Goal: Task Accomplishment & Management: Complete application form

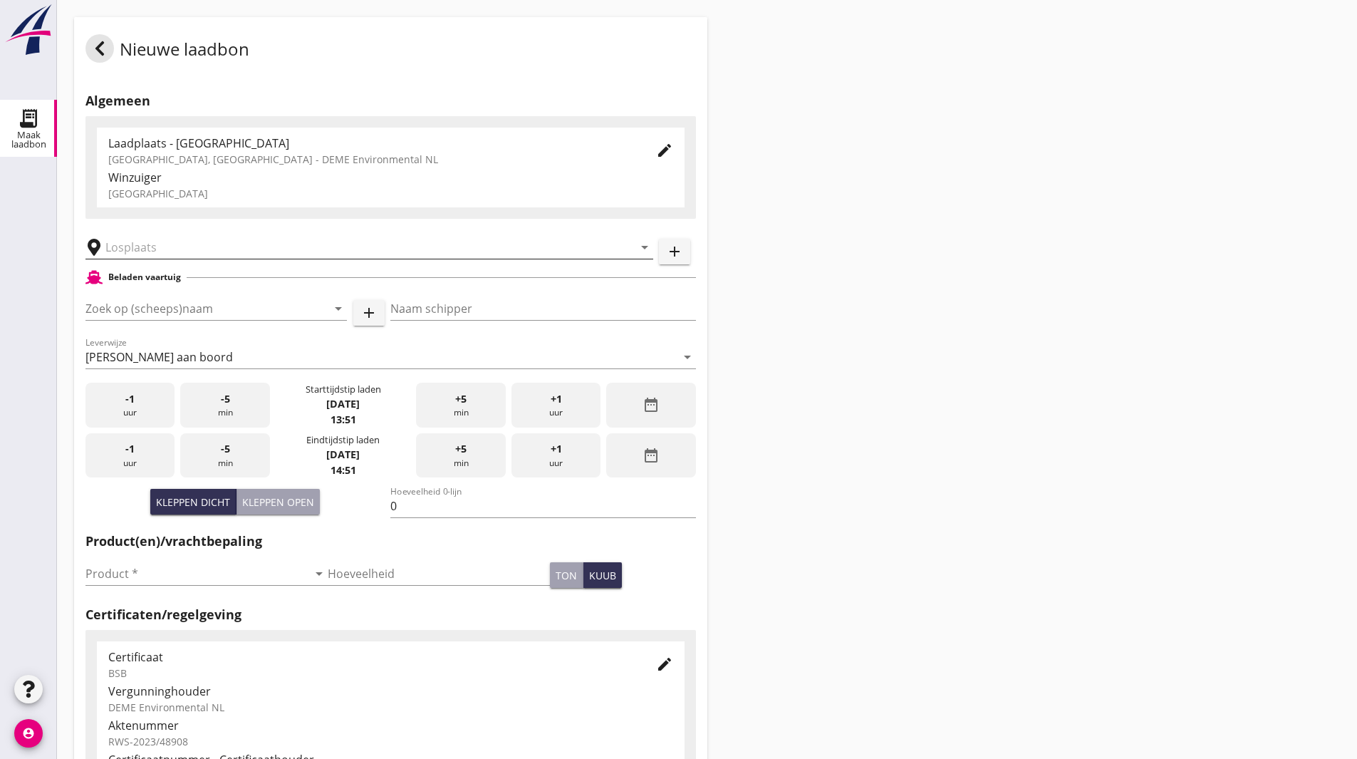
click at [173, 239] on input "text" at bounding box center [359, 247] width 508 height 23
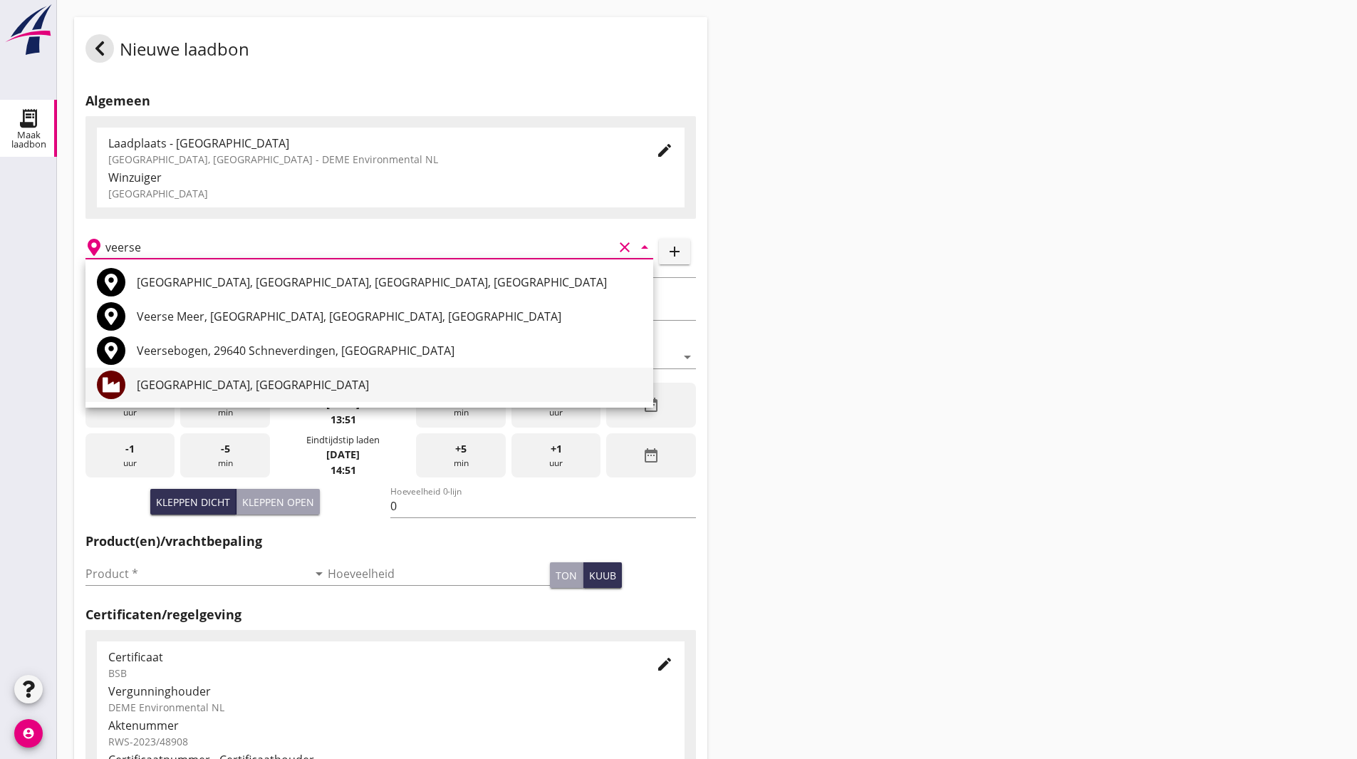
click at [177, 382] on div "[GEOGRAPHIC_DATA], [GEOGRAPHIC_DATA]" at bounding box center [389, 384] width 505 height 17
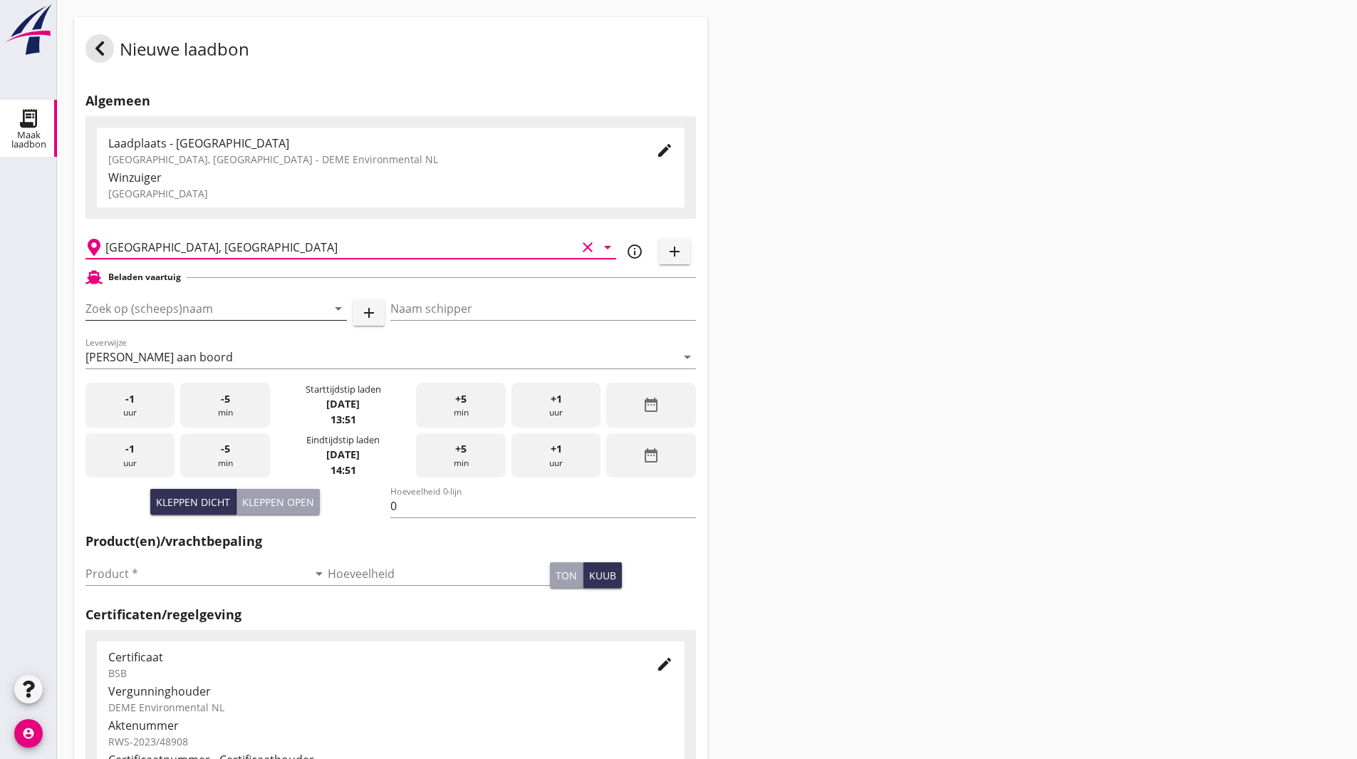
type input "[GEOGRAPHIC_DATA], [GEOGRAPHIC_DATA]"
click at [187, 310] on input "Zoek op (scheeps)naam" at bounding box center [196, 308] width 222 height 23
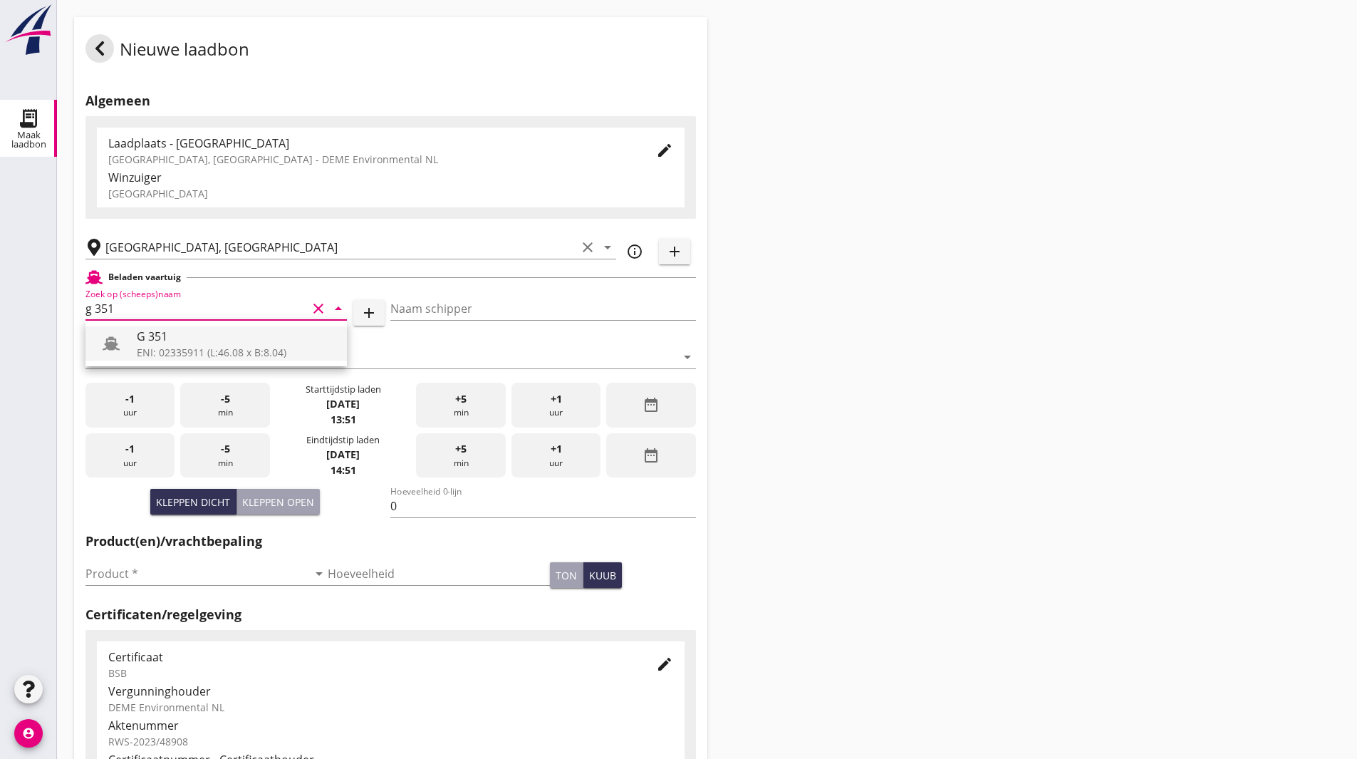
click at [204, 340] on div "G 351" at bounding box center [236, 336] width 199 height 17
type input "G 351"
type input "[PERSON_NAME]"
type input "363"
type input "G 351"
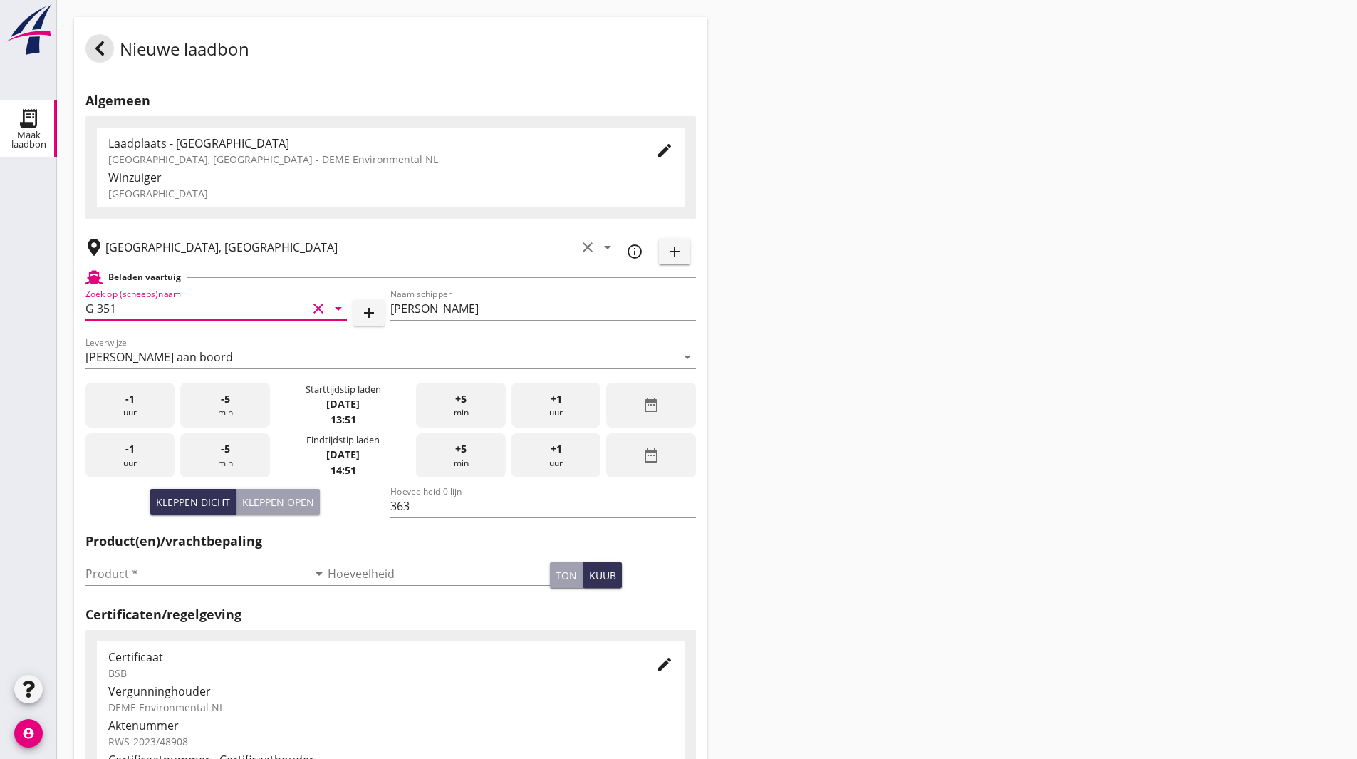
click at [666, 411] on div "date_range" at bounding box center [650, 405] width 89 height 45
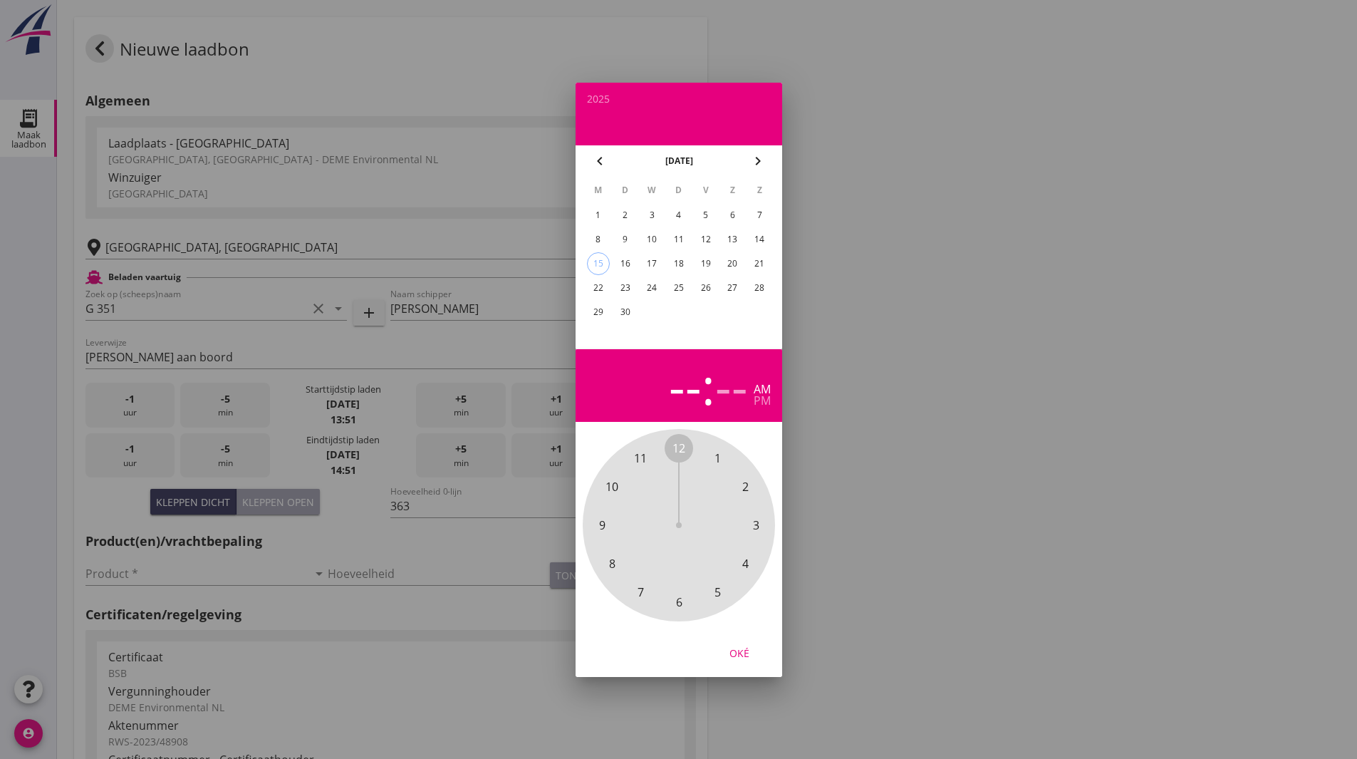
click at [625, 207] on div "2" at bounding box center [624, 215] width 23 height 23
click at [756, 522] on span "3" at bounding box center [755, 524] width 6 height 17
click at [767, 402] on div "pm" at bounding box center [762, 400] width 17 height 11
click at [685, 605] on span "30" at bounding box center [678, 601] width 13 height 17
click at [677, 605] on span "30" at bounding box center [678, 601] width 13 height 17
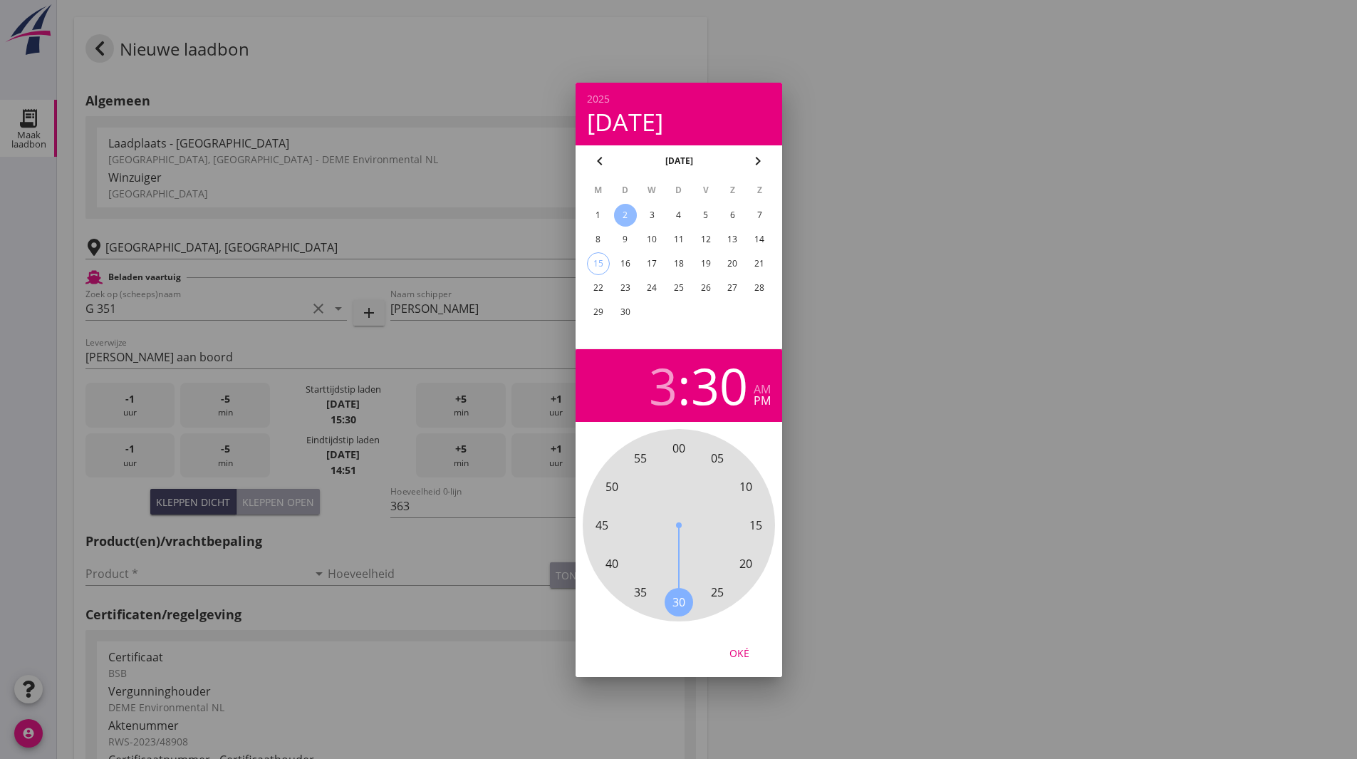
click at [749, 661] on button "Oké" at bounding box center [739, 653] width 63 height 26
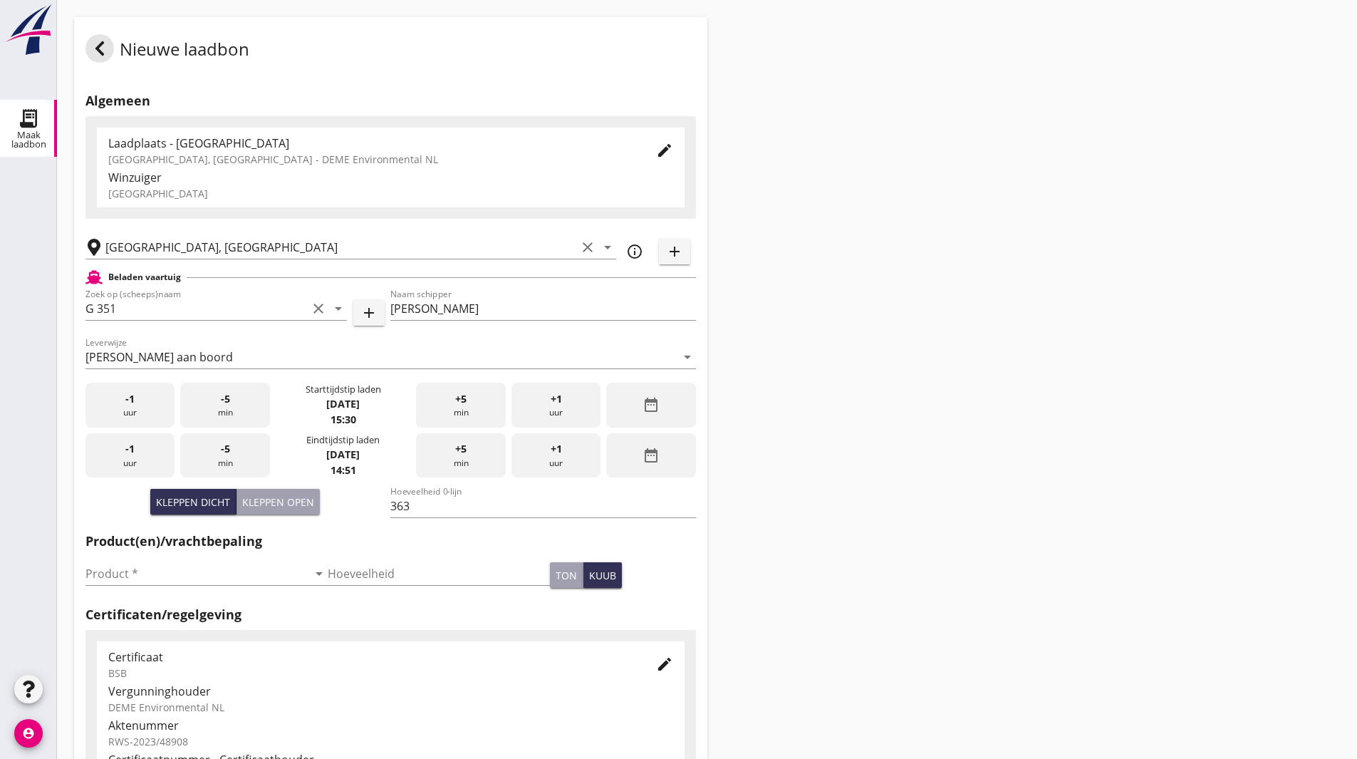
click at [655, 453] on icon "date_range" at bounding box center [651, 455] width 17 height 17
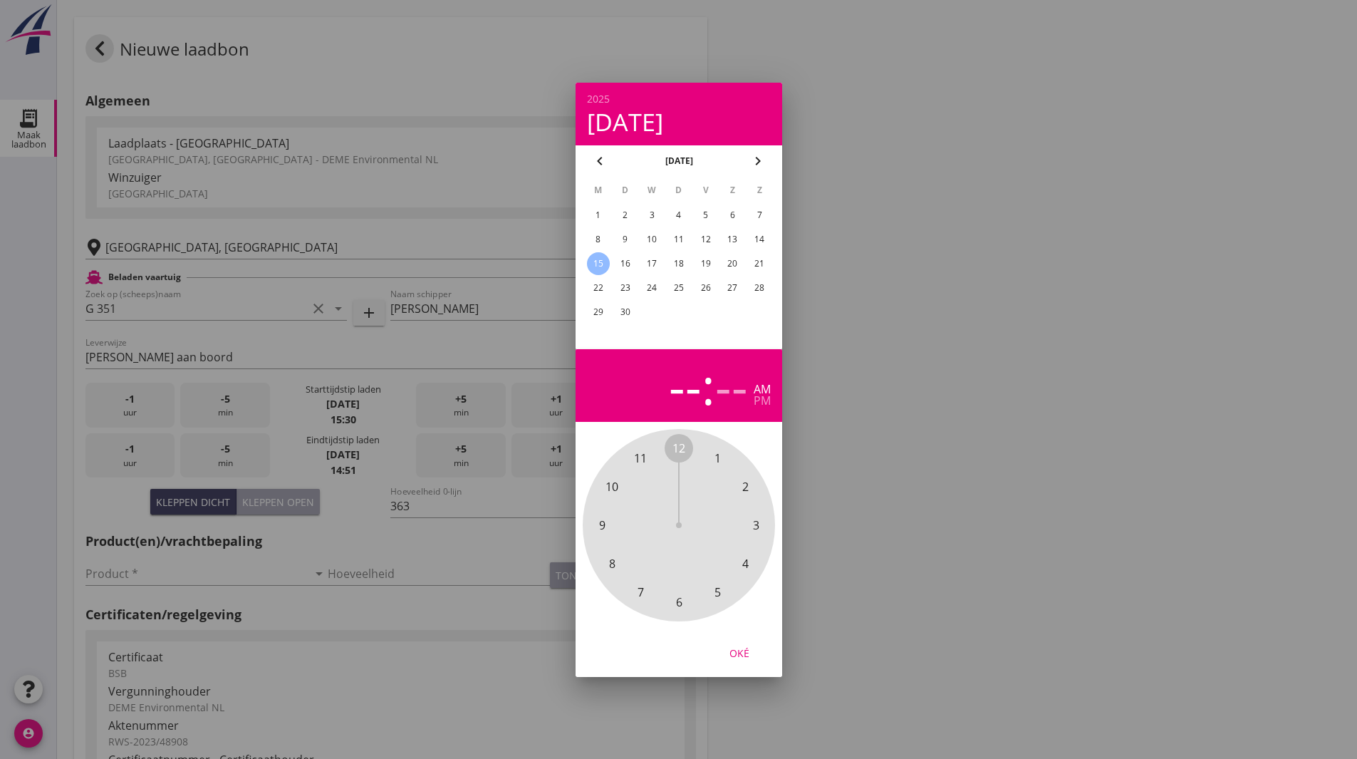
click at [625, 215] on div "2" at bounding box center [624, 215] width 23 height 23
click at [713, 591] on span "5" at bounding box center [717, 591] width 28 height 28
click at [611, 568] on span "40" at bounding box center [611, 563] width 13 height 17
click at [754, 402] on div "pm" at bounding box center [762, 400] width 17 height 11
click at [744, 647] on div "Oké" at bounding box center [739, 652] width 40 height 15
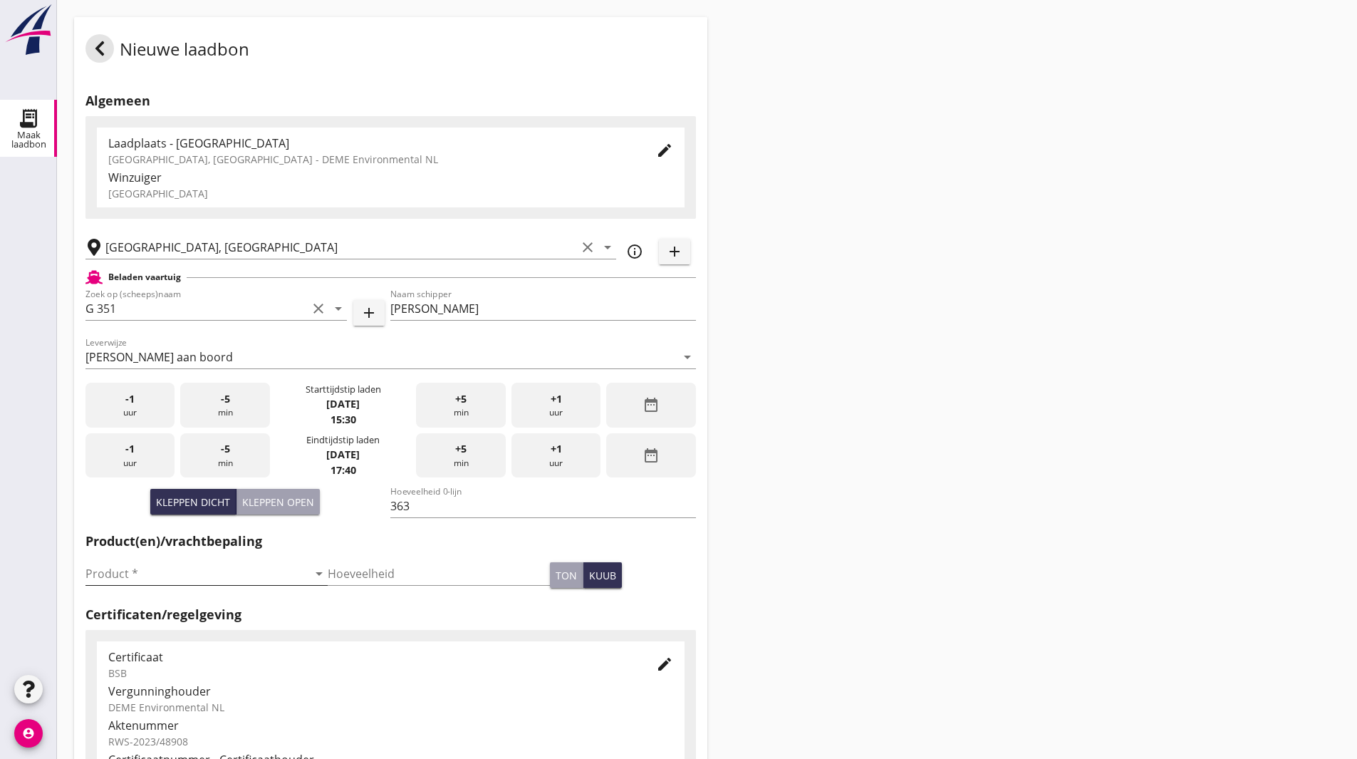
click at [249, 584] on input "Product *" at bounding box center [196, 573] width 222 height 23
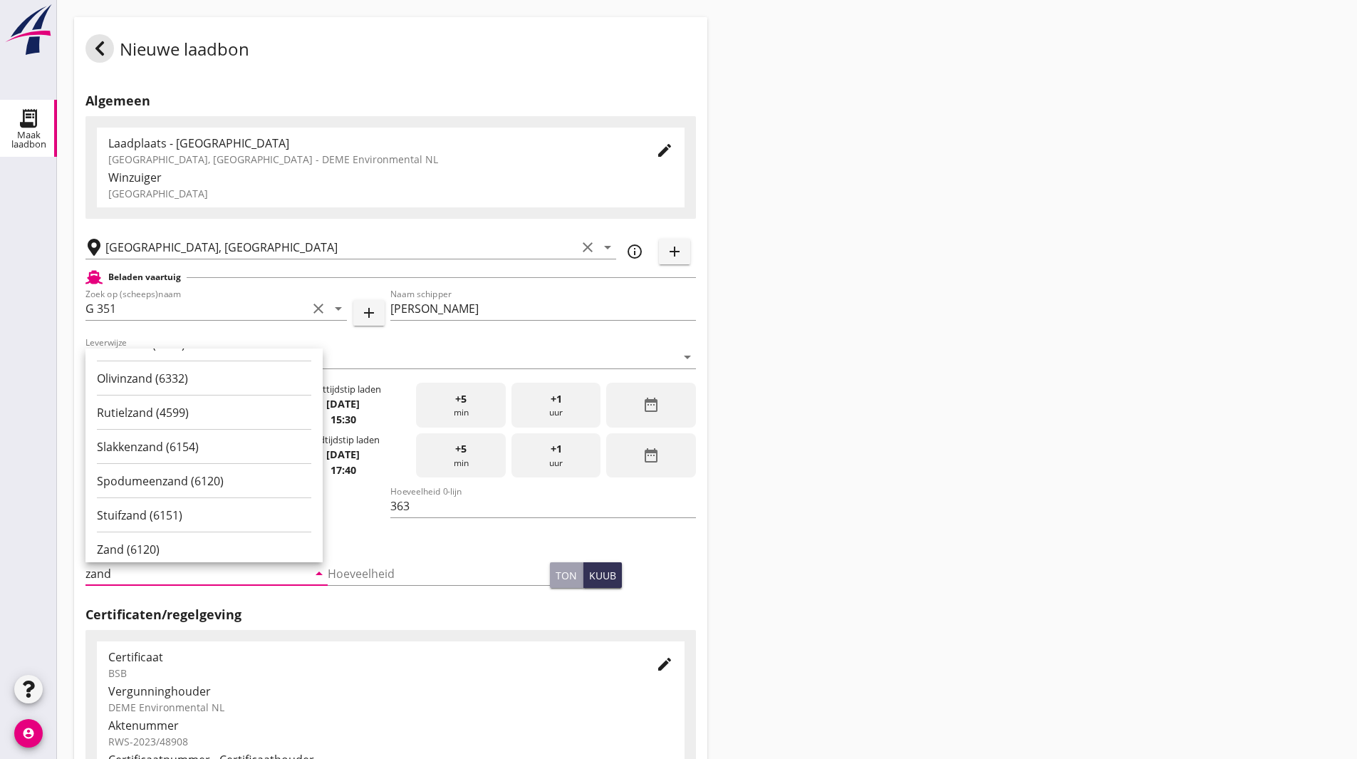
scroll to position [214, 0]
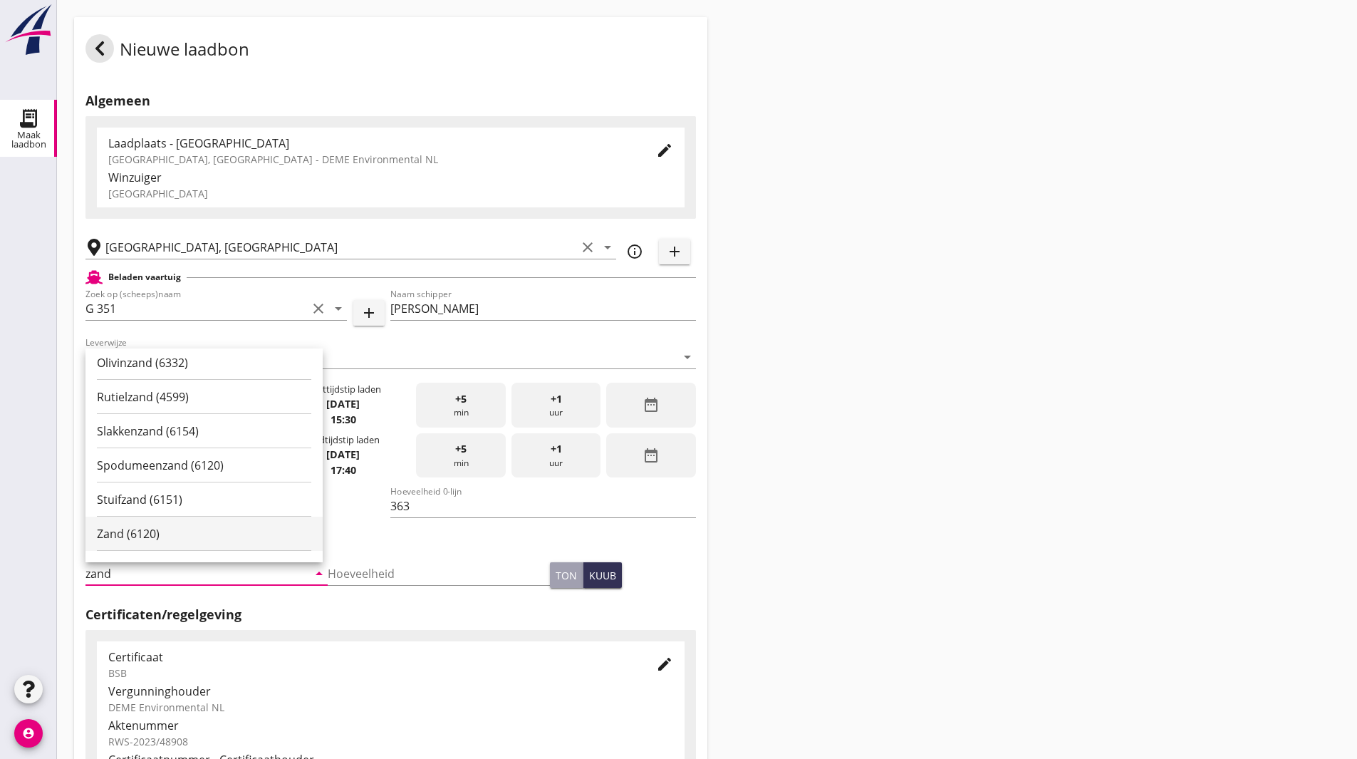
click at [199, 529] on div "Zand (6120)" at bounding box center [204, 533] width 214 height 17
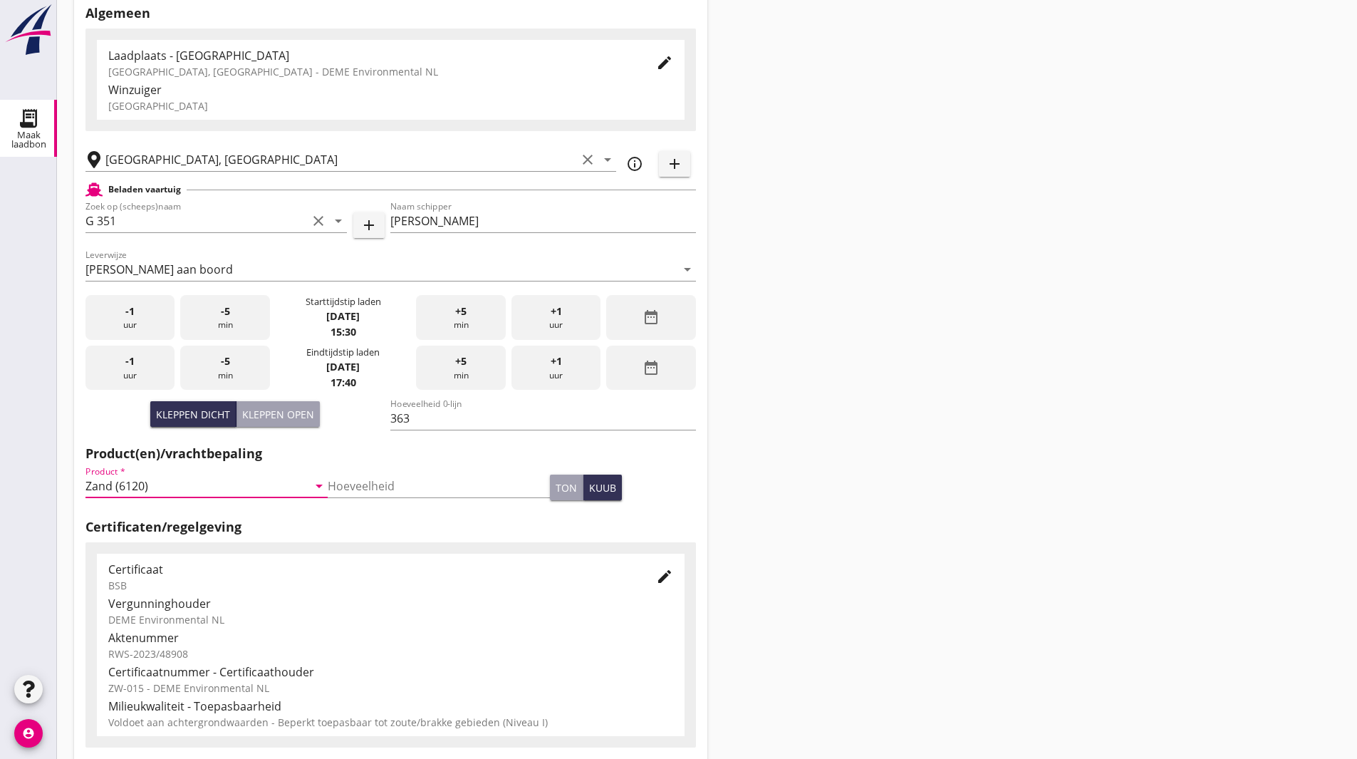
scroll to position [259, 0]
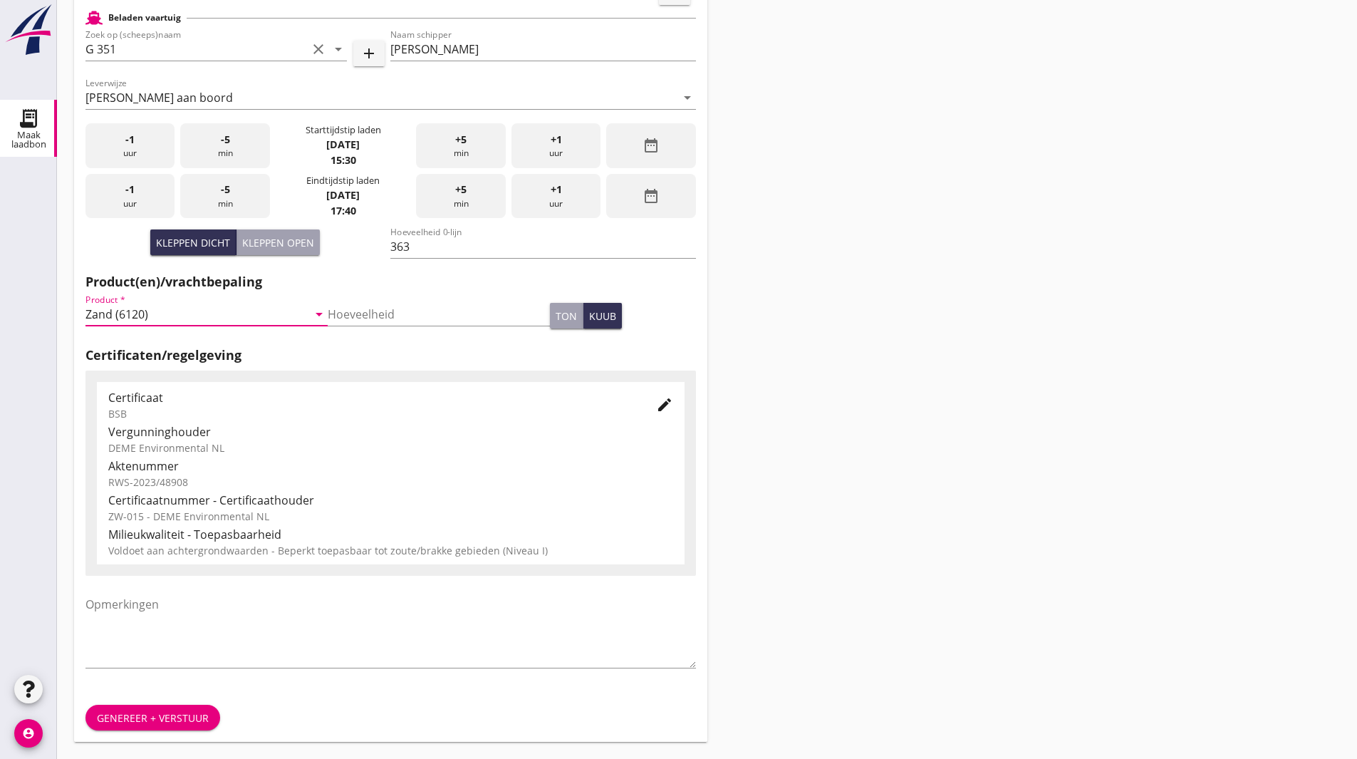
type input "Zand (6120)"
click at [130, 717] on div "Genereer + verstuur" at bounding box center [153, 717] width 112 height 15
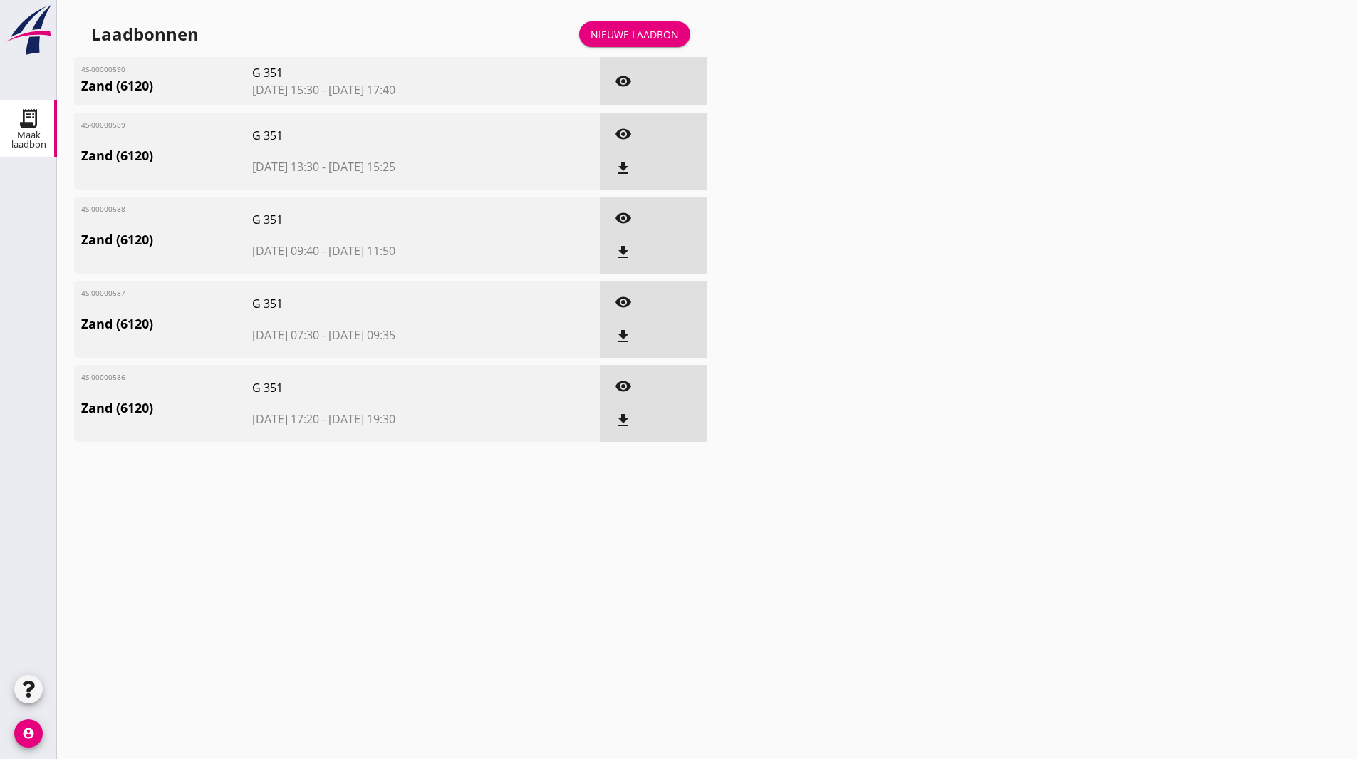
click at [794, 99] on div "Laadbonnen Nieuwe laadbon 4S-00000590 Zand (6120) G 351 [DATE] 15:30 - [DATE] 1…" at bounding box center [707, 233] width 1300 height 466
click at [848, 531] on div "cancel You are impersonating another user. Laadbonnen Nieuwe laadbon 4S-0000059…" at bounding box center [707, 379] width 1300 height 759
click at [634, 41] on div "Nieuwe laadbon" at bounding box center [635, 34] width 88 height 15
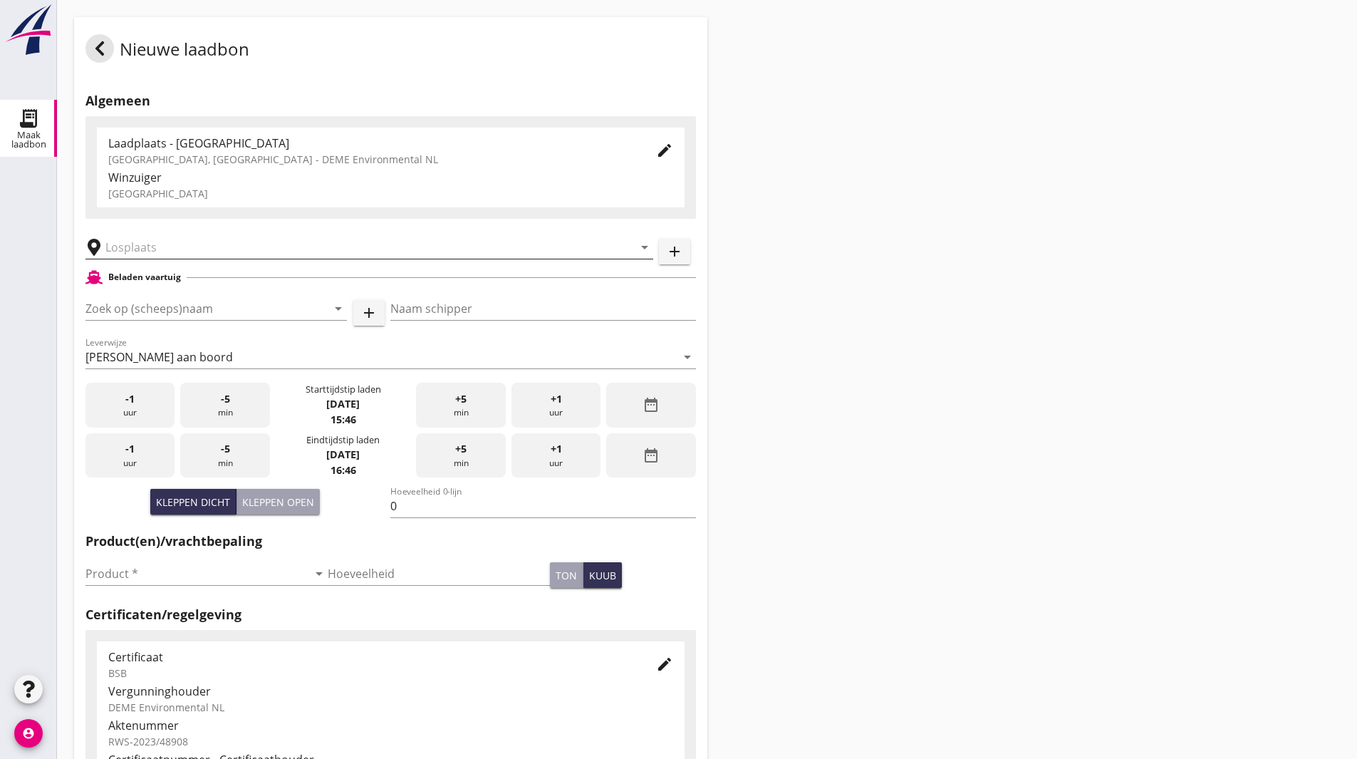
click at [167, 249] on input "text" at bounding box center [359, 247] width 508 height 23
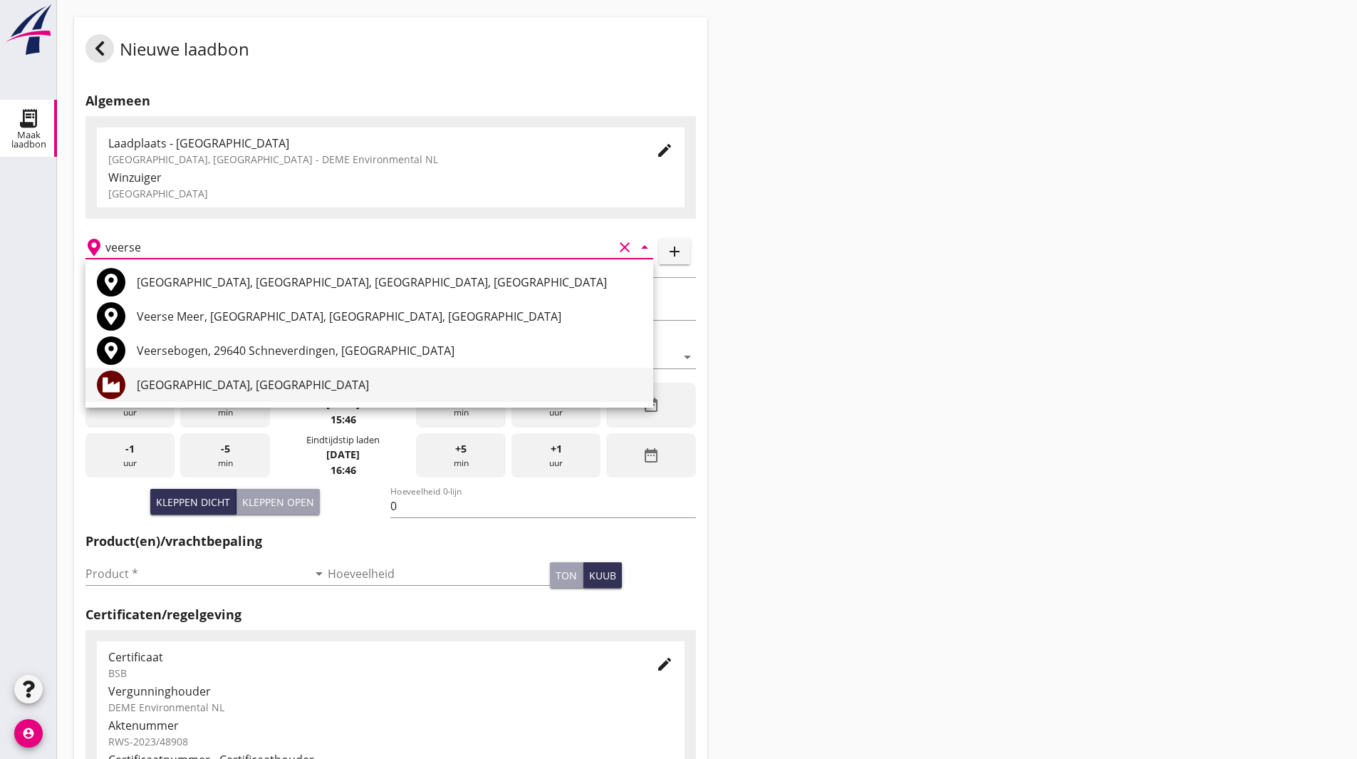
click at [187, 380] on div "[GEOGRAPHIC_DATA], [GEOGRAPHIC_DATA]" at bounding box center [389, 384] width 505 height 17
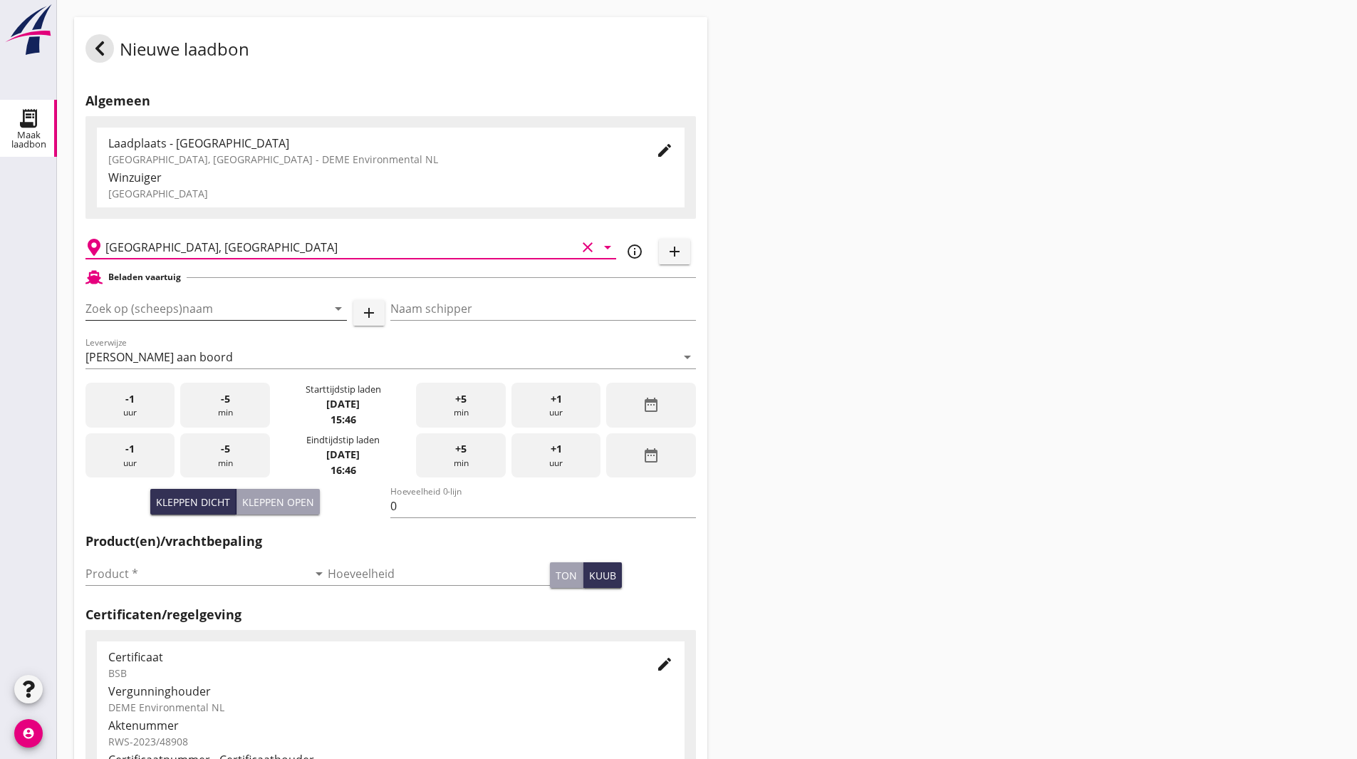
type input "[GEOGRAPHIC_DATA], [GEOGRAPHIC_DATA]"
click at [296, 311] on input "Zoek op (scheeps)naam" at bounding box center [196, 308] width 222 height 23
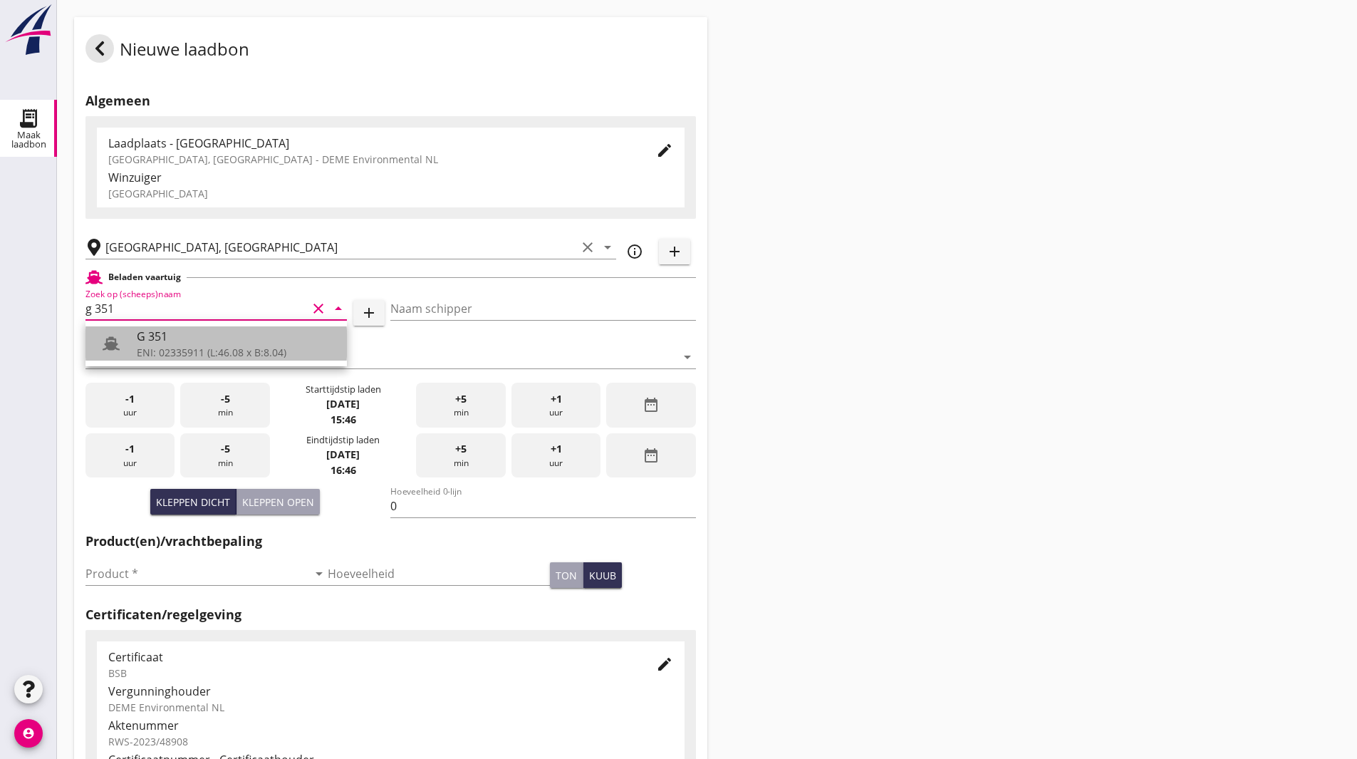
click at [180, 354] on div "ENI: 02335911 (L:46.08 x B:8.04)" at bounding box center [236, 352] width 199 height 15
type input "G 351"
type input "[PERSON_NAME]"
type input "363"
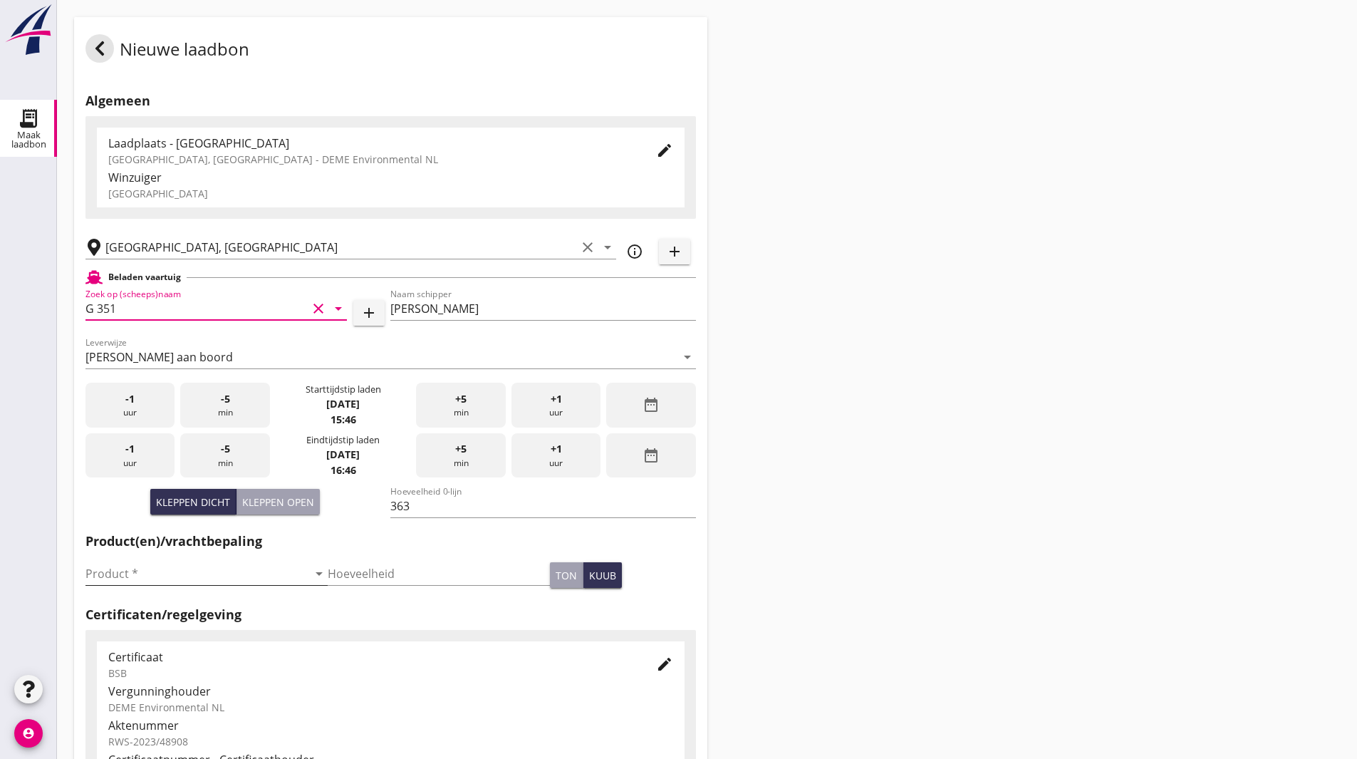
type input "G 351"
click at [227, 569] on input "Product *" at bounding box center [196, 573] width 222 height 23
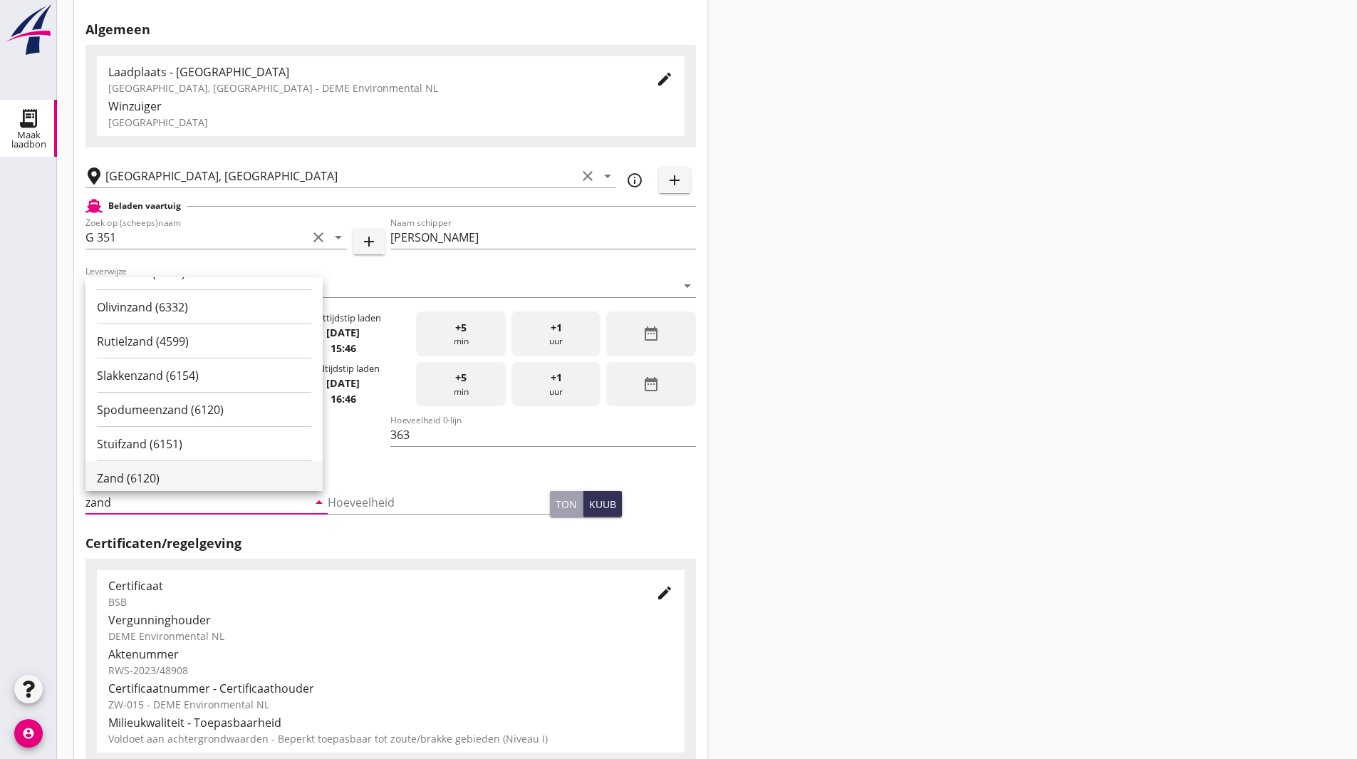
scroll to position [214, 0]
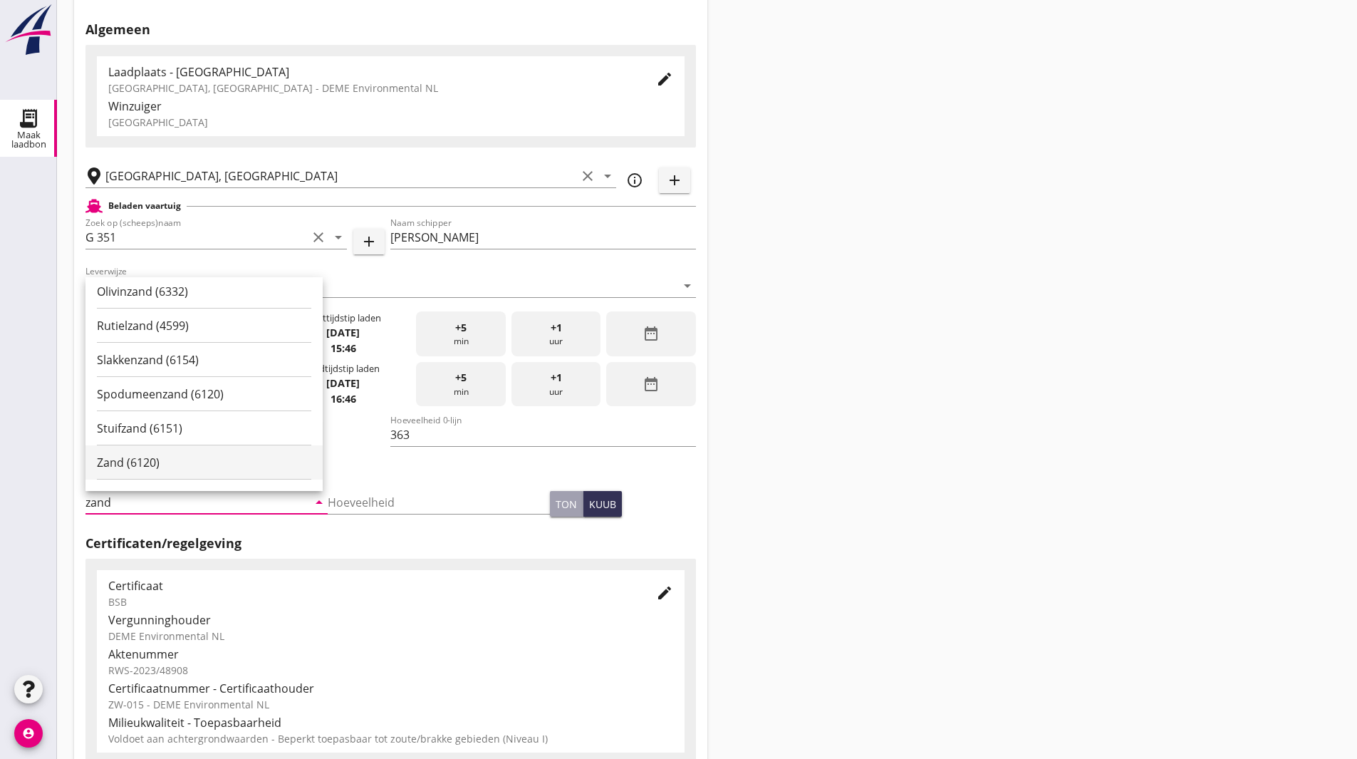
click at [177, 454] on div "Zand (6120)" at bounding box center [204, 462] width 214 height 17
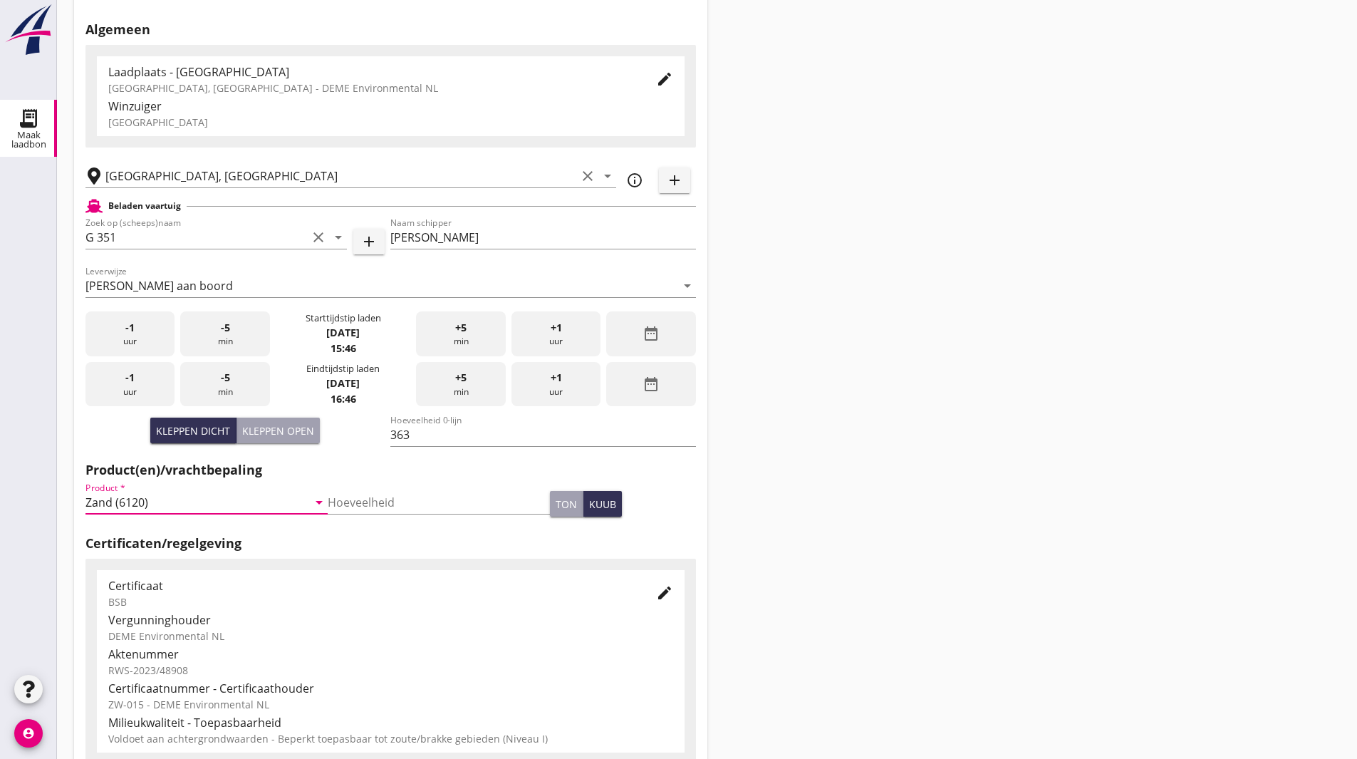
type input "Zand (6120)"
click at [672, 329] on div "date_range" at bounding box center [650, 333] width 89 height 45
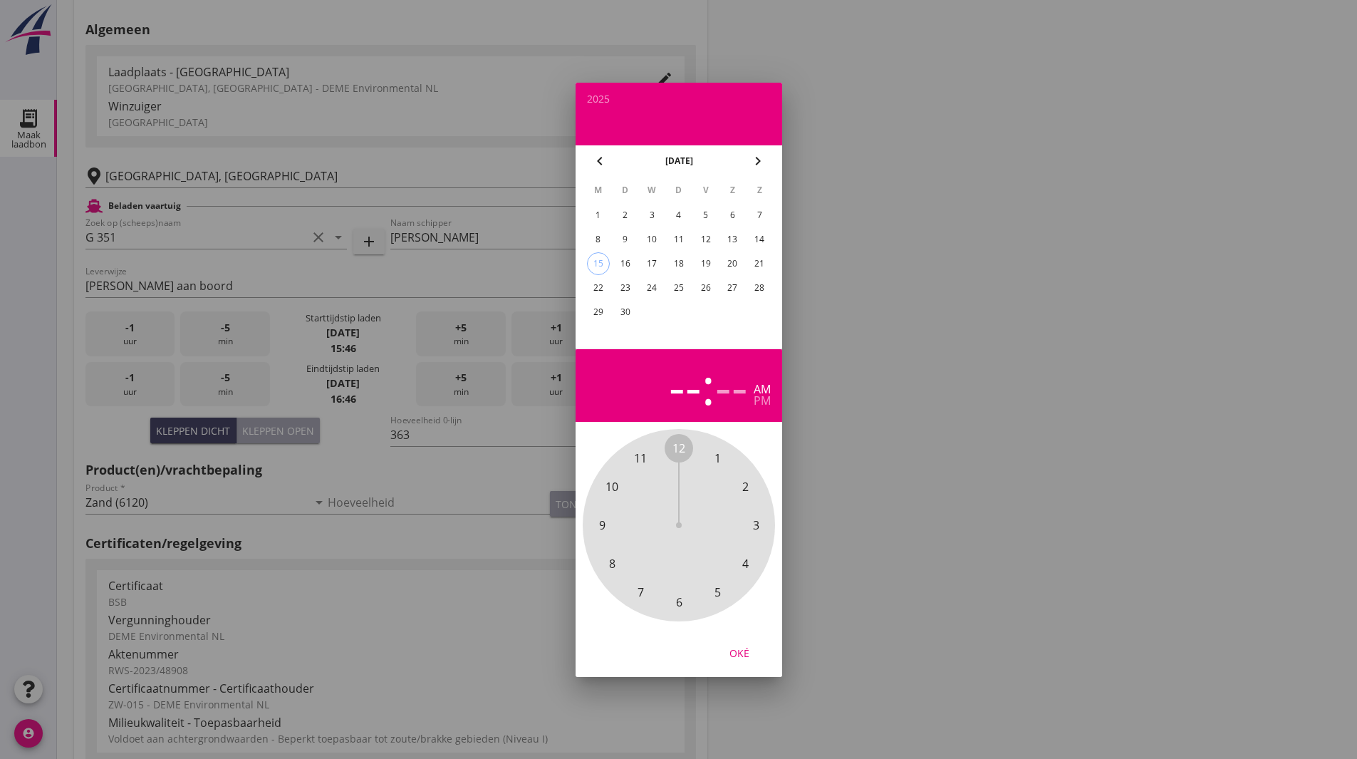
click at [628, 222] on div "2" at bounding box center [624, 215] width 23 height 23
click at [677, 605] on span "6" at bounding box center [678, 601] width 6 height 17
click at [763, 400] on div "pm" at bounding box center [762, 400] width 17 height 11
click at [682, 453] on span "00" at bounding box center [678, 447] width 13 height 17
click at [675, 442] on span "00" at bounding box center [678, 447] width 13 height 17
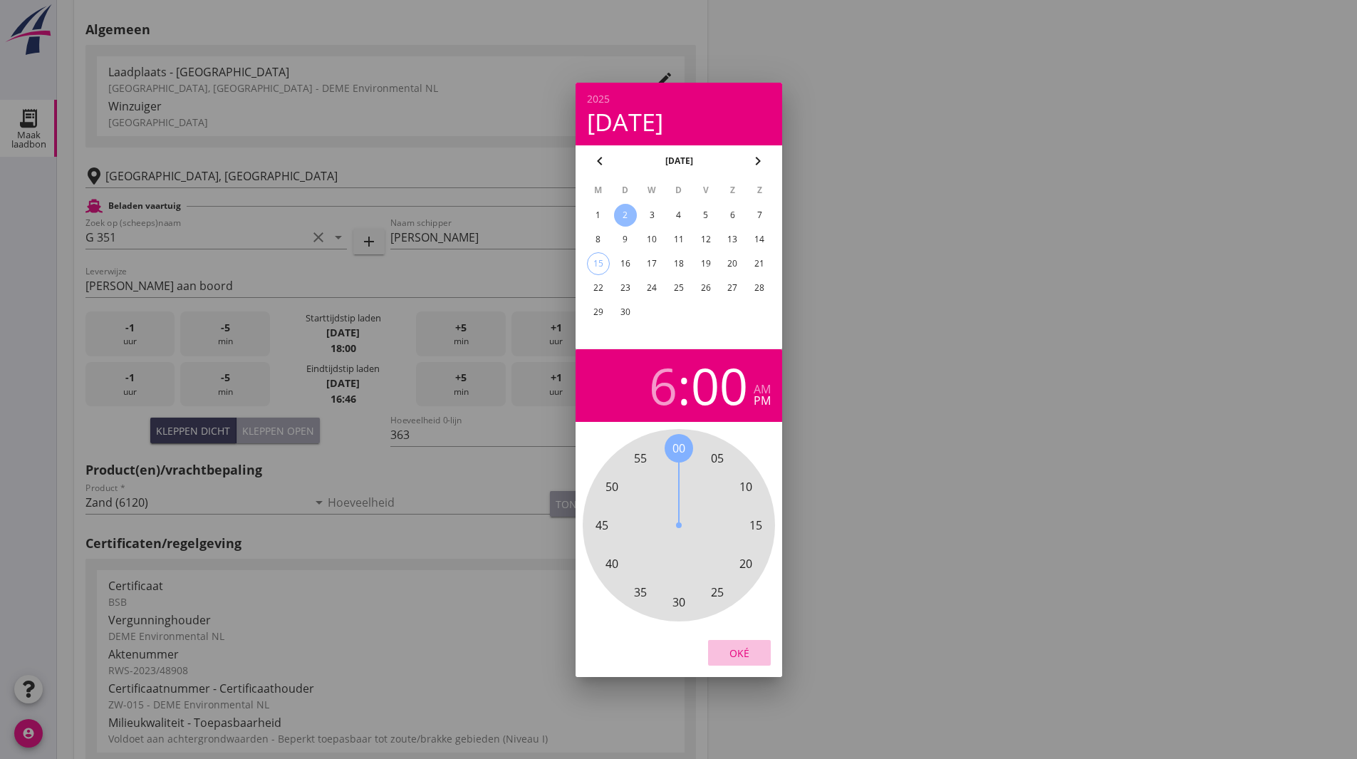
click at [742, 656] on div "Oké" at bounding box center [739, 652] width 40 height 15
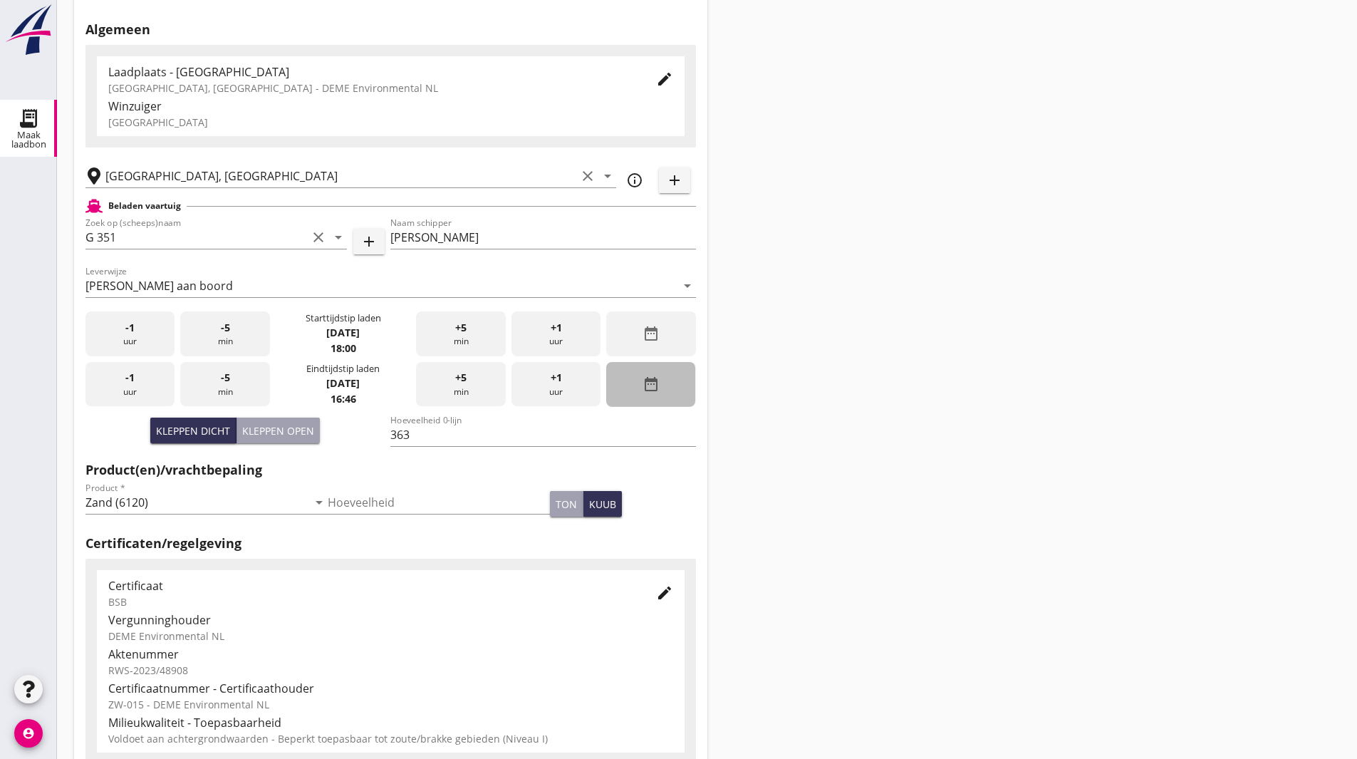
click at [647, 385] on icon "date_range" at bounding box center [651, 383] width 17 height 17
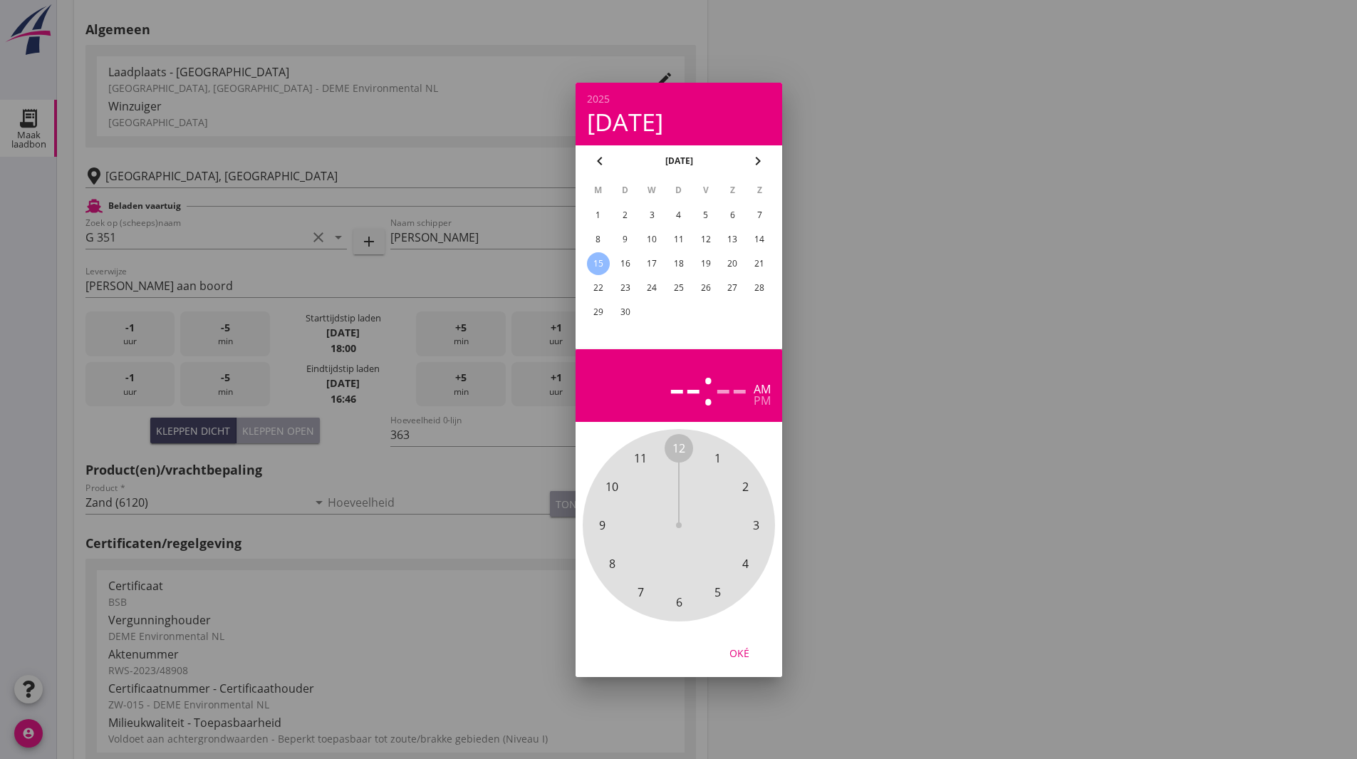
click at [625, 209] on div "2" at bounding box center [624, 215] width 23 height 23
click at [607, 566] on span "8" at bounding box center [612, 563] width 28 height 28
click at [747, 531] on span "15" at bounding box center [756, 525] width 28 height 28
click at [757, 526] on span "15" at bounding box center [755, 524] width 13 height 17
click at [767, 402] on div "pm" at bounding box center [762, 400] width 17 height 11
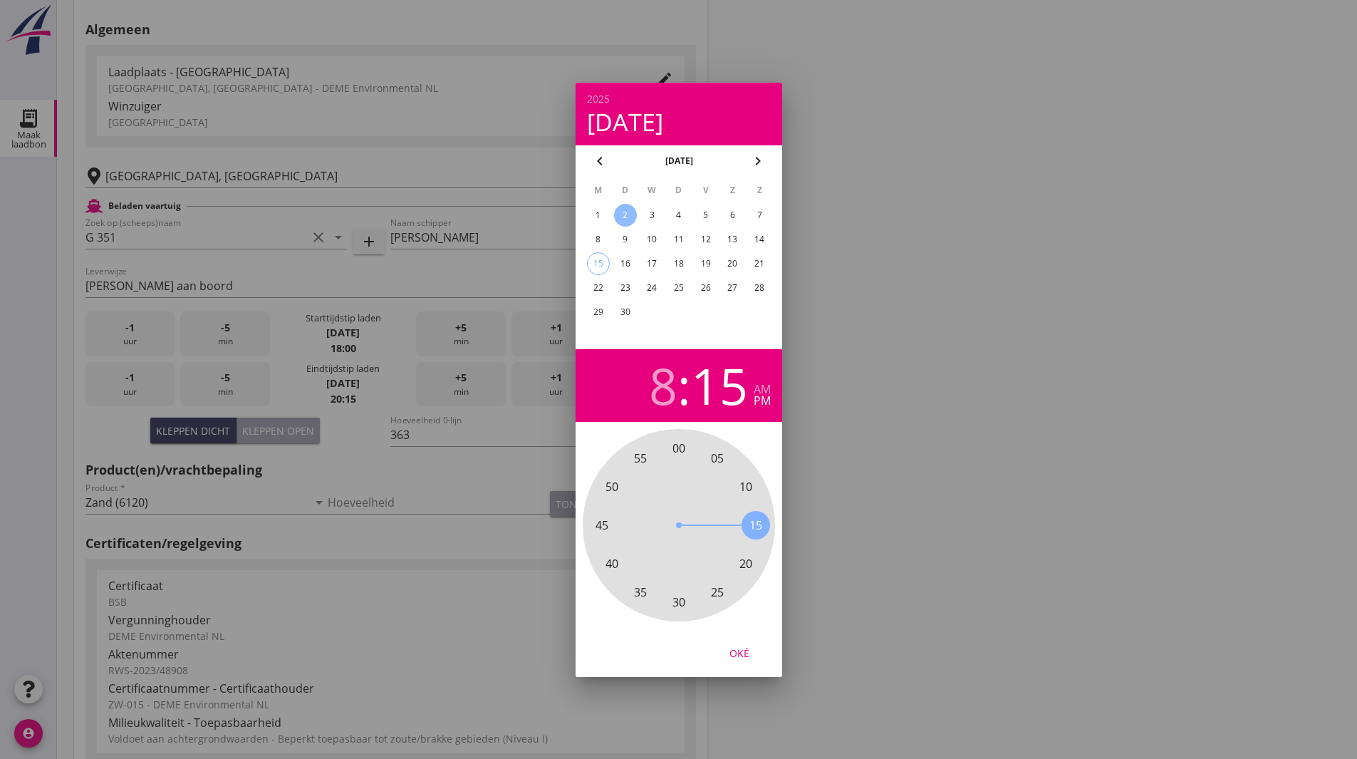
click at [744, 658] on div "Oké" at bounding box center [739, 652] width 40 height 15
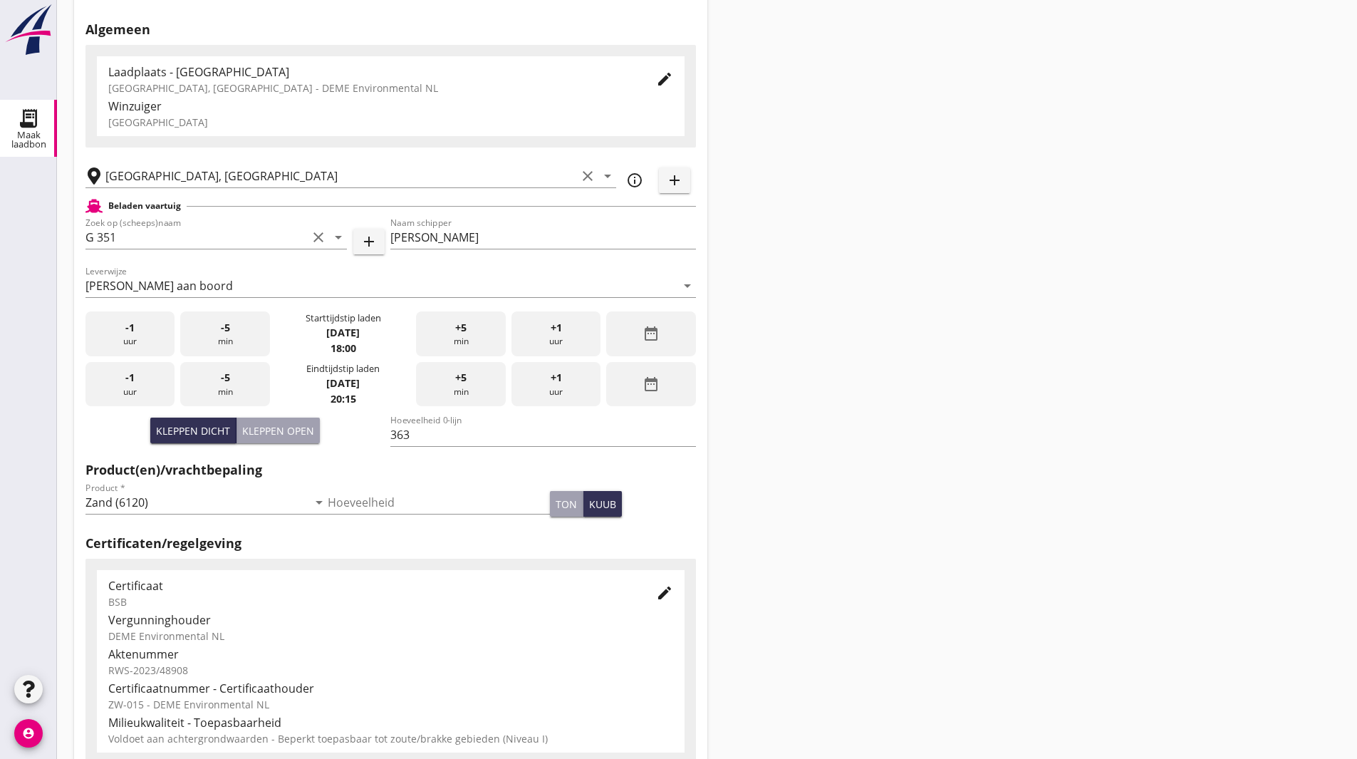
click at [868, 477] on div "Nieuwe laadbon Algemeen Laadplaats - [GEOGRAPHIC_DATA] [GEOGRAPHIC_DATA], [GEOG…" at bounding box center [707, 438] width 1300 height 1018
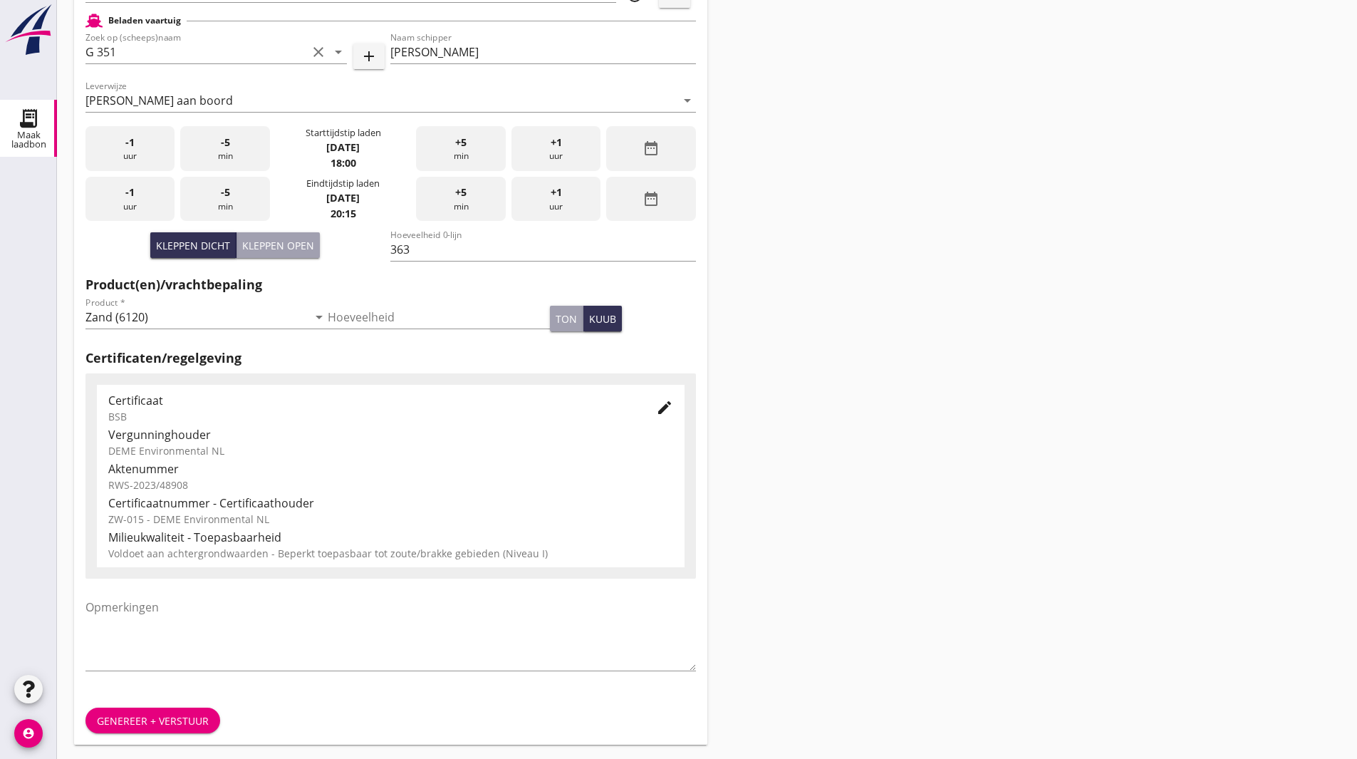
scroll to position [259, 0]
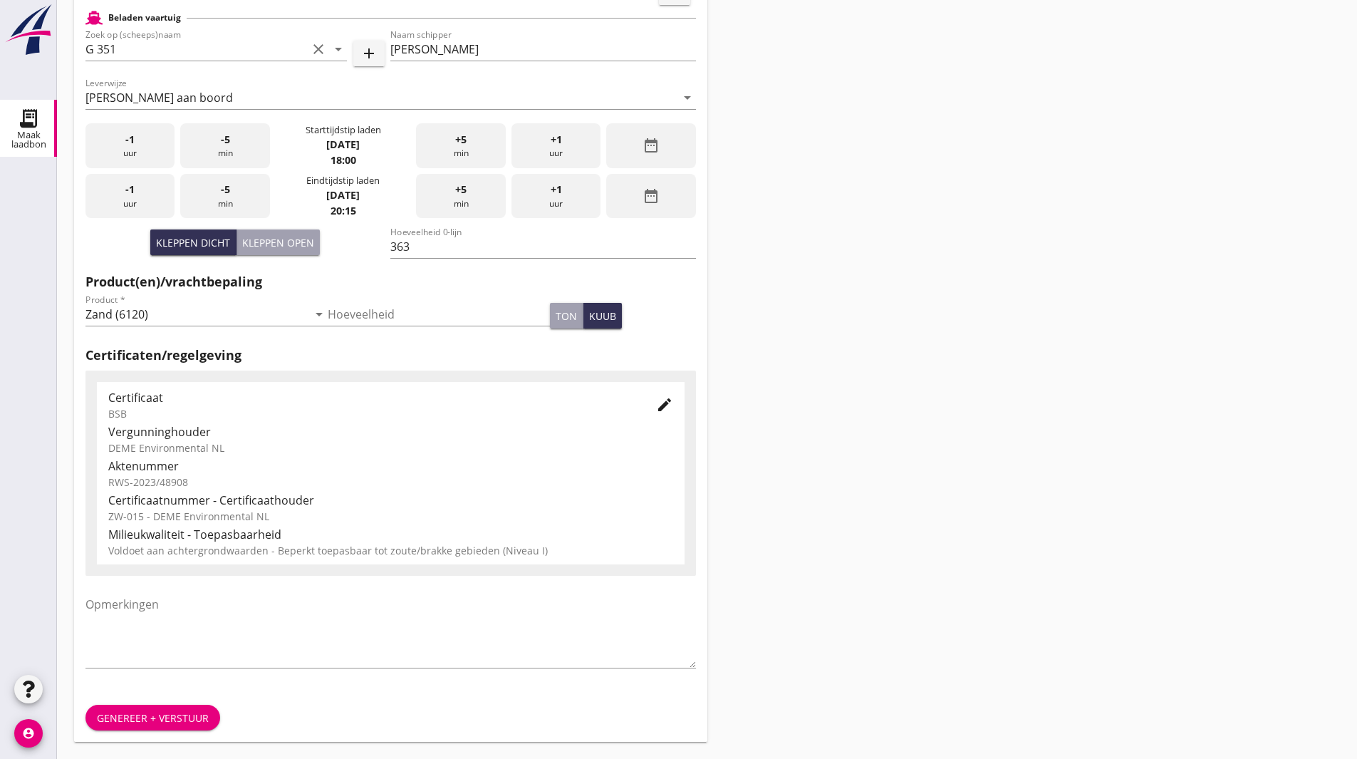
click at [137, 710] on div "Genereer + verstuur" at bounding box center [153, 717] width 112 height 15
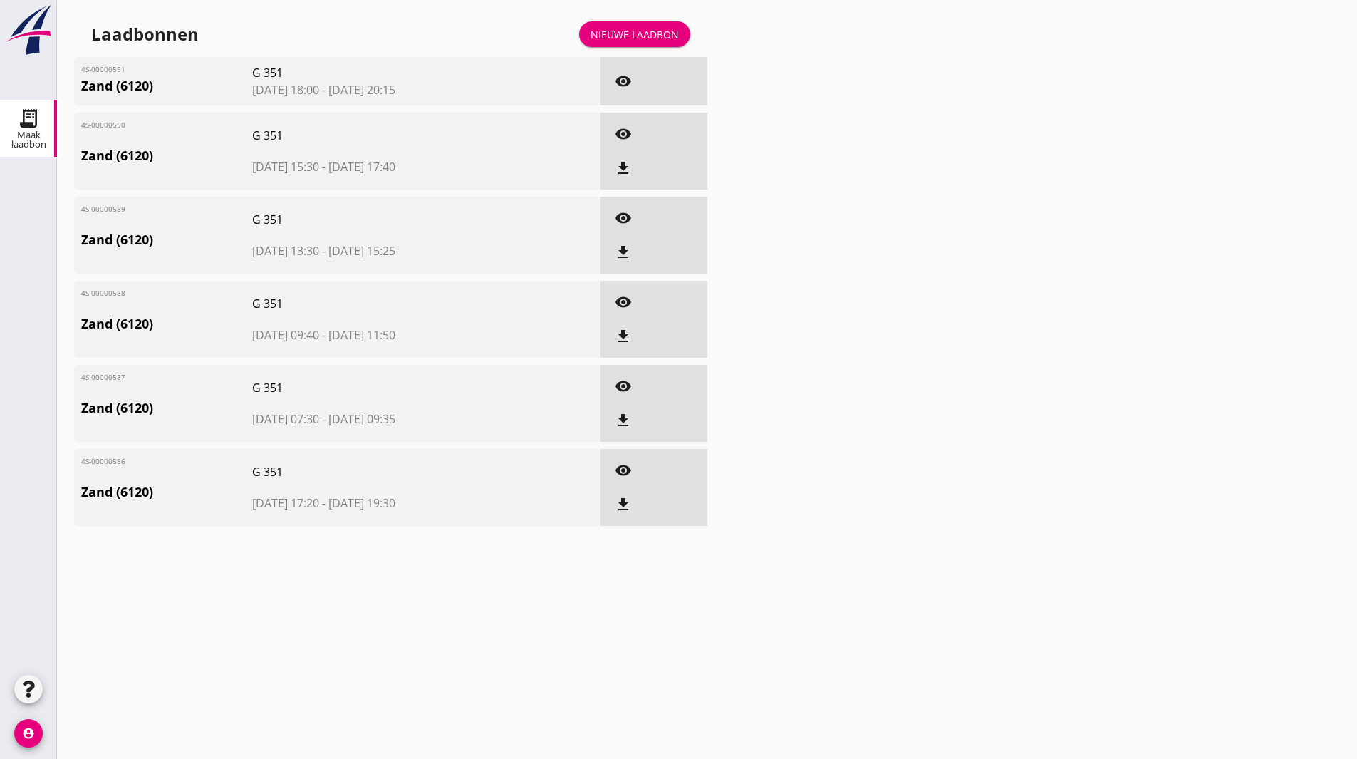
click at [632, 174] on div "file_download" at bounding box center [623, 168] width 26 height 17
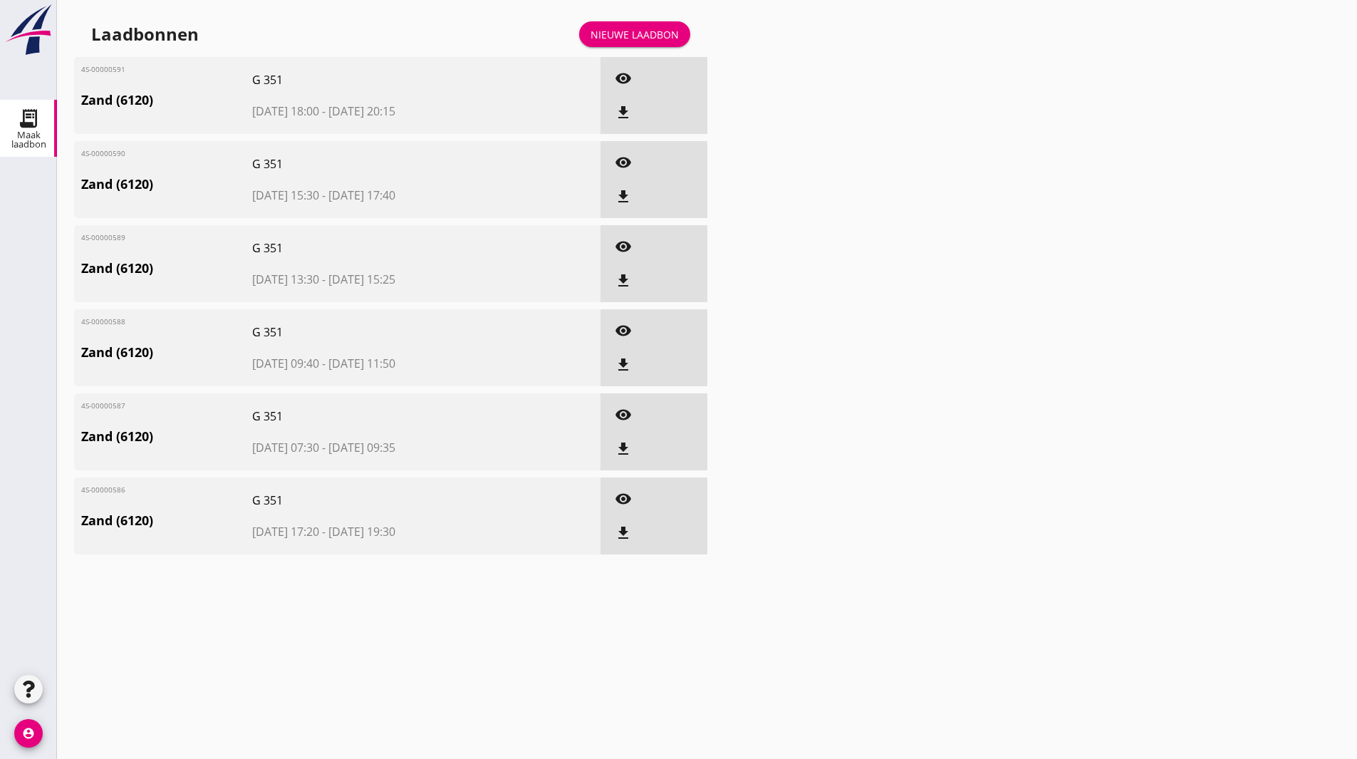
click at [628, 109] on icon "file_download" at bounding box center [623, 112] width 17 height 17
click at [612, 34] on div "Nieuwe laadbon" at bounding box center [635, 34] width 88 height 15
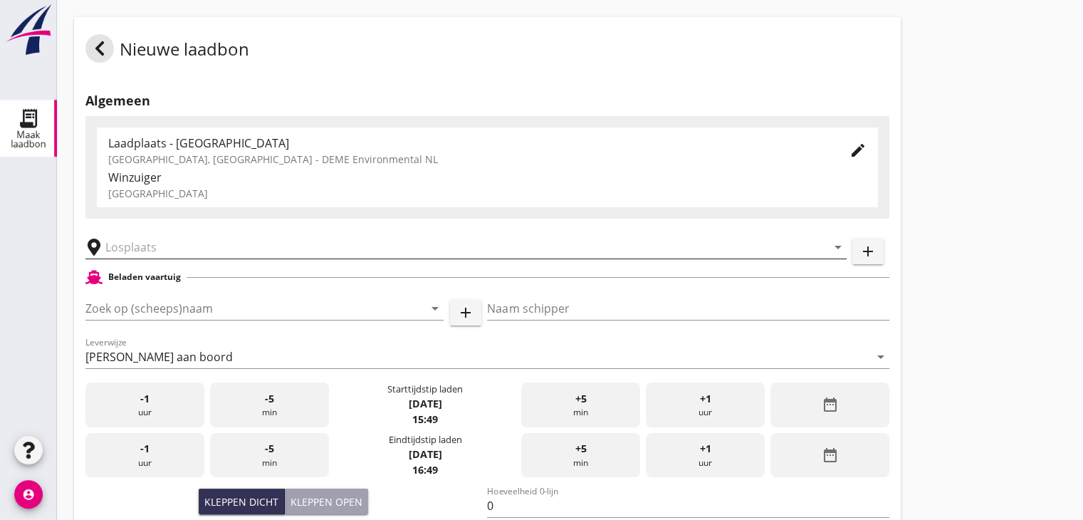
click at [197, 246] on input "text" at bounding box center [456, 247] width 702 height 23
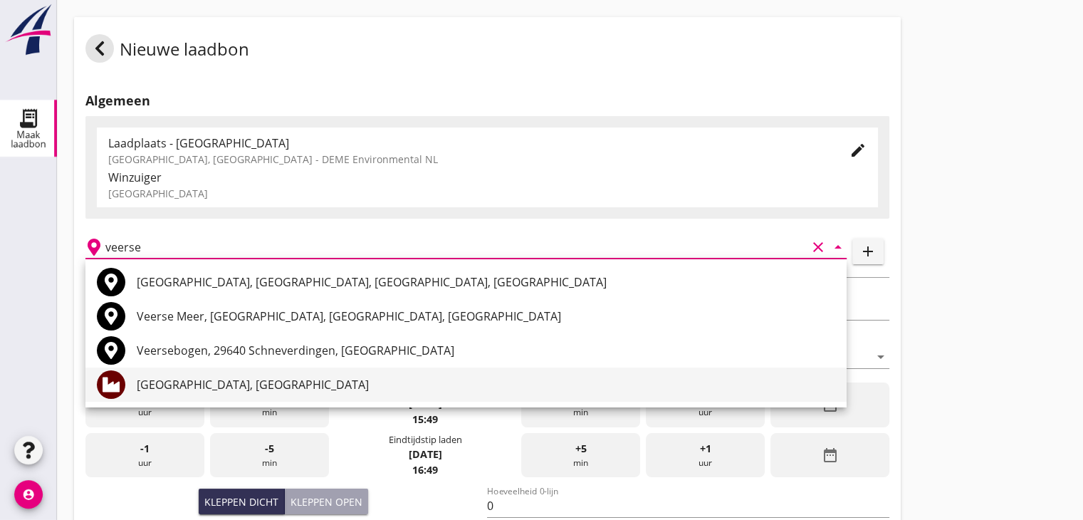
click at [177, 378] on div "[GEOGRAPHIC_DATA], [GEOGRAPHIC_DATA]" at bounding box center [486, 384] width 699 height 17
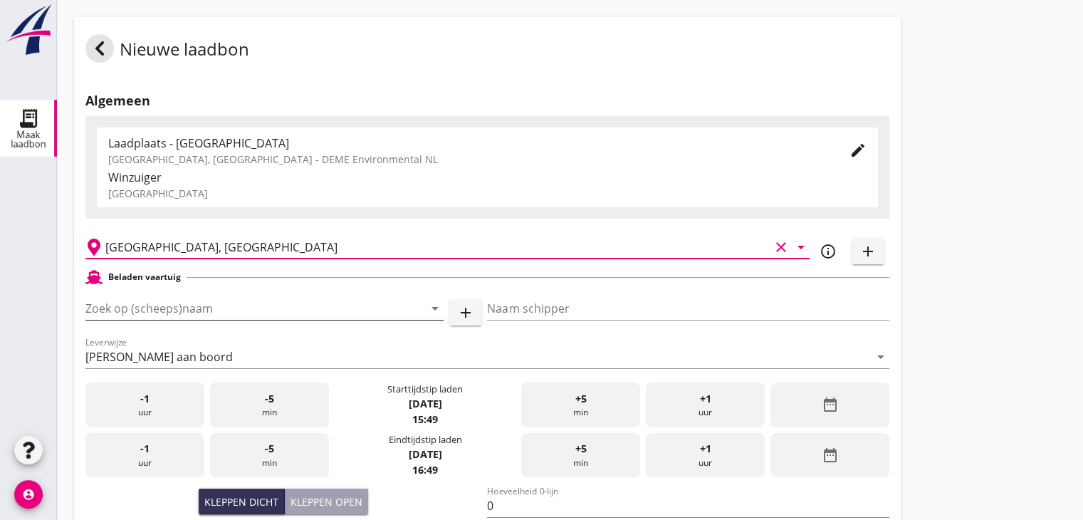
type input "[GEOGRAPHIC_DATA], [GEOGRAPHIC_DATA]"
click at [407, 313] on div at bounding box center [415, 308] width 17 height 17
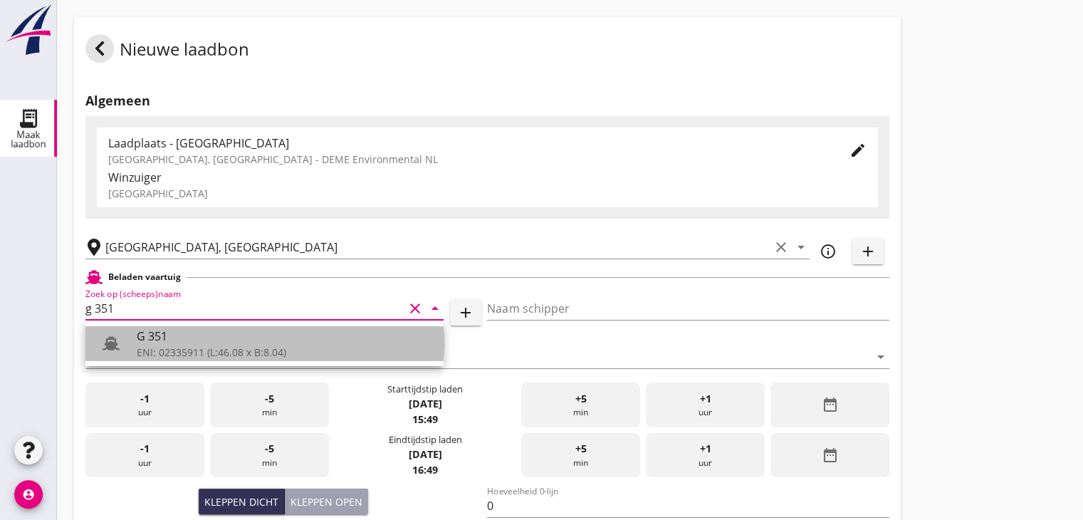
click at [188, 348] on div "ENI: 02335911 (L:46.08 x B:8.04)" at bounding box center [285, 352] width 296 height 15
type input "G 351"
type input "[PERSON_NAME]"
type input "363"
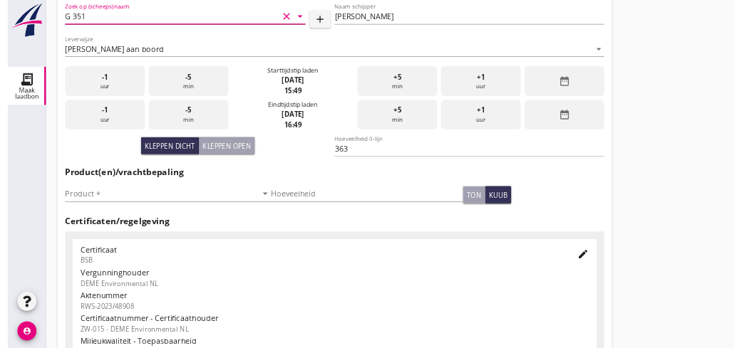
scroll to position [285, 0]
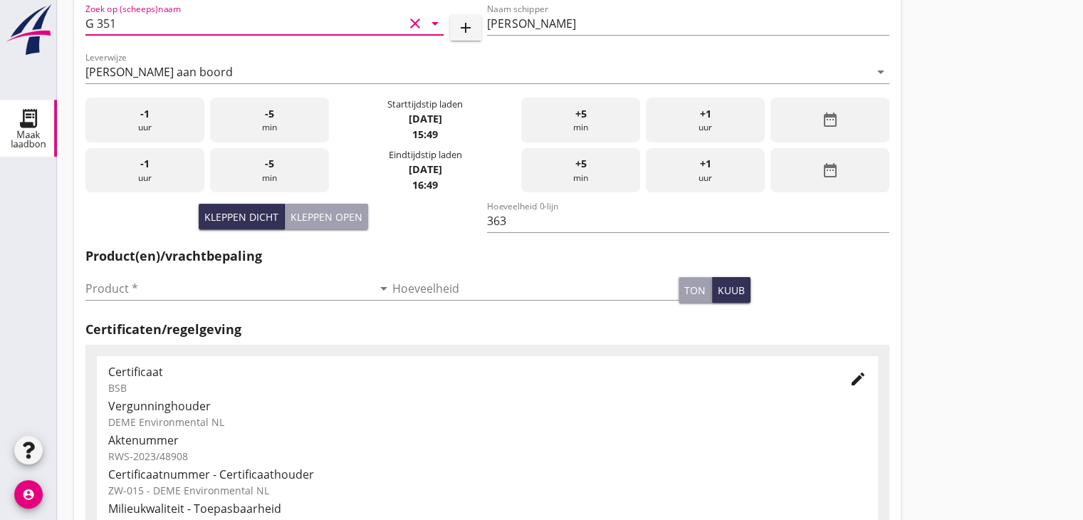
type input "G 351"
click at [806, 125] on div "date_range" at bounding box center [830, 120] width 119 height 45
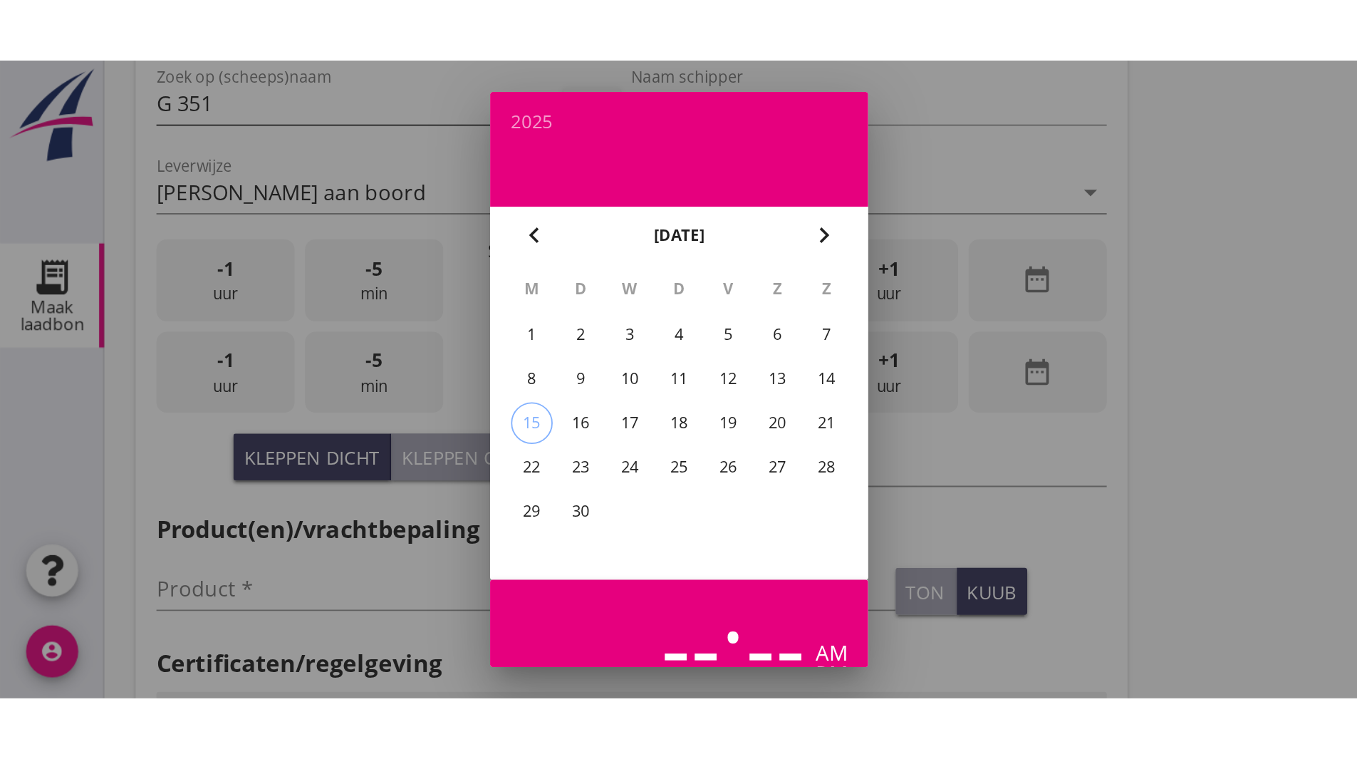
scroll to position [259, 0]
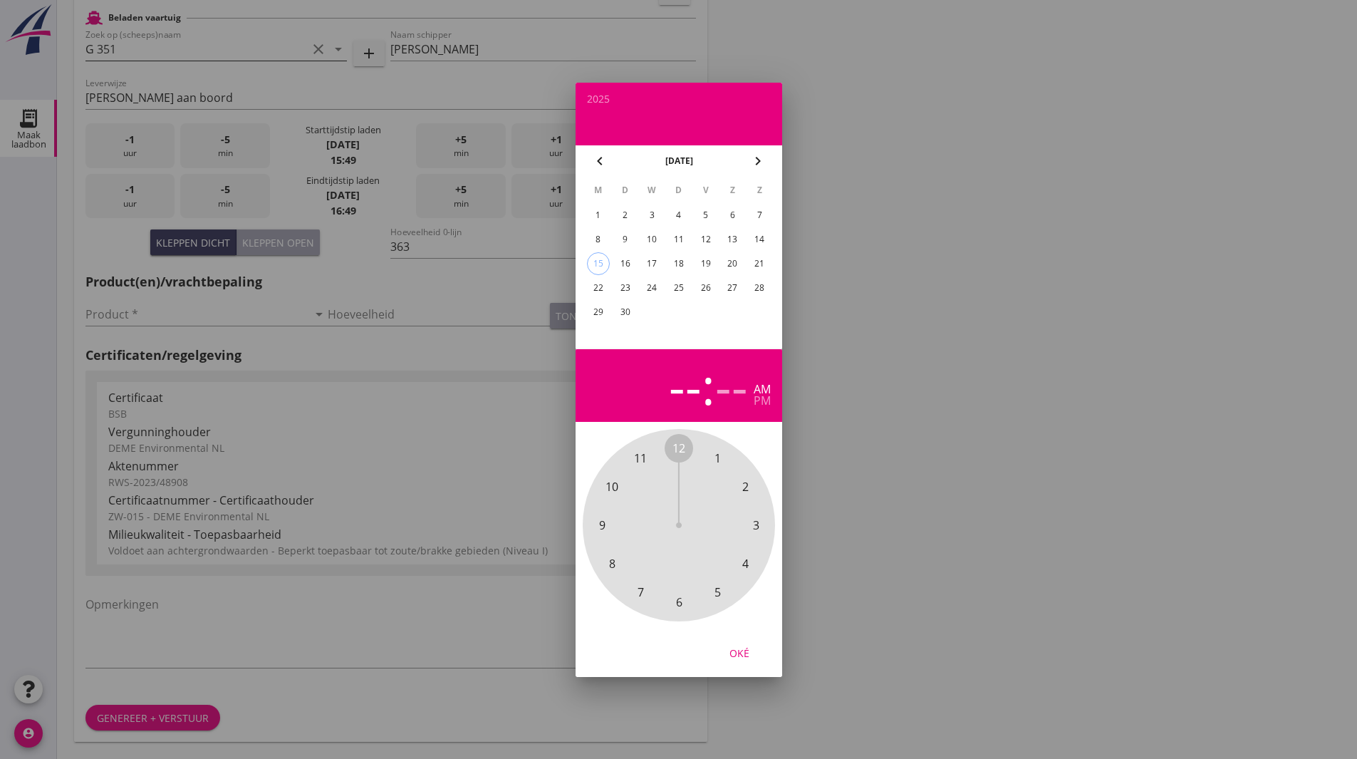
click at [650, 211] on div "3" at bounding box center [651, 215] width 23 height 23
click at [641, 586] on span "7" at bounding box center [640, 591] width 6 height 17
click at [670, 597] on span "30" at bounding box center [679, 602] width 28 height 28
click at [677, 600] on span "30" at bounding box center [678, 601] width 13 height 17
click at [740, 657] on div "Oké" at bounding box center [739, 652] width 40 height 15
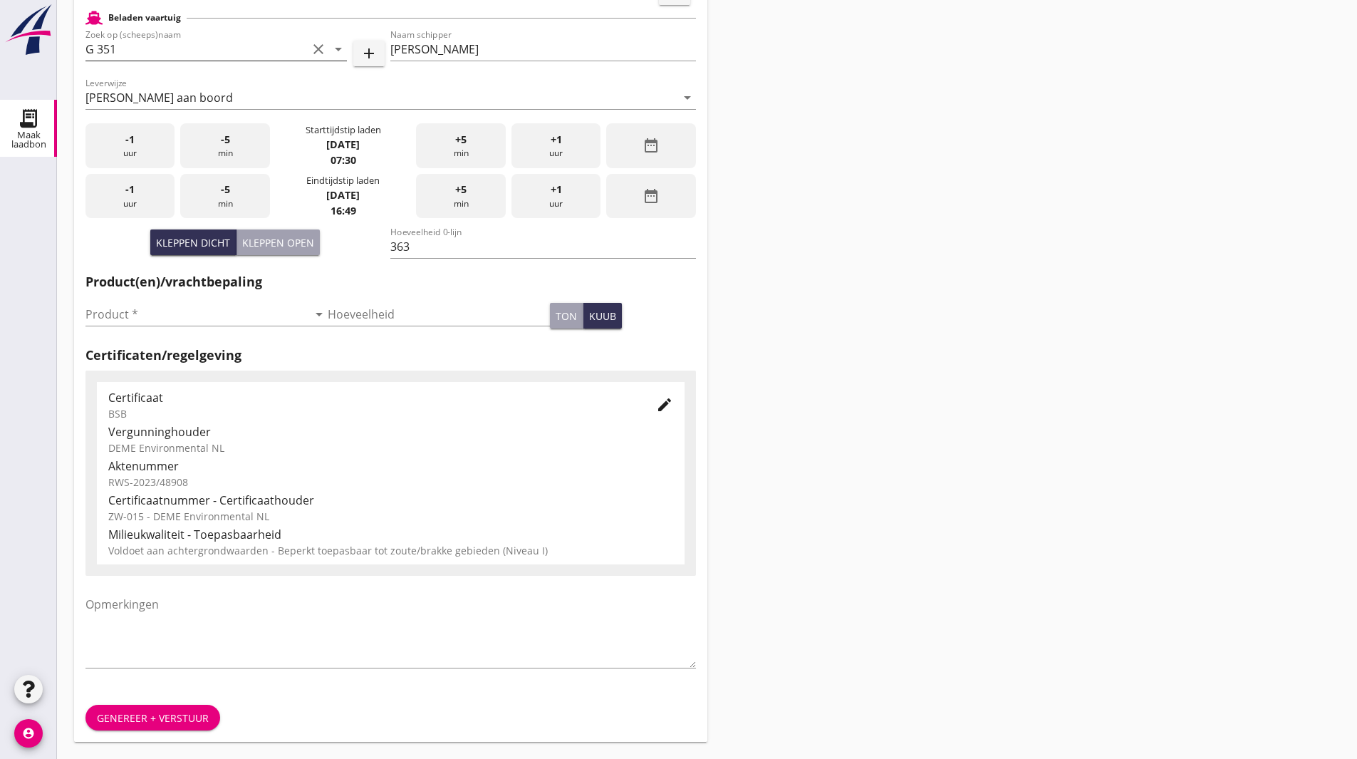
click at [890, 340] on div "Nieuwe laadbon Algemeen Laadplaats - Wingebied Veerse Meer, Zeeland - DEME Envi…" at bounding box center [707, 250] width 1300 height 1018
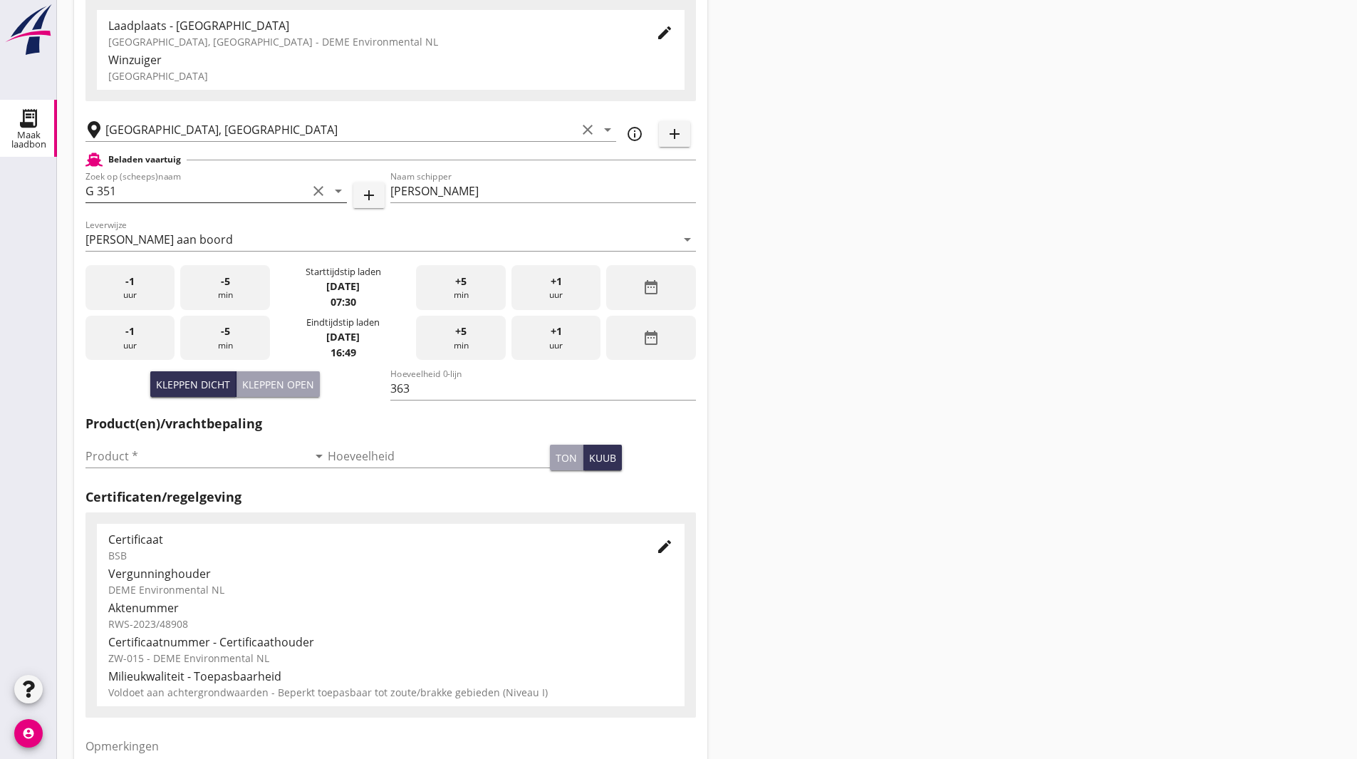
scroll to position [46, 0]
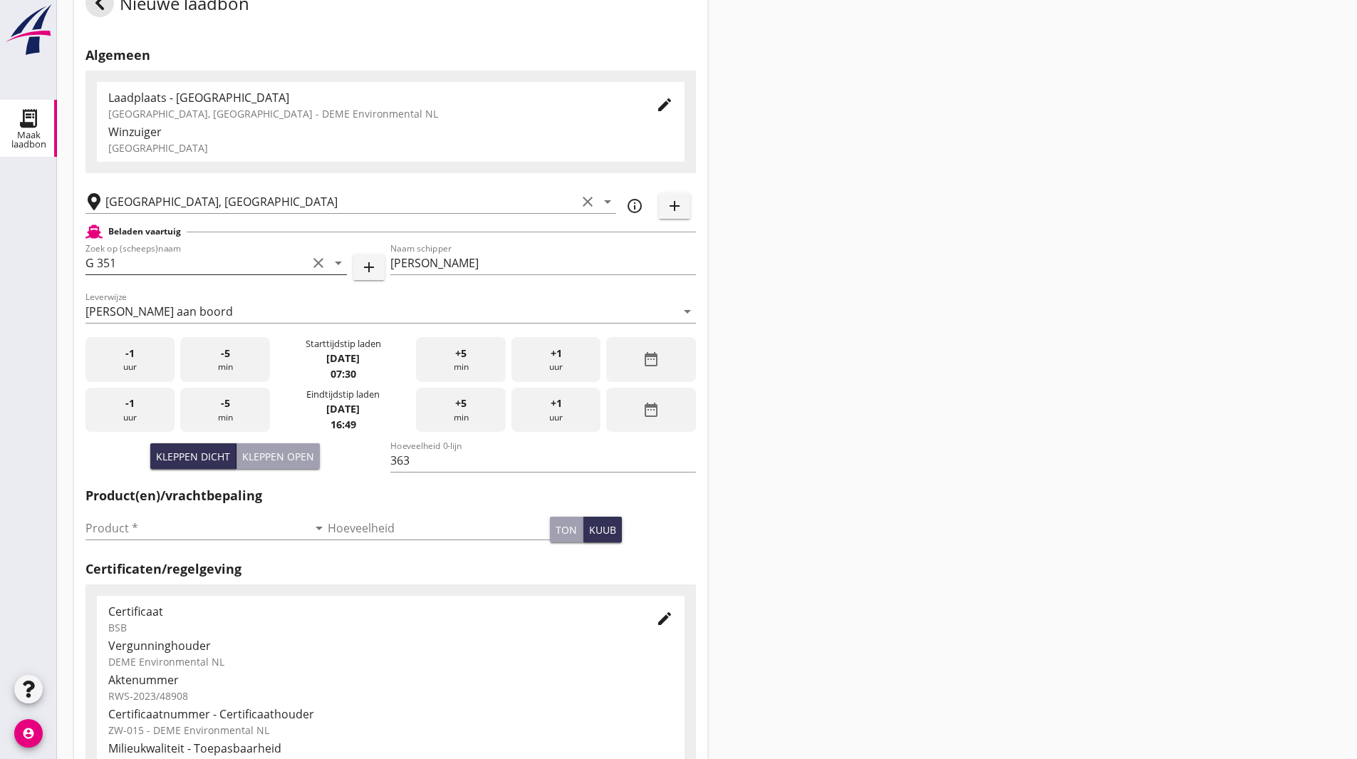
click at [650, 413] on icon "date_range" at bounding box center [651, 409] width 17 height 17
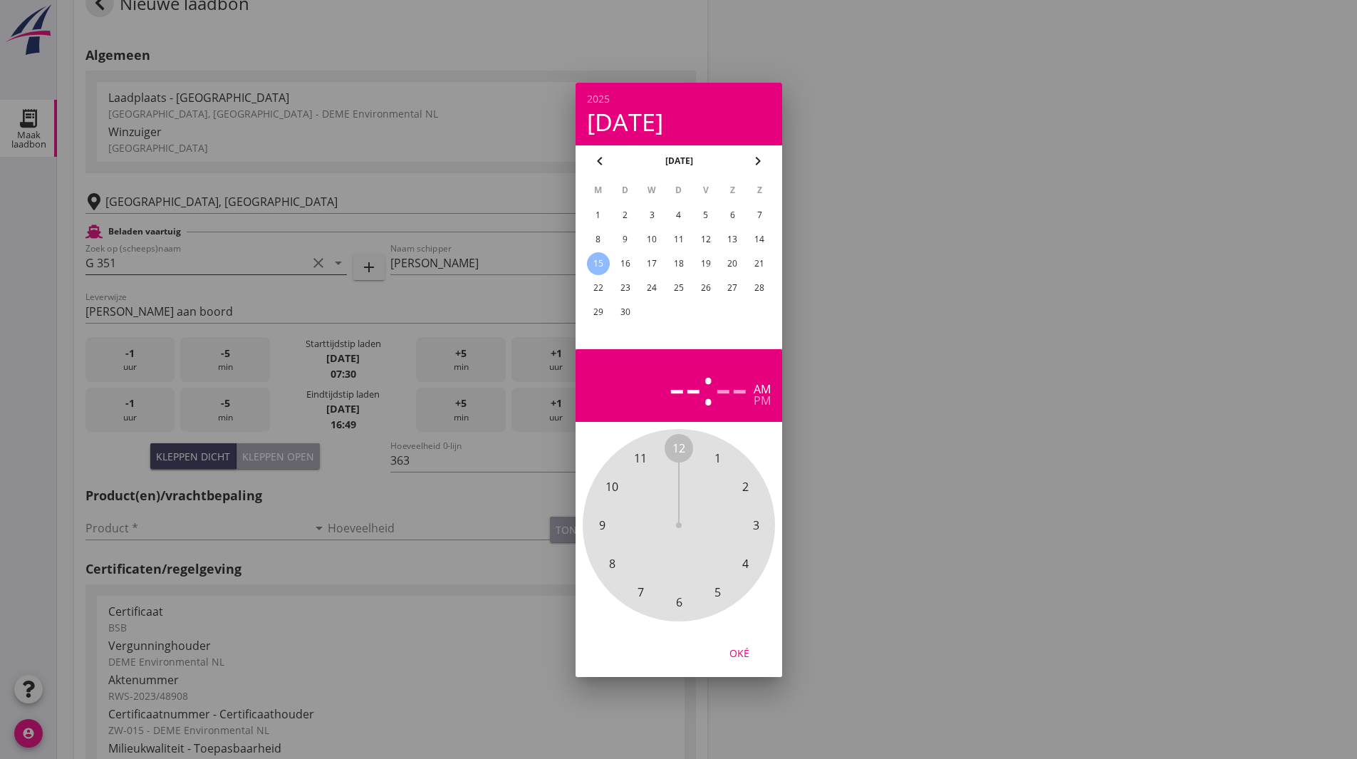
click at [655, 209] on div "3" at bounding box center [651, 215] width 23 height 23
click at [618, 487] on span "10" at bounding box center [611, 486] width 13 height 17
click at [673, 442] on span "00" at bounding box center [678, 447] width 13 height 17
click at [678, 444] on span "00" at bounding box center [678, 447] width 13 height 17
click at [681, 444] on span "00" at bounding box center [678, 447] width 13 height 17
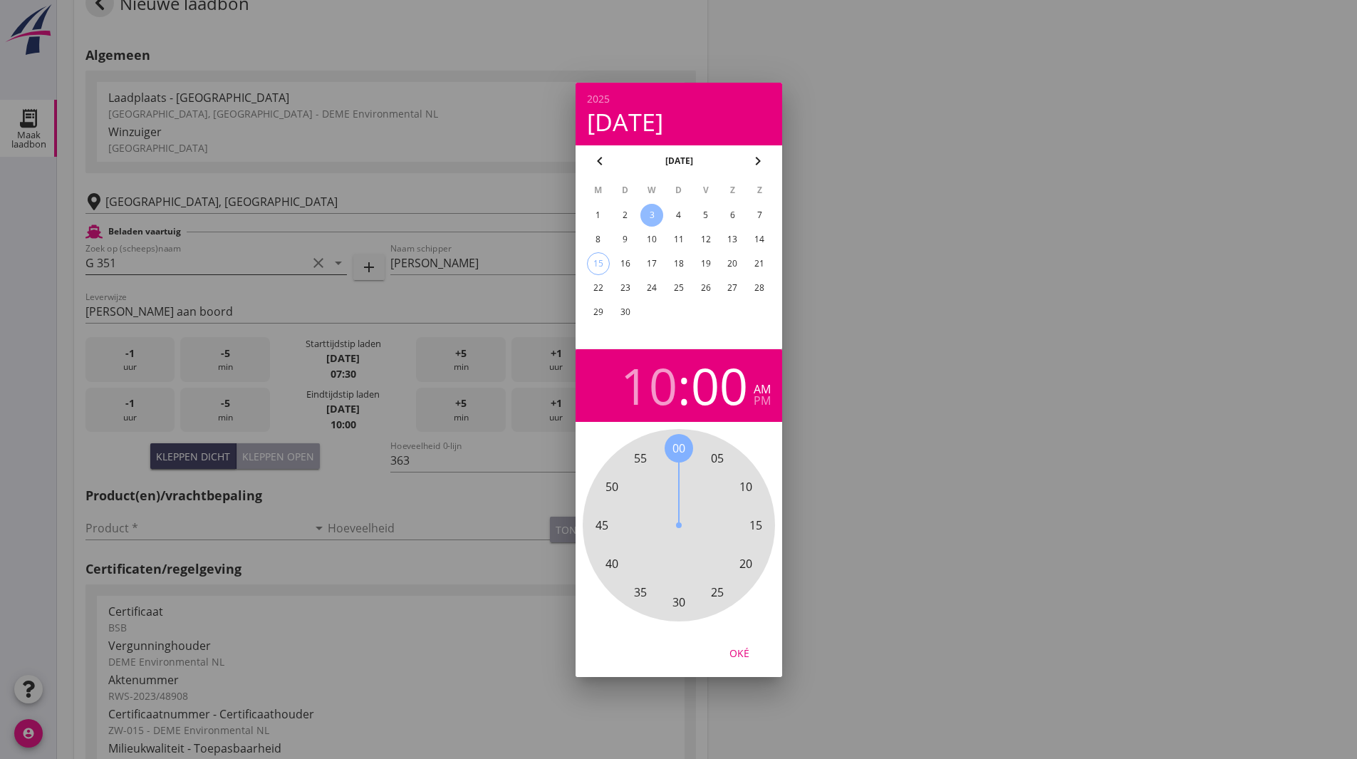
click at [746, 655] on div "Oké" at bounding box center [739, 652] width 40 height 15
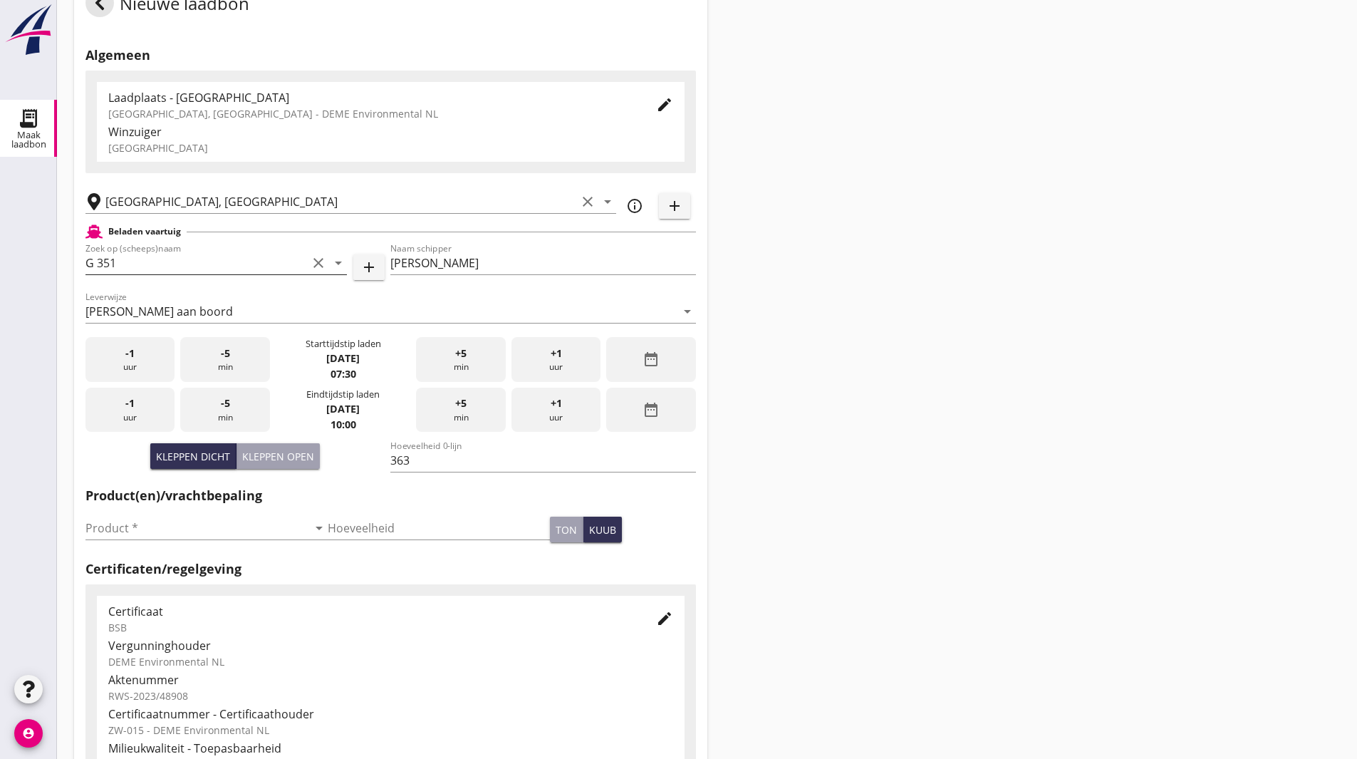
drag, startPoint x: 788, startPoint y: 375, endPoint x: 724, endPoint y: 375, distance: 63.4
click at [787, 373] on div "Nieuwe laadbon Algemeen Laadplaats - Wingebied Veerse Meer, Zeeland - DEME Envi…" at bounding box center [707, 463] width 1300 height 1018
click at [230, 519] on input "Product *" at bounding box center [196, 527] width 222 height 23
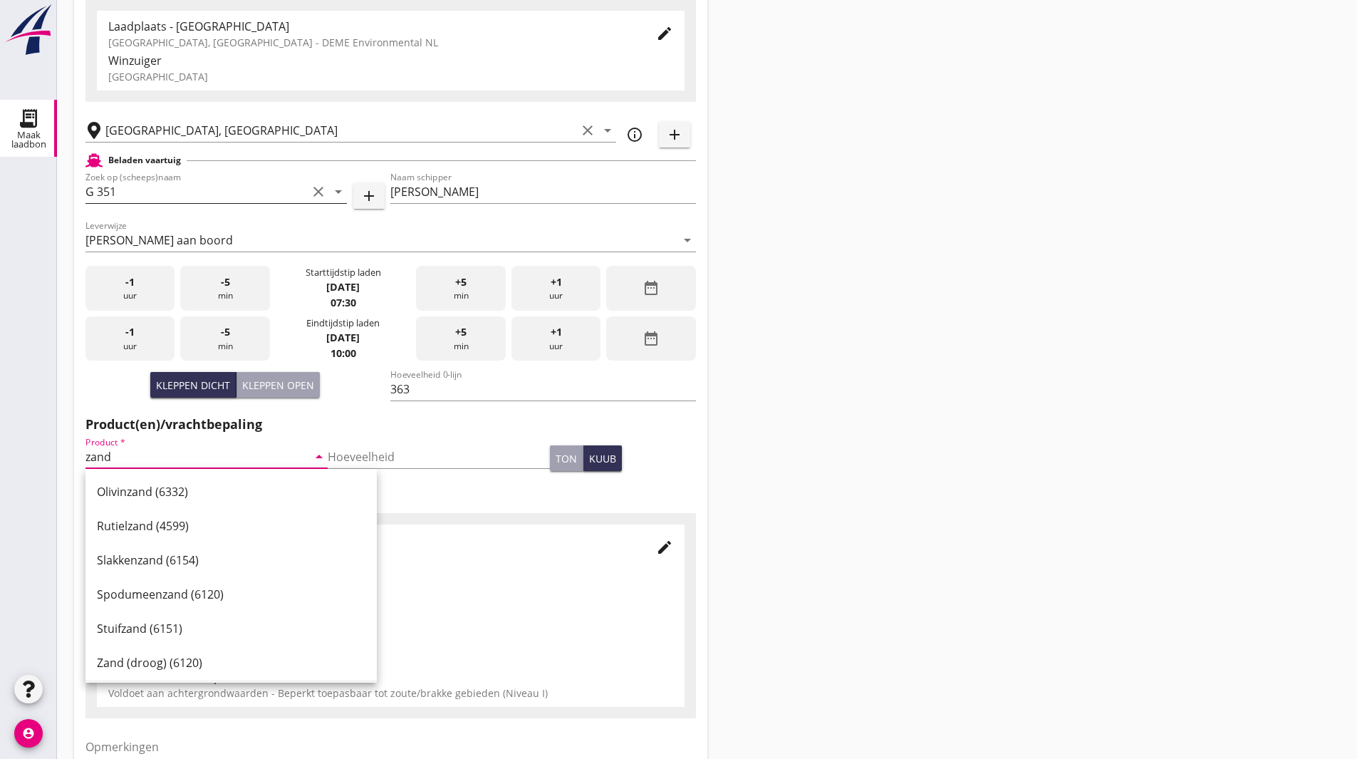
scroll to position [311, 0]
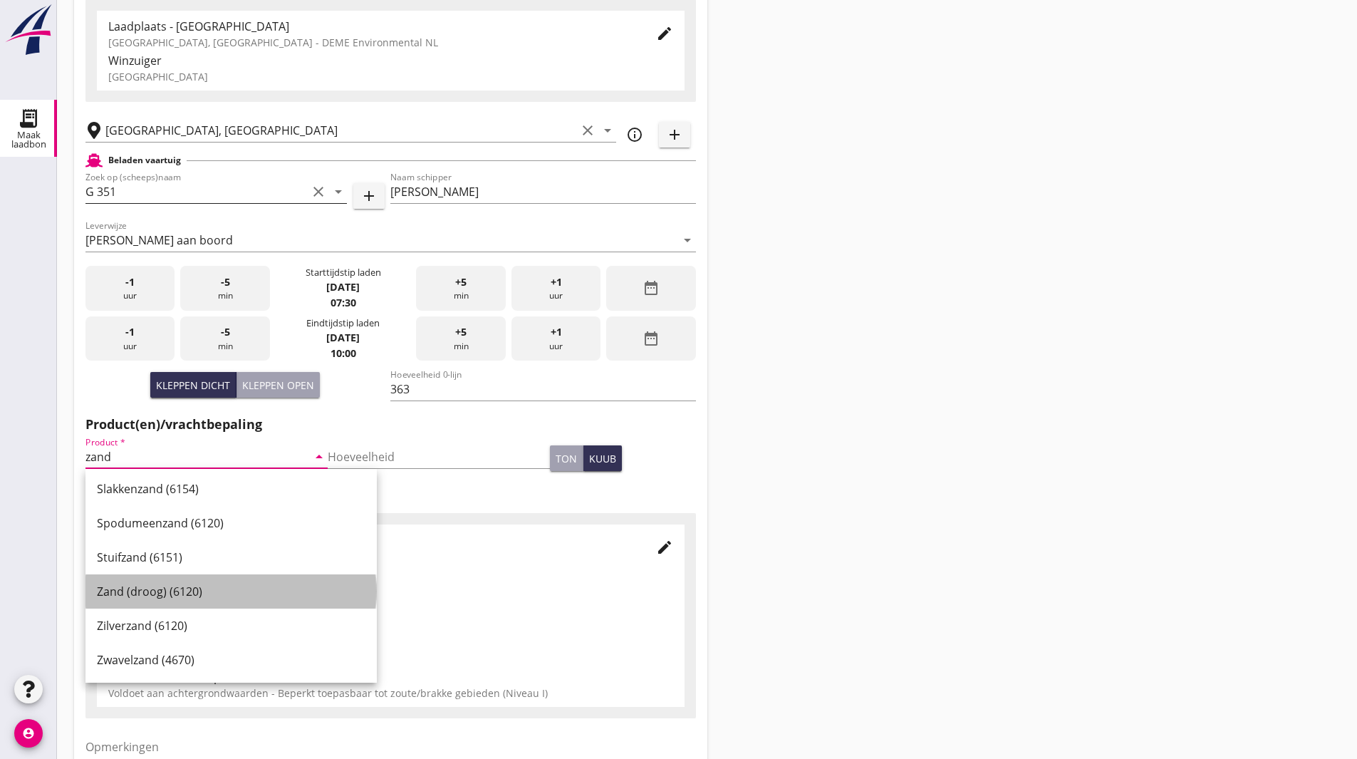
click at [152, 591] on div "Zand (droog) (6120)" at bounding box center [231, 591] width 269 height 17
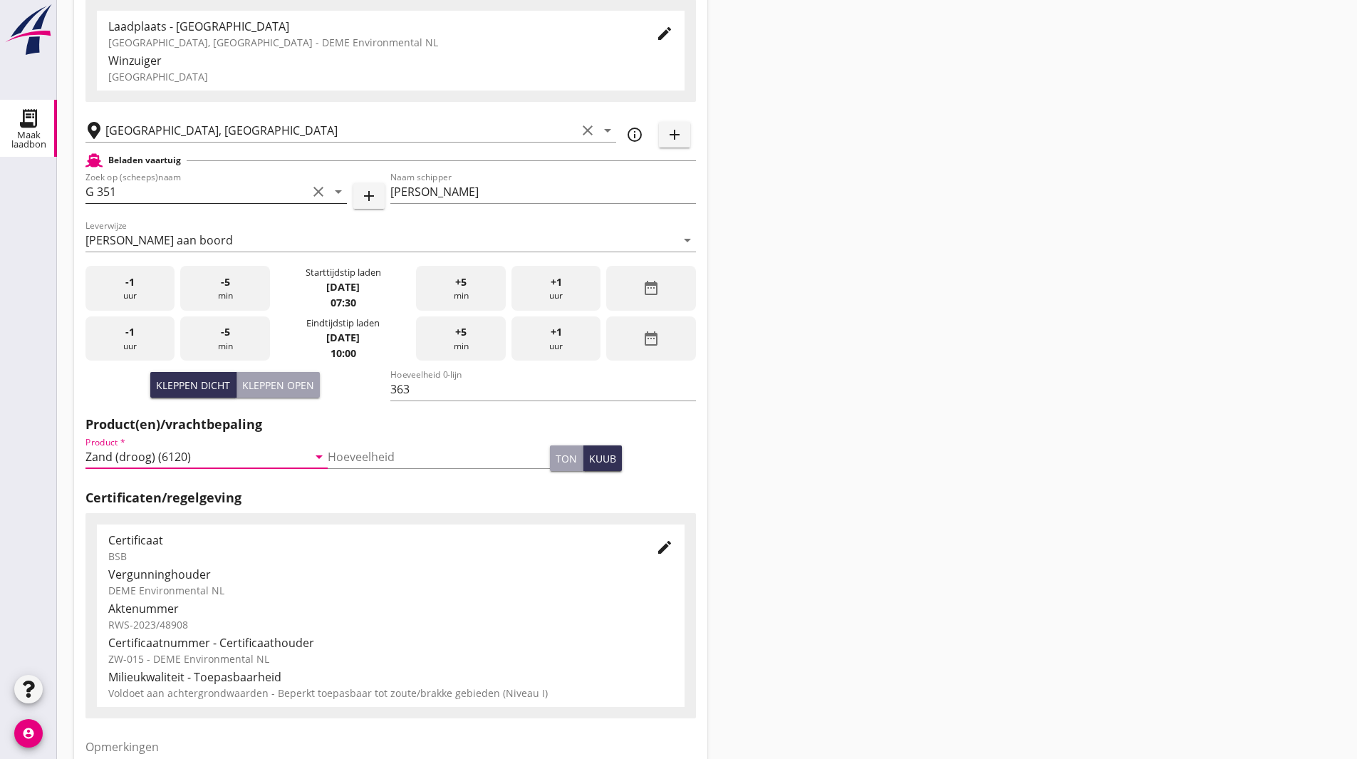
drag, startPoint x: 478, startPoint y: 579, endPoint x: 469, endPoint y: 591, distance: 14.8
click at [479, 574] on div "Vergunninghouder" at bounding box center [390, 574] width 565 height 17
drag, startPoint x: 170, startPoint y: 453, endPoint x: 181, endPoint y: 456, distance: 11.7
click at [170, 453] on input "Zand (droog) (6120)" at bounding box center [196, 456] width 222 height 23
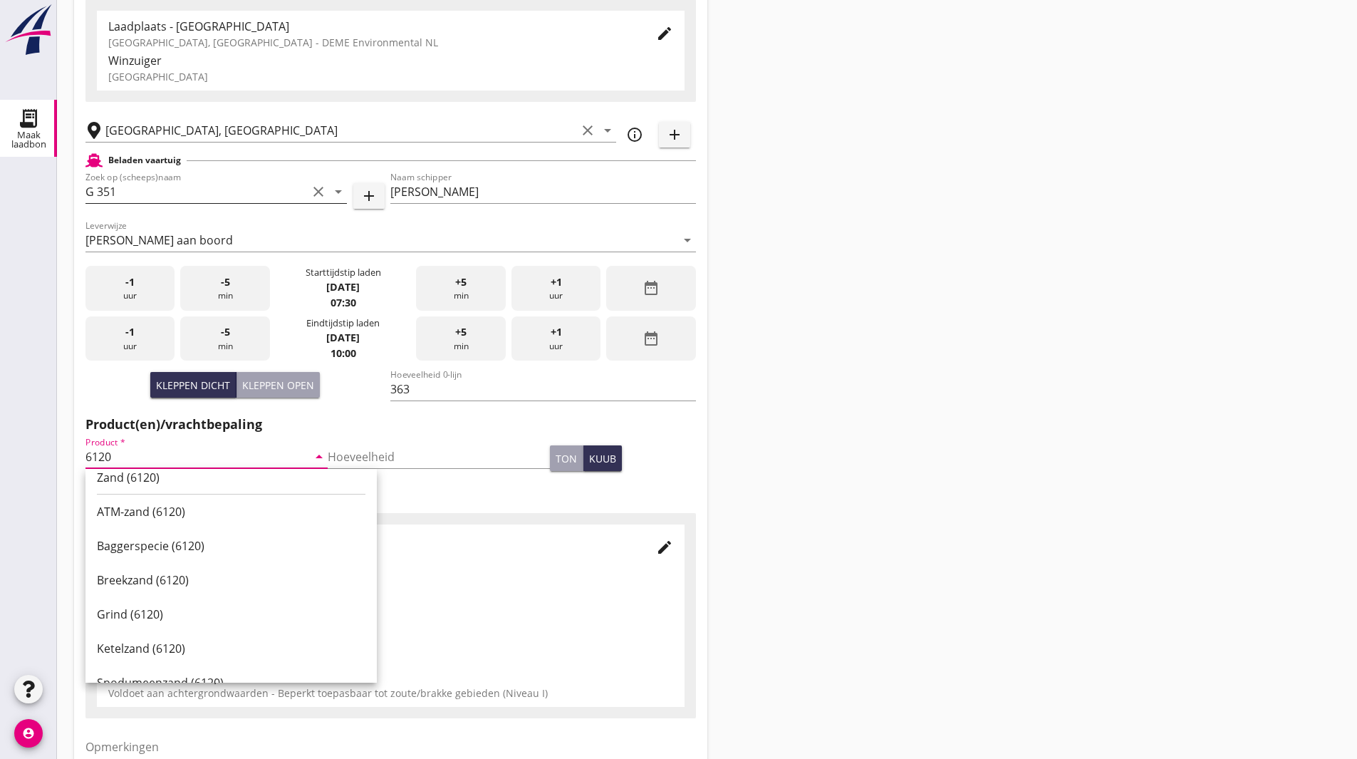
scroll to position [0, 0]
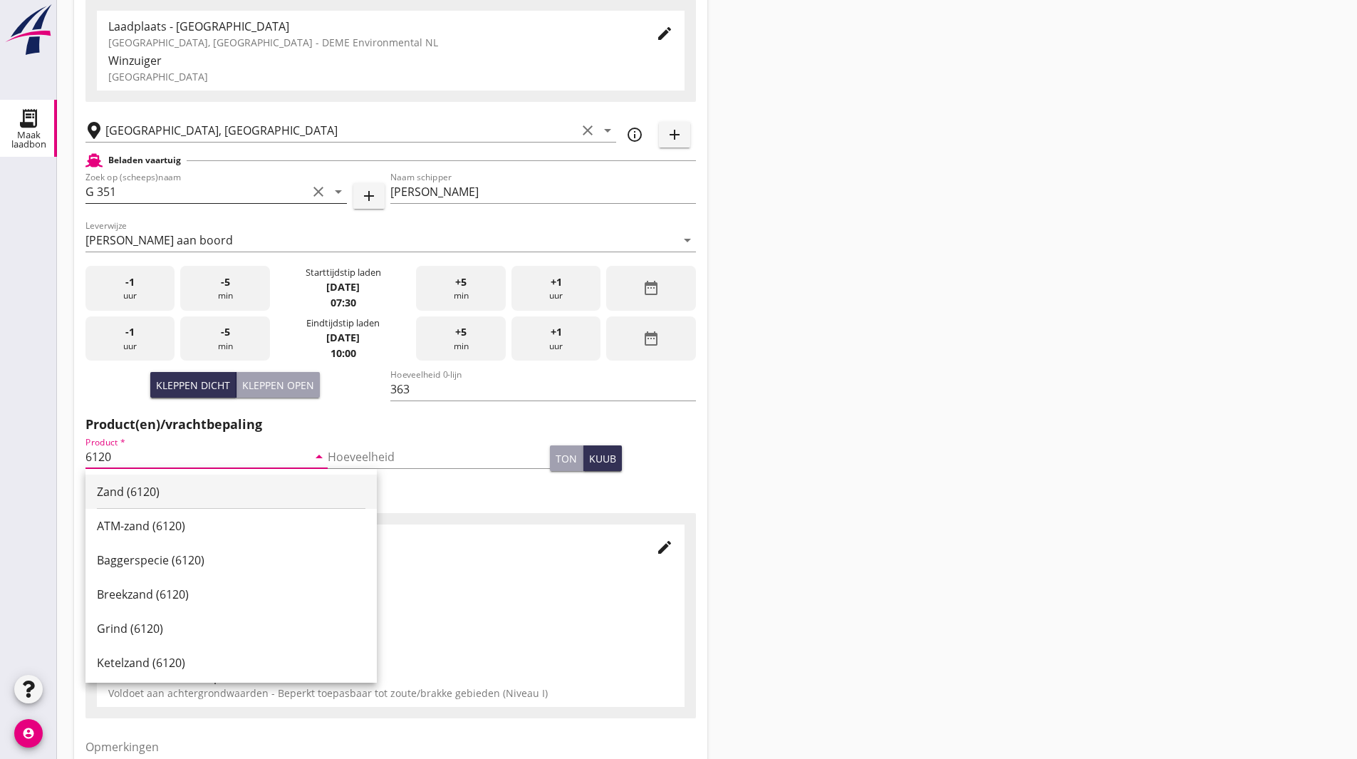
click at [118, 483] on div "Zand (6120)" at bounding box center [231, 491] width 269 height 17
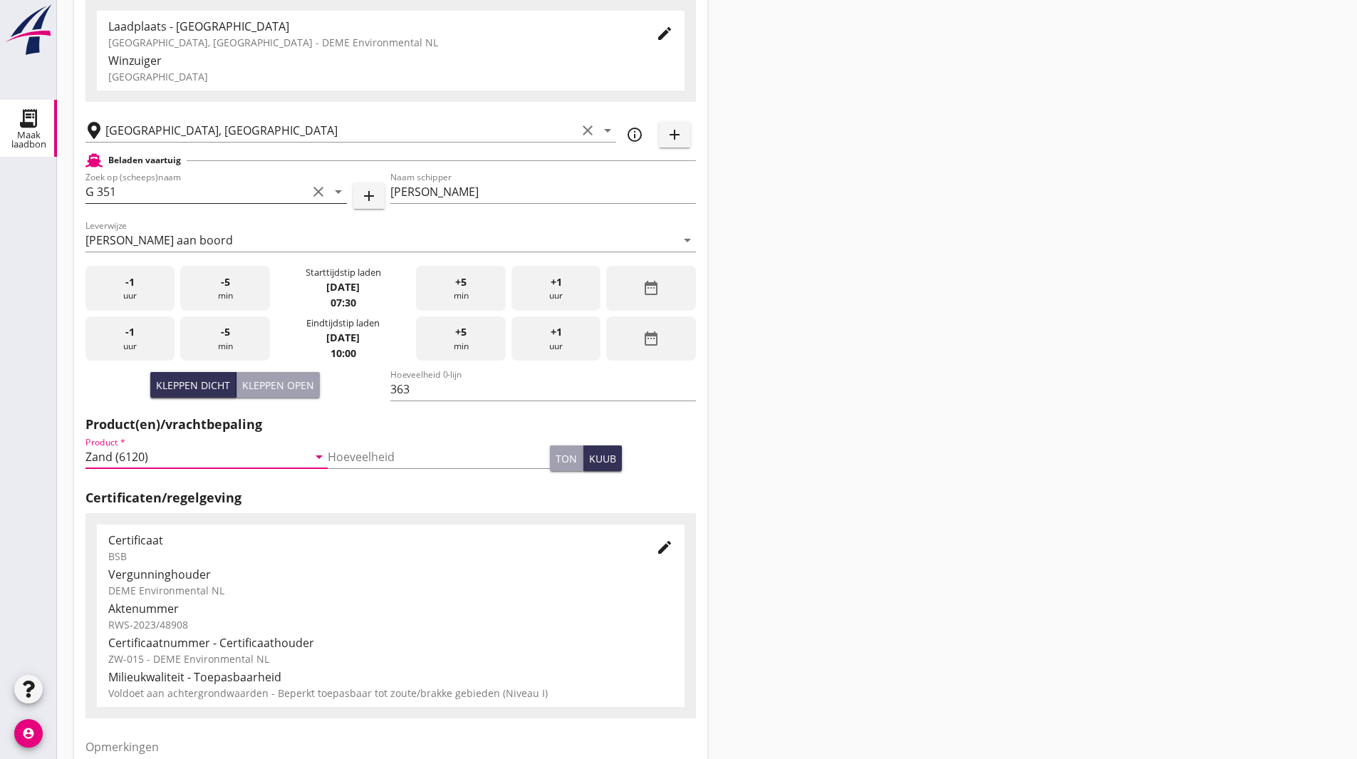
type input "Zand (6120)"
click at [779, 403] on div "Nieuwe laadbon Algemeen Laadplaats - Wingebied Veerse Meer, Zeeland - DEME Envi…" at bounding box center [707, 392] width 1300 height 1018
drag, startPoint x: 793, startPoint y: 391, endPoint x: 793, endPoint y: 376, distance: 15.0
click at [793, 376] on div "Nieuwe laadbon Algemeen Laadplaats - Wingebied Veerse Meer, Zeeland - DEME Envi…" at bounding box center [707, 392] width 1300 height 1018
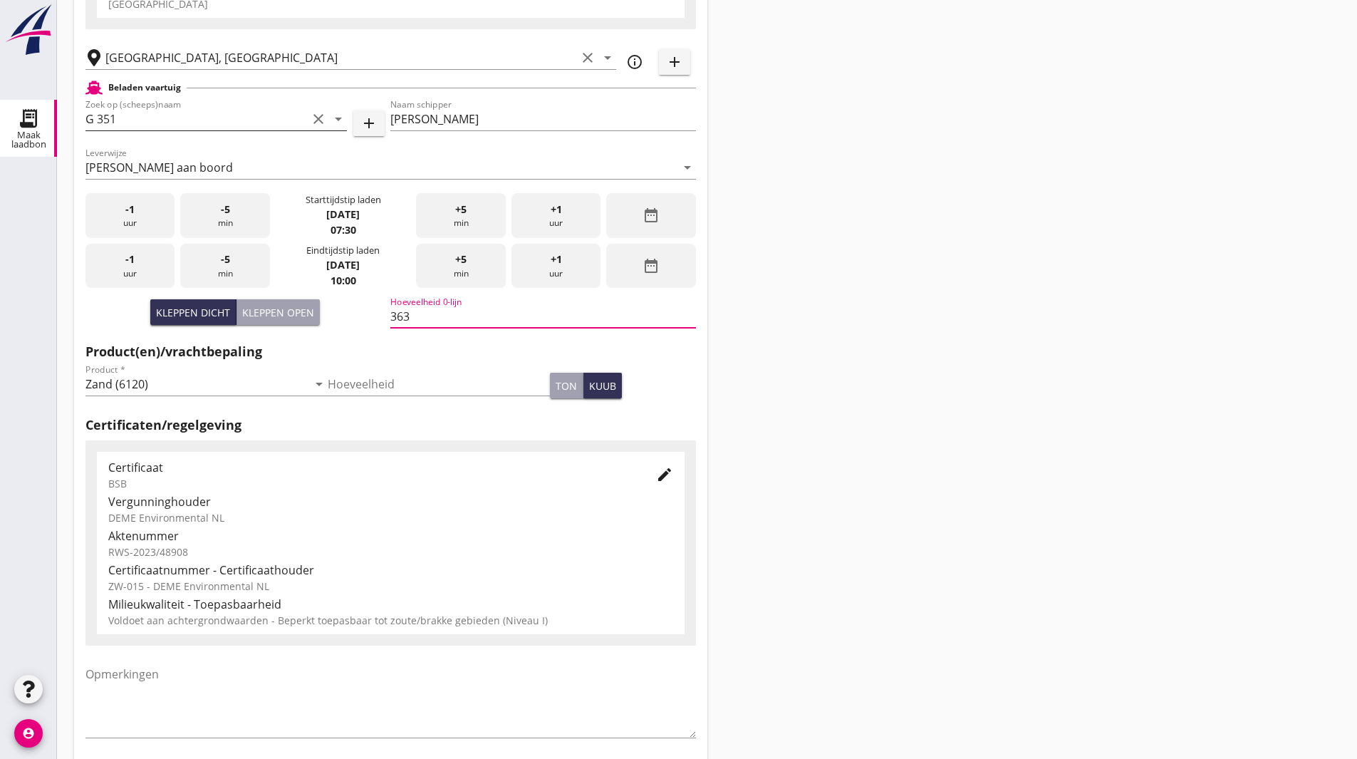
scroll to position [259, 0]
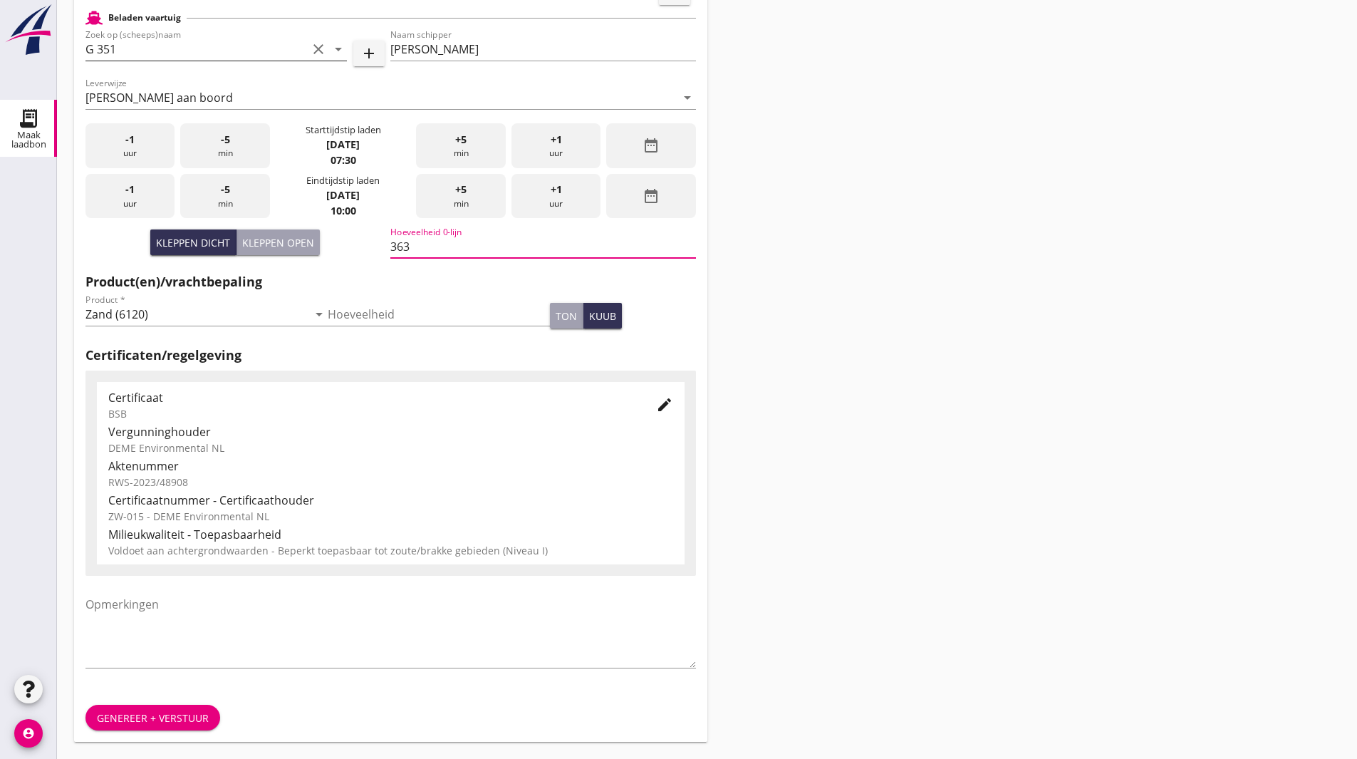
click at [142, 718] on div "Genereer + verstuur" at bounding box center [153, 717] width 112 height 15
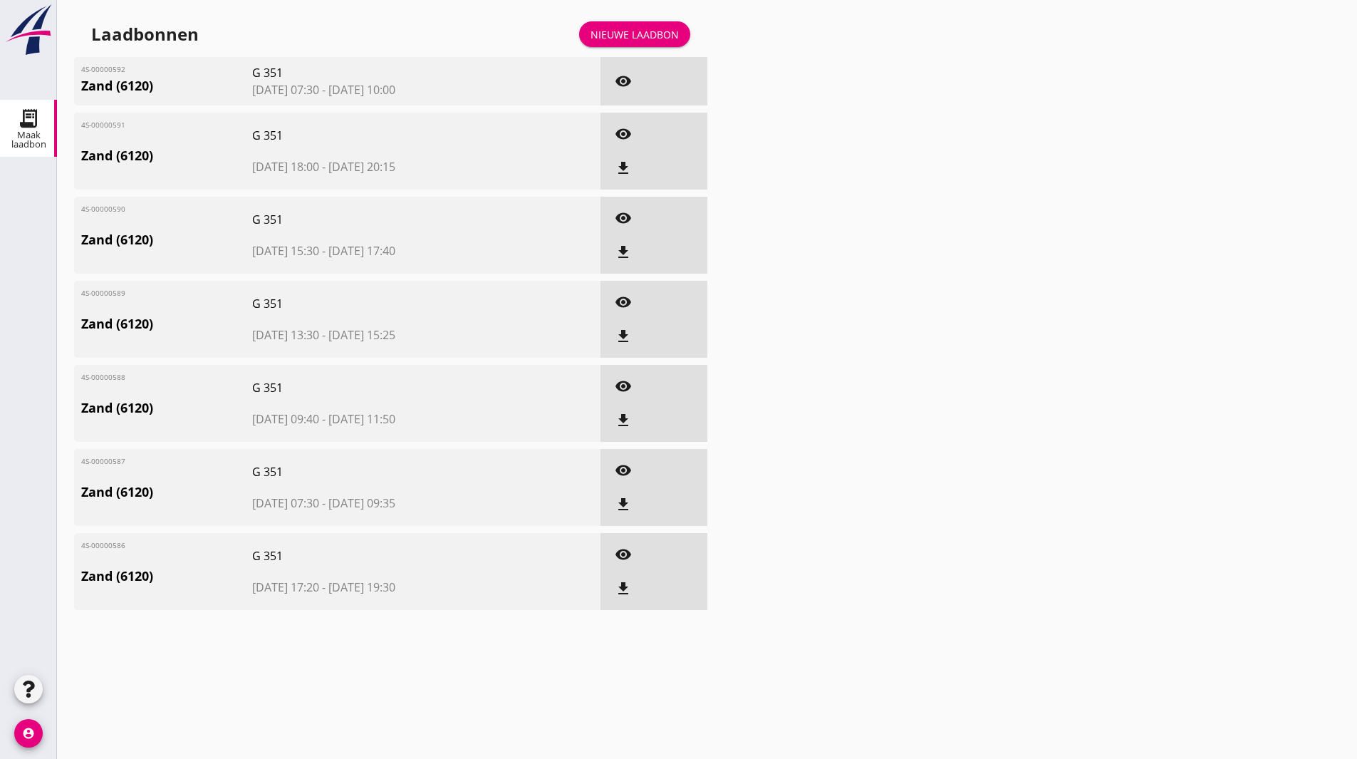
click at [624, 28] on div "Nieuwe laadbon" at bounding box center [635, 34] width 88 height 15
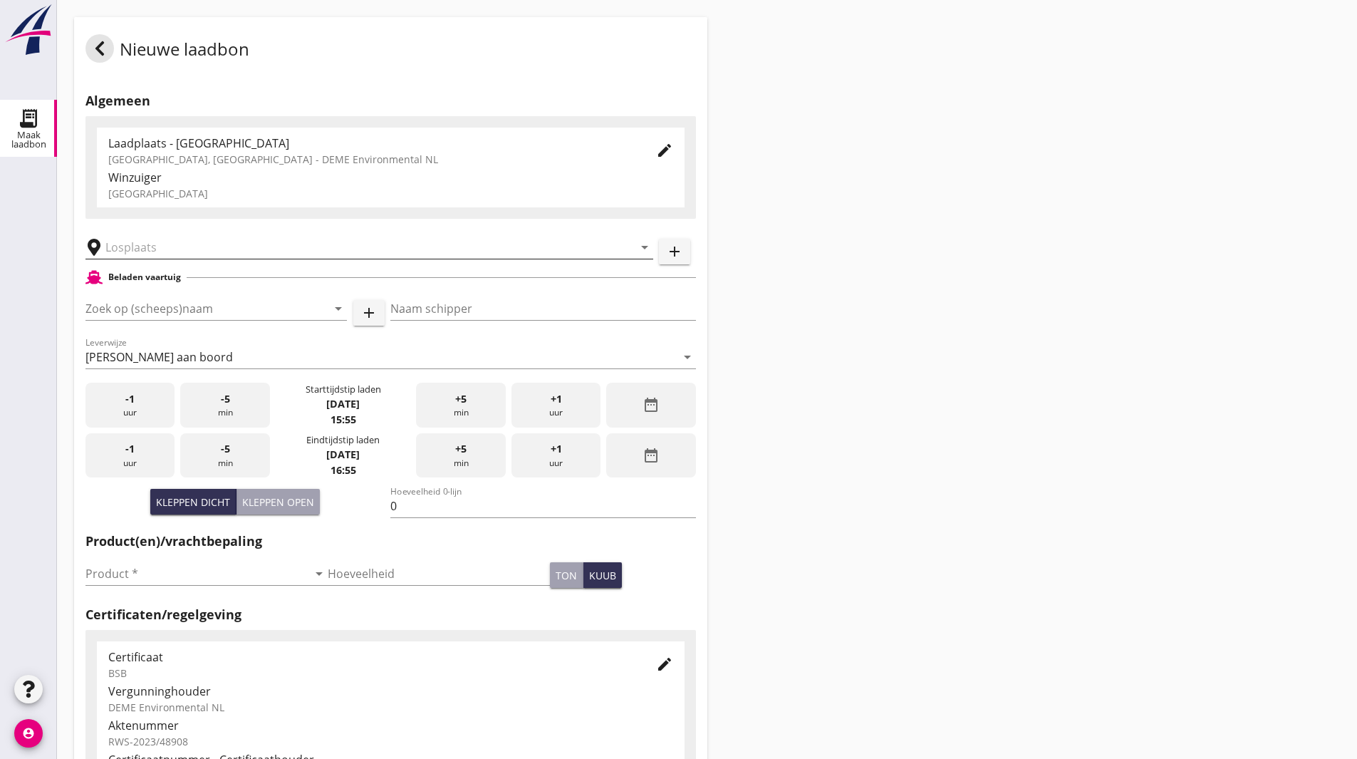
click at [204, 246] on input "text" at bounding box center [359, 247] width 508 height 23
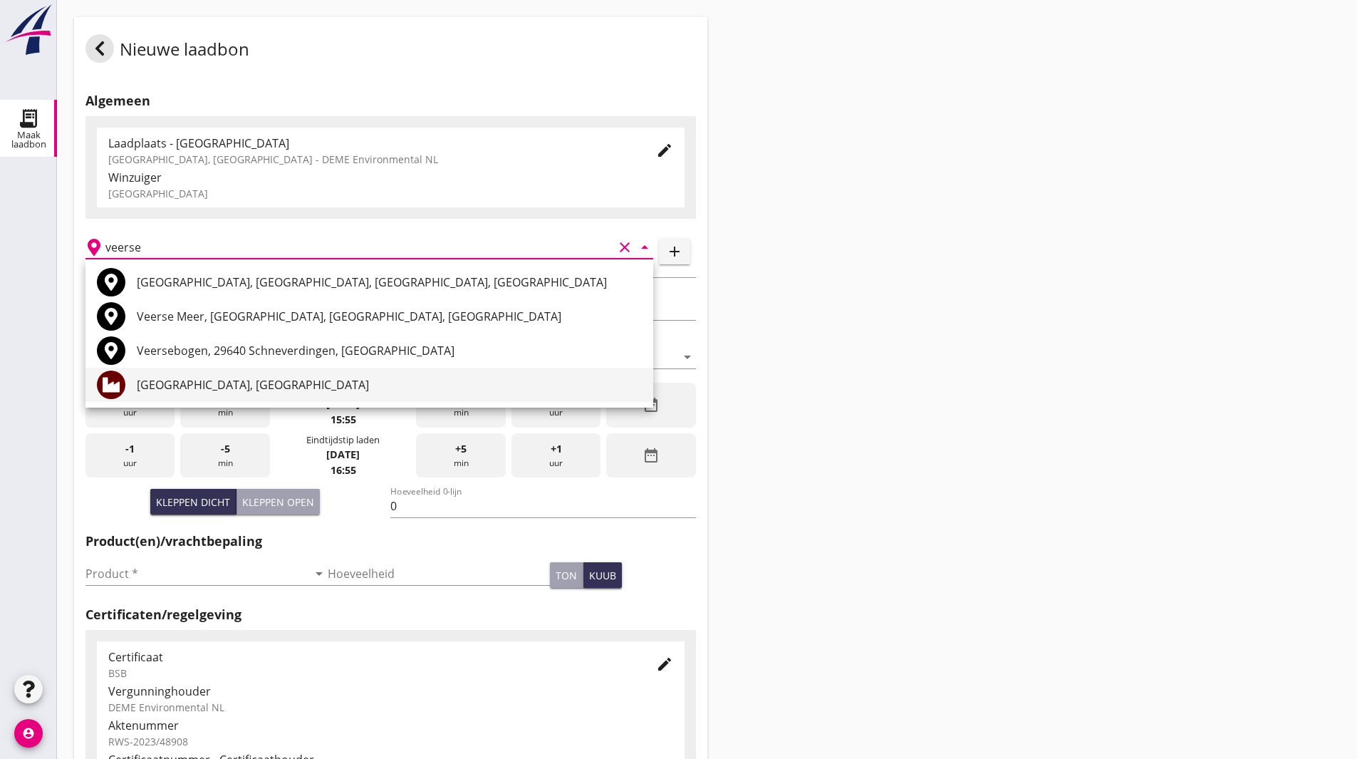
click at [190, 388] on div "[GEOGRAPHIC_DATA], [GEOGRAPHIC_DATA]" at bounding box center [389, 384] width 505 height 17
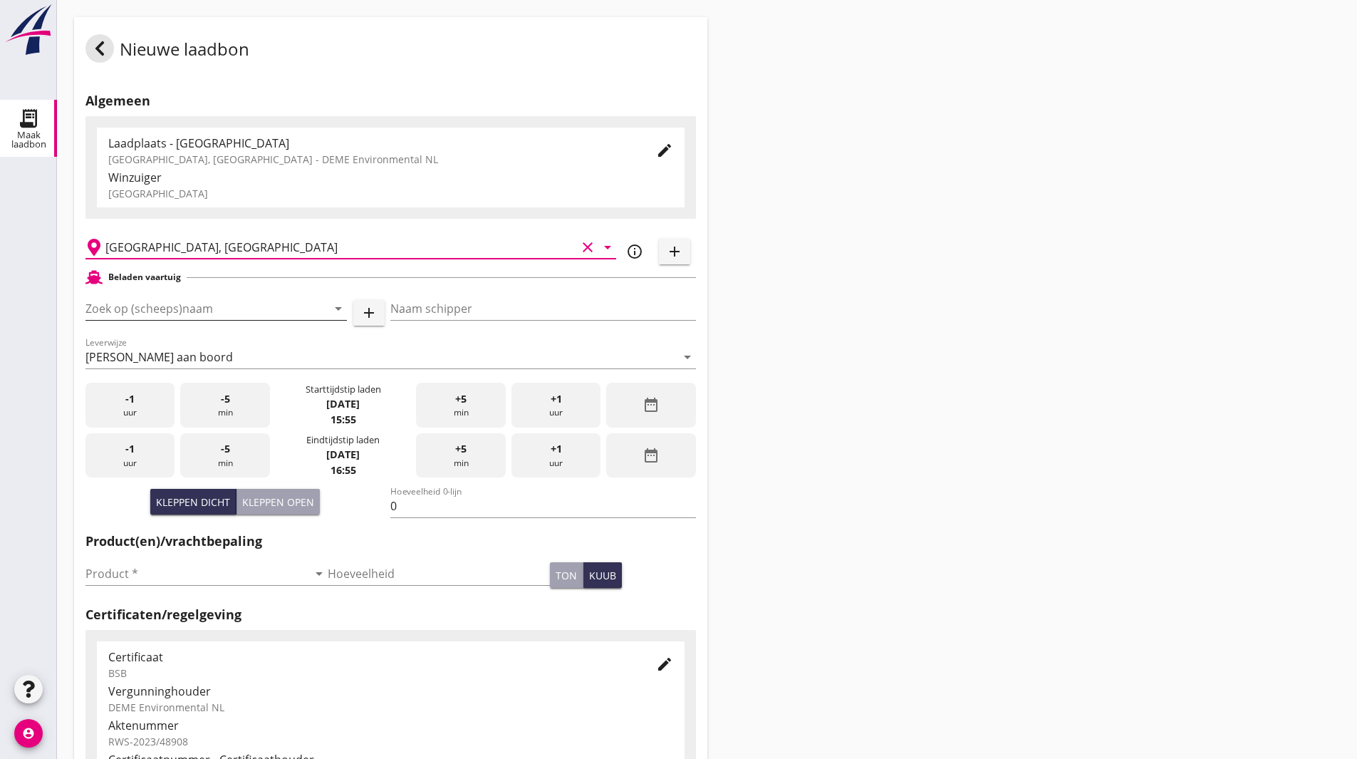
type input "[GEOGRAPHIC_DATA], [GEOGRAPHIC_DATA]"
click at [222, 303] on input "Zoek op (scheeps)naam" at bounding box center [196, 308] width 222 height 23
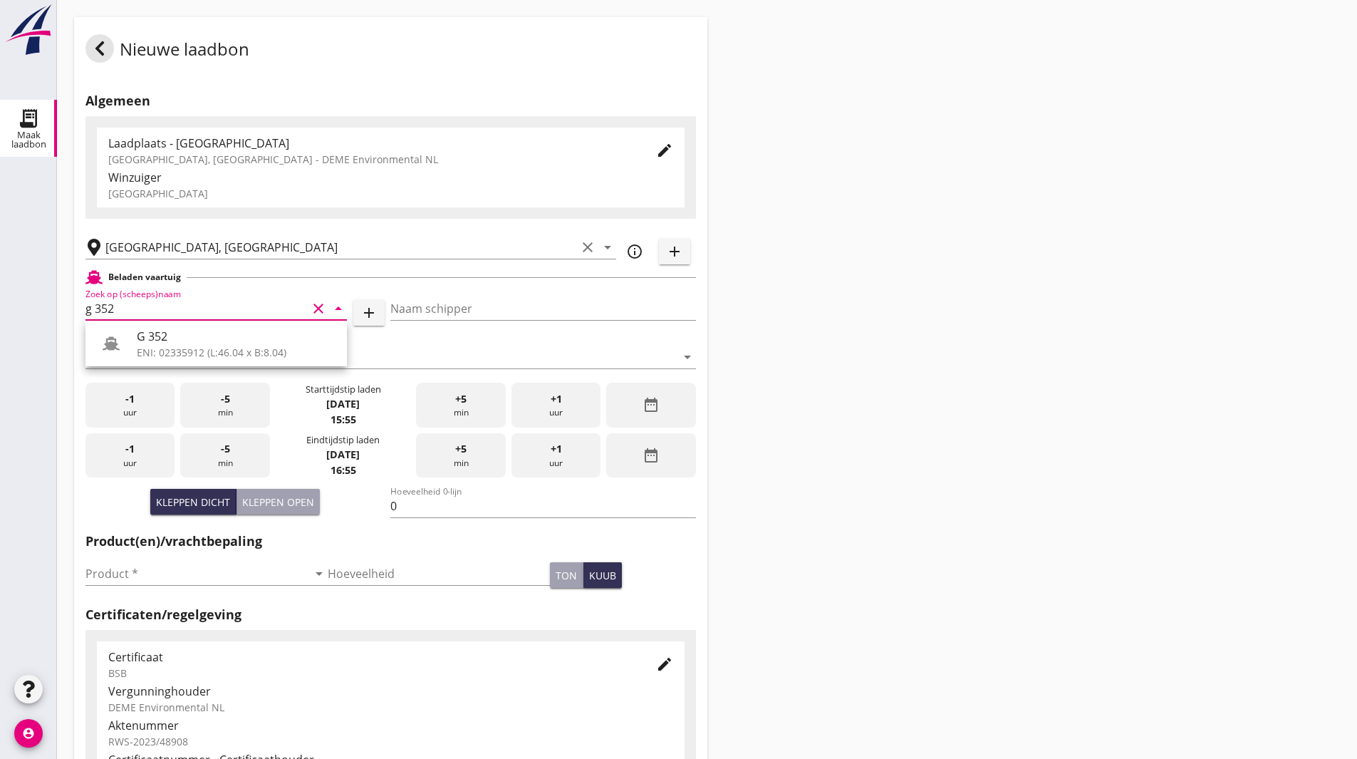
click at [186, 338] on div "G 352" at bounding box center [236, 336] width 199 height 17
type input "G 352"
type input "Ewald van loo"
type input "363"
type input "G 352"
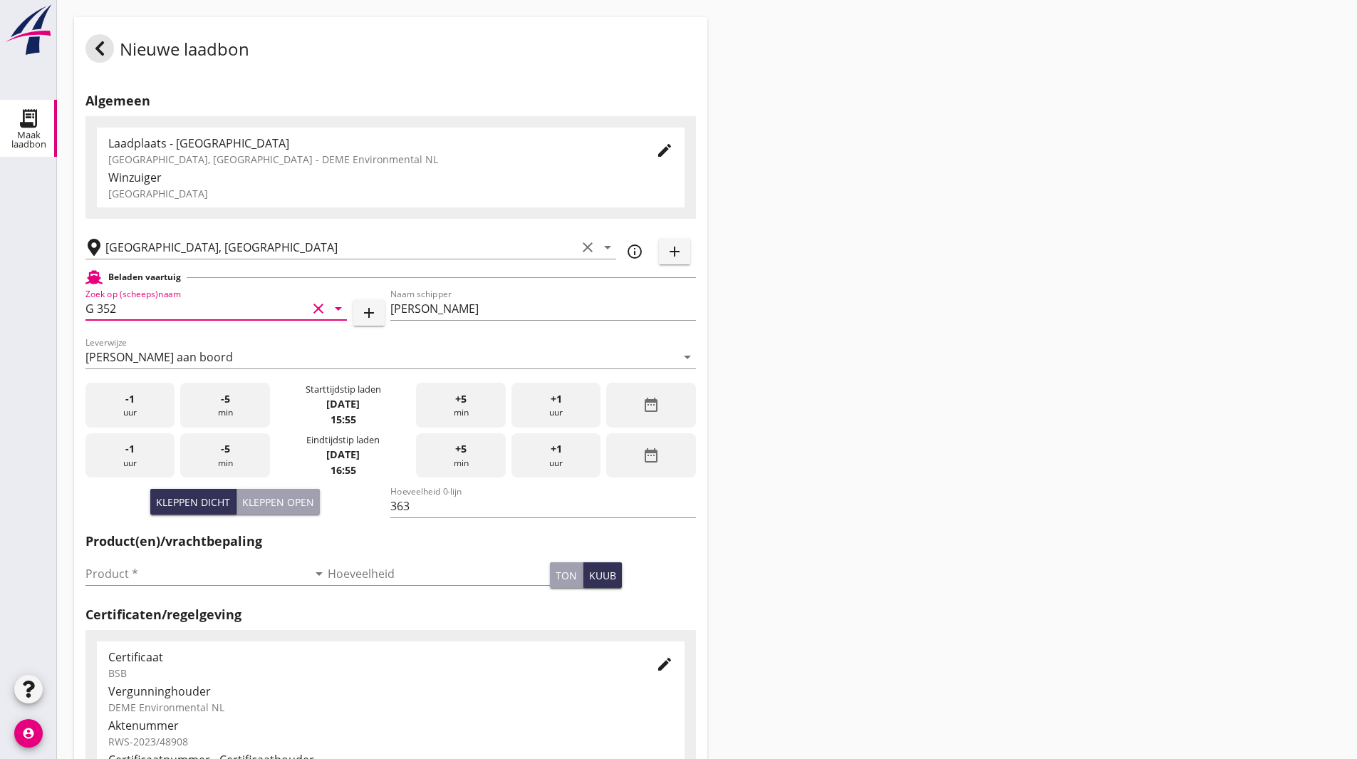
click at [650, 409] on icon "date_range" at bounding box center [651, 404] width 17 height 17
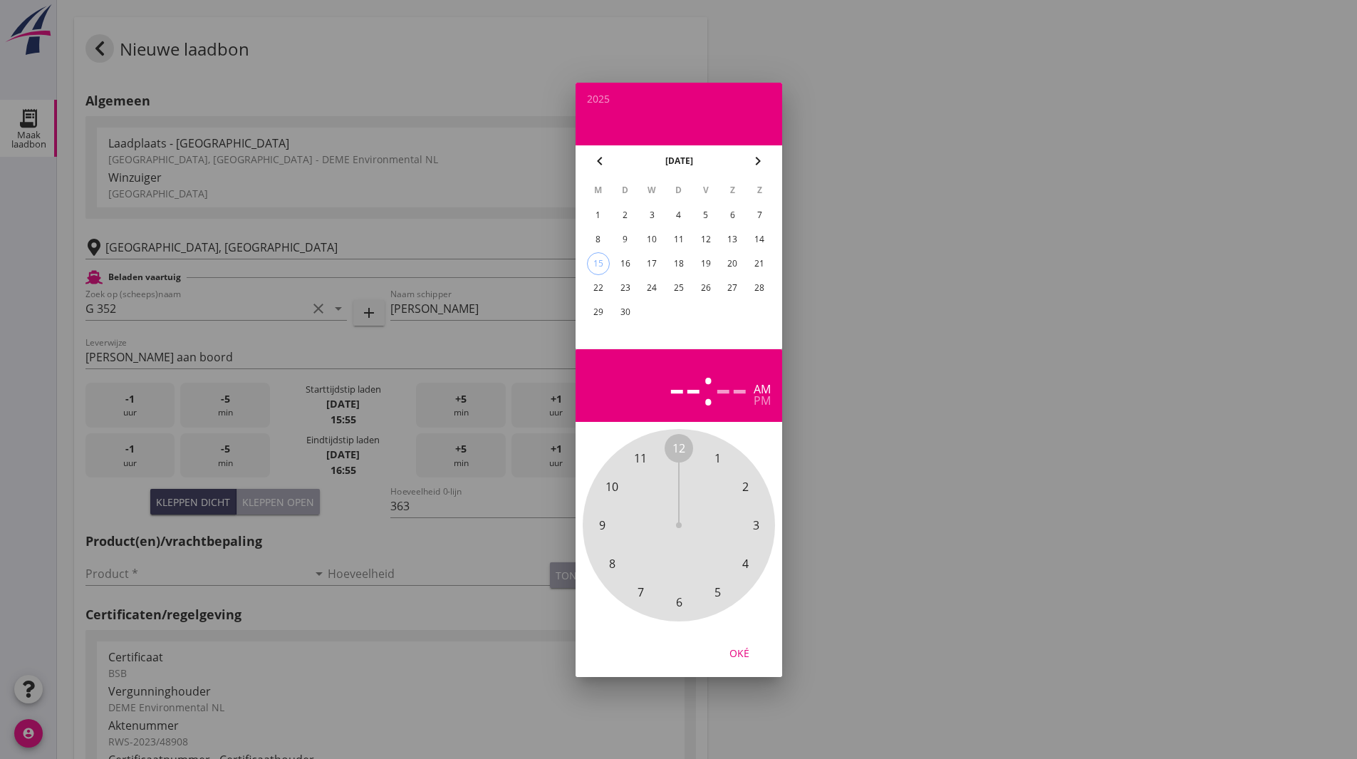
click at [648, 219] on div "3" at bounding box center [651, 215] width 23 height 23
click at [640, 459] on span "11" at bounding box center [640, 457] width 13 height 17
click at [755, 519] on div "00 05 10 15 20 25 30 35 40 45 50 55" at bounding box center [679, 525] width 154 height 154
click at [756, 525] on span "15" at bounding box center [755, 524] width 13 height 17
click at [742, 652] on div "Oké" at bounding box center [739, 652] width 40 height 15
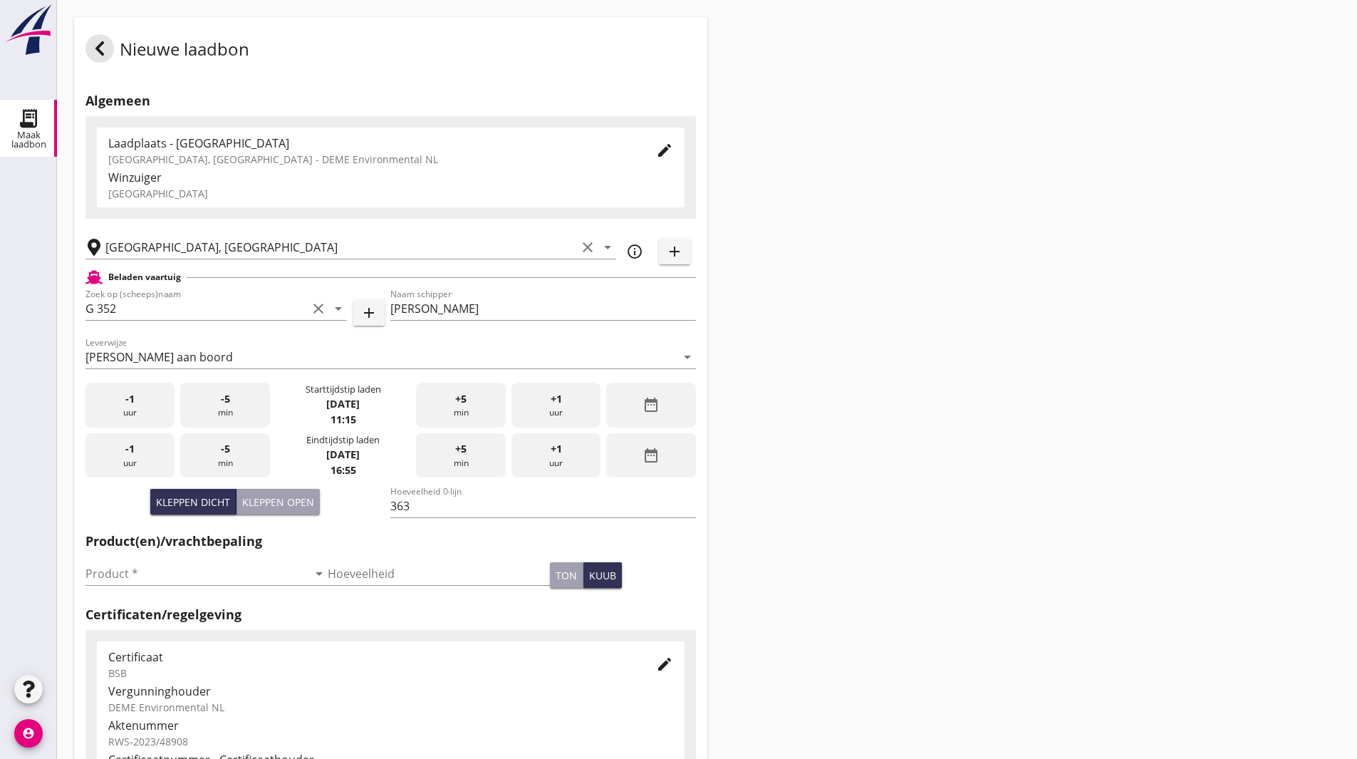
click at [648, 451] on icon "date_range" at bounding box center [651, 455] width 17 height 17
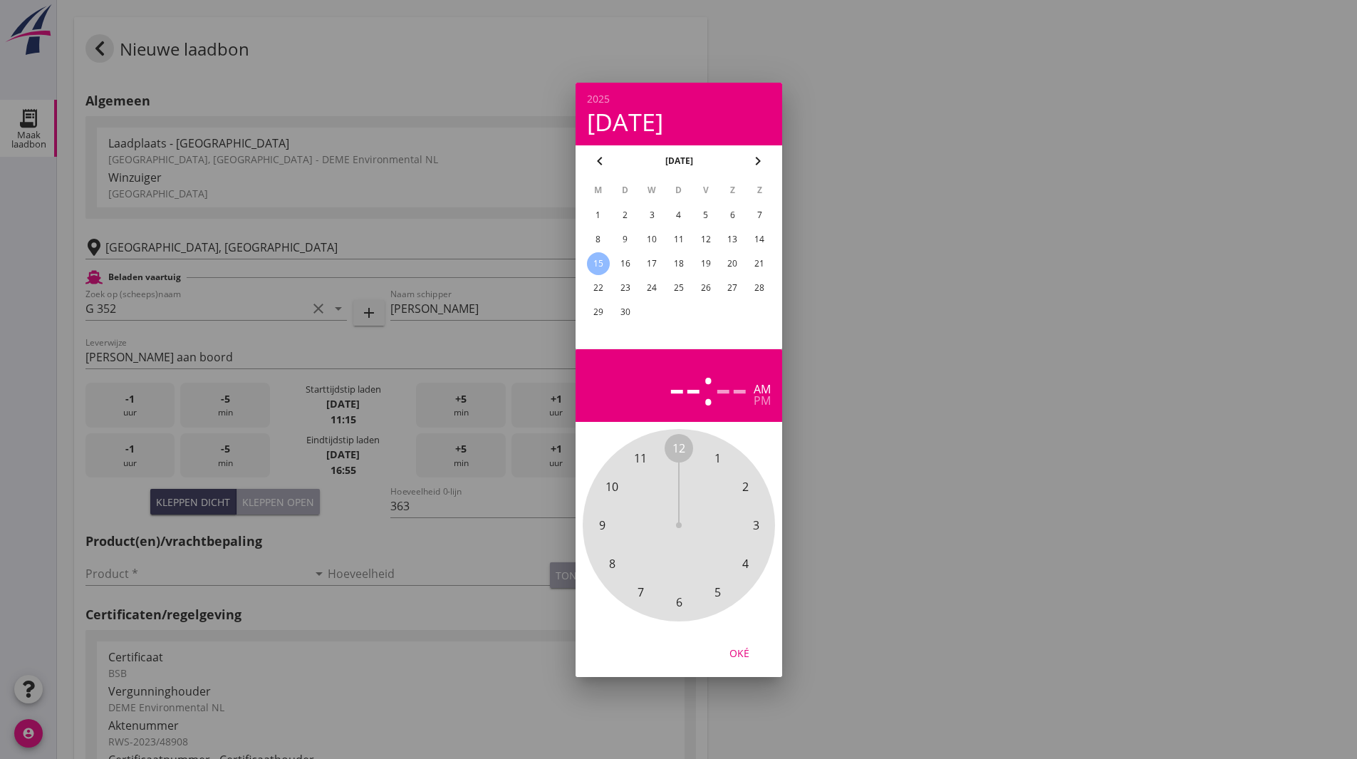
click at [718, 458] on span "1" at bounding box center [717, 457] width 6 height 17
click at [600, 524] on span "45" at bounding box center [601, 524] width 13 height 17
click at [742, 652] on div "Oké" at bounding box center [739, 652] width 40 height 15
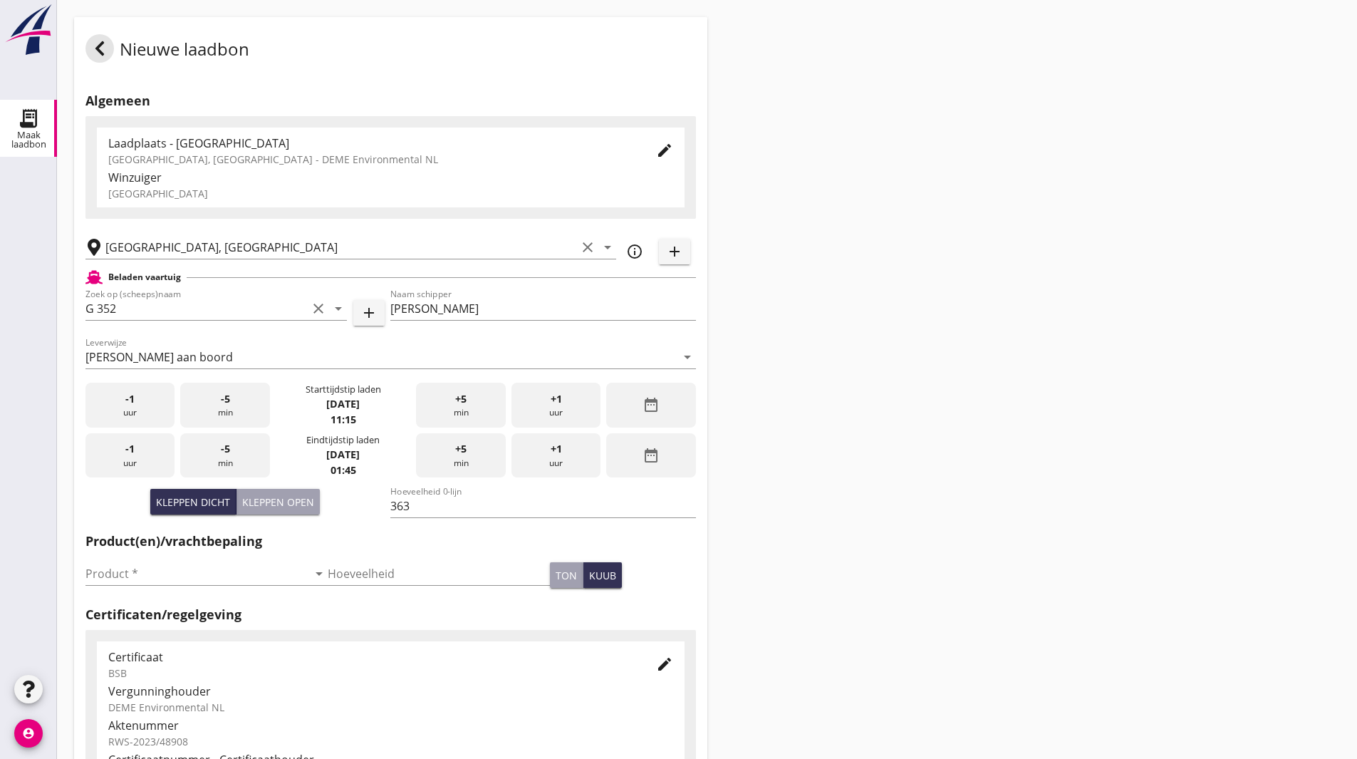
click at [652, 456] on icon "date_range" at bounding box center [651, 455] width 17 height 17
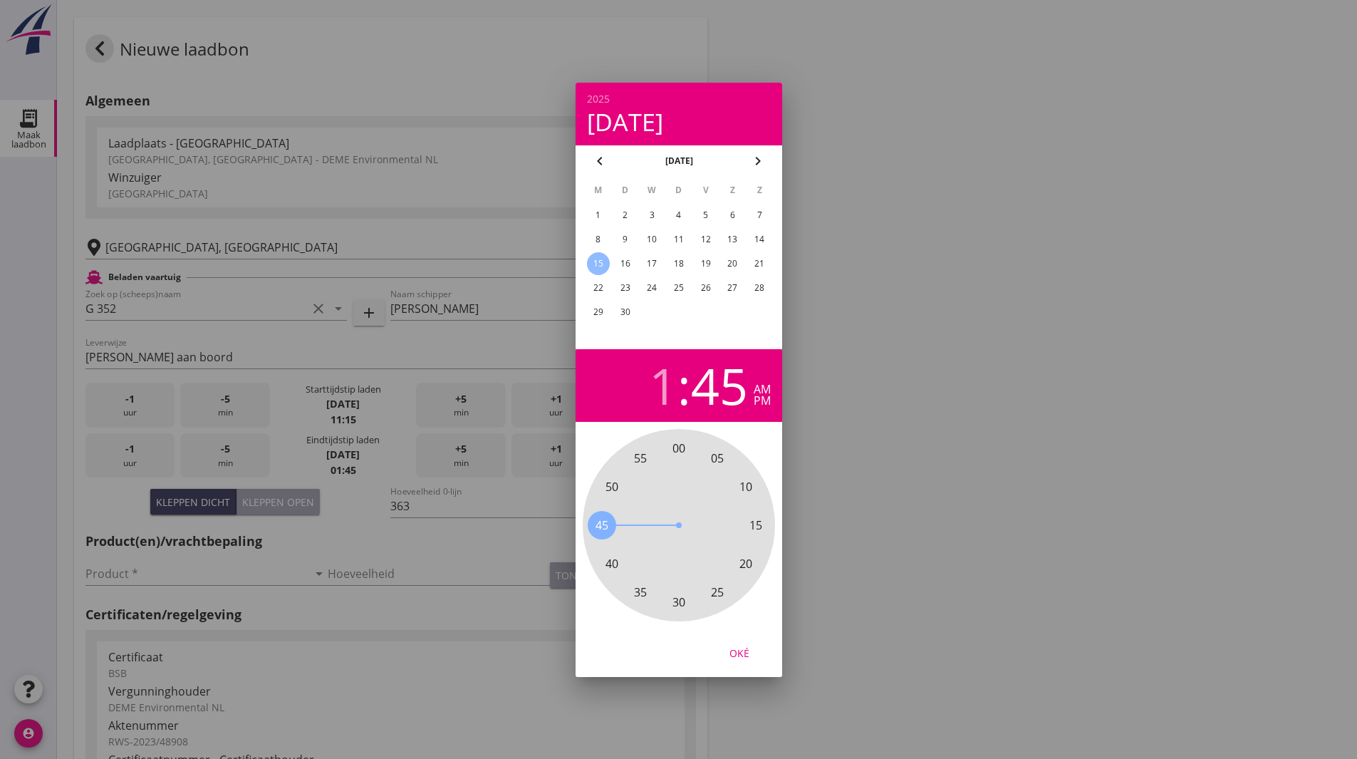
click at [759, 402] on div "pm" at bounding box center [762, 400] width 17 height 11
click at [735, 644] on button "Oké" at bounding box center [739, 653] width 63 height 26
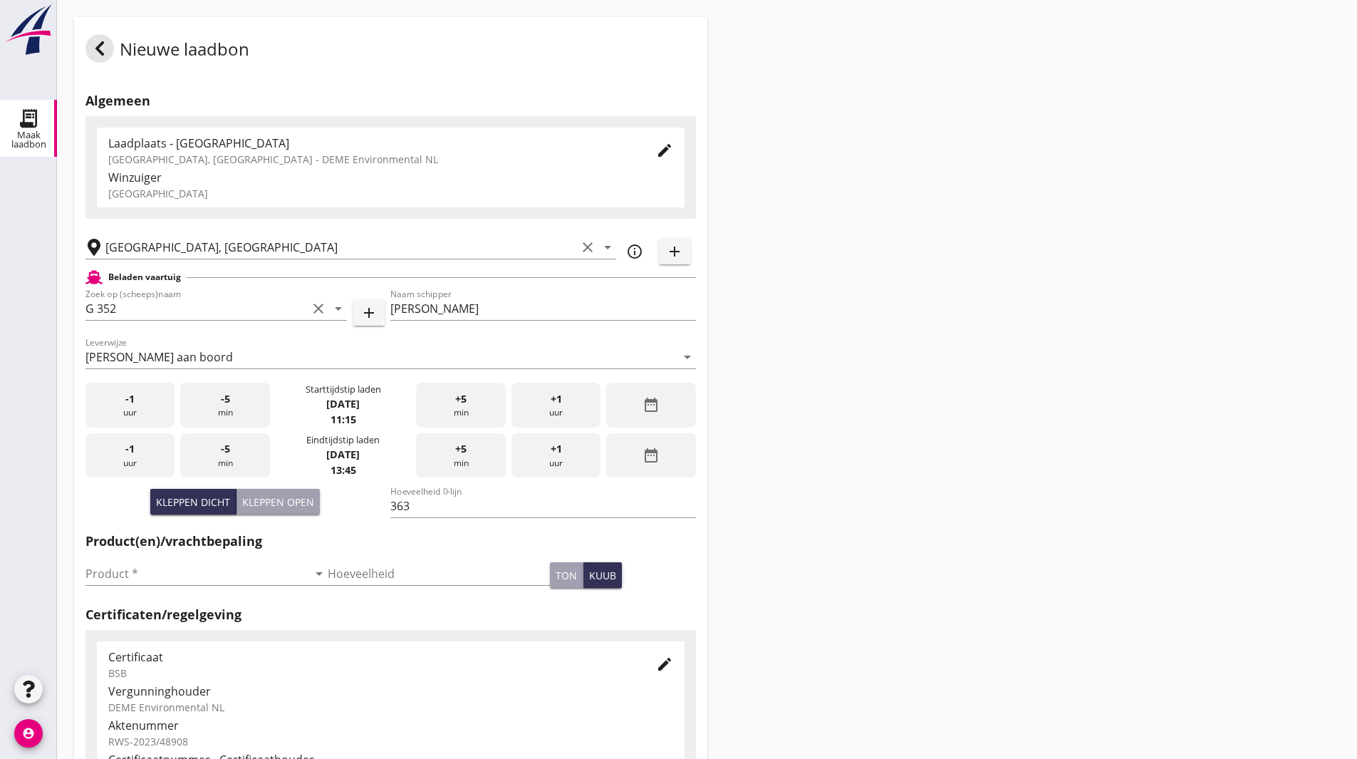
click at [766, 350] on div "Nieuwe laadbon Algemeen Laadplaats - Wingebied Veerse Meer, Zeeland - DEME Envi…" at bounding box center [707, 509] width 1300 height 1018
click at [249, 573] on input "Product *" at bounding box center [196, 573] width 222 height 23
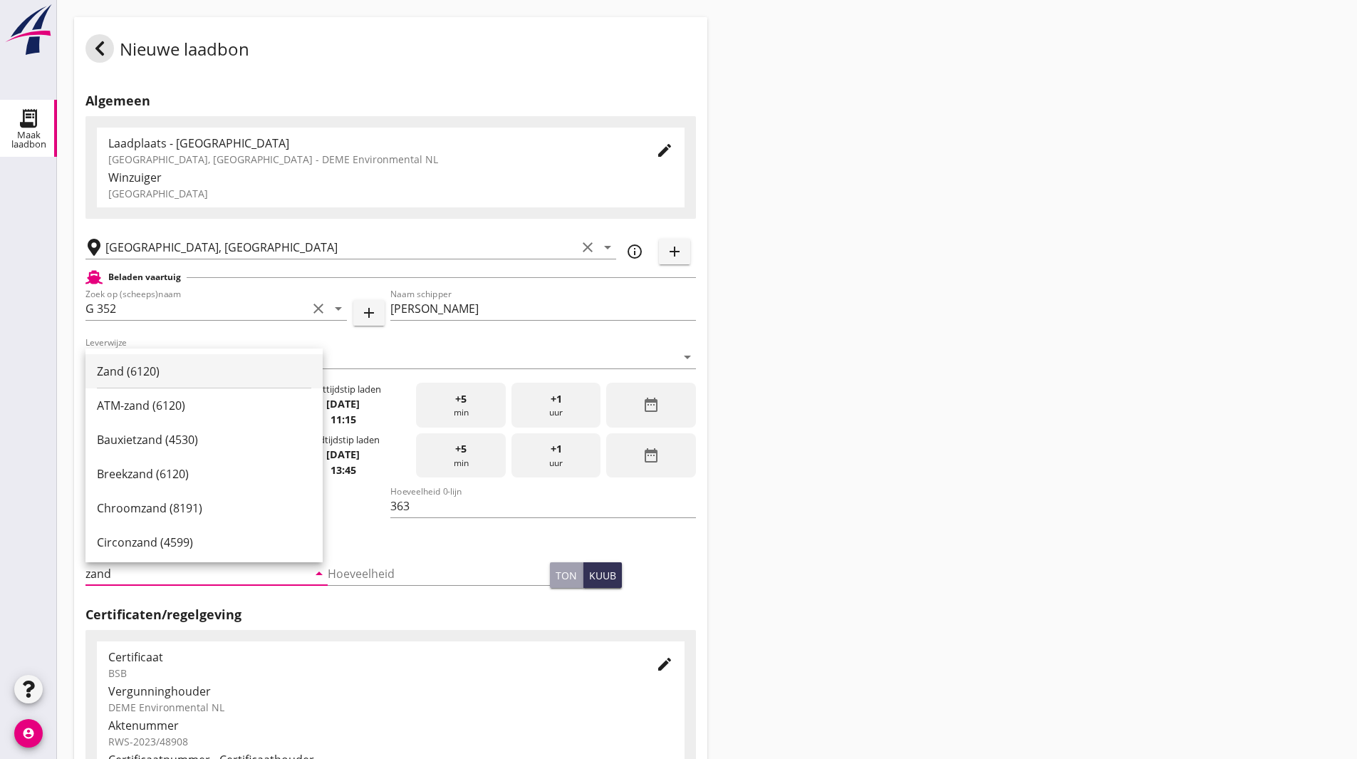
click at [133, 363] on div "Zand (6120)" at bounding box center [204, 371] width 214 height 17
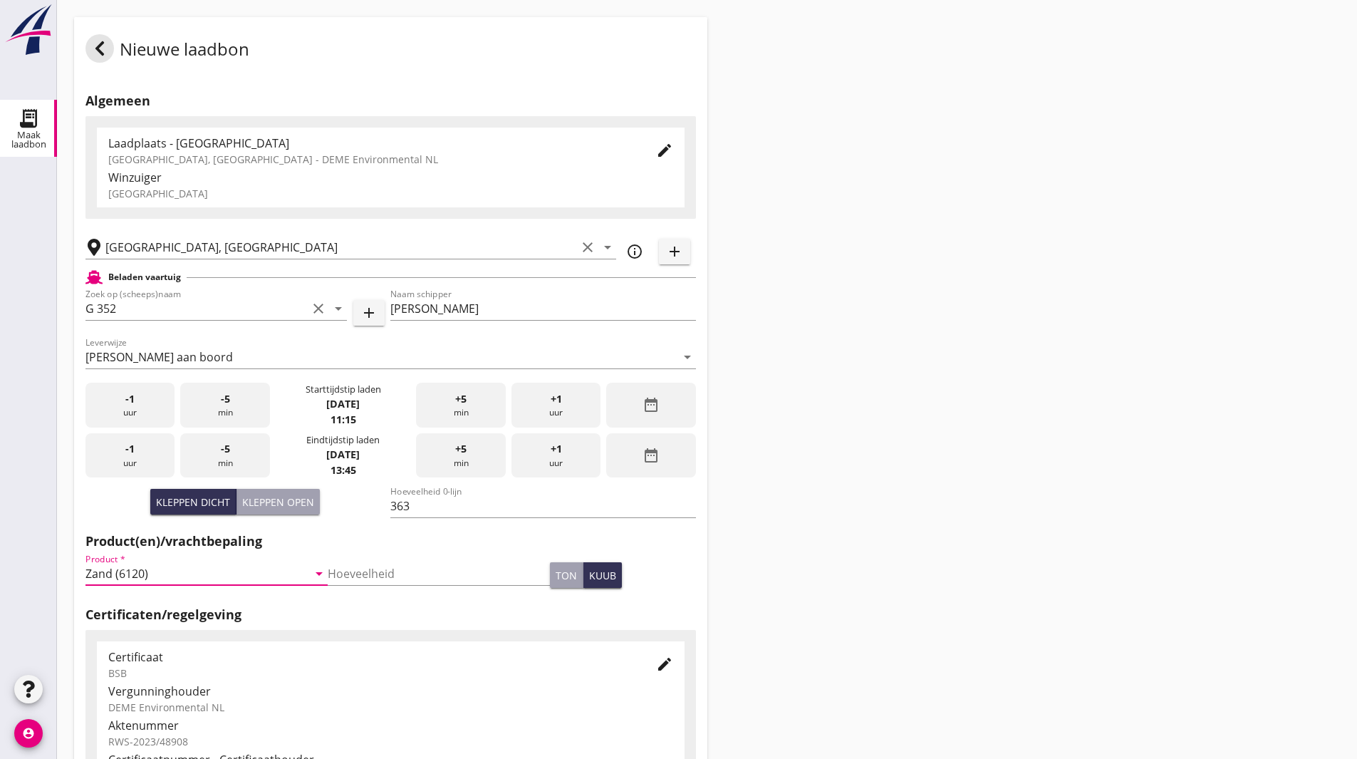
type input "Zand (6120)"
click at [779, 309] on div "Nieuwe laadbon Algemeen Laadplaats - Wingebied Veerse Meer, Zeeland - DEME Envi…" at bounding box center [707, 509] width 1300 height 1018
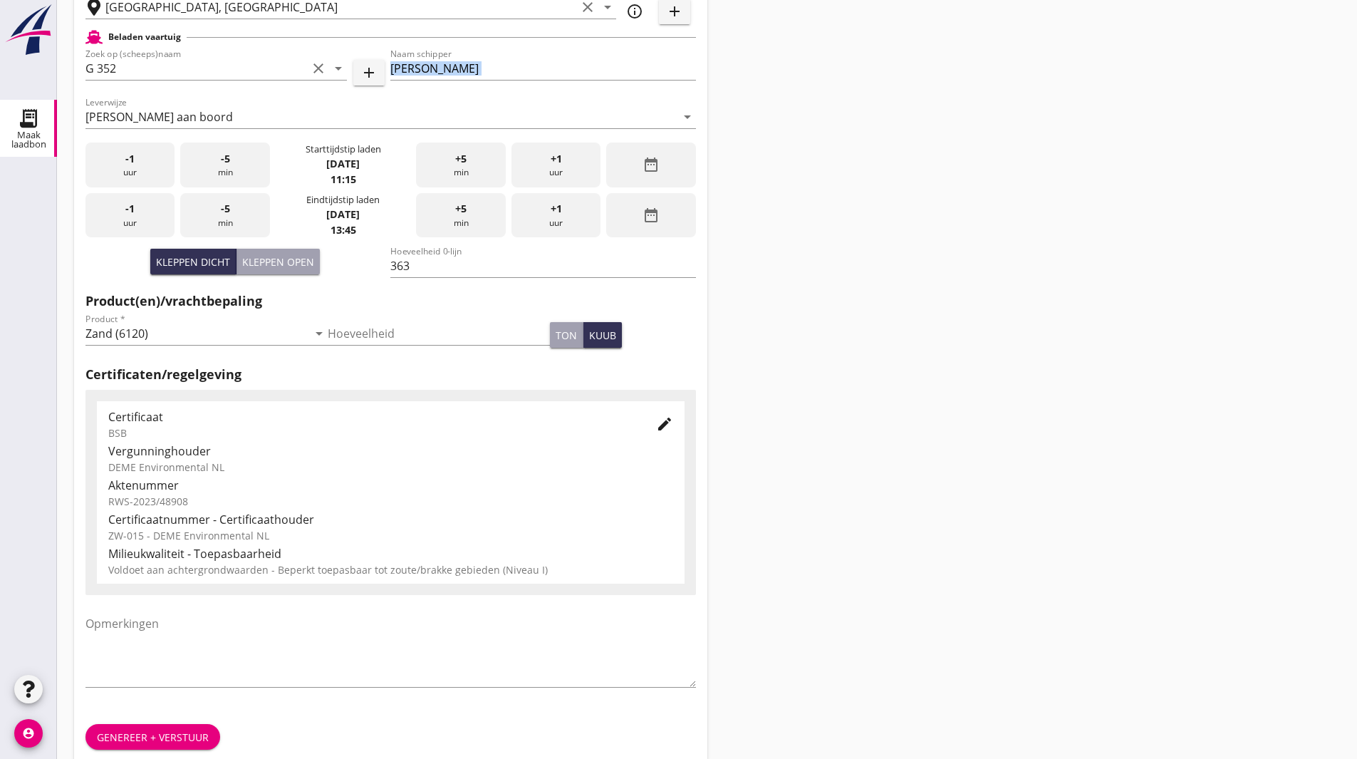
scroll to position [259, 0]
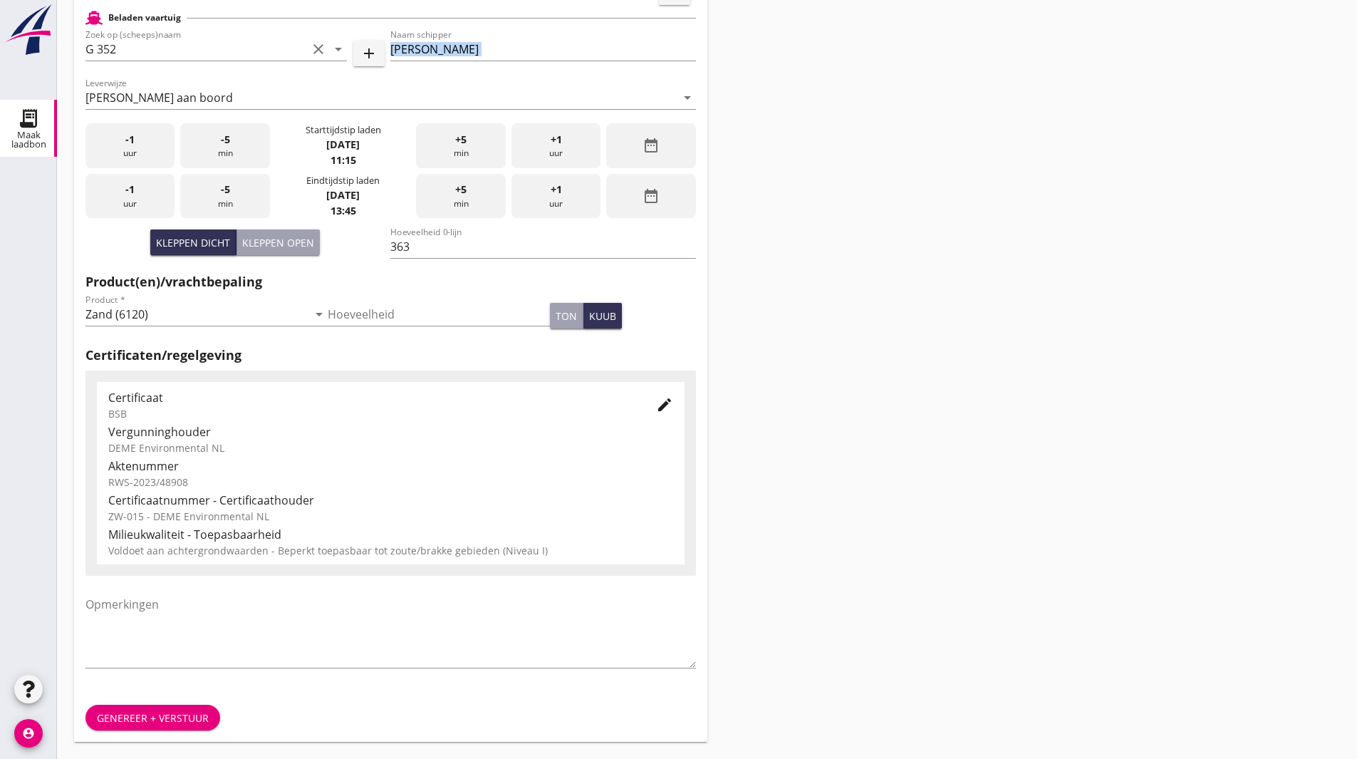
click at [148, 718] on div "Genereer + verstuur" at bounding box center [153, 717] width 112 height 15
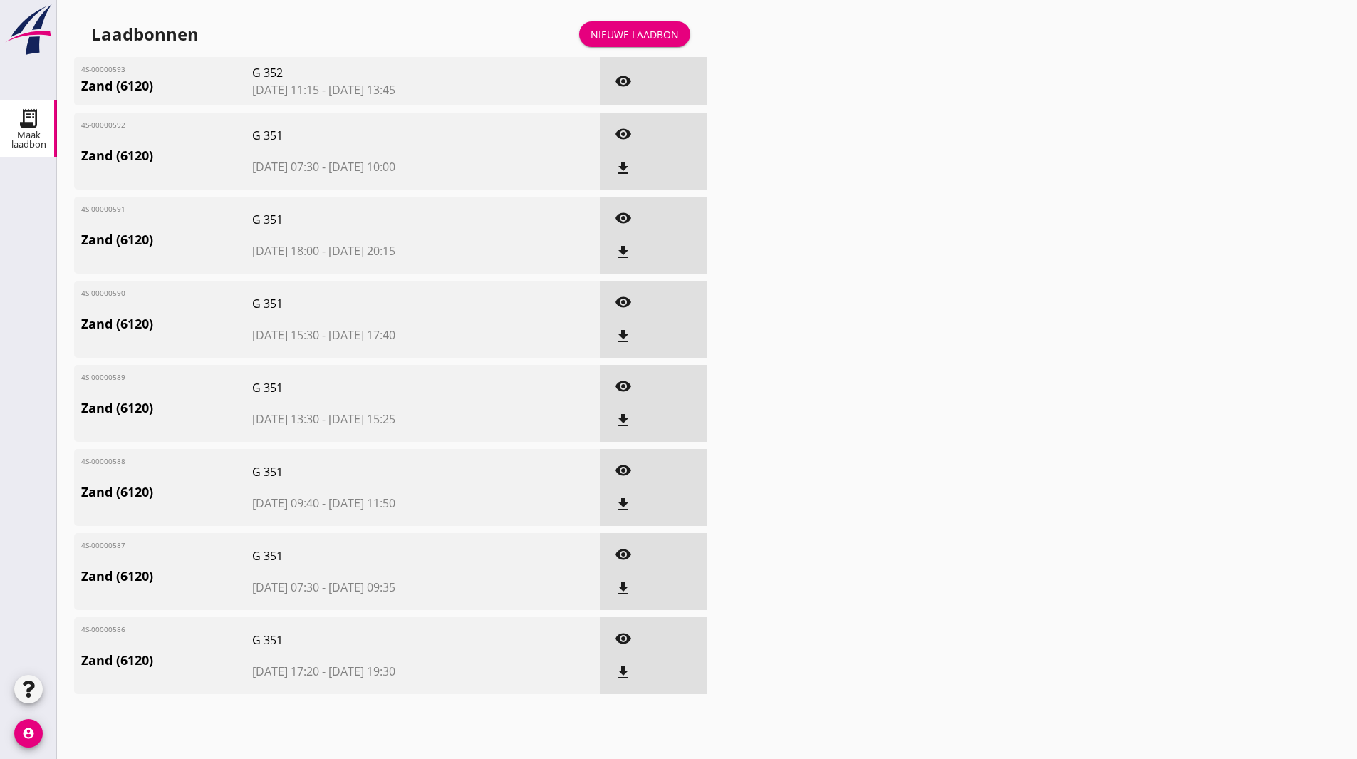
click at [610, 36] on div "Nieuwe laadbon" at bounding box center [635, 34] width 88 height 15
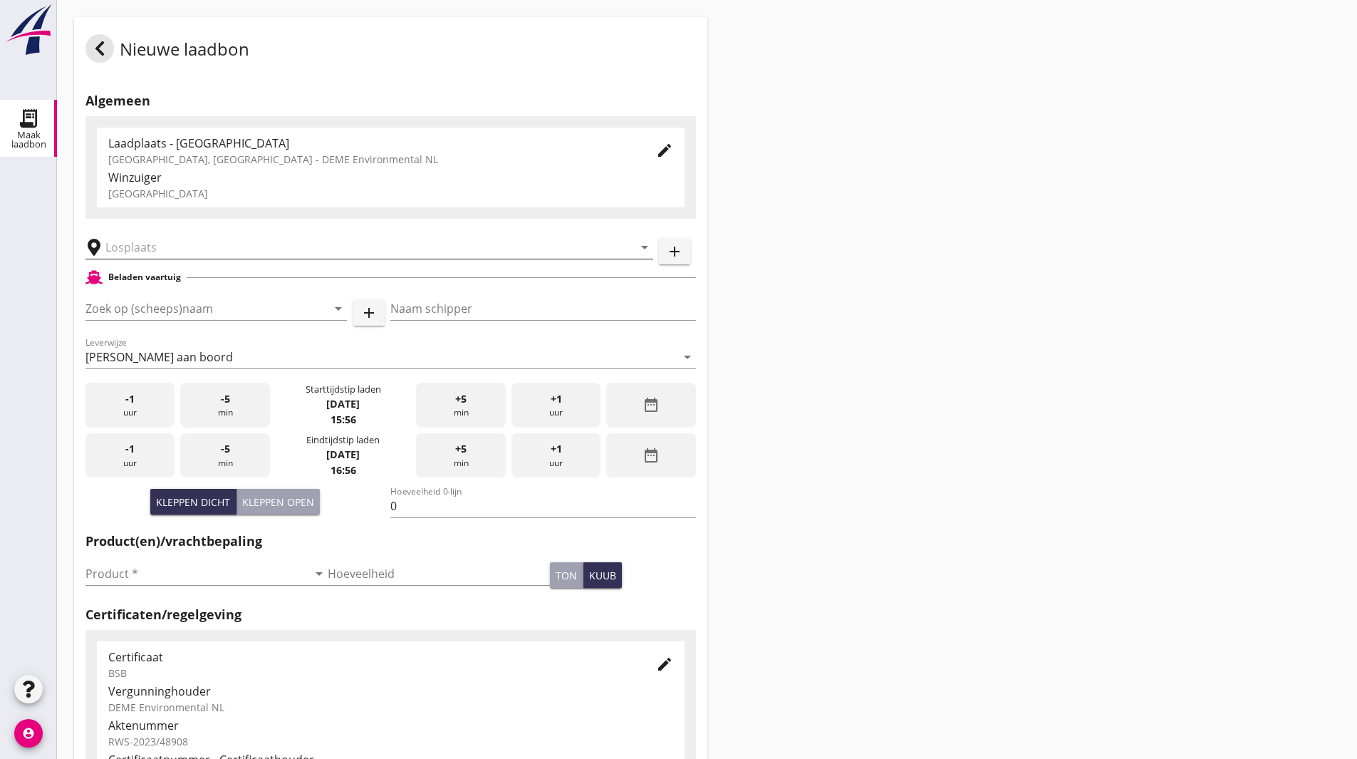
click at [169, 243] on input "text" at bounding box center [359, 247] width 508 height 23
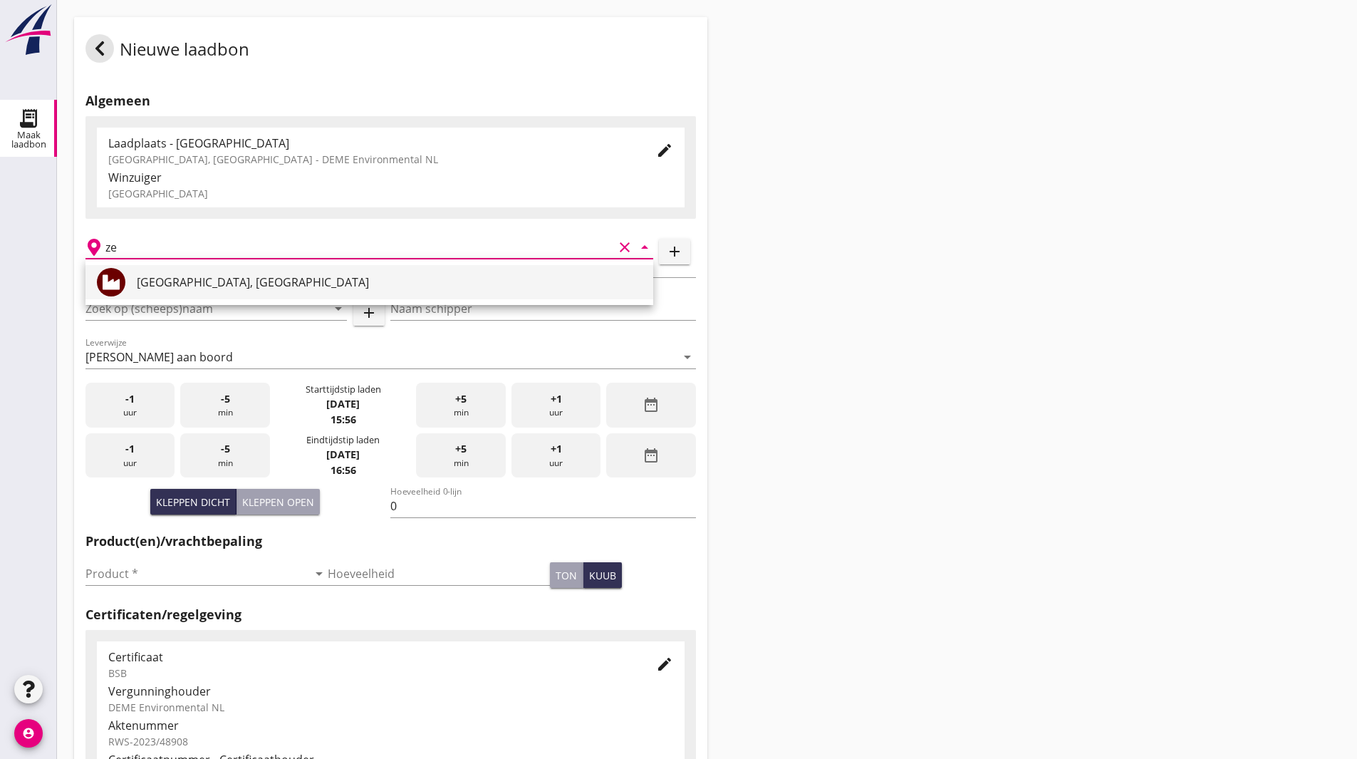
click at [167, 273] on div "[GEOGRAPHIC_DATA], [GEOGRAPHIC_DATA]" at bounding box center [389, 282] width 505 height 34
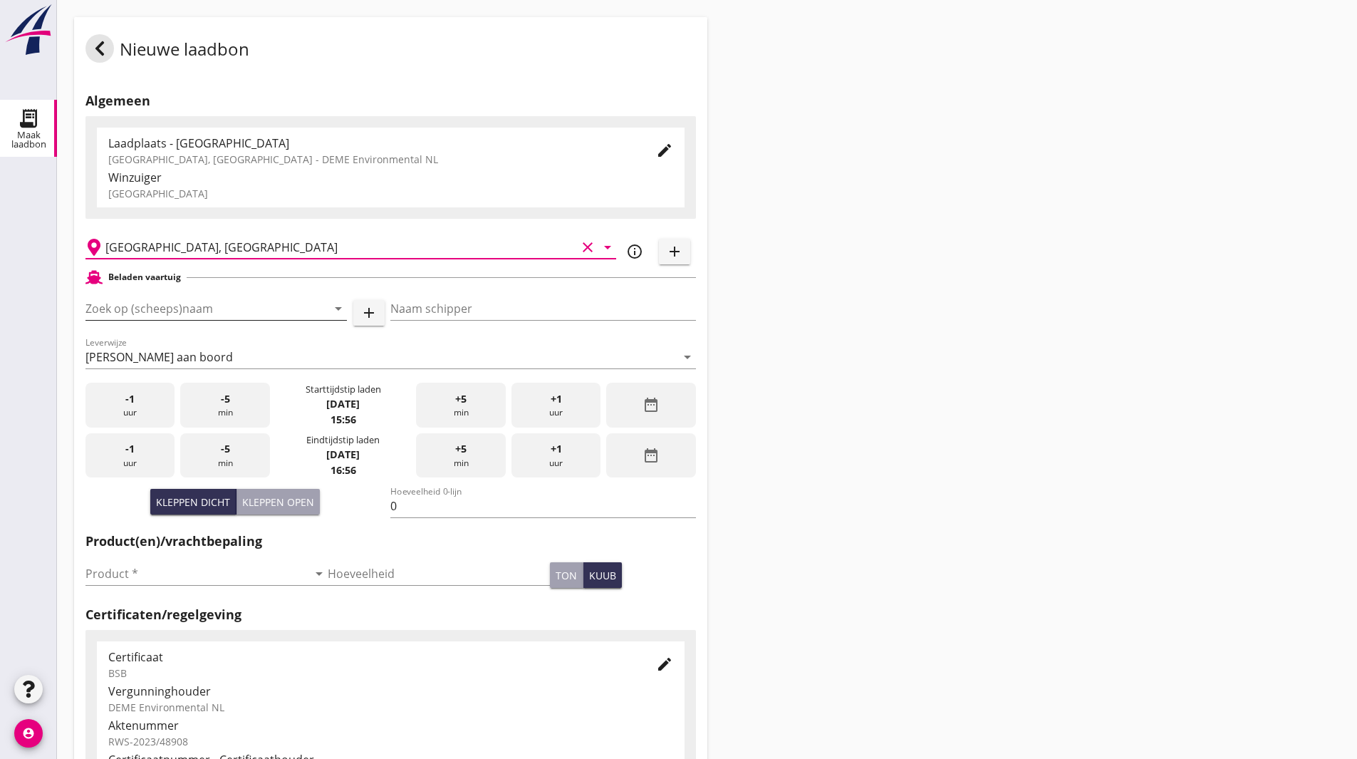
type input "[GEOGRAPHIC_DATA], [GEOGRAPHIC_DATA]"
click at [176, 311] on input "Zoek op (scheeps)naam" at bounding box center [196, 308] width 222 height 23
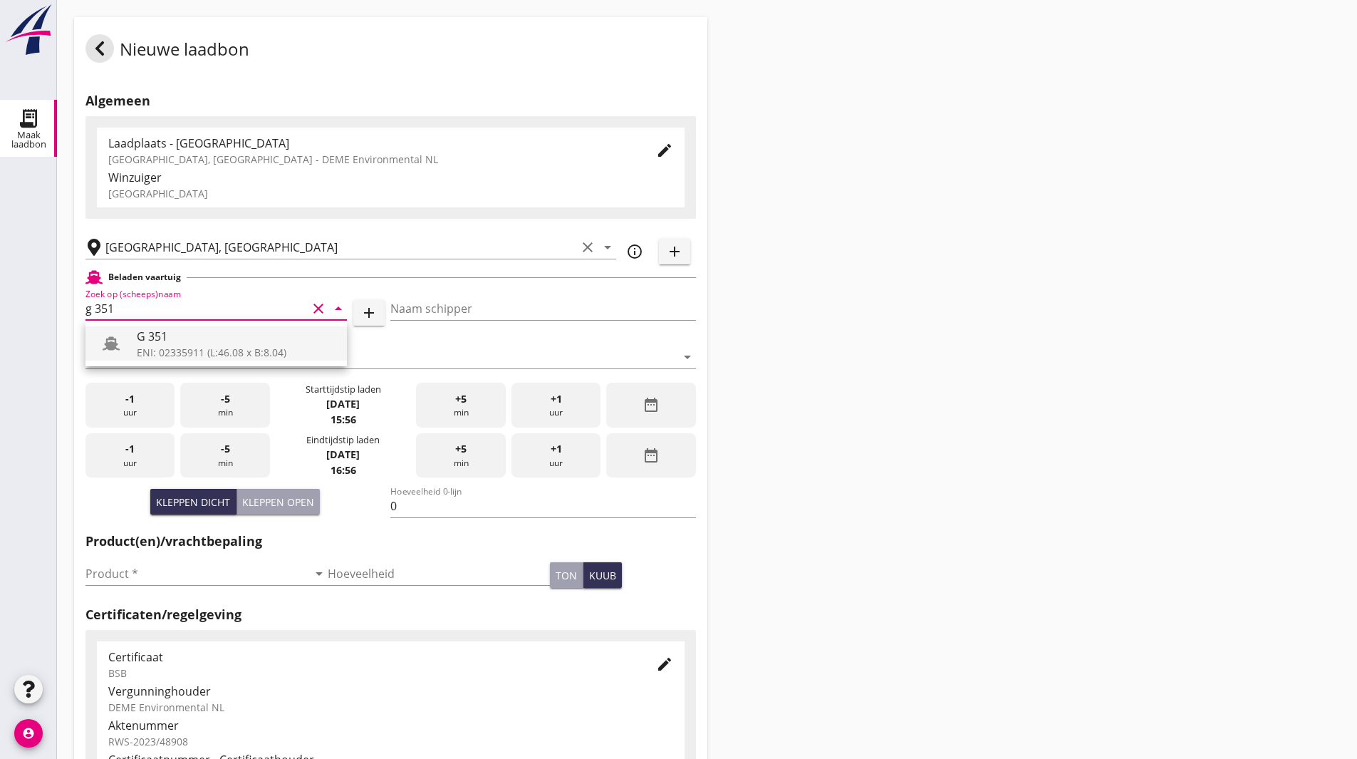
click at [175, 345] on div "ENI: 02335911 (L:46.08 x B:8.04)" at bounding box center [236, 352] width 199 height 15
type input "G 351"
type input "[PERSON_NAME]"
type input "363"
type input "G 351"
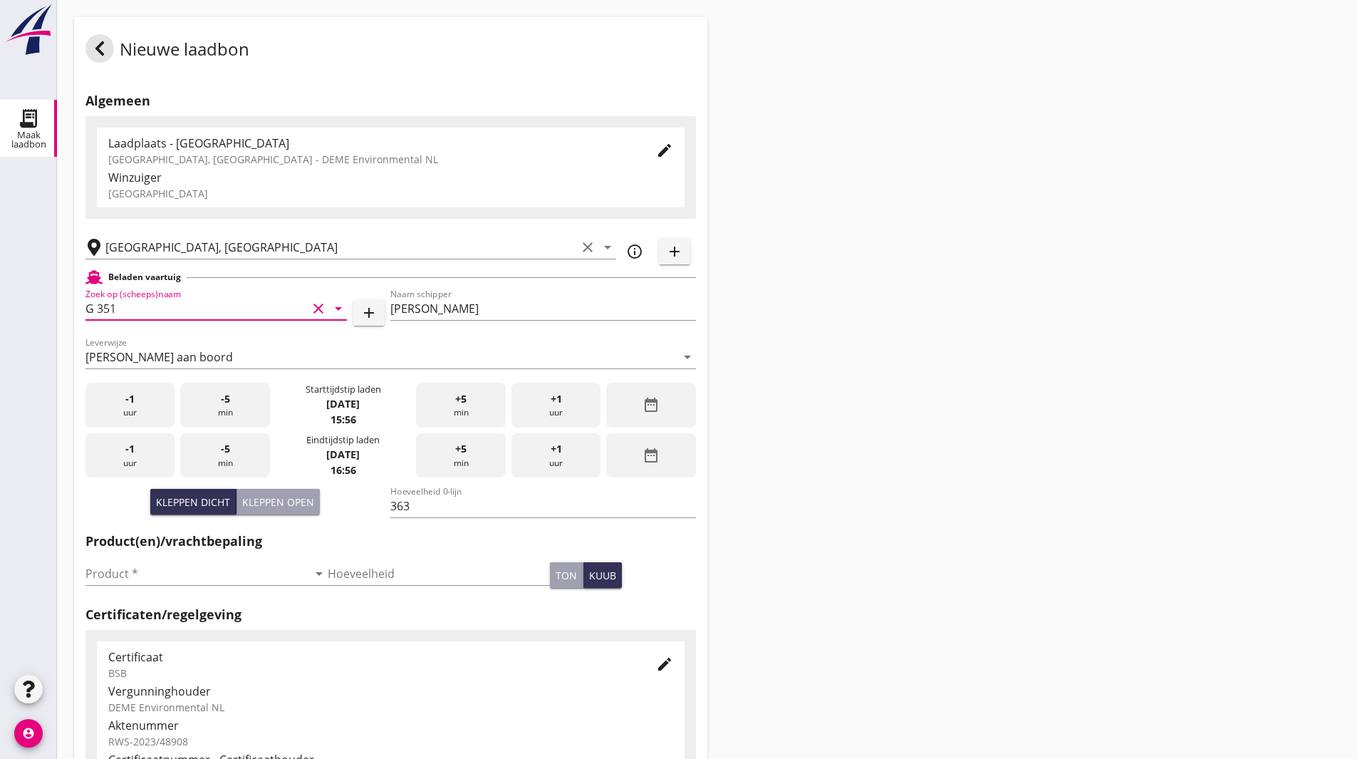
click at [643, 405] on icon "date_range" at bounding box center [651, 404] width 17 height 17
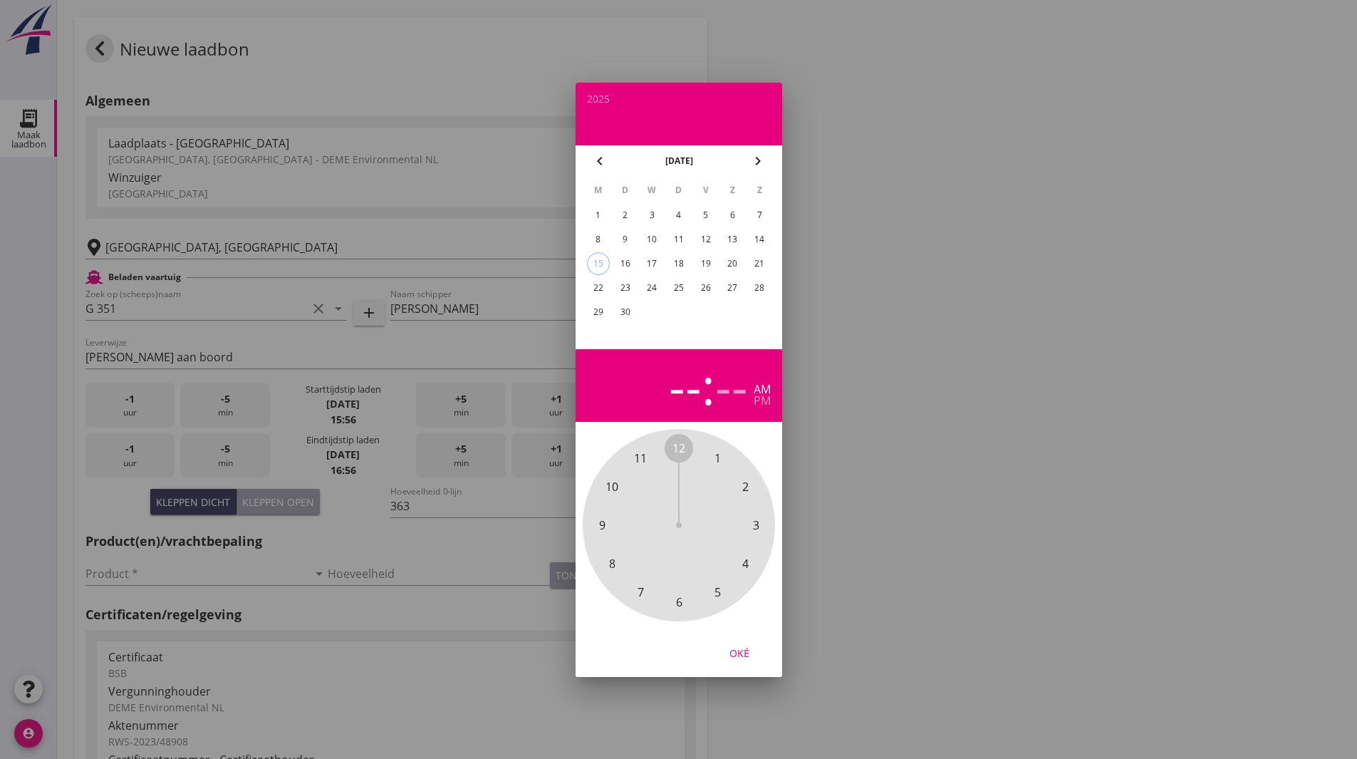
click at [649, 210] on div "3" at bounding box center [651, 215] width 23 height 23
click at [757, 525] on span "3" at bounding box center [755, 524] width 6 height 17
click at [677, 450] on span "00" at bounding box center [678, 447] width 13 height 17
click at [769, 400] on div "pm" at bounding box center [762, 400] width 17 height 11
click at [746, 643] on button "Oké" at bounding box center [739, 653] width 63 height 26
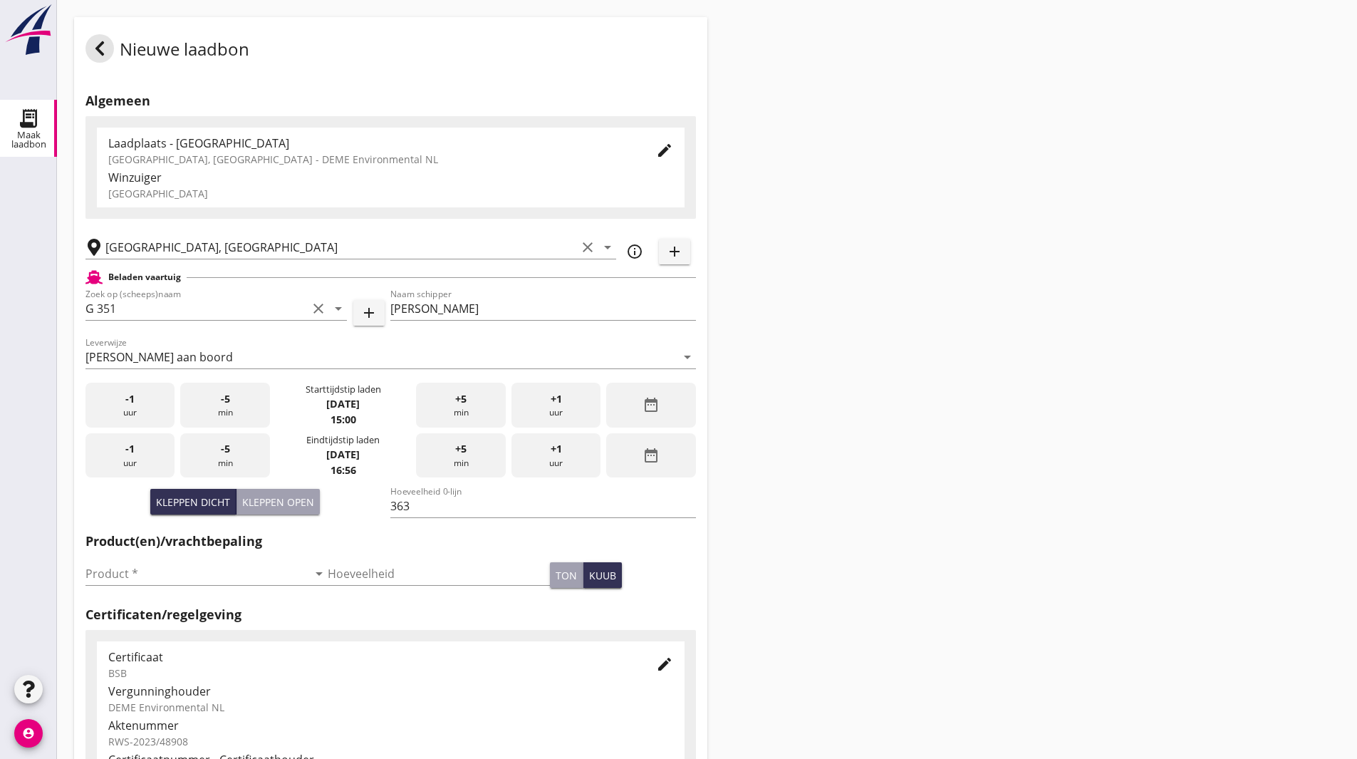
click at [667, 447] on div "date_range" at bounding box center [650, 455] width 89 height 45
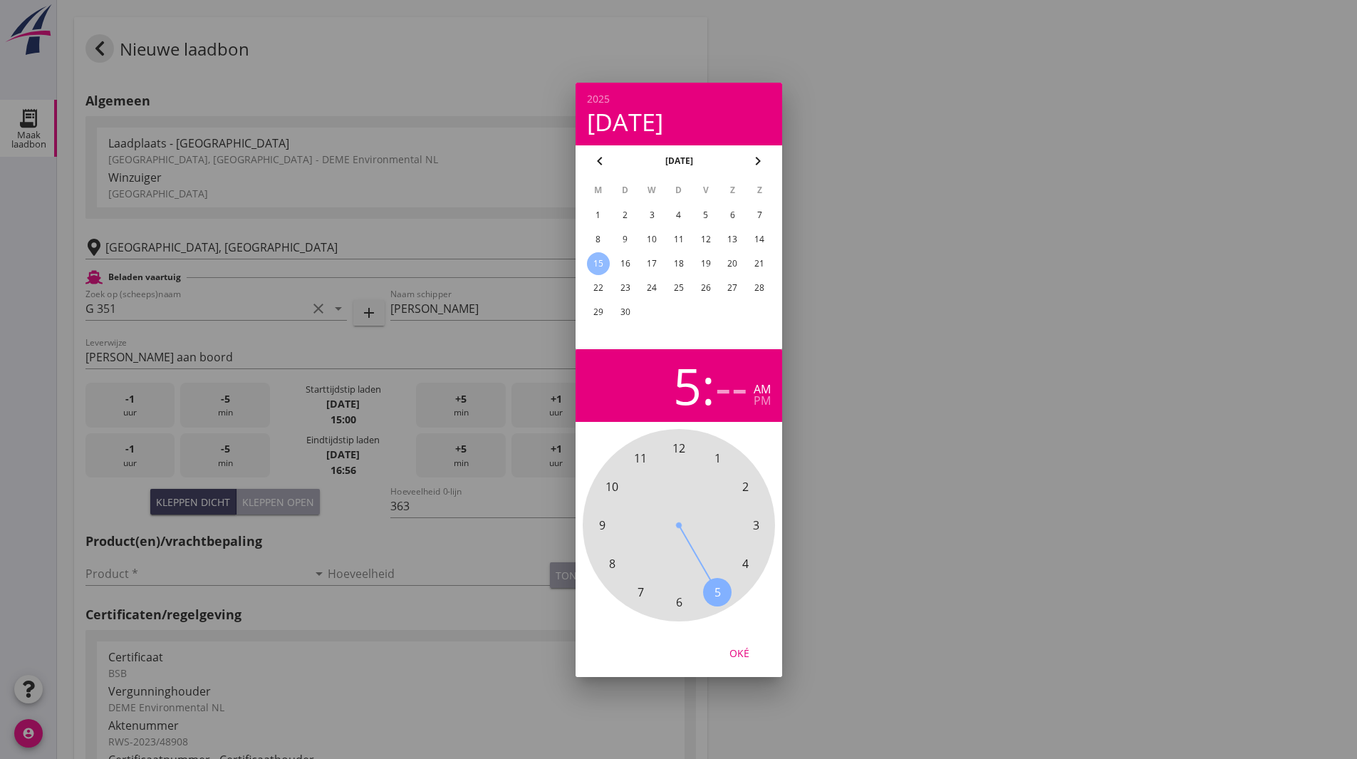
click at [720, 596] on span "5" at bounding box center [717, 591] width 6 height 17
click at [756, 527] on span "15" at bounding box center [755, 524] width 13 height 17
click at [760, 399] on div "pm" at bounding box center [762, 400] width 17 height 11
click at [744, 663] on button "Oké" at bounding box center [739, 653] width 63 height 26
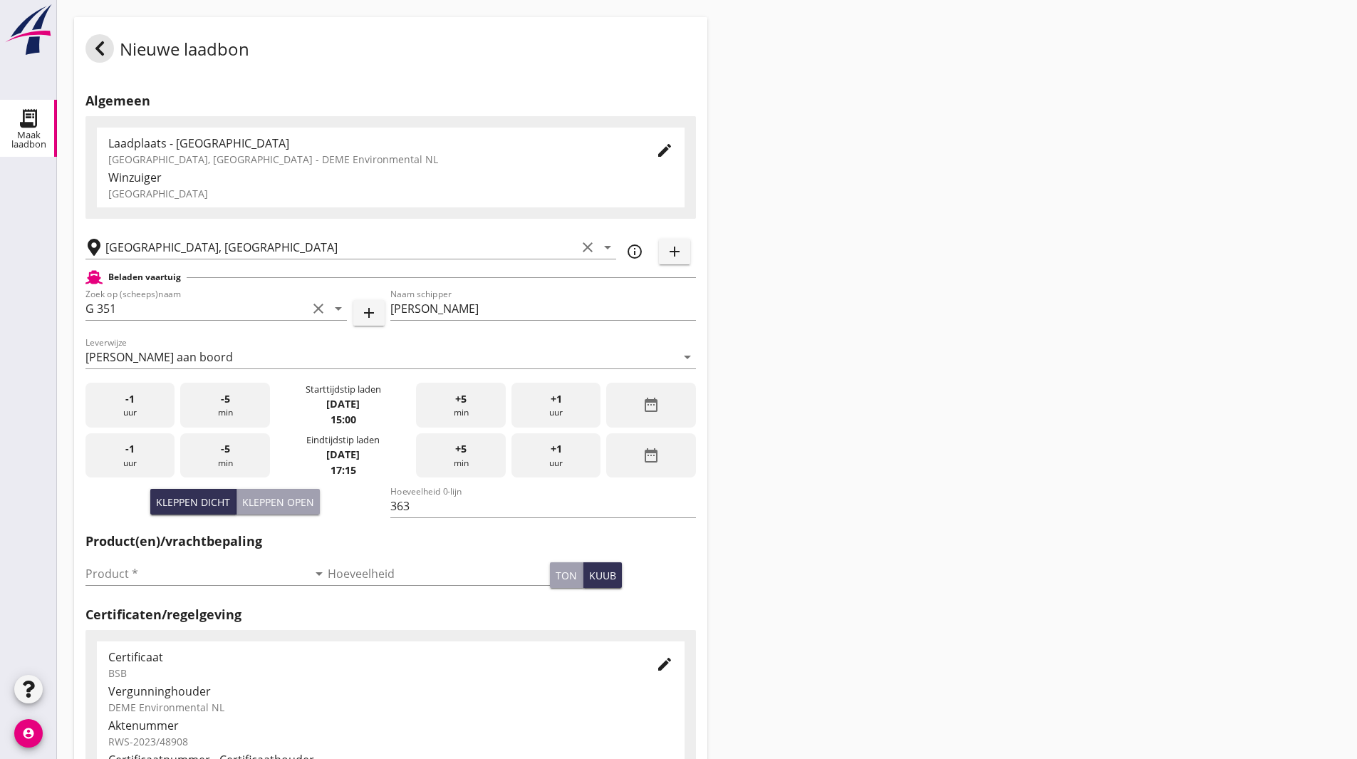
click at [657, 462] on icon "date_range" at bounding box center [651, 455] width 17 height 17
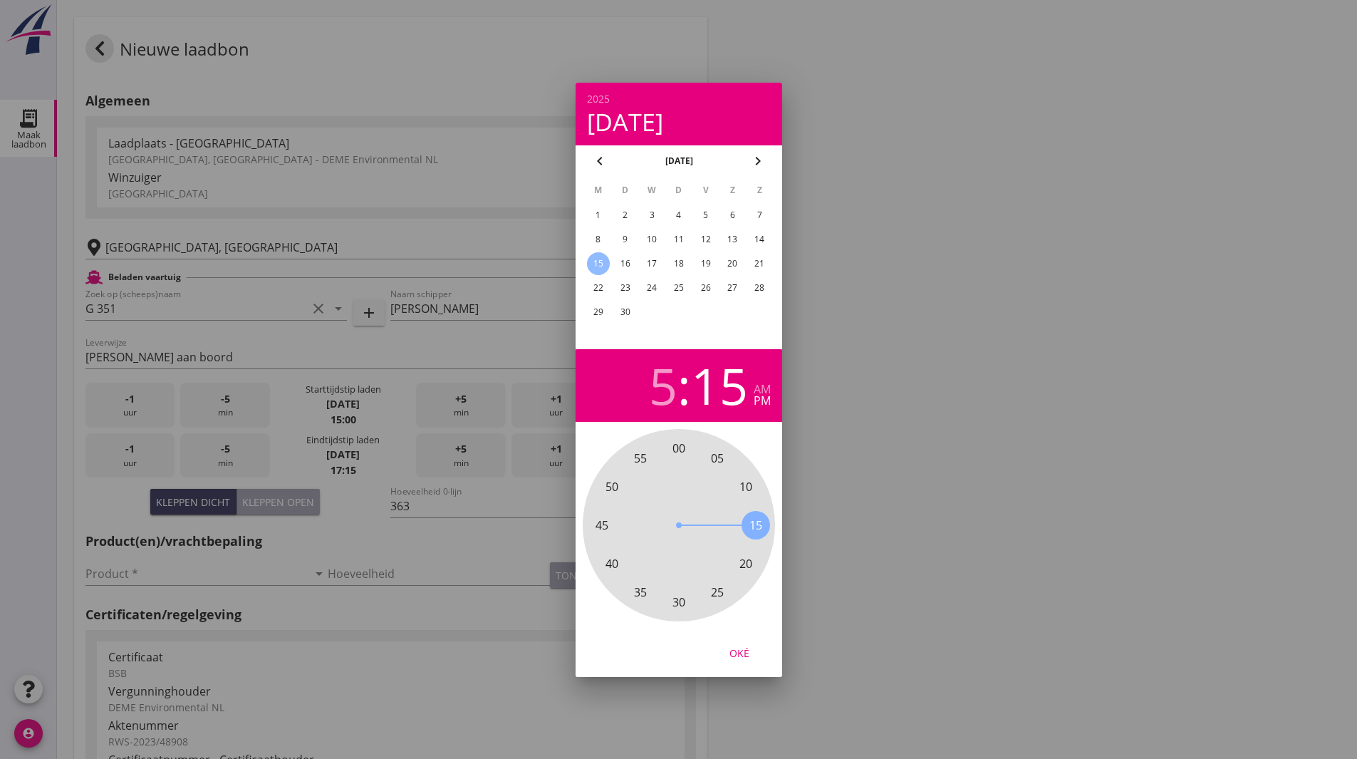
click at [652, 207] on div "3" at bounding box center [651, 215] width 23 height 23
click at [749, 652] on div "Oké" at bounding box center [739, 652] width 40 height 15
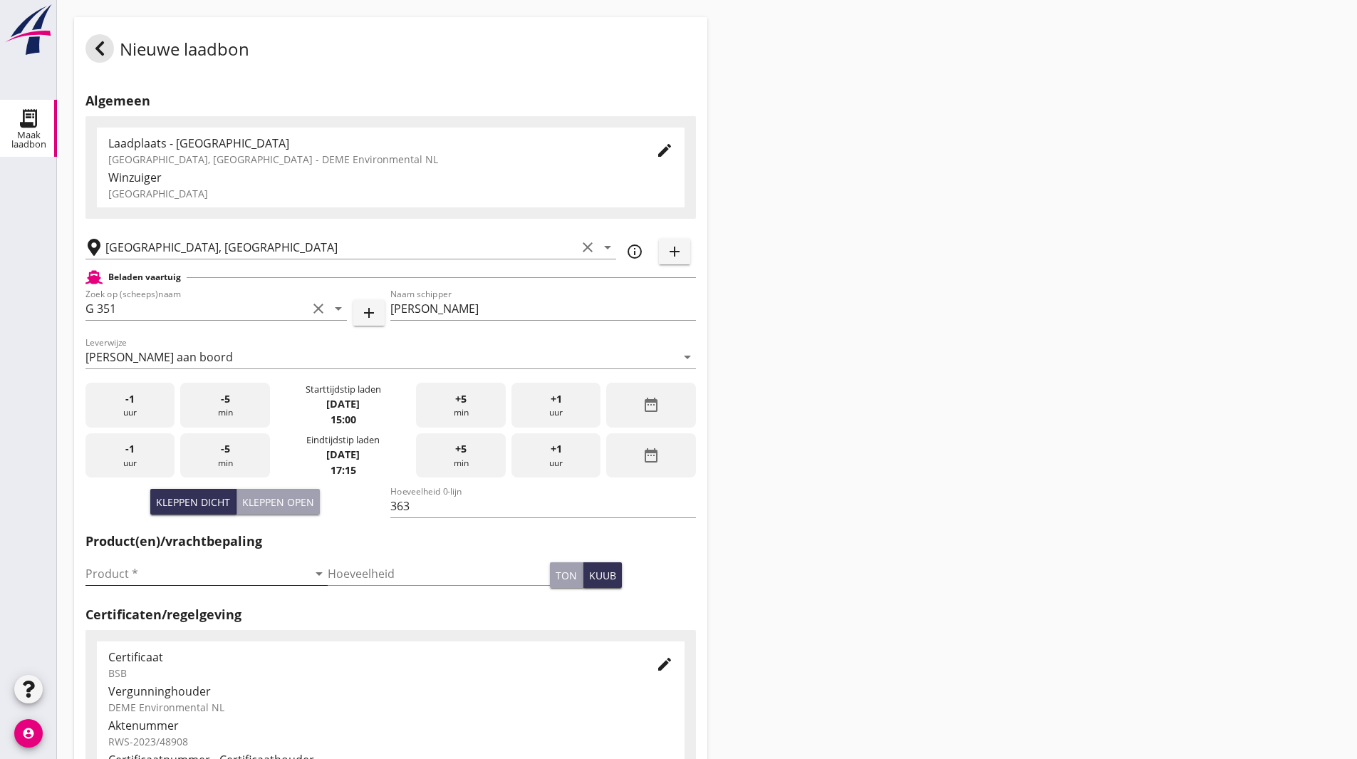
click at [214, 580] on input "Product *" at bounding box center [196, 573] width 222 height 23
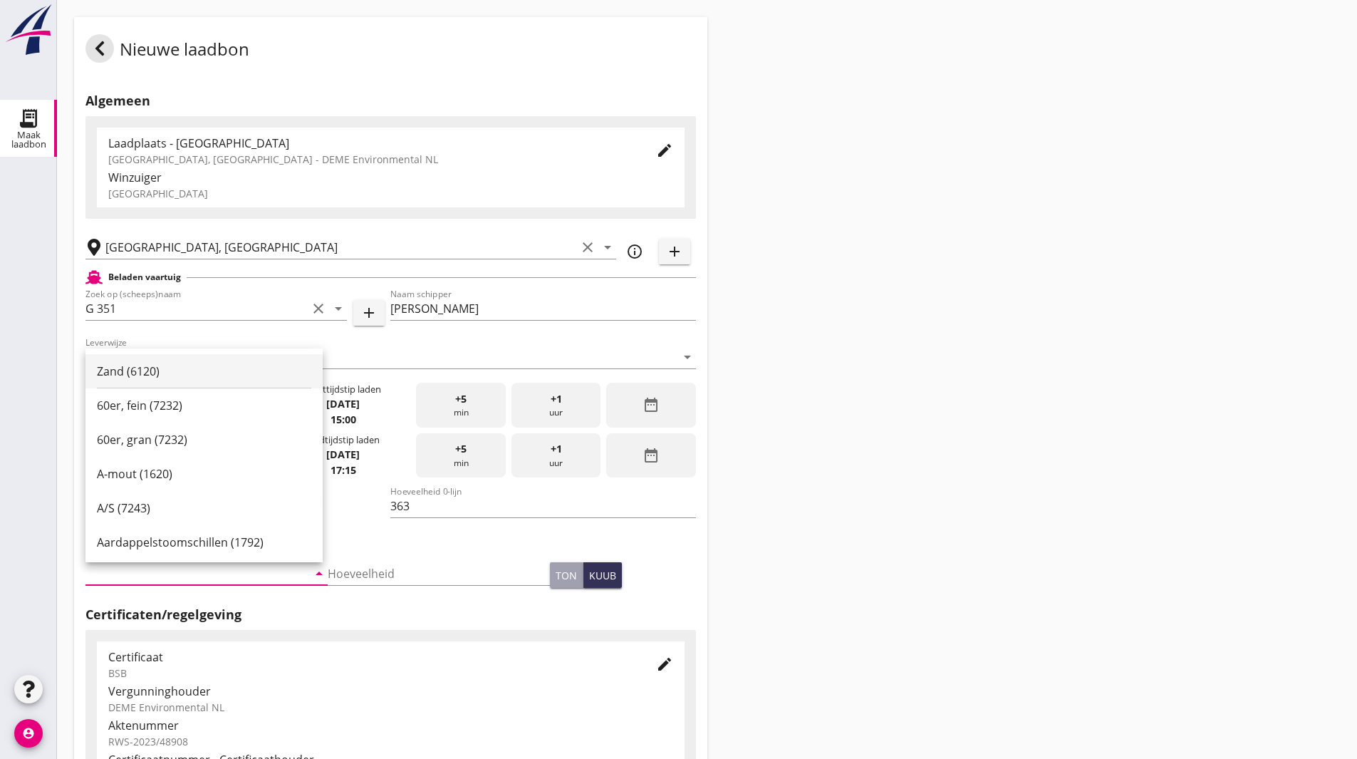
click at [181, 369] on div "Zand (6120)" at bounding box center [204, 371] width 214 height 17
type input "Zand (6120)"
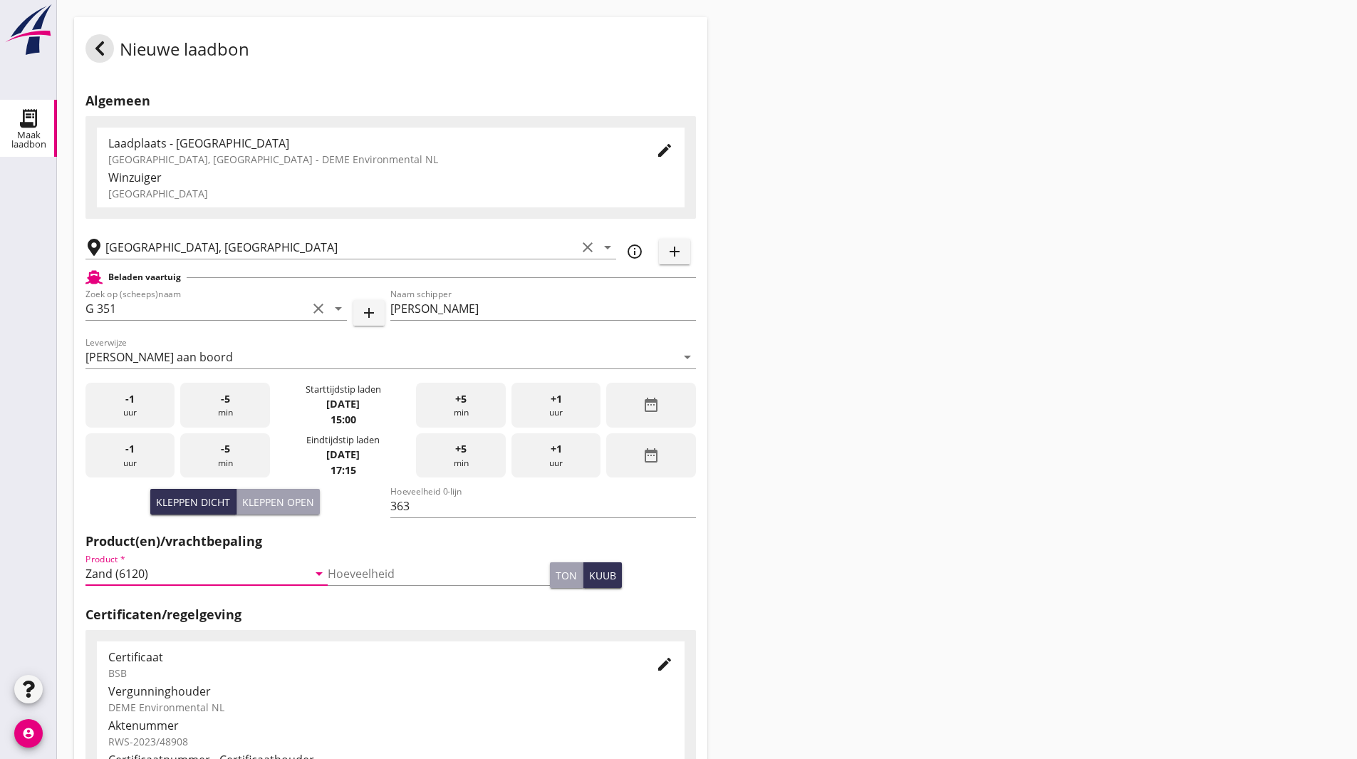
scroll to position [259, 0]
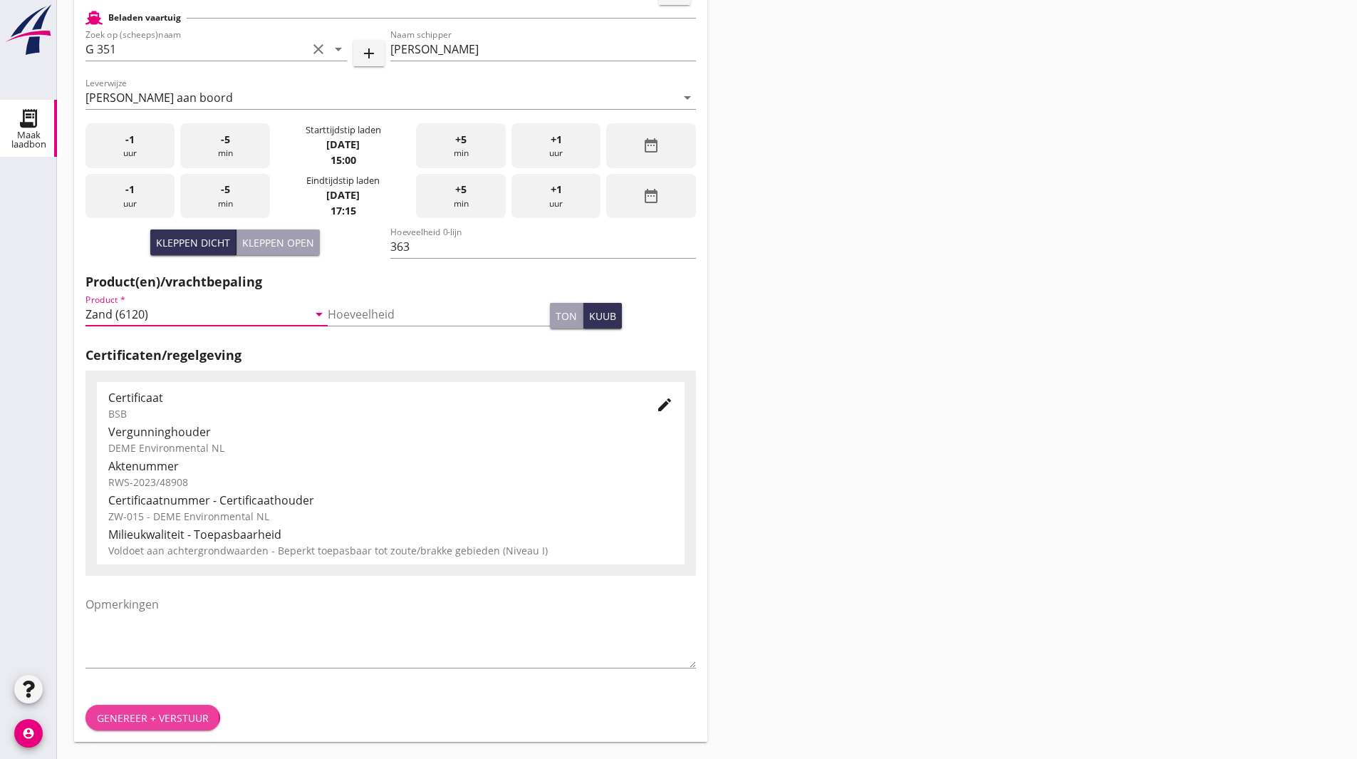
click at [162, 712] on div "Genereer + verstuur" at bounding box center [153, 717] width 112 height 15
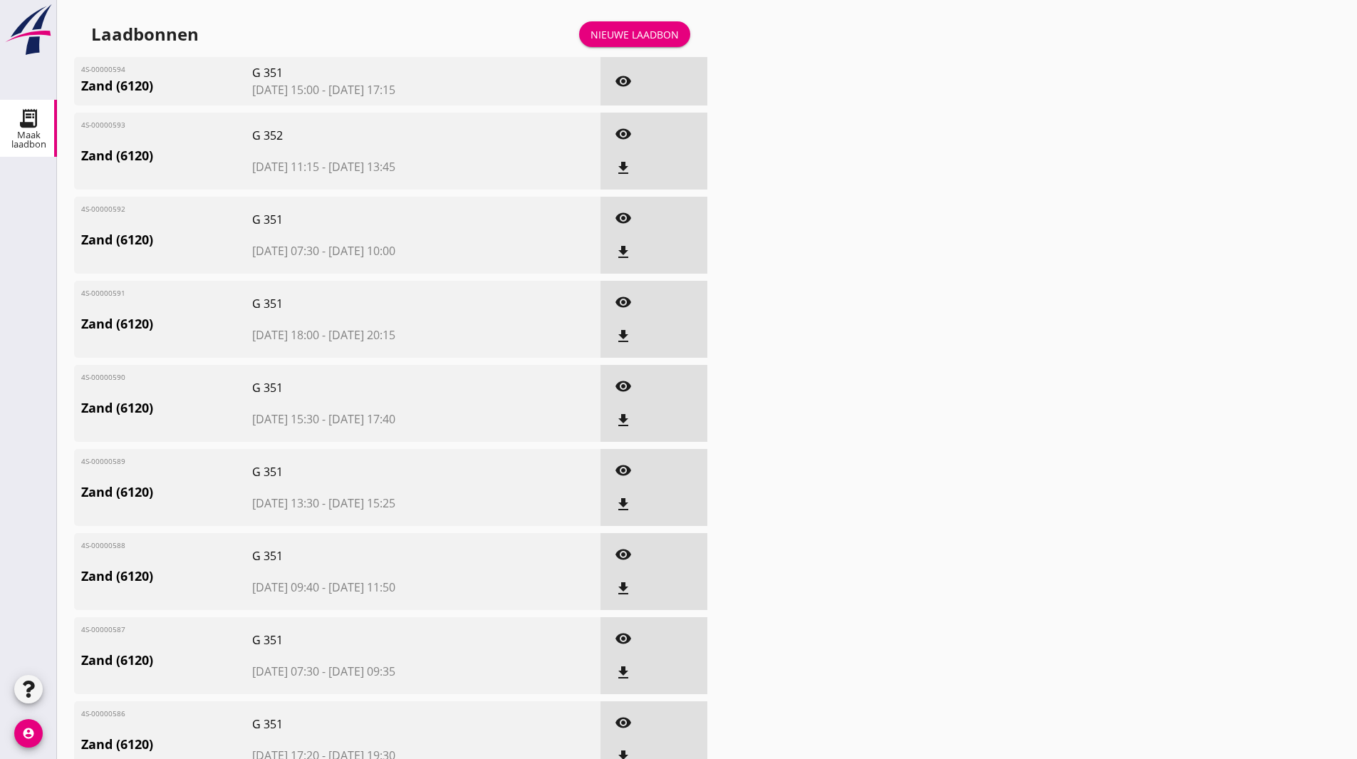
click at [617, 38] on div "Nieuwe laadbon" at bounding box center [635, 34] width 88 height 15
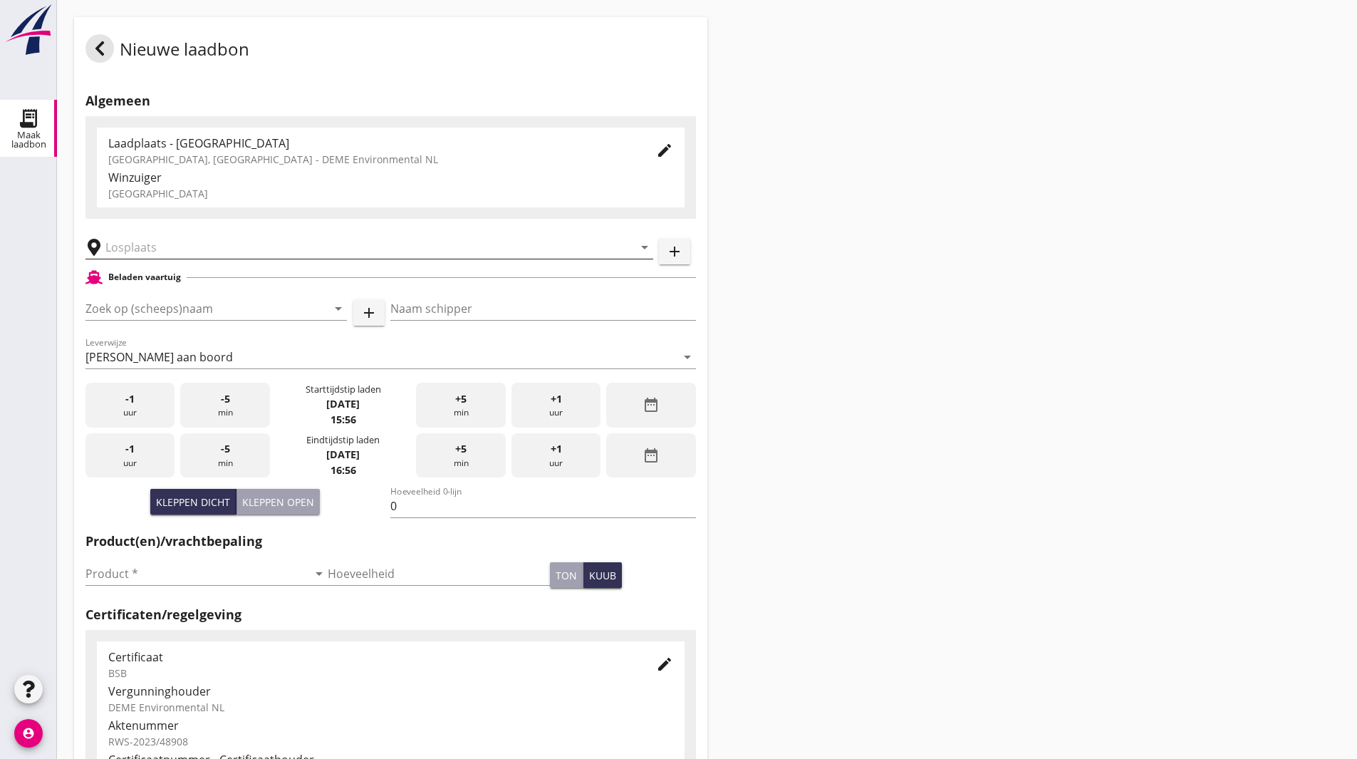
click at [126, 247] on input "text" at bounding box center [359, 247] width 508 height 23
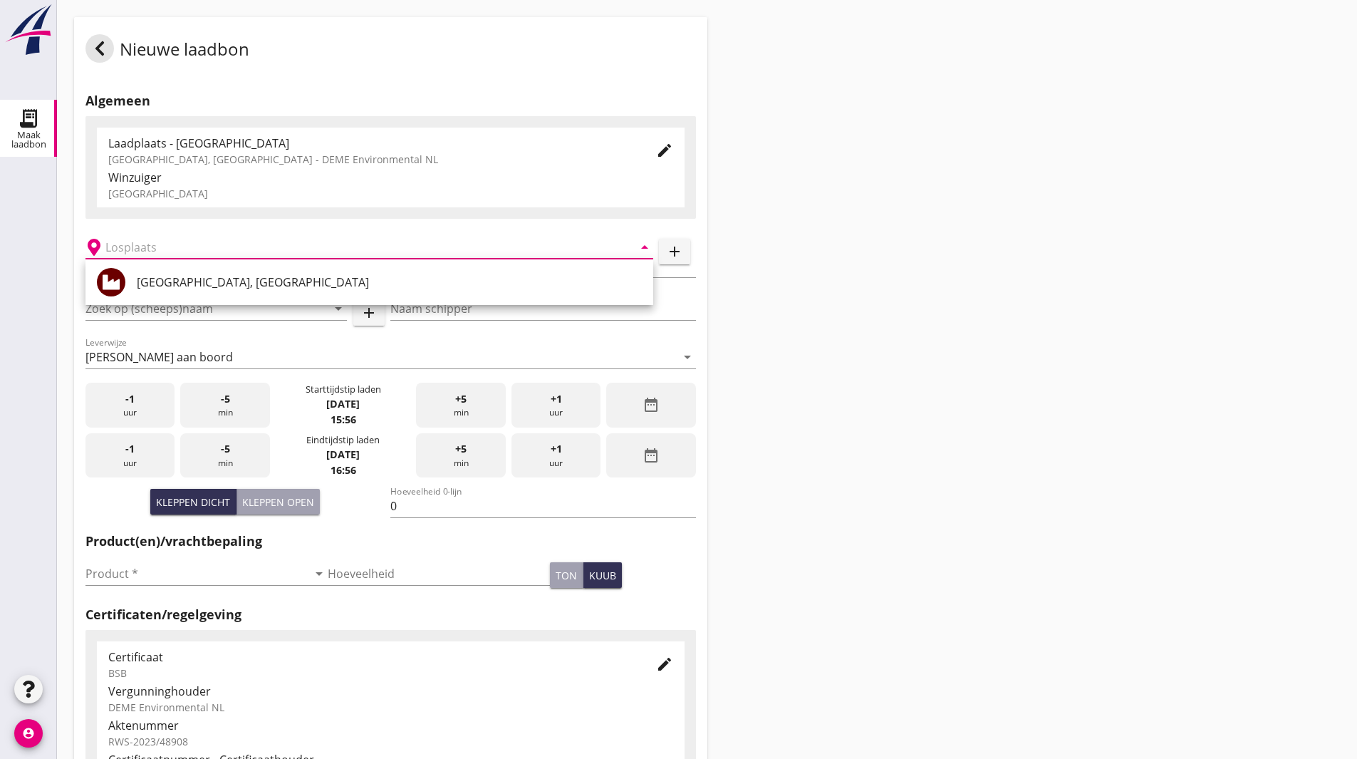
click at [192, 279] on div "[GEOGRAPHIC_DATA], [GEOGRAPHIC_DATA]" at bounding box center [389, 282] width 505 height 17
type input "[GEOGRAPHIC_DATA], [GEOGRAPHIC_DATA]"
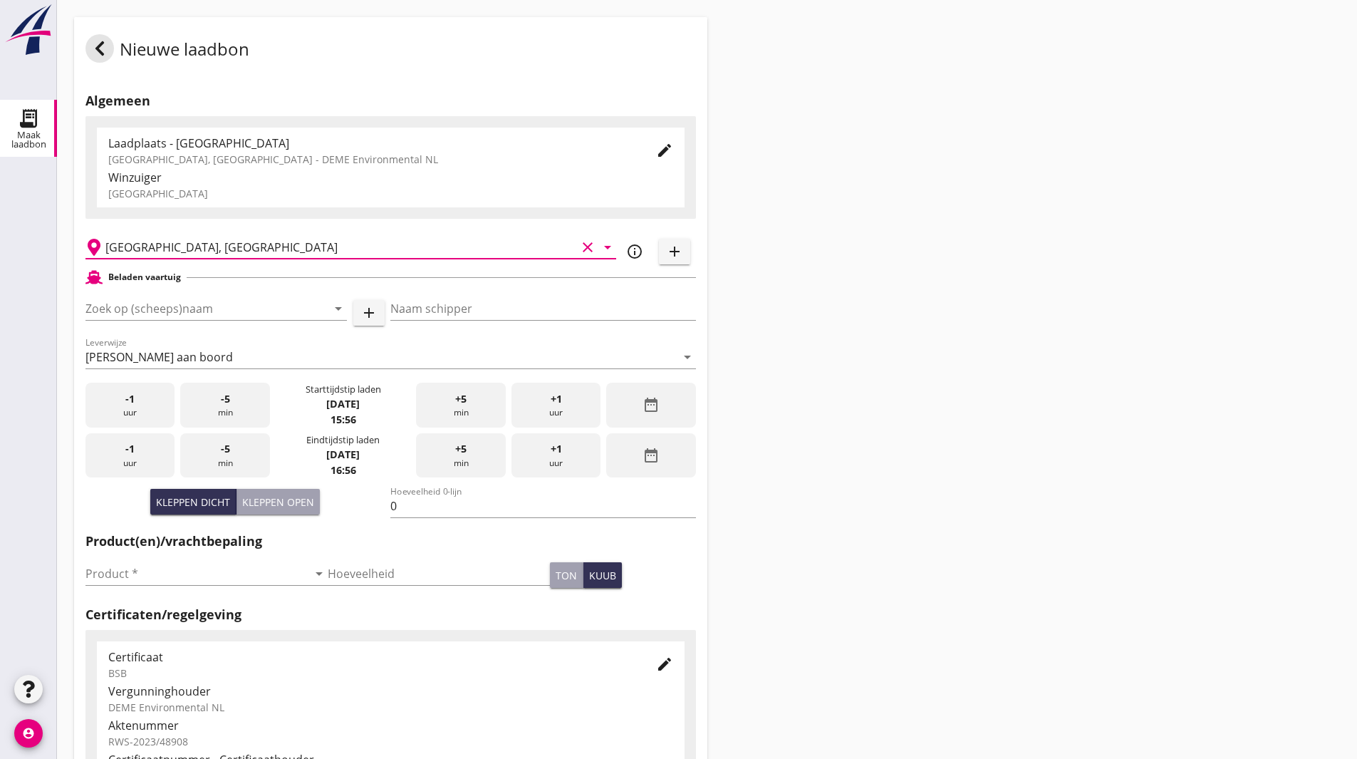
click at [953, 269] on div "Nieuwe laadbon Algemeen Laadplaats - Wingebied Veerse Meer, Zeeland - DEME Envi…" at bounding box center [707, 509] width 1300 height 1018
click at [161, 315] on input "Zoek op (scheeps)naam" at bounding box center [196, 308] width 222 height 23
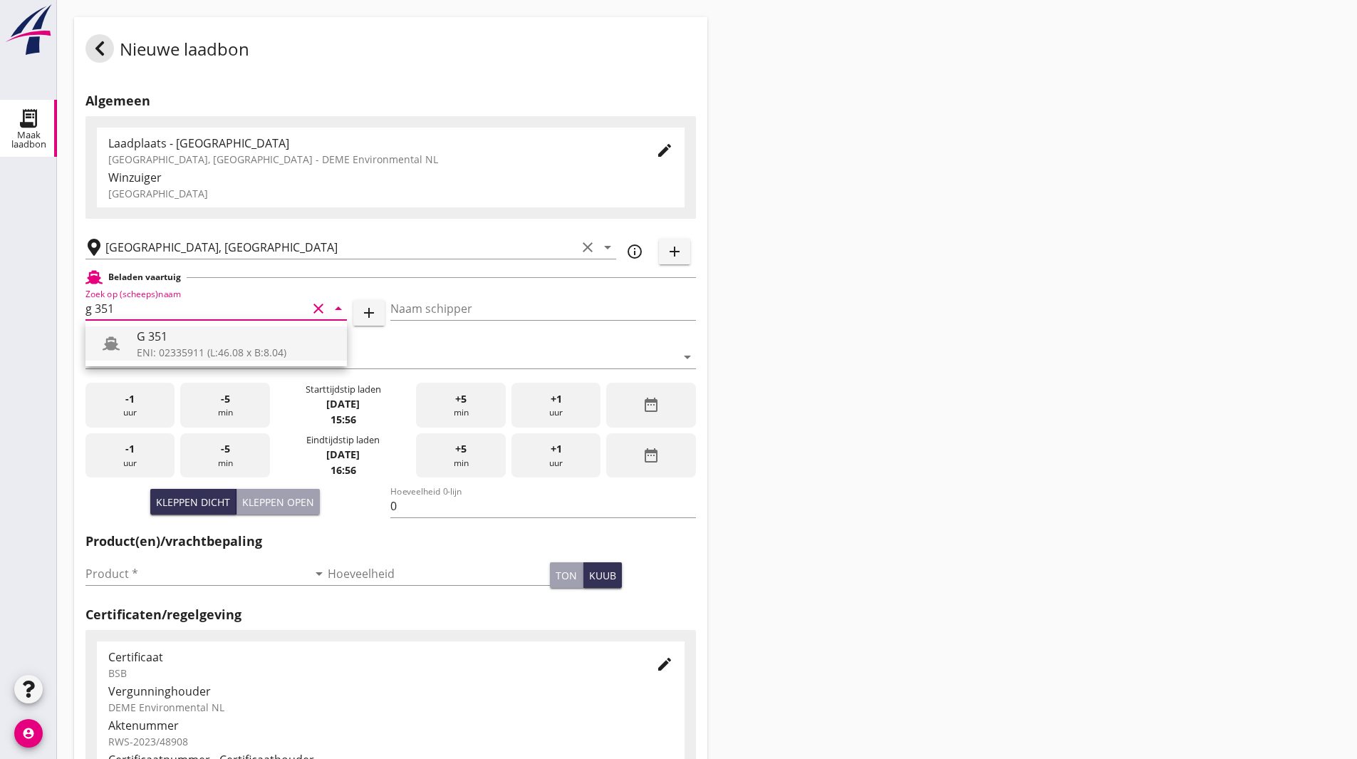
click at [159, 346] on div "ENI: 02335911 (L:46.08 x B:8.04)" at bounding box center [236, 352] width 199 height 15
type input "G 351"
type input "[PERSON_NAME]"
type input "363"
type input "G 351"
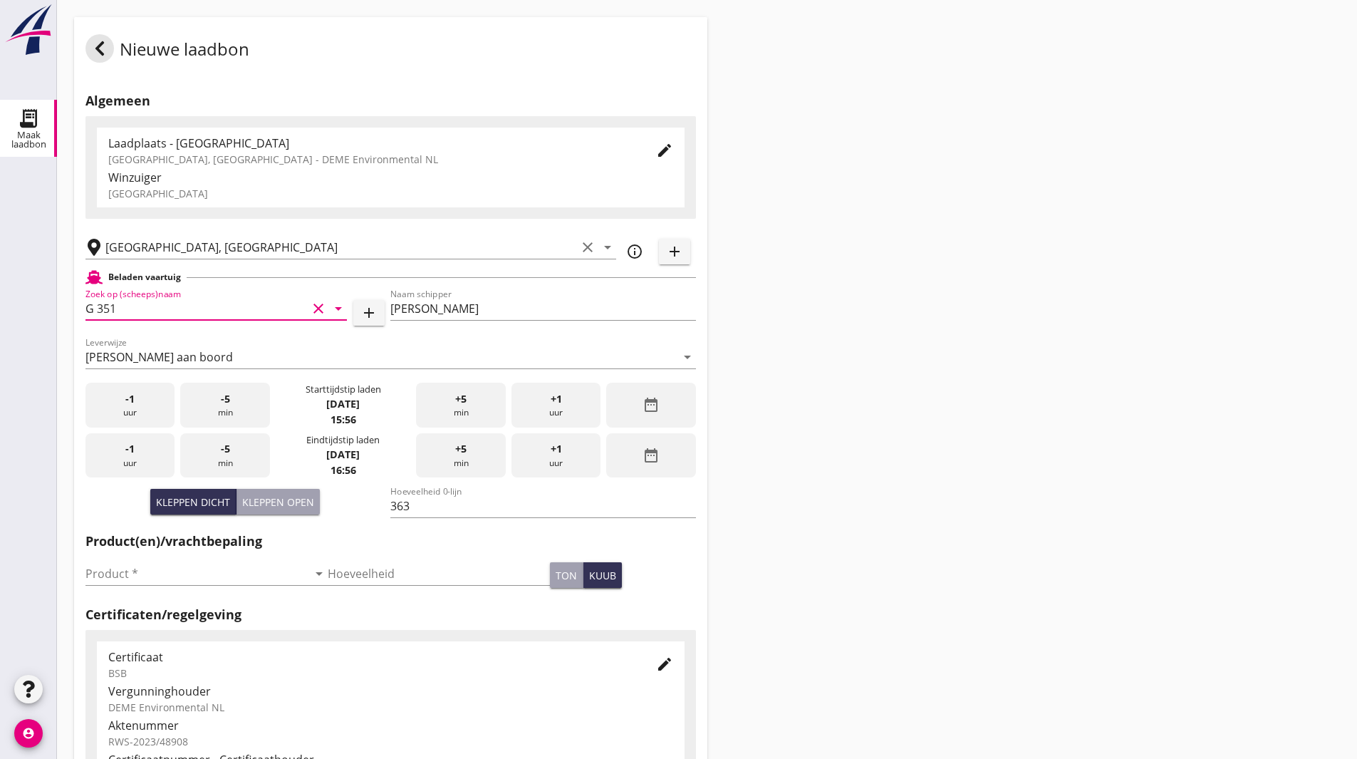
click at [648, 402] on icon "date_range" at bounding box center [651, 404] width 17 height 17
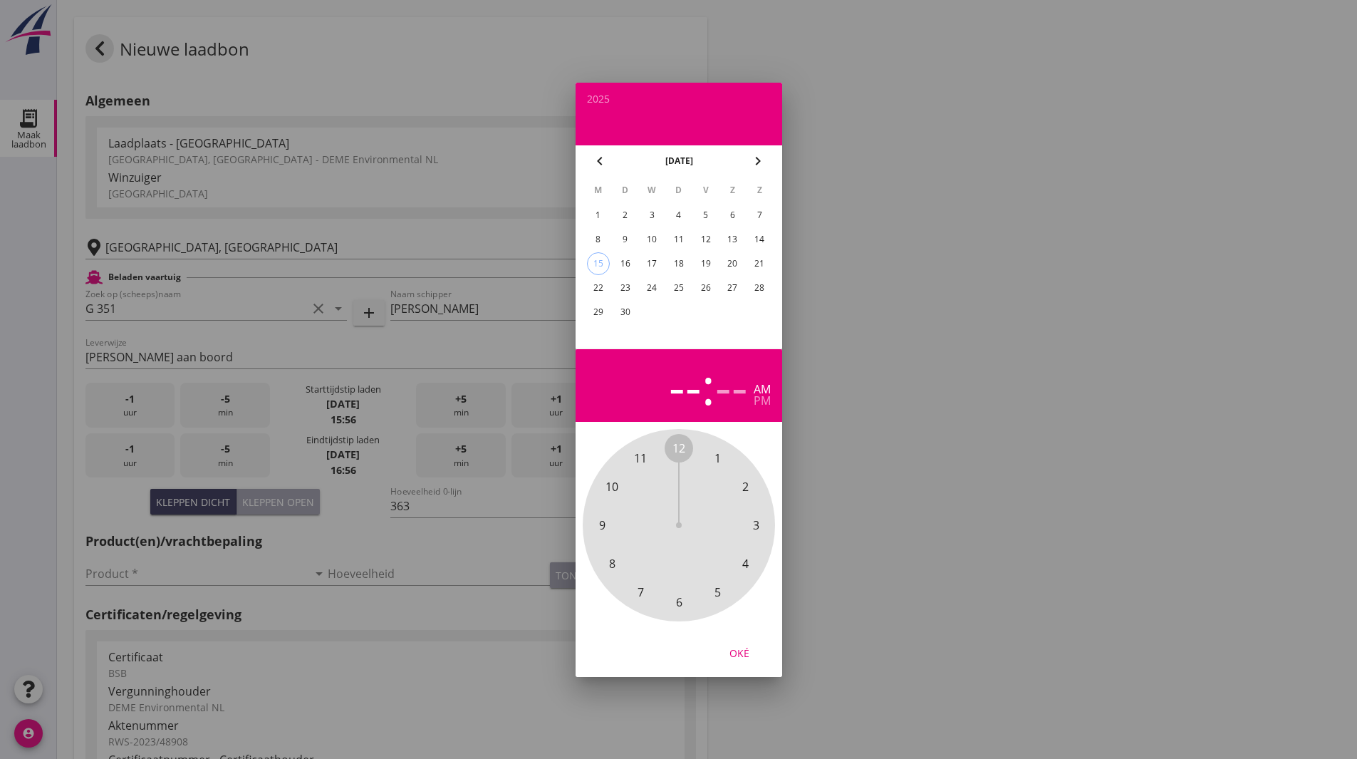
click at [650, 214] on div "3" at bounding box center [651, 215] width 23 height 23
click at [719, 595] on span "5" at bounding box center [717, 591] width 6 height 17
click at [676, 600] on span "30" at bounding box center [678, 601] width 13 height 17
click at [769, 399] on div "pm" at bounding box center [762, 400] width 17 height 11
click at [745, 655] on div "Oké" at bounding box center [739, 652] width 40 height 15
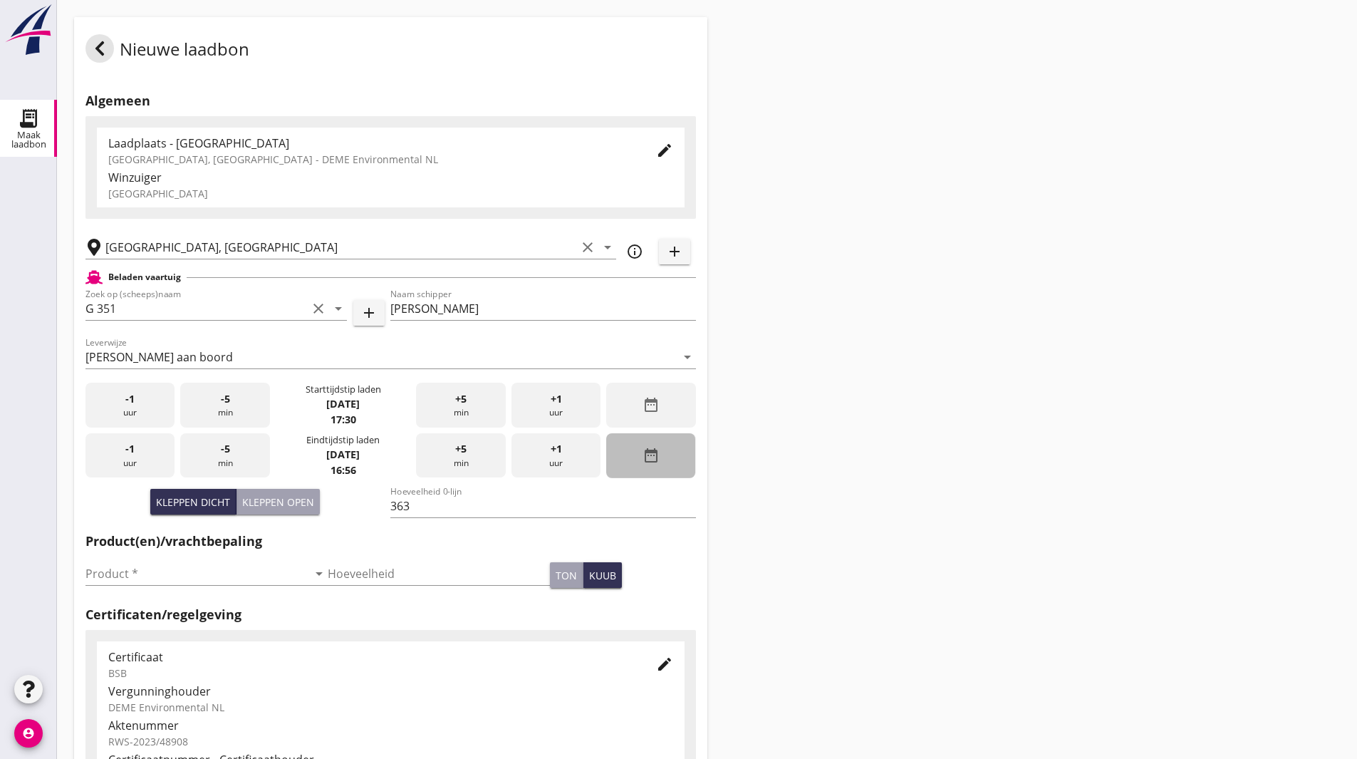
click at [638, 457] on div "date_range" at bounding box center [650, 455] width 89 height 45
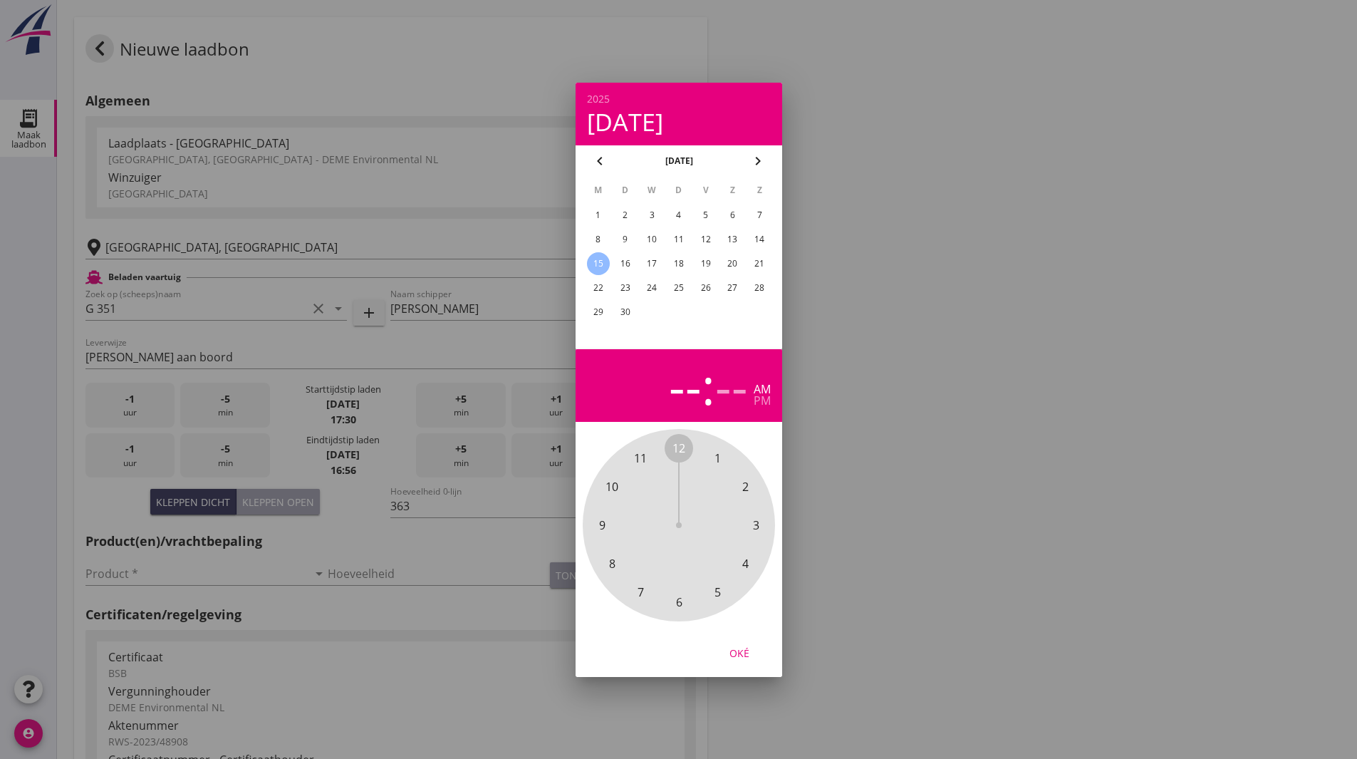
click at [657, 207] on div "3" at bounding box center [651, 215] width 23 height 23
click at [610, 566] on span "8" at bounding box center [611, 563] width 6 height 17
click at [682, 445] on span "00" at bounding box center [678, 447] width 13 height 17
click at [758, 406] on div "pm" at bounding box center [762, 400] width 17 height 11
click at [739, 649] on div "Oké" at bounding box center [739, 652] width 40 height 15
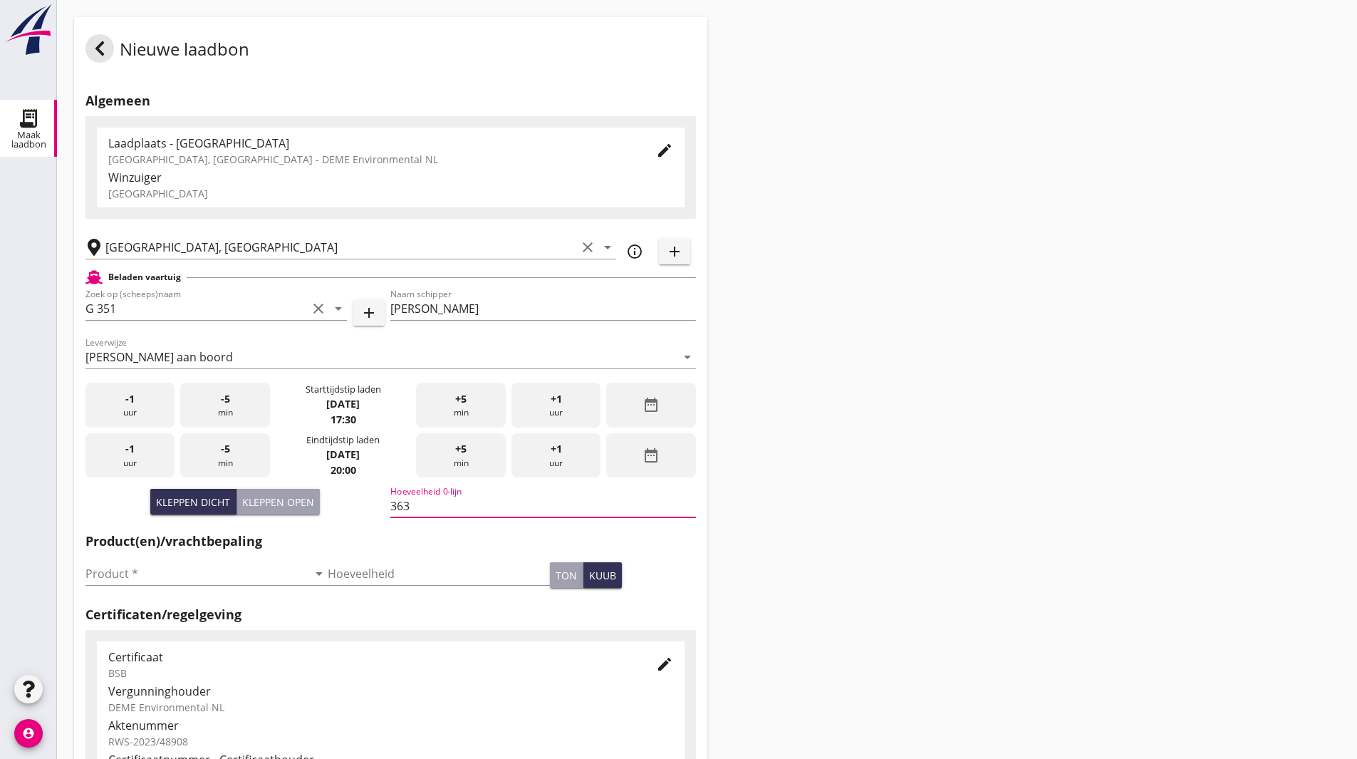
click at [843, 479] on div "Nieuwe laadbon Algemeen Laadplaats - Wingebied Veerse Meer, Zeeland - DEME Envi…" at bounding box center [707, 509] width 1300 height 1018
click at [122, 574] on input "Product *" at bounding box center [196, 573] width 222 height 23
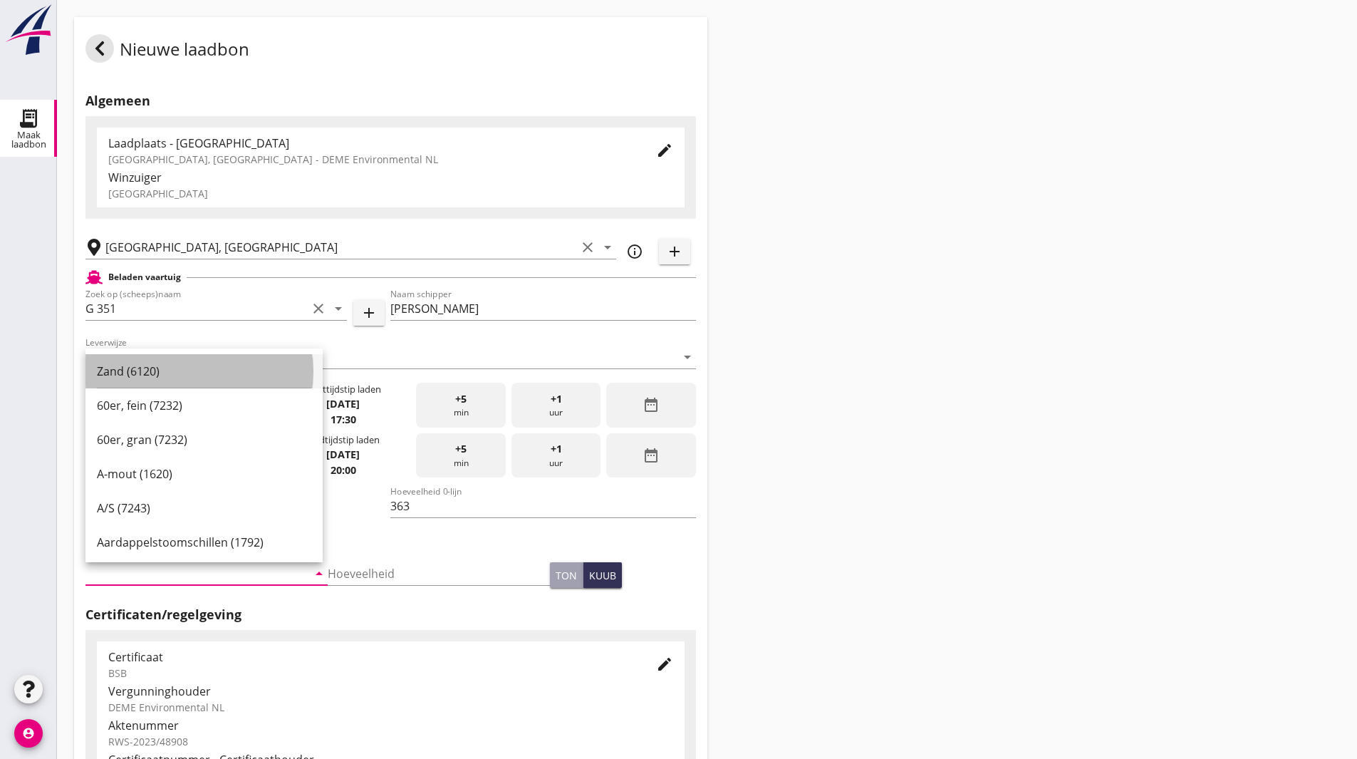
click at [134, 375] on div "Zand (6120)" at bounding box center [204, 371] width 214 height 17
type input "Zand (6120)"
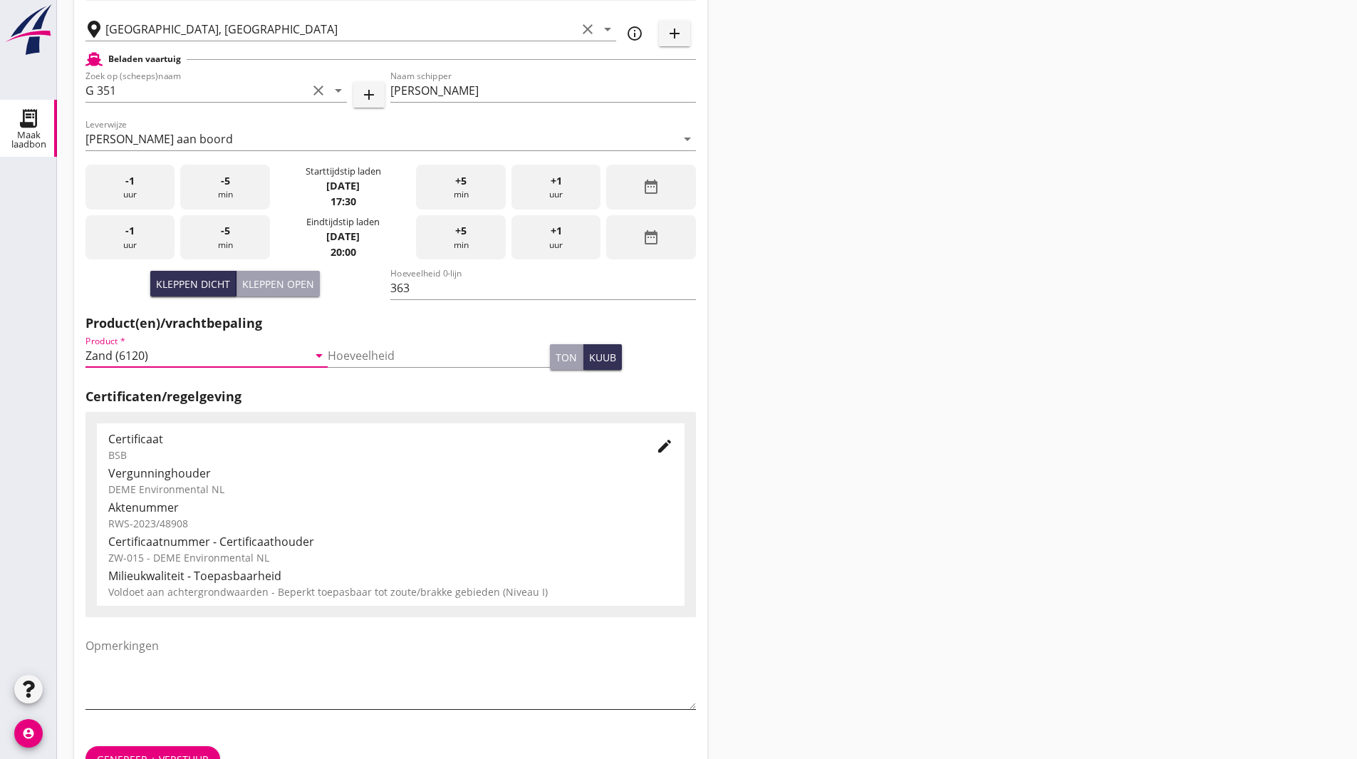
scroll to position [259, 0]
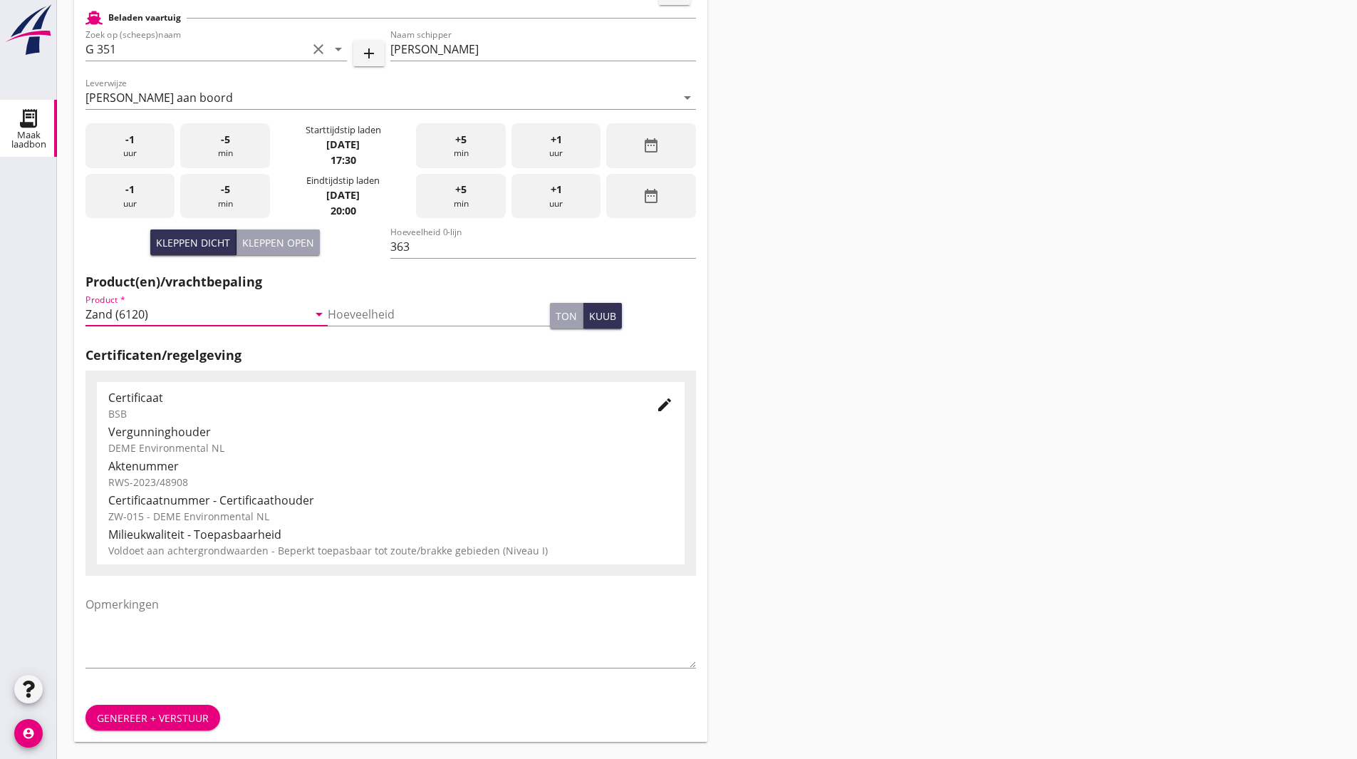
click at [148, 722] on div "Genereer + verstuur" at bounding box center [153, 717] width 112 height 15
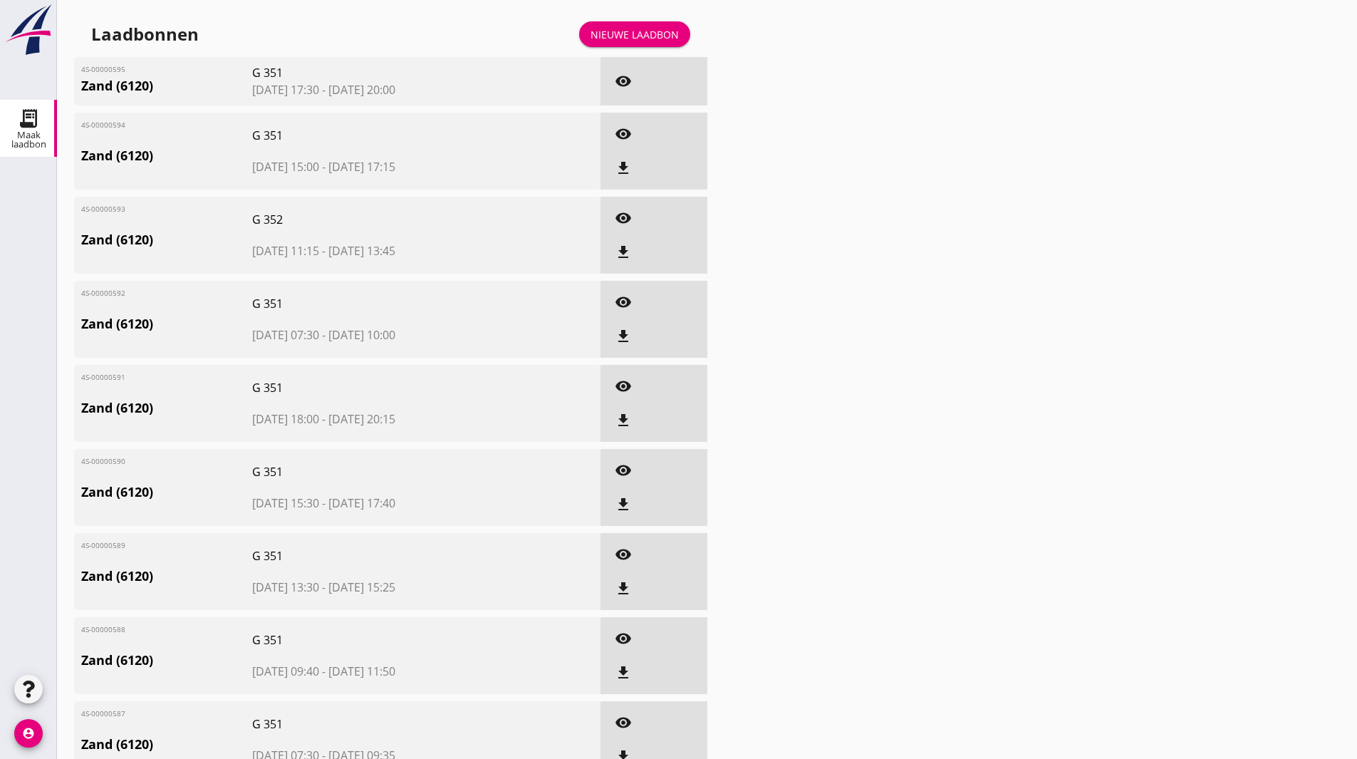
click at [643, 38] on div "Nieuwe laadbon" at bounding box center [635, 34] width 88 height 15
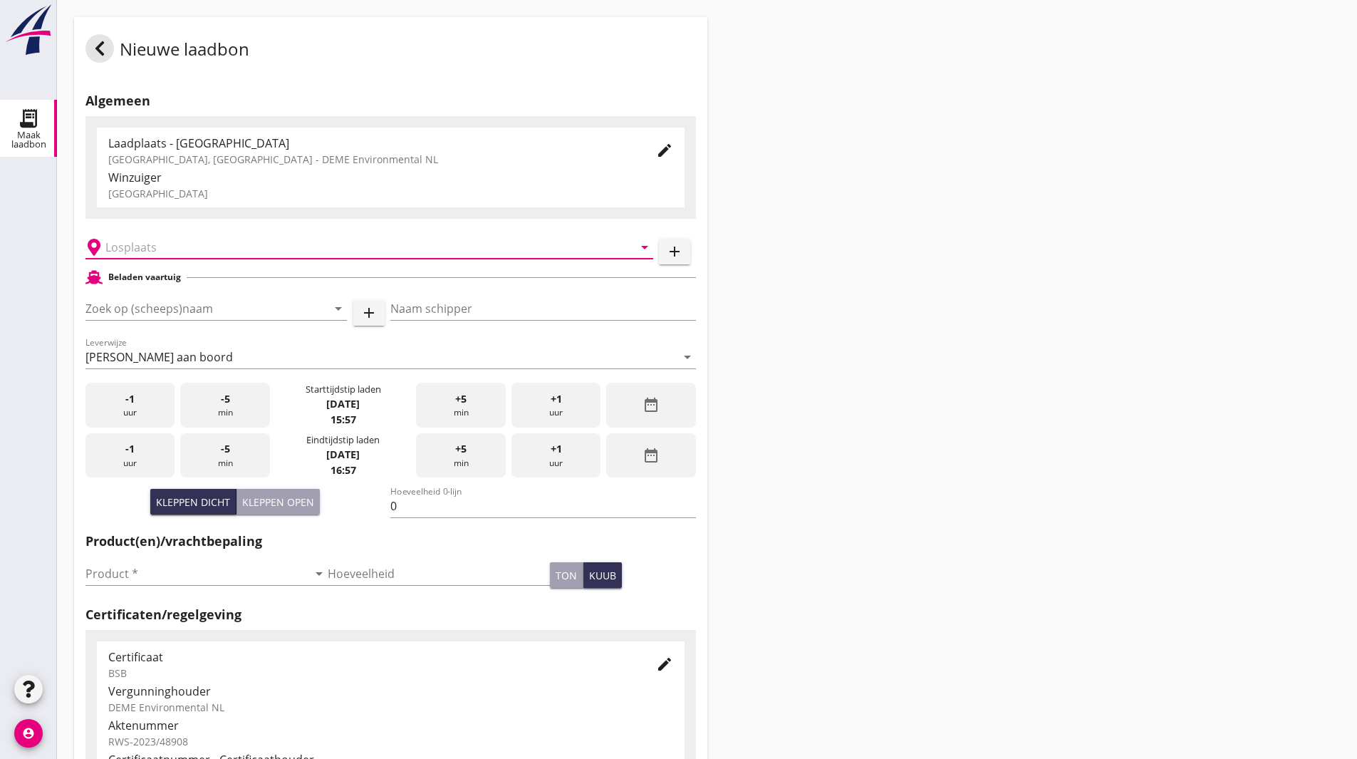
click at [174, 249] on input "text" at bounding box center [359, 247] width 508 height 23
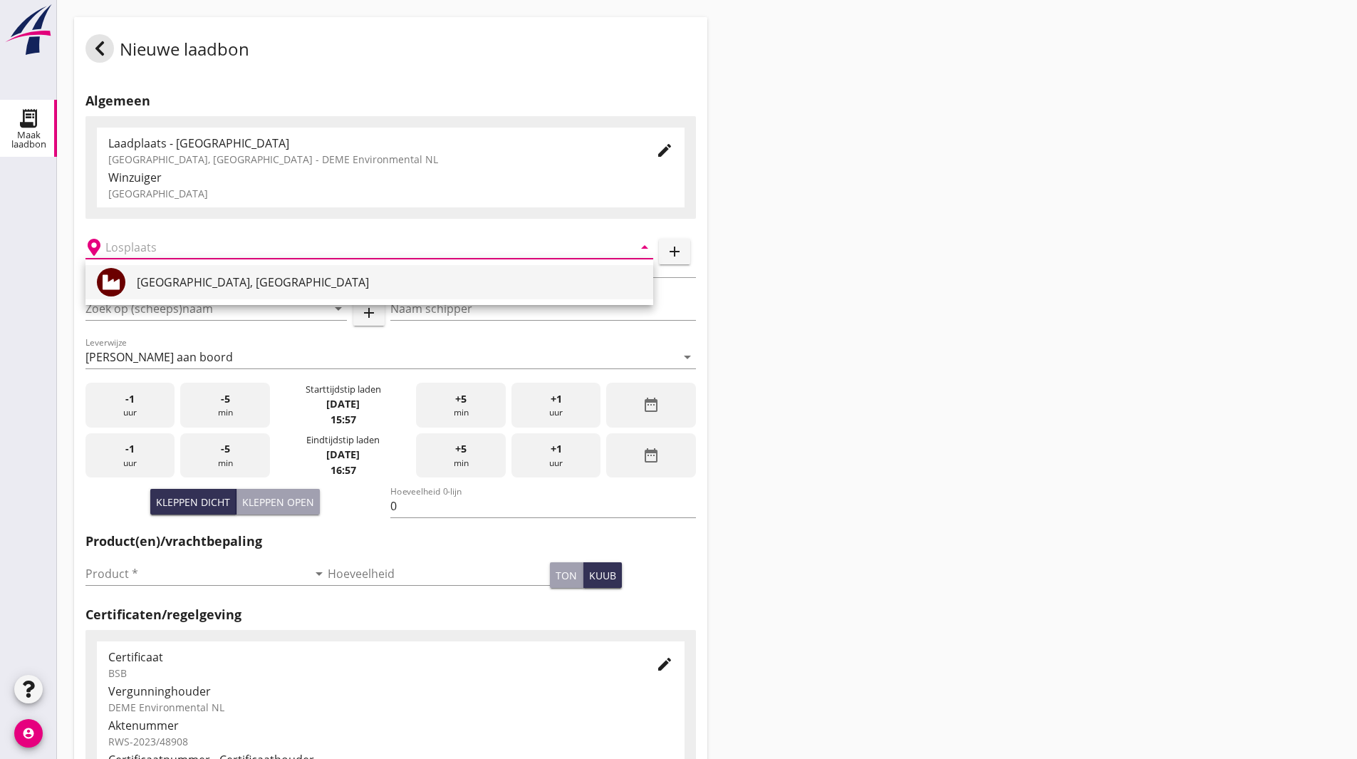
click at [153, 291] on div "[GEOGRAPHIC_DATA], [GEOGRAPHIC_DATA]" at bounding box center [389, 282] width 505 height 34
type input "[GEOGRAPHIC_DATA], [GEOGRAPHIC_DATA]"
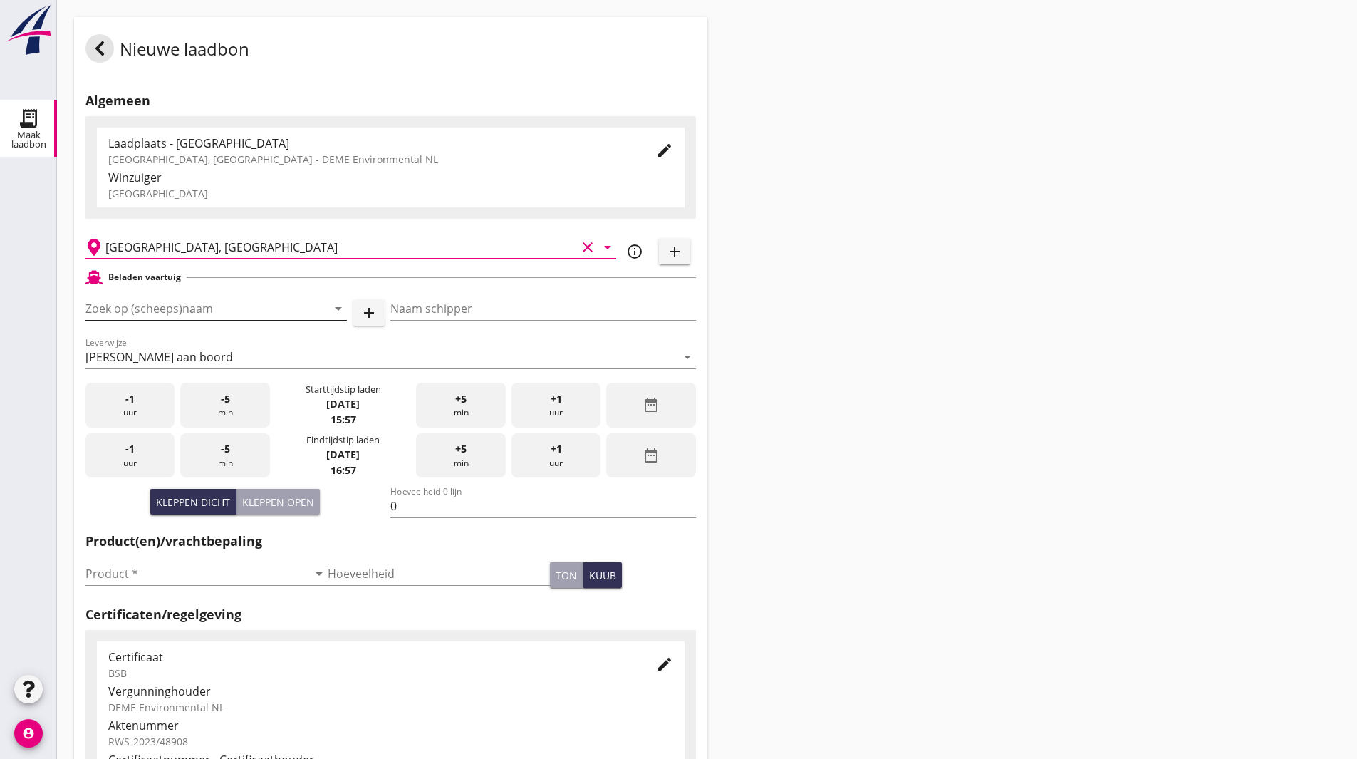
click at [259, 313] on input "Zoek op (scheeps)naam" at bounding box center [196, 308] width 222 height 23
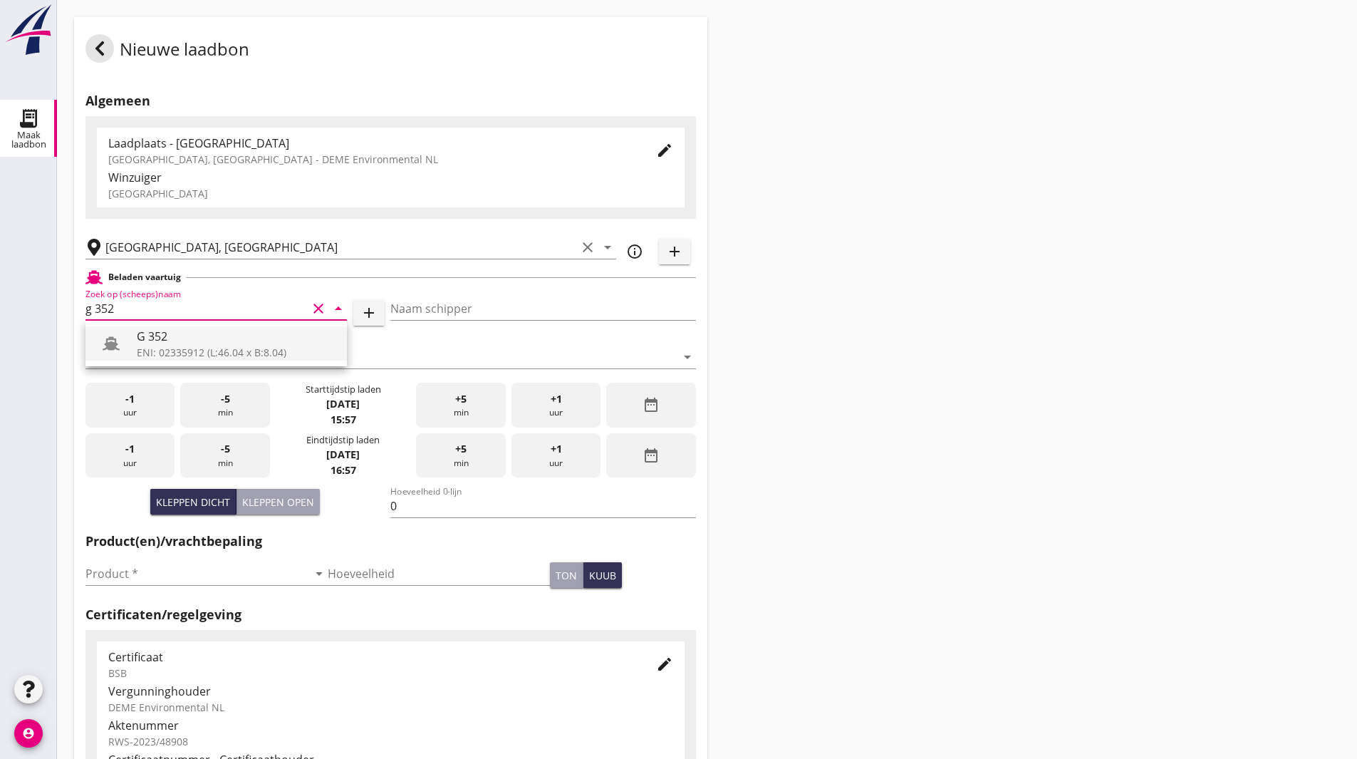
click at [137, 335] on div "G 352" at bounding box center [236, 336] width 199 height 17
type input "G 352"
type input "Ewald van loo"
type input "363"
type input "G 352"
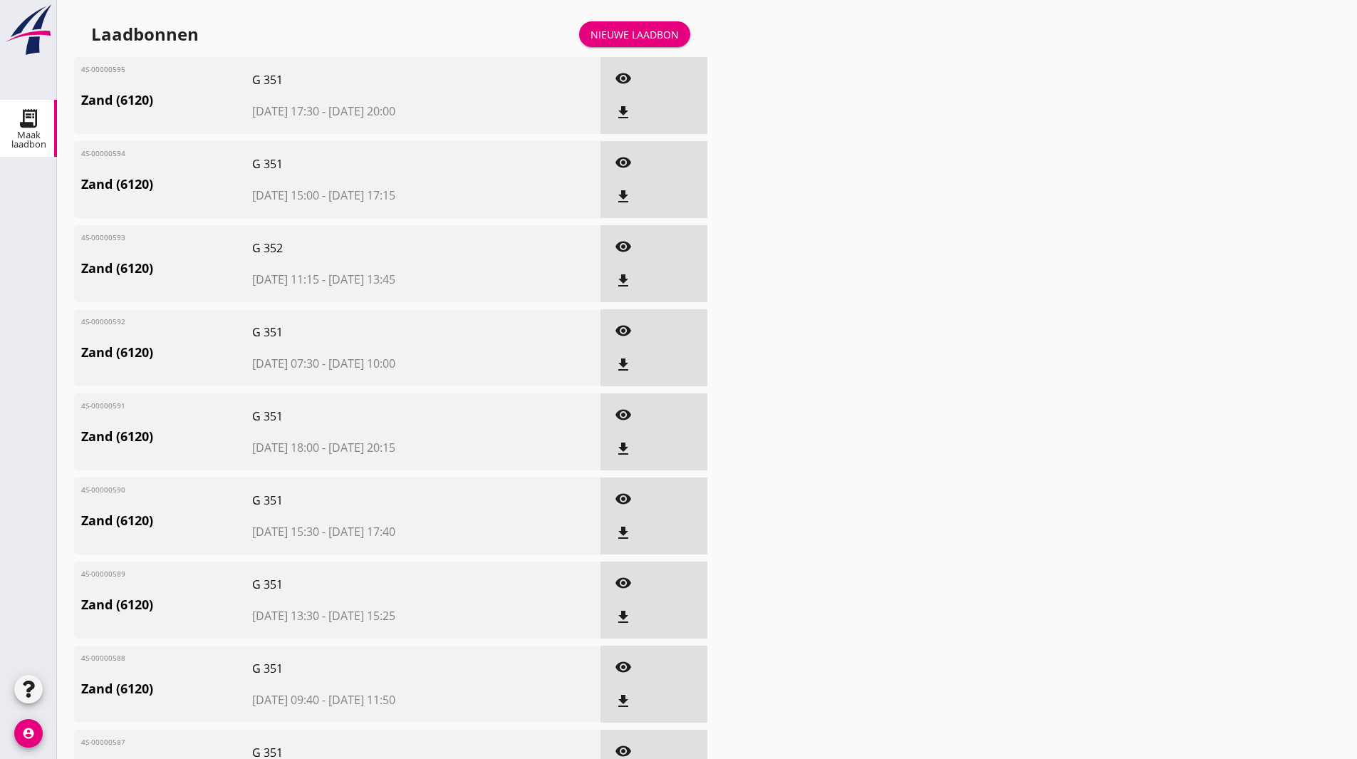
click at [621, 78] on icon "visibility" at bounding box center [623, 78] width 17 height 17
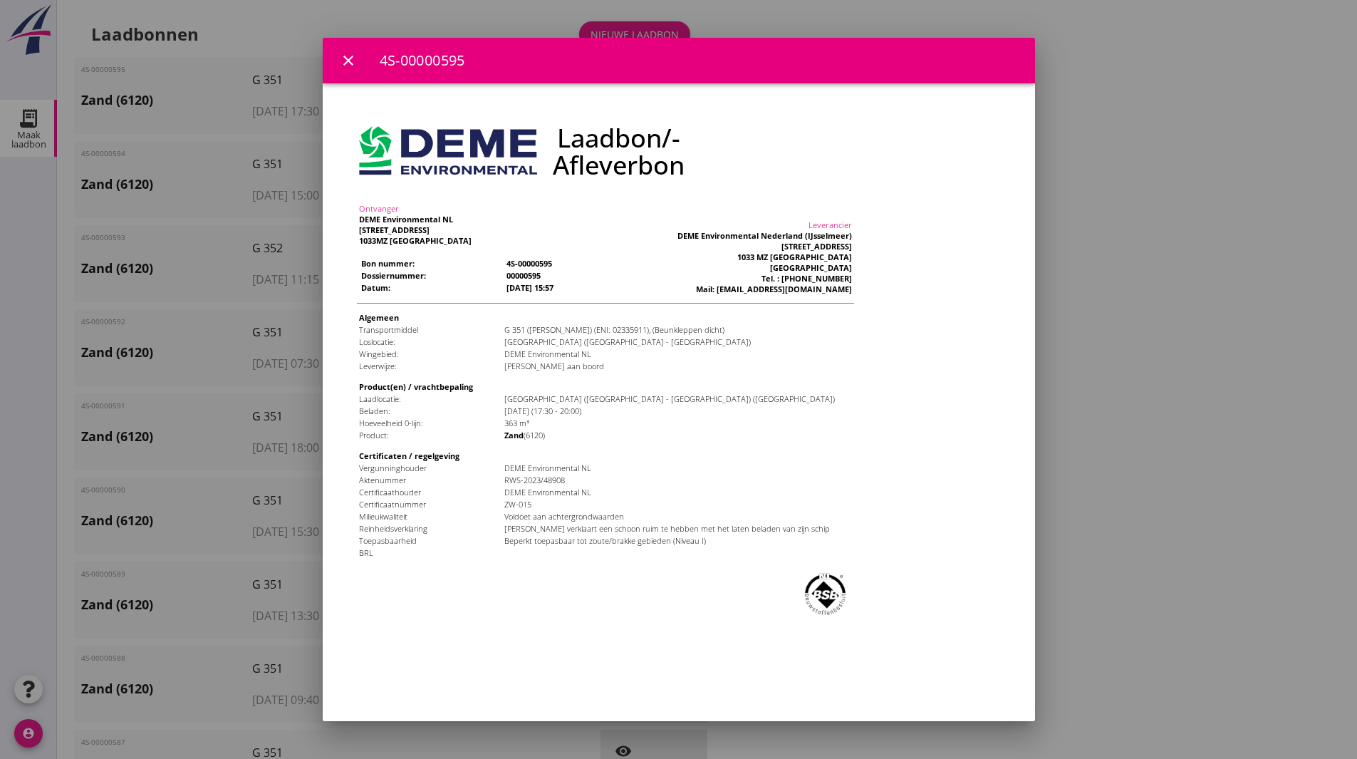
click at [347, 65] on icon "close" at bounding box center [348, 60] width 17 height 17
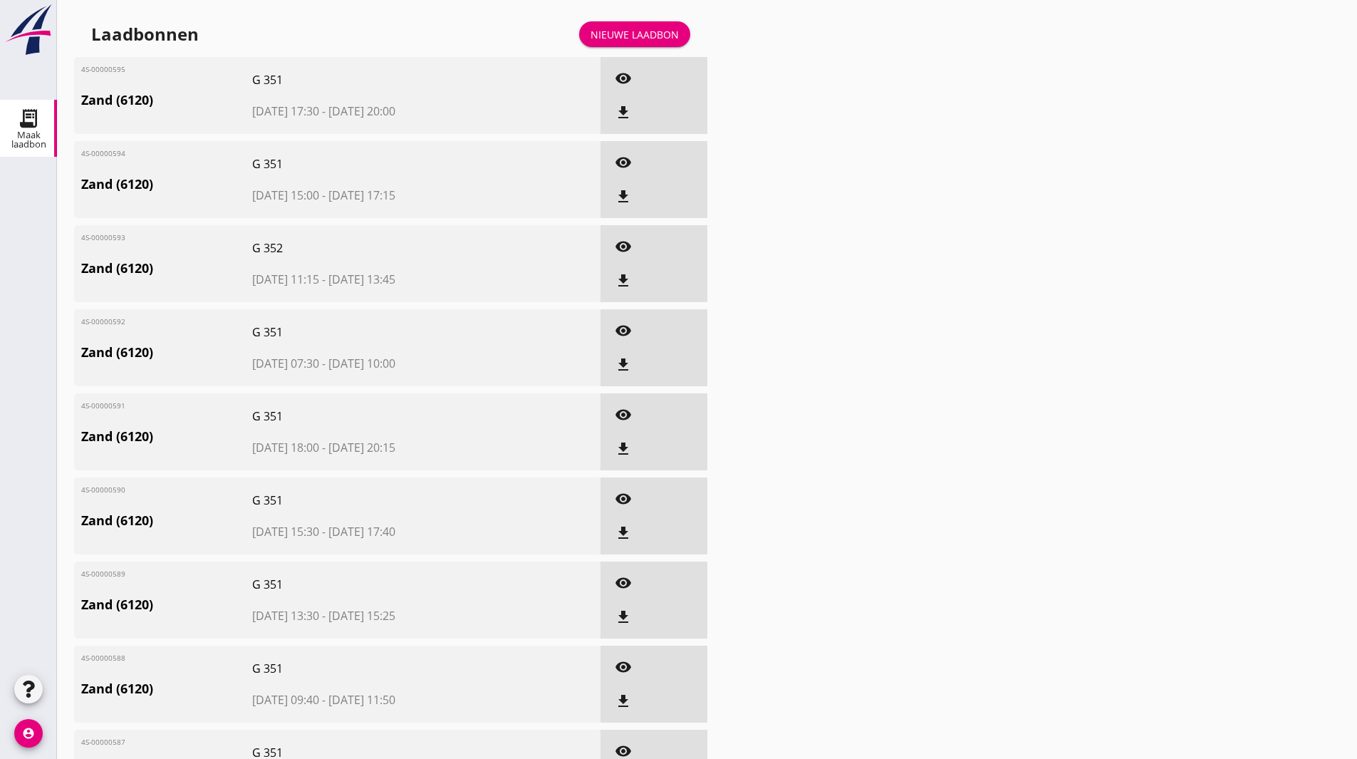
click at [621, 76] on icon "visibility" at bounding box center [623, 78] width 17 height 17
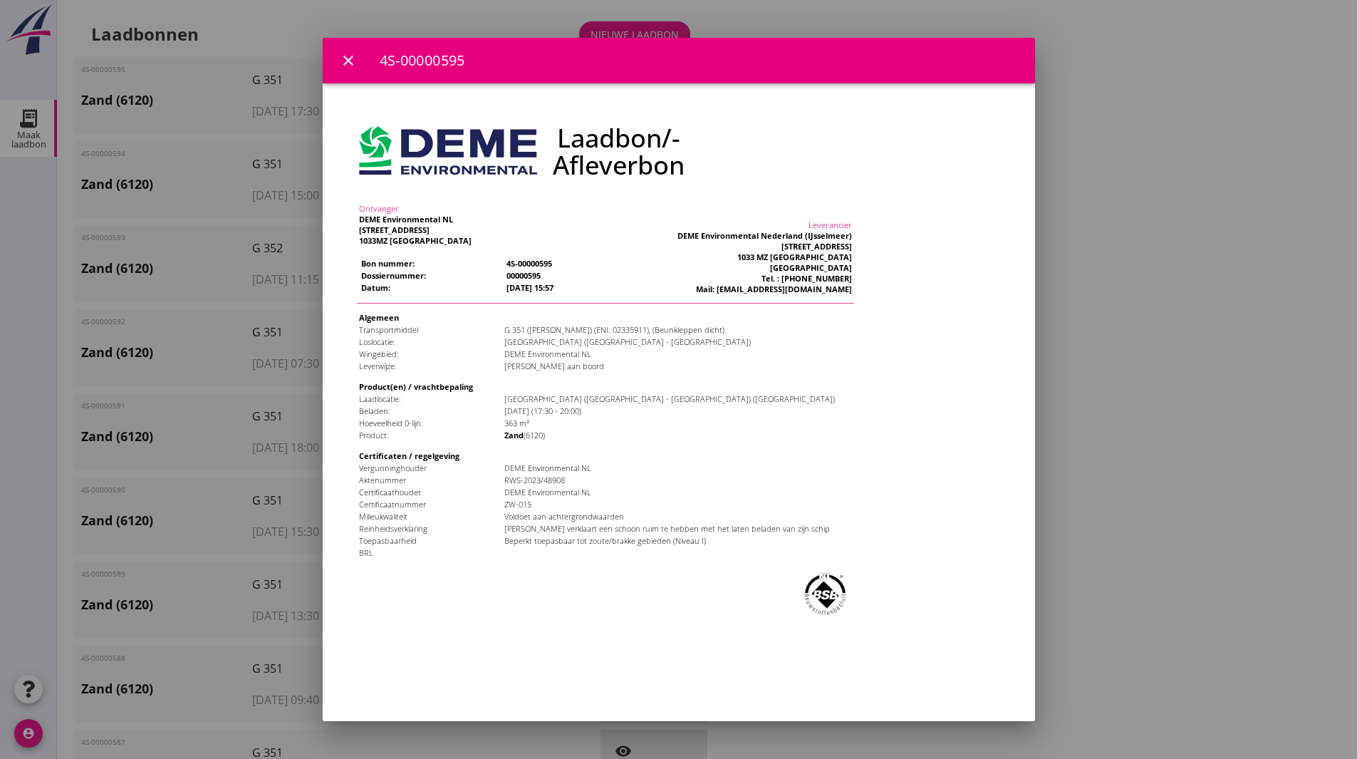
click at [334, 59] on div "close 4S-00000595" at bounding box center [679, 61] width 712 height 46
click at [345, 58] on icon "close" at bounding box center [348, 60] width 17 height 17
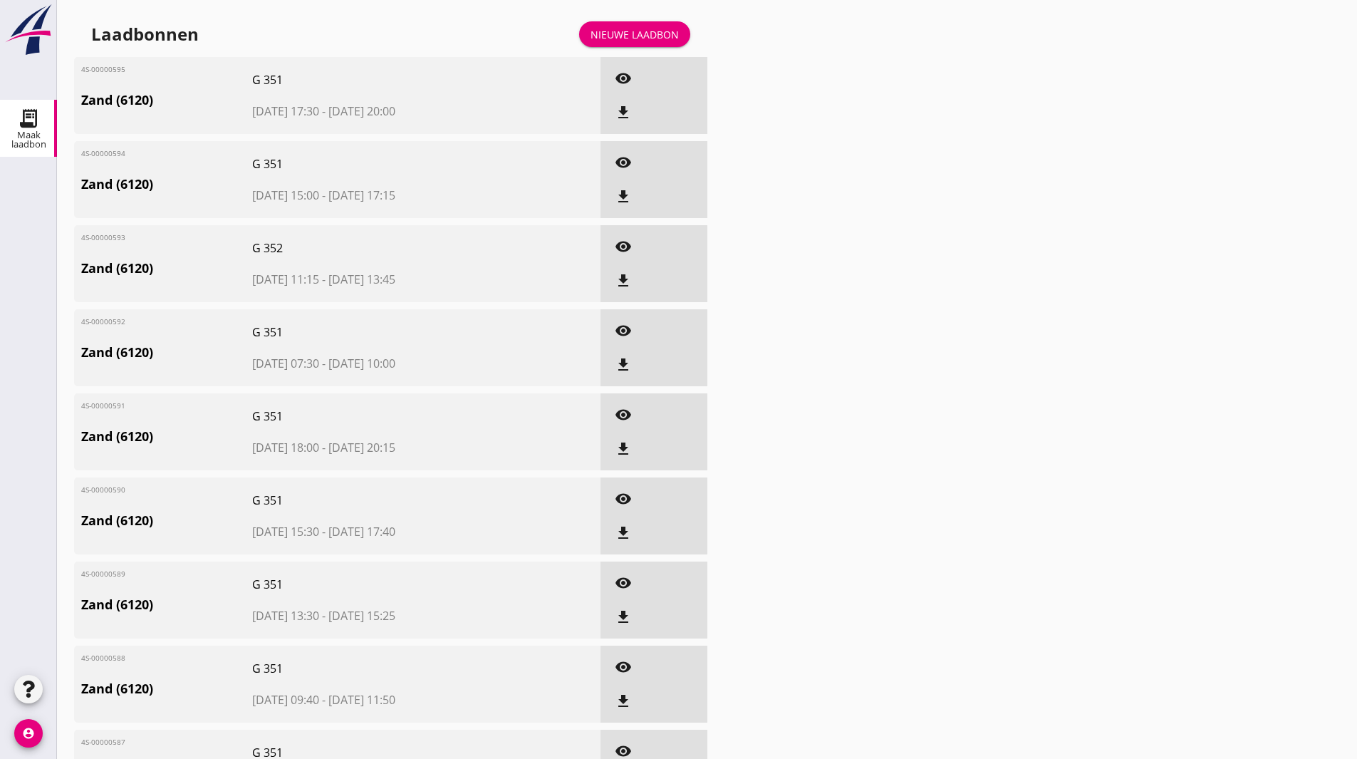
drag, startPoint x: 951, startPoint y: 68, endPoint x: 590, endPoint y: 88, distance: 361.7
click at [875, 70] on div "Laadbonnen Nieuwe laadbon 4S-00000595 Zand (6120) G 351 2025-09-03 17:30 - 2025…" at bounding box center [707, 457] width 1300 height 915
click at [630, 121] on button "file_download" at bounding box center [623, 113] width 26 height 26
click at [618, 189] on icon "file_download" at bounding box center [623, 196] width 17 height 17
click at [621, 282] on icon "file_download" at bounding box center [623, 280] width 17 height 17
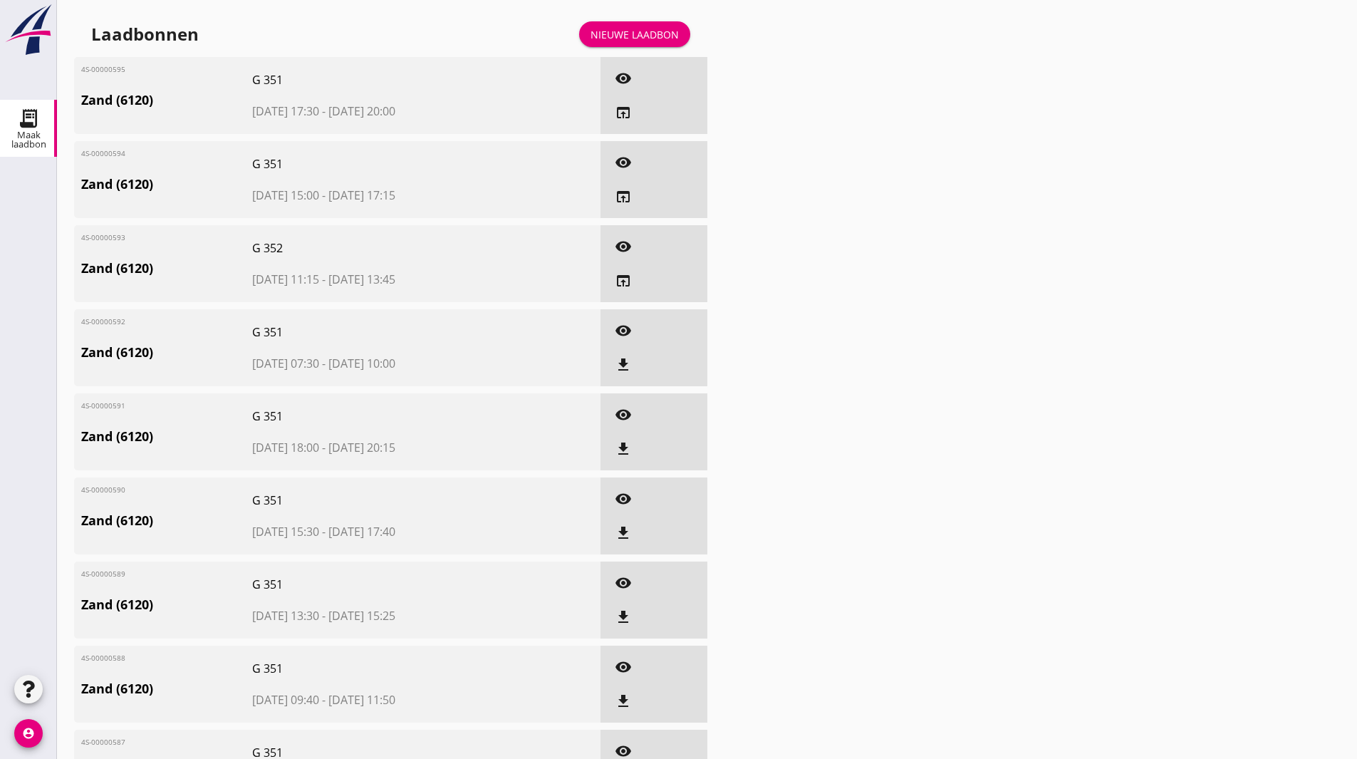
click at [620, 364] on icon "file_download" at bounding box center [623, 364] width 17 height 17
click at [625, 447] on icon "file_download" at bounding box center [623, 448] width 17 height 17
click at [635, 33] on div "Nieuwe laadbon" at bounding box center [635, 34] width 88 height 15
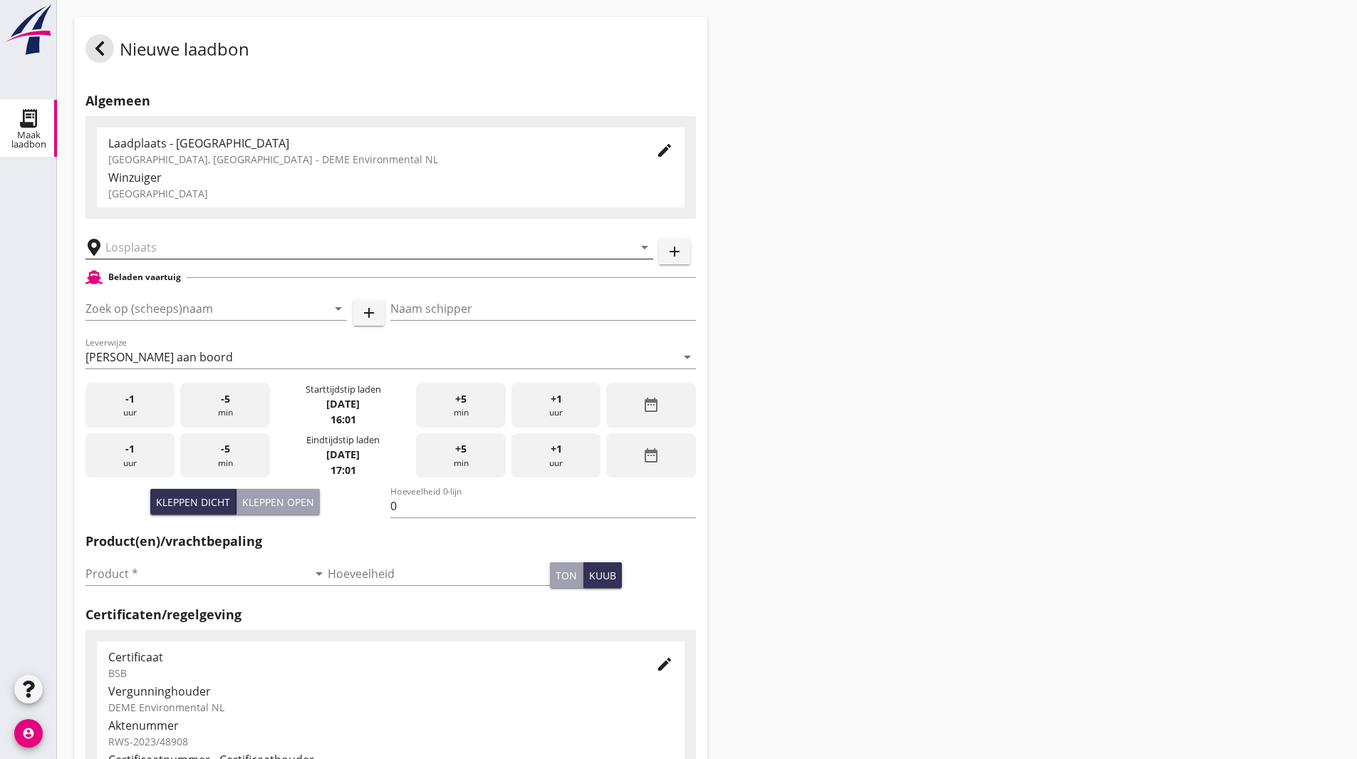
click at [142, 243] on input "text" at bounding box center [359, 247] width 508 height 23
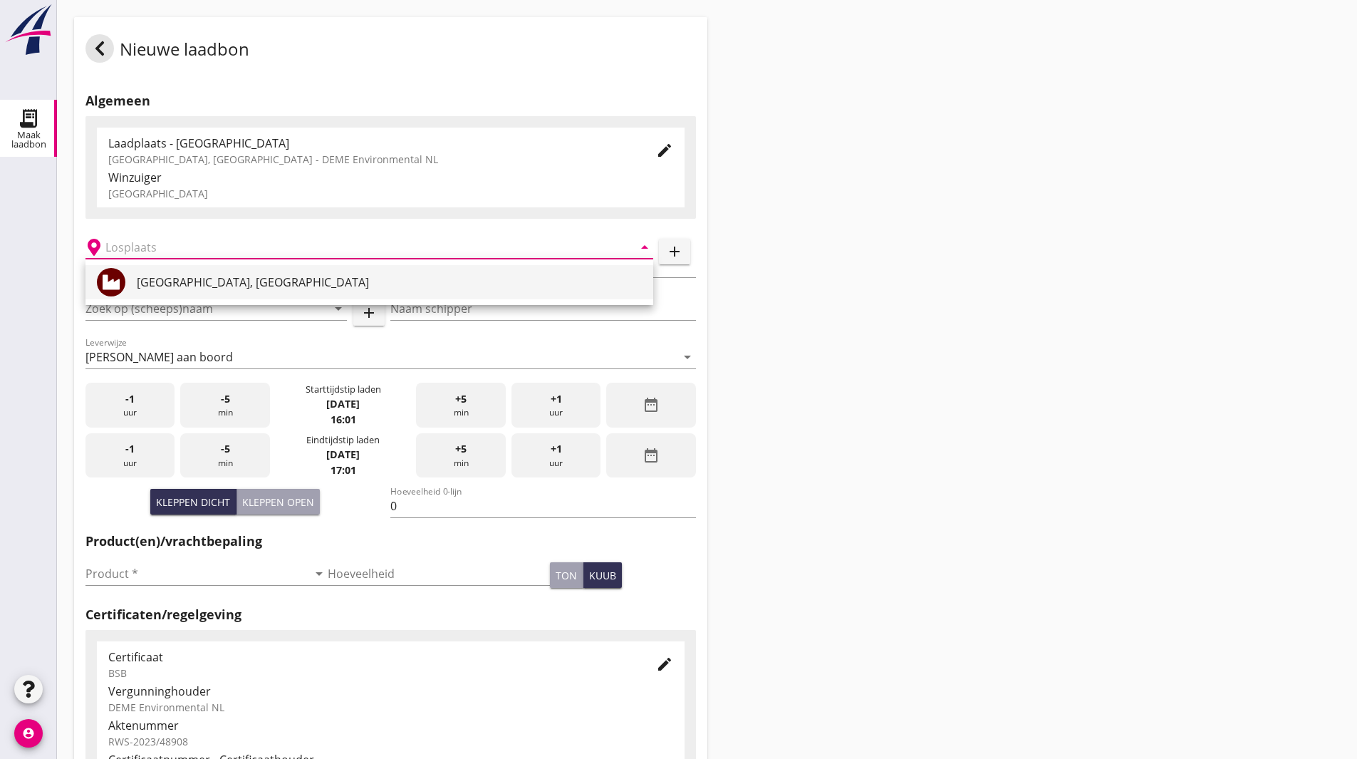
click at [167, 278] on div "[GEOGRAPHIC_DATA], [GEOGRAPHIC_DATA]" at bounding box center [389, 282] width 505 height 17
type input "[GEOGRAPHIC_DATA], [GEOGRAPHIC_DATA]"
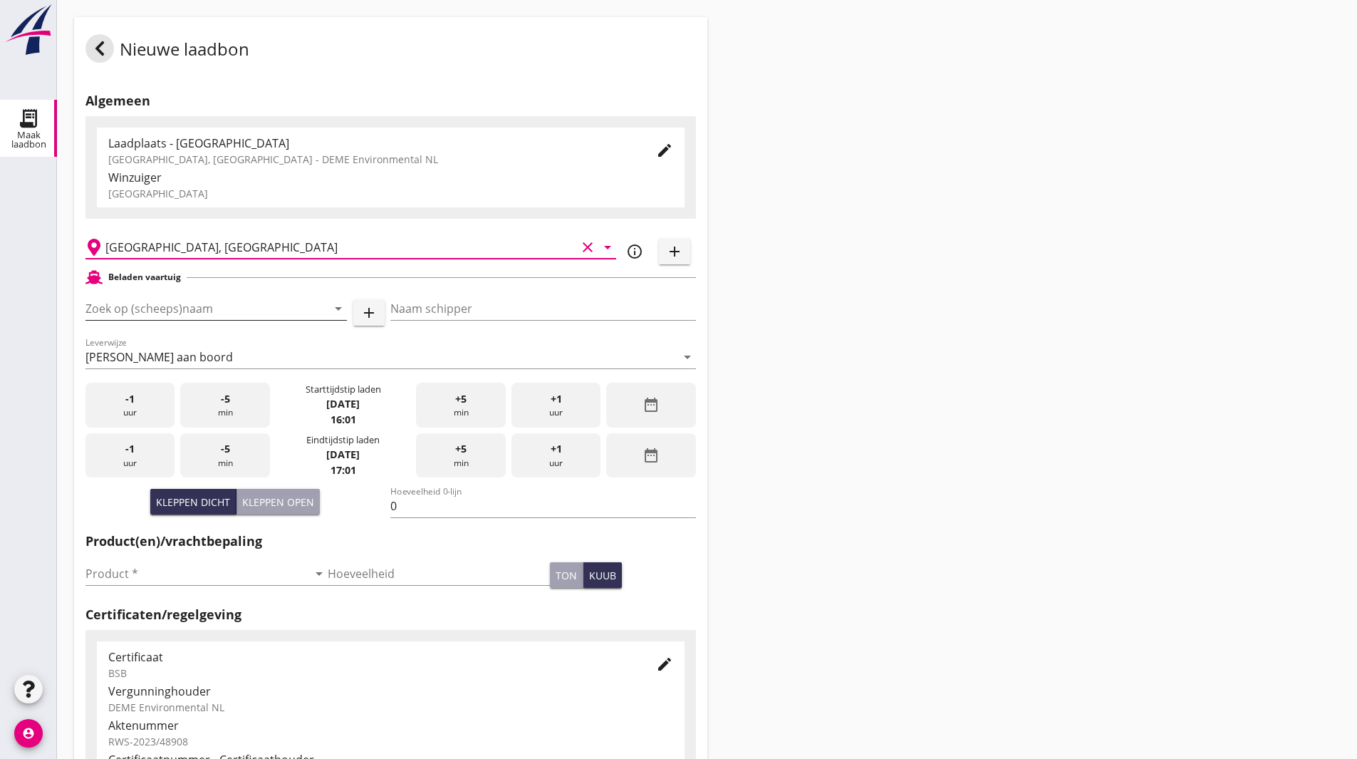
click at [164, 308] on input "Zoek op (scheeps)naam" at bounding box center [196, 308] width 222 height 23
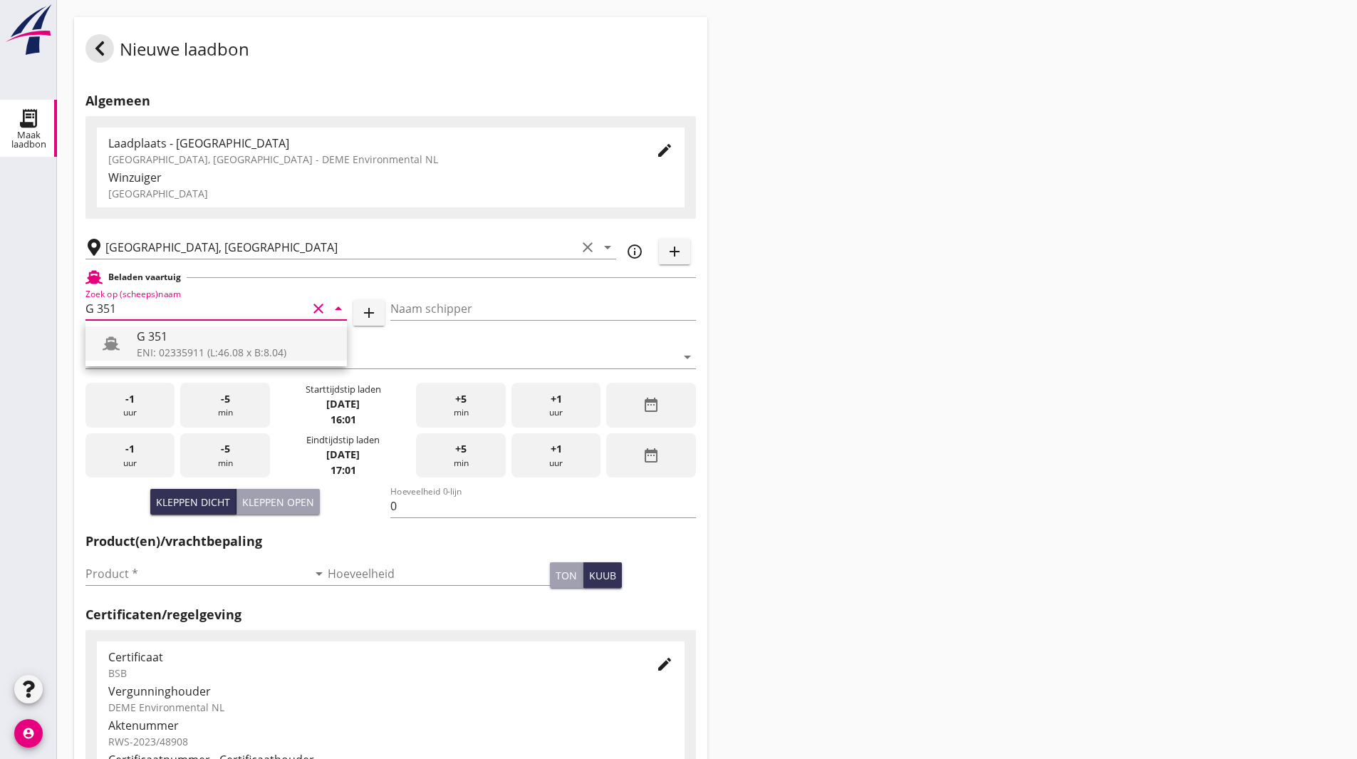
click at [189, 335] on div "G 351" at bounding box center [236, 336] width 199 height 17
type input "G 351"
type input "[PERSON_NAME]"
type input "363"
type input "G 351"
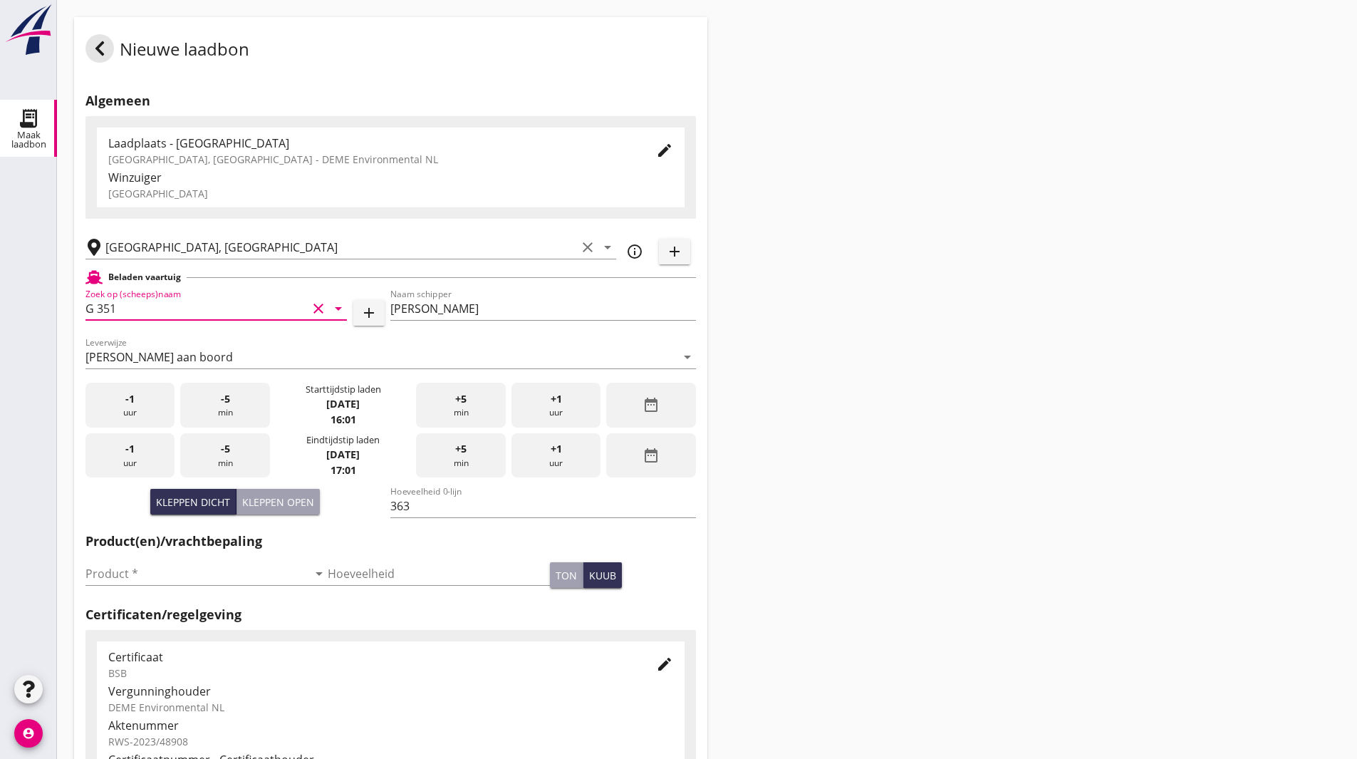
click at [662, 407] on div "date_range" at bounding box center [650, 405] width 89 height 45
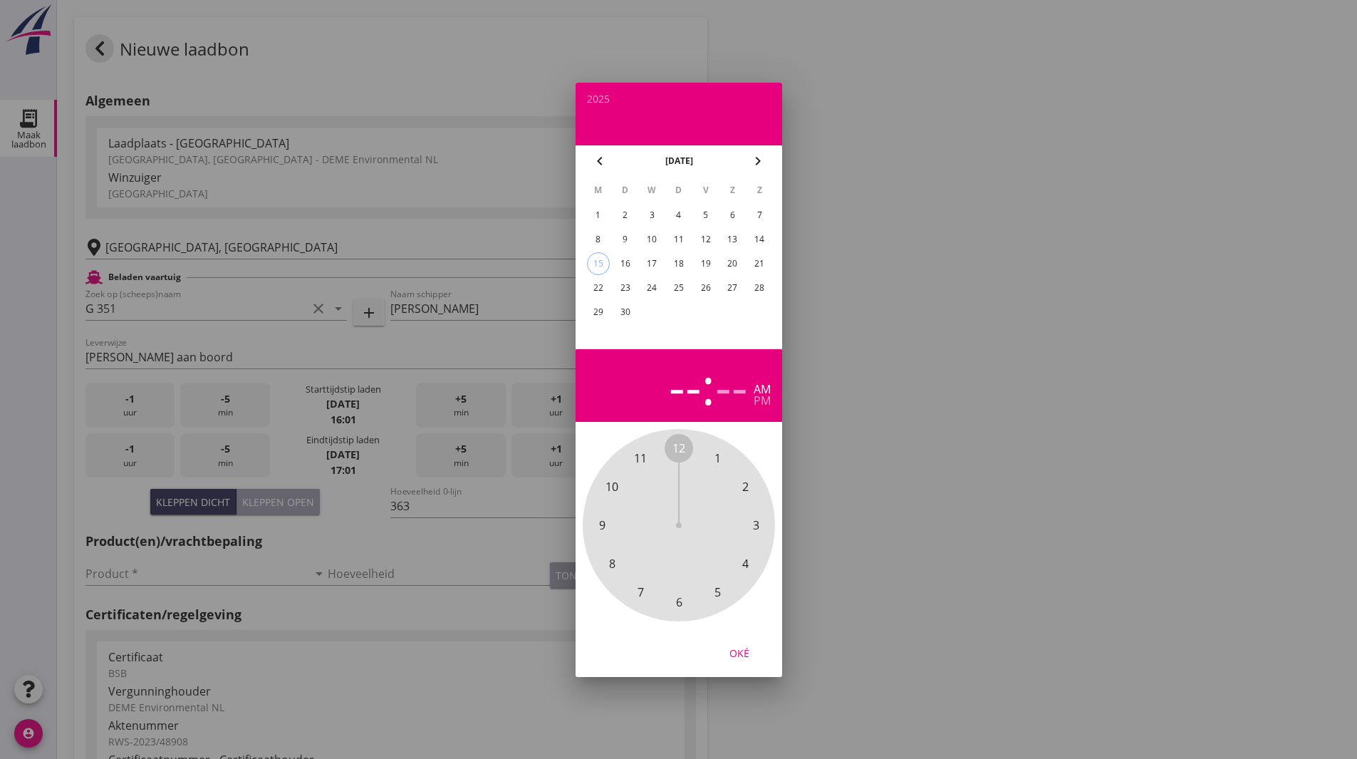
click at [676, 214] on div "4" at bounding box center [678, 215] width 23 height 23
click at [610, 560] on span "8" at bounding box center [611, 563] width 6 height 17
click at [605, 525] on span "45" at bounding box center [601, 524] width 13 height 17
click at [743, 650] on div "Oké" at bounding box center [739, 652] width 40 height 15
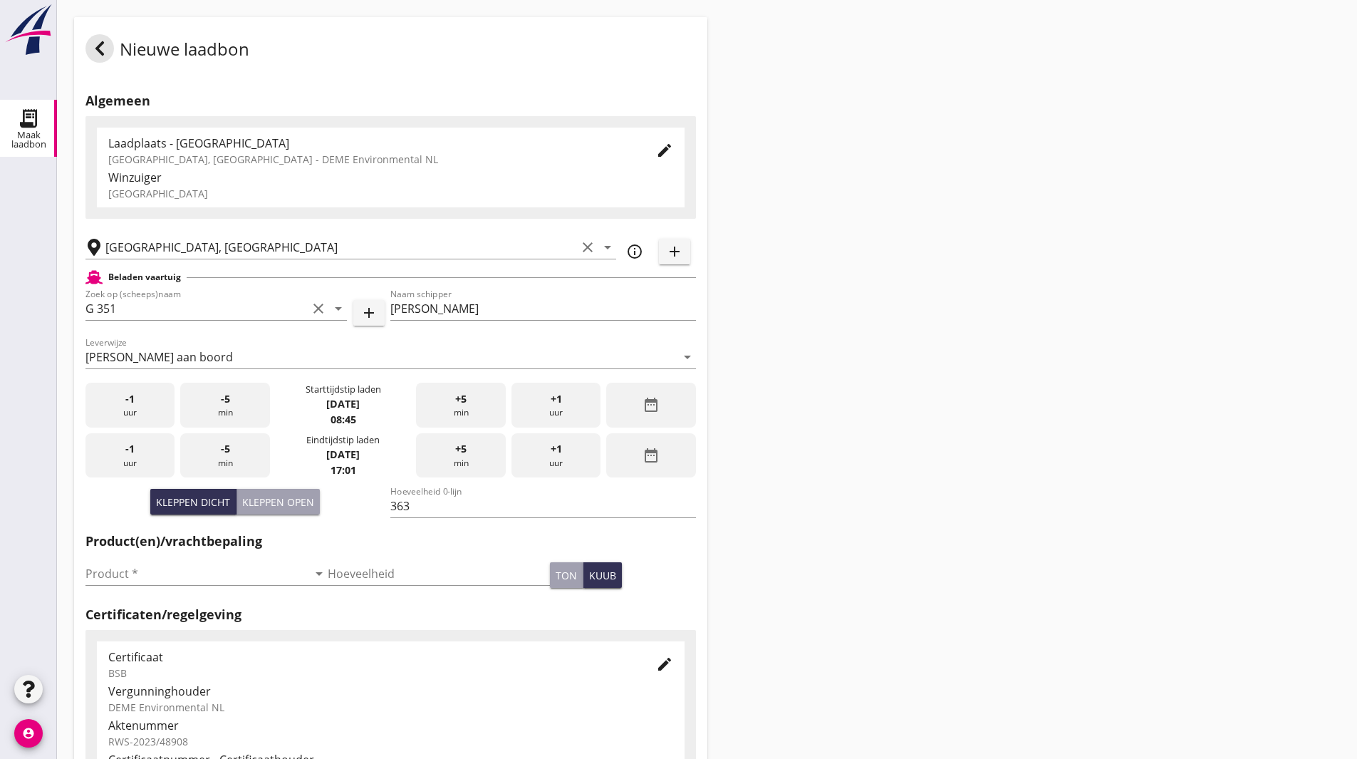
click at [670, 458] on div "date_range" at bounding box center [650, 455] width 89 height 45
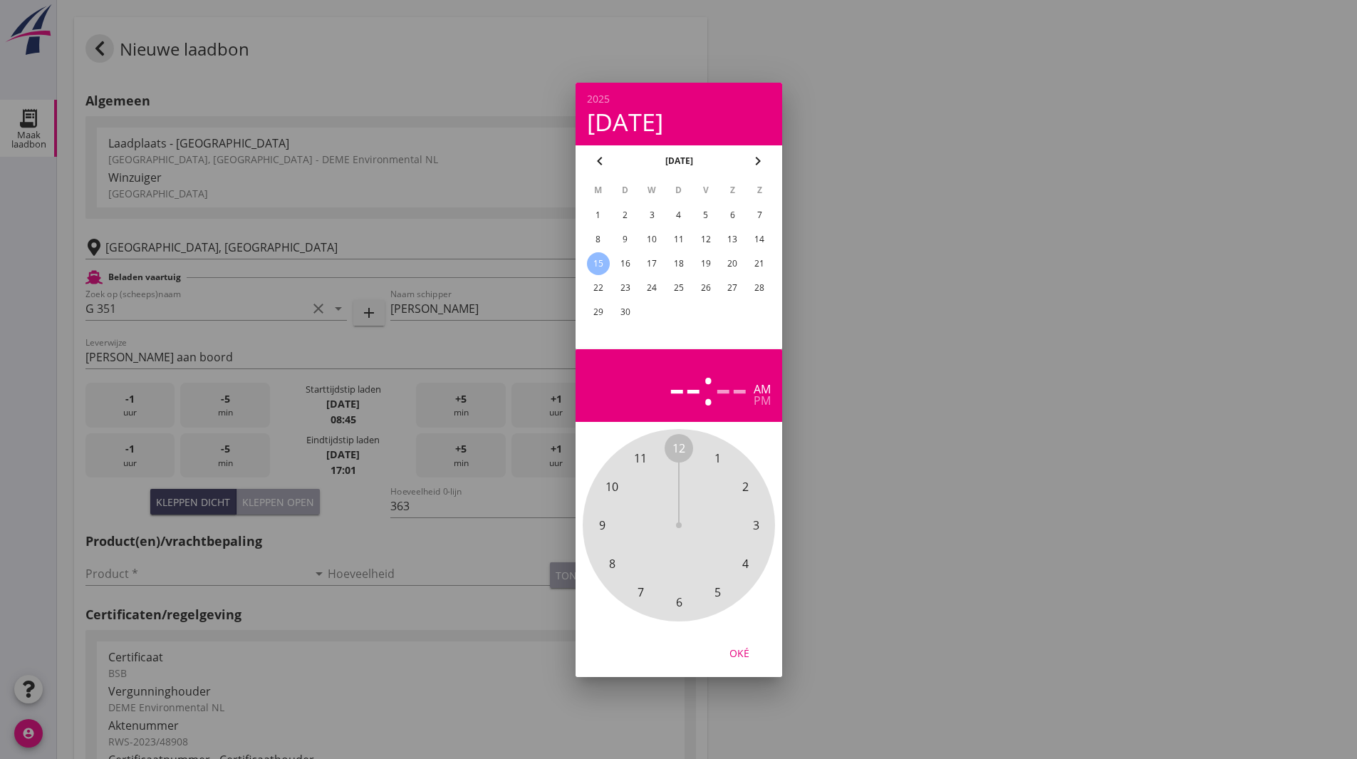
click at [681, 216] on div "4" at bounding box center [678, 215] width 23 height 23
click at [635, 463] on span "11" at bounding box center [640, 457] width 13 height 17
click at [744, 652] on div "Oké" at bounding box center [739, 652] width 40 height 15
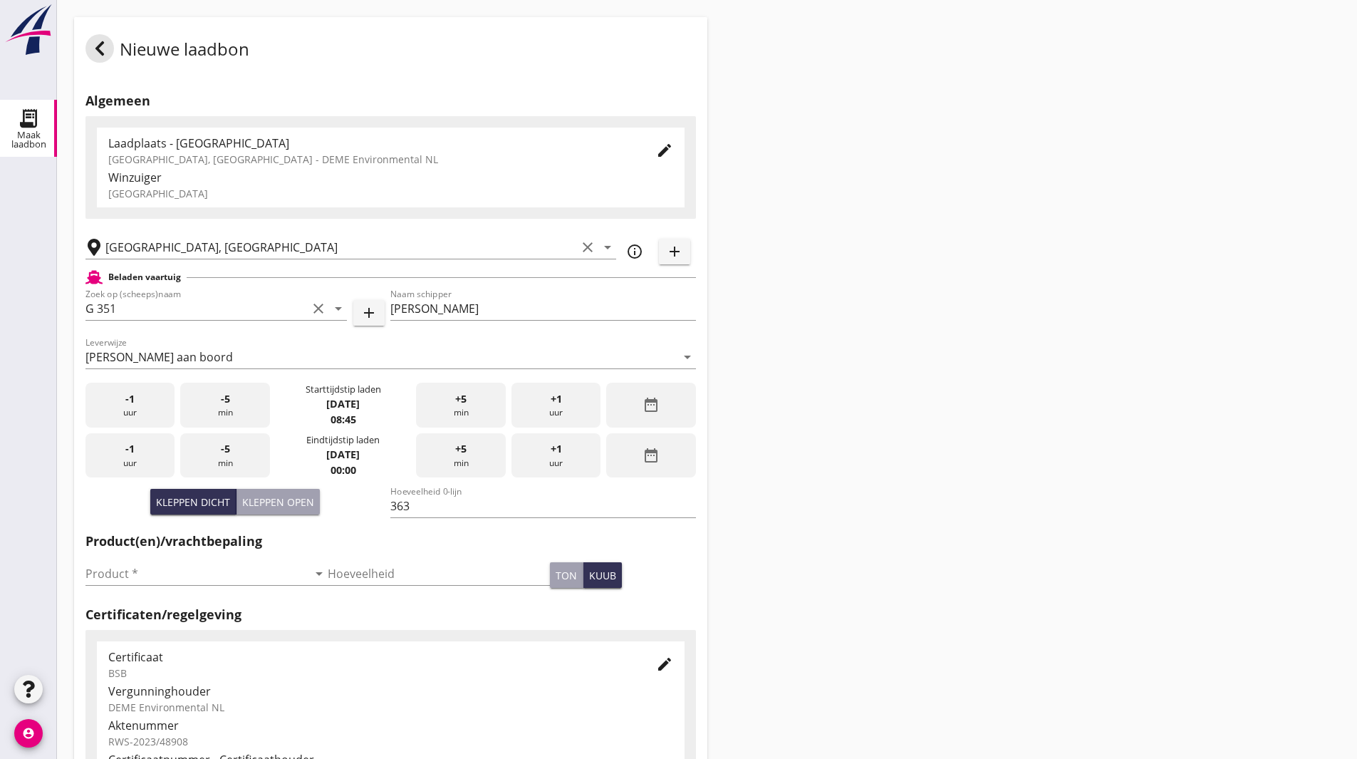
click at [848, 499] on div "Nieuwe laadbon Algemeen Laadplaats - Wingebied Veerse Meer, Zeeland - DEME Envi…" at bounding box center [707, 509] width 1300 height 1018
click at [100, 576] on input "Product *" at bounding box center [196, 573] width 222 height 23
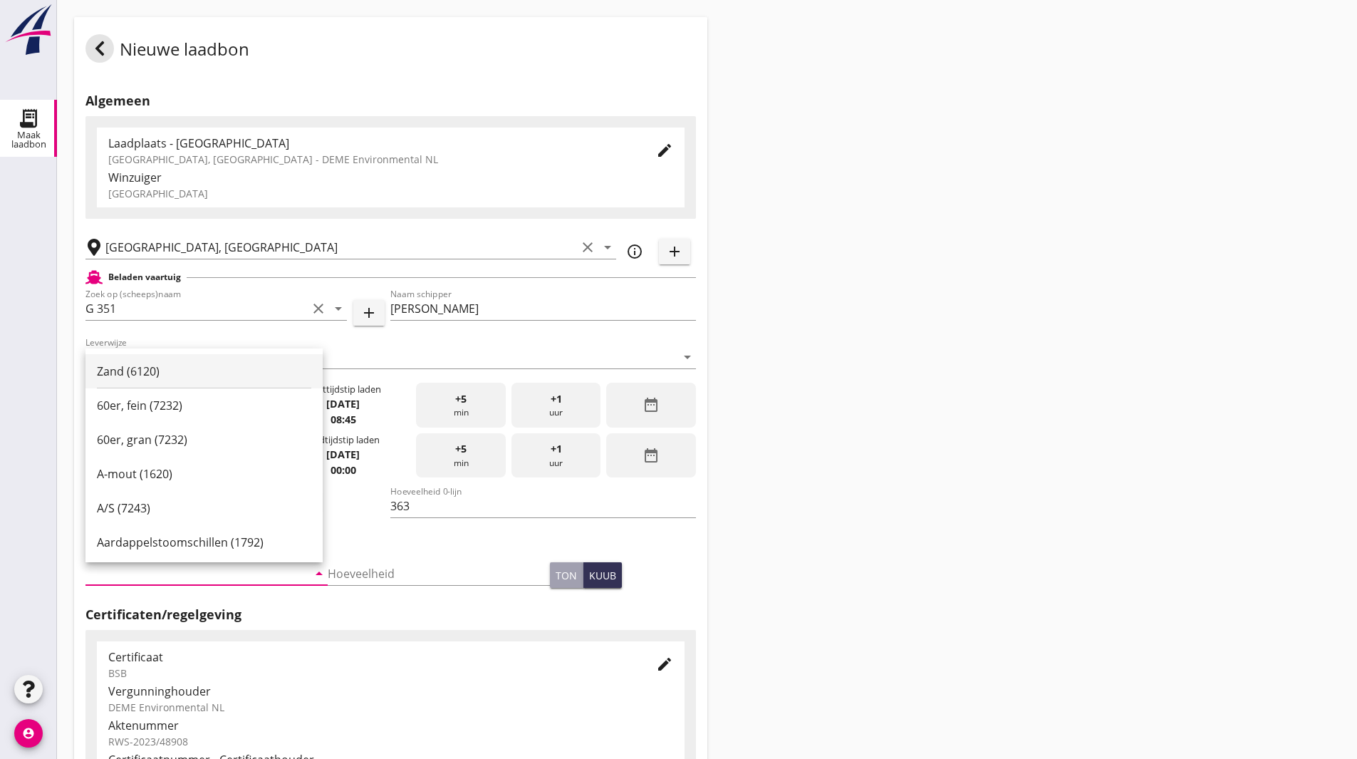
click at [124, 373] on div "Zand (6120)" at bounding box center [204, 371] width 214 height 17
type input "Zand (6120)"
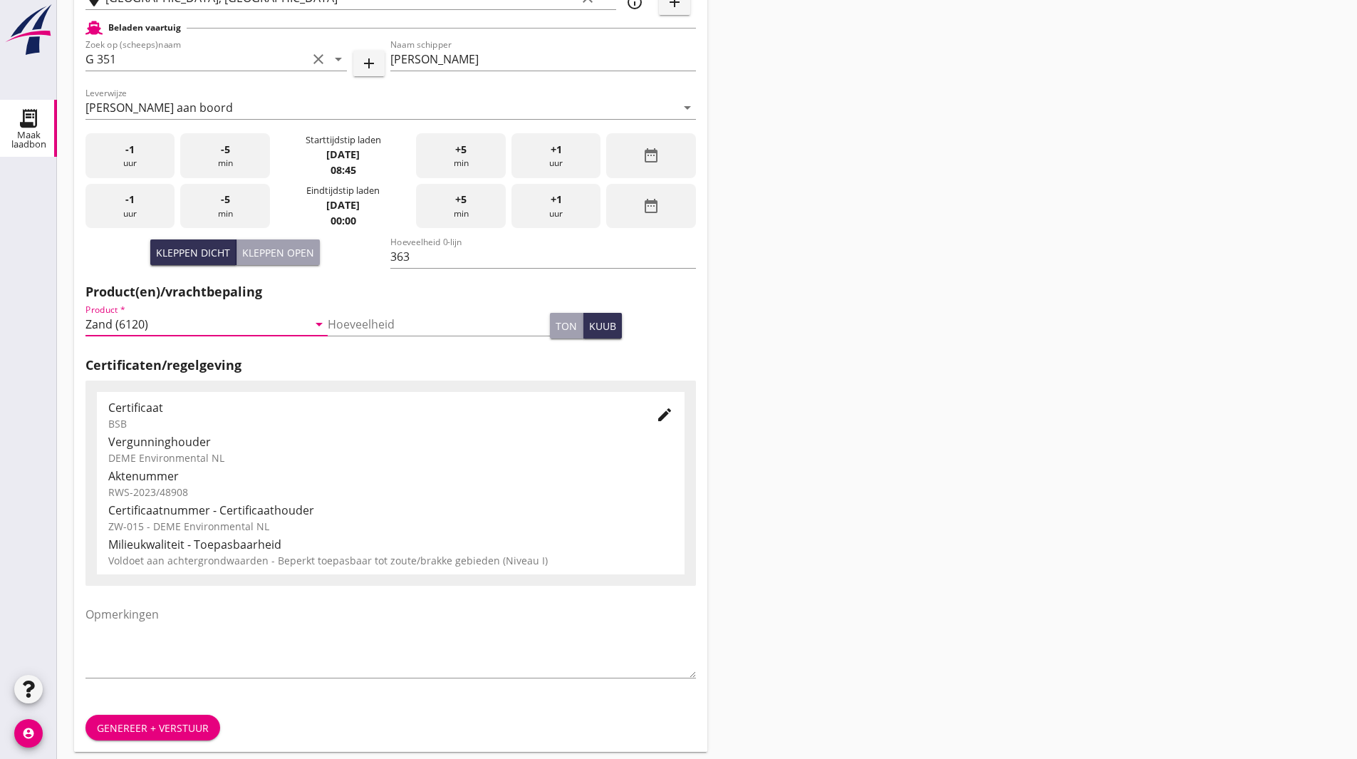
scroll to position [259, 0]
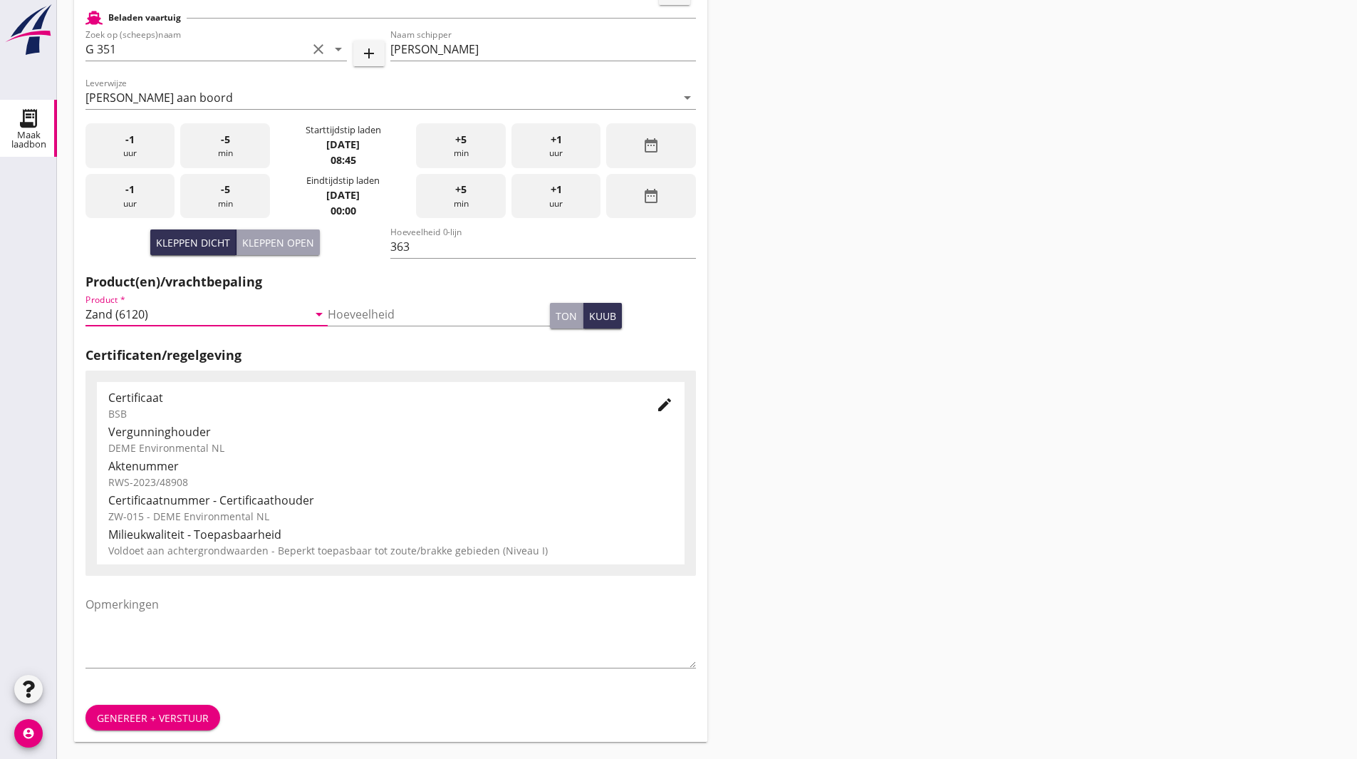
click at [147, 719] on div "Genereer + verstuur" at bounding box center [153, 717] width 112 height 15
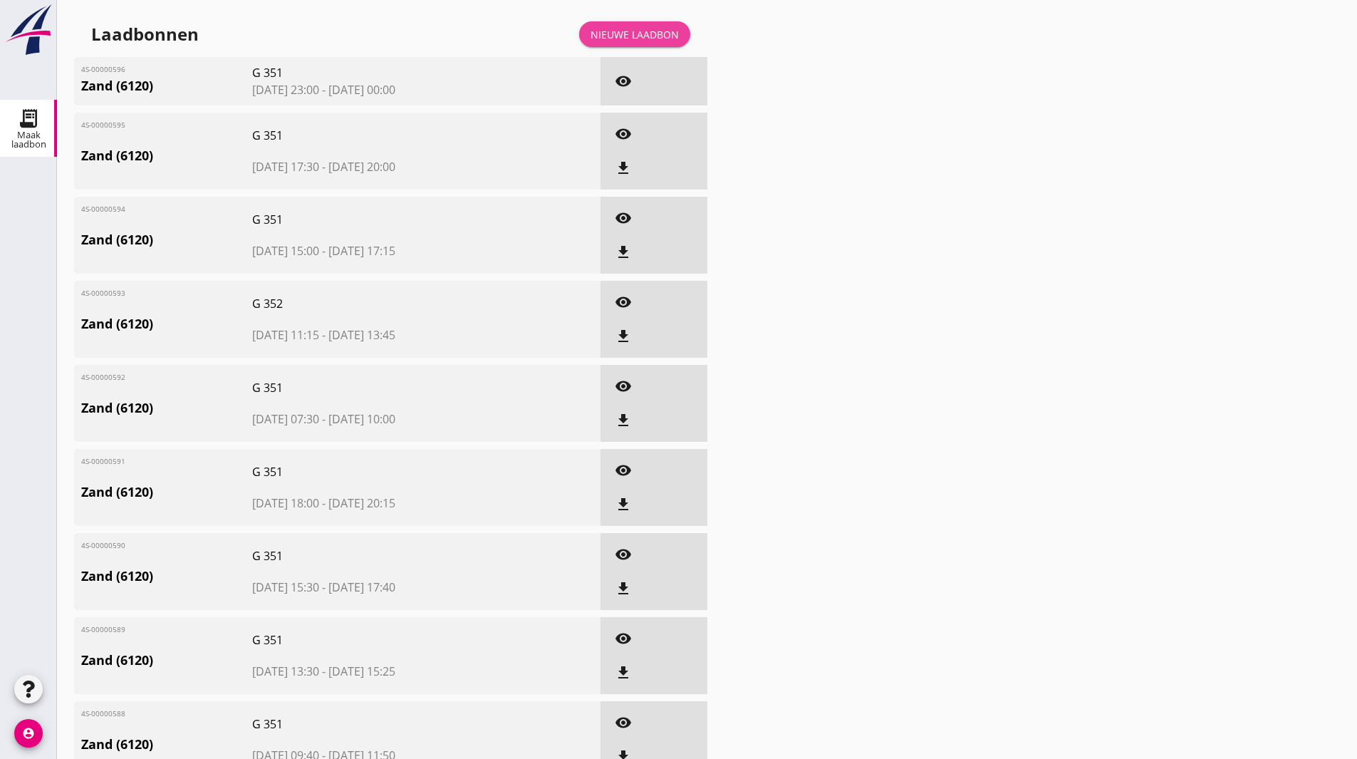
click at [653, 36] on div "Nieuwe laadbon" at bounding box center [635, 34] width 88 height 15
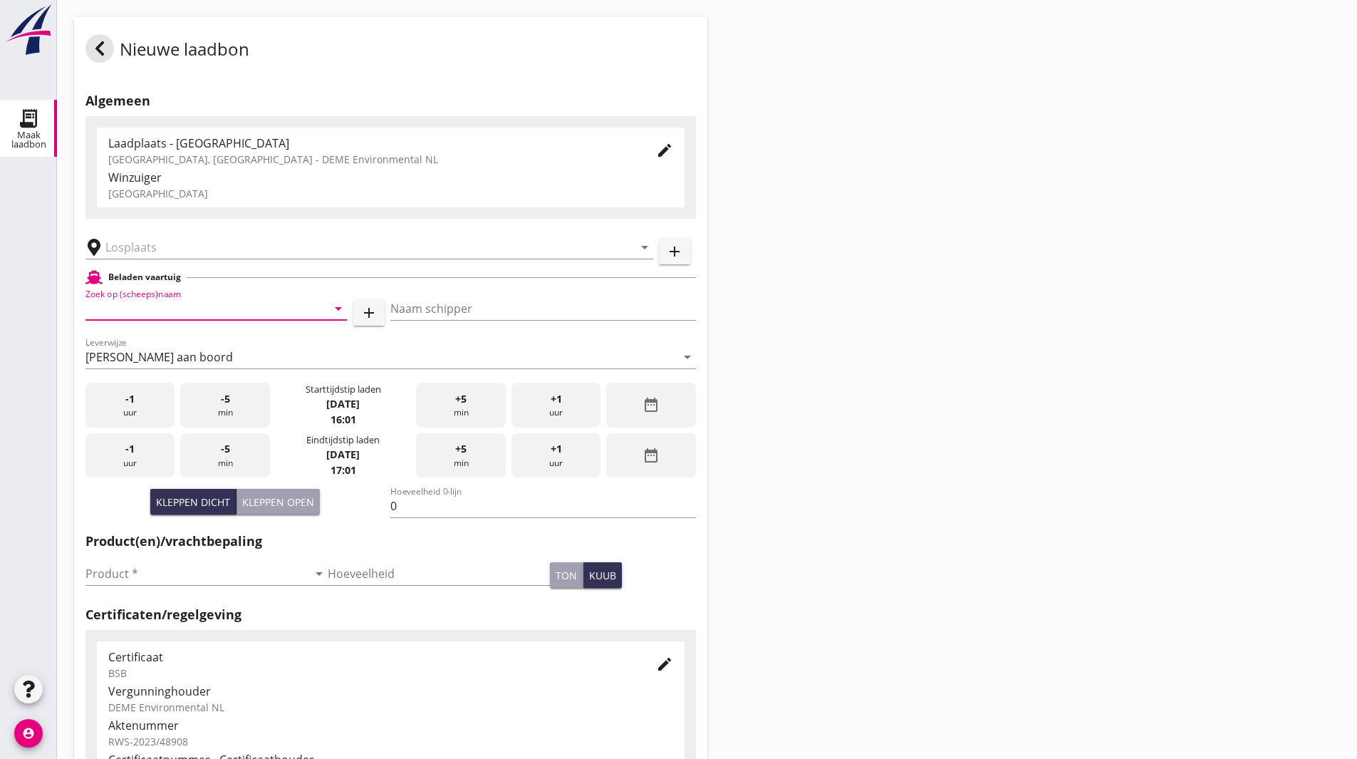
click at [163, 308] on input "Zoek op (scheeps)naam" at bounding box center [196, 308] width 222 height 23
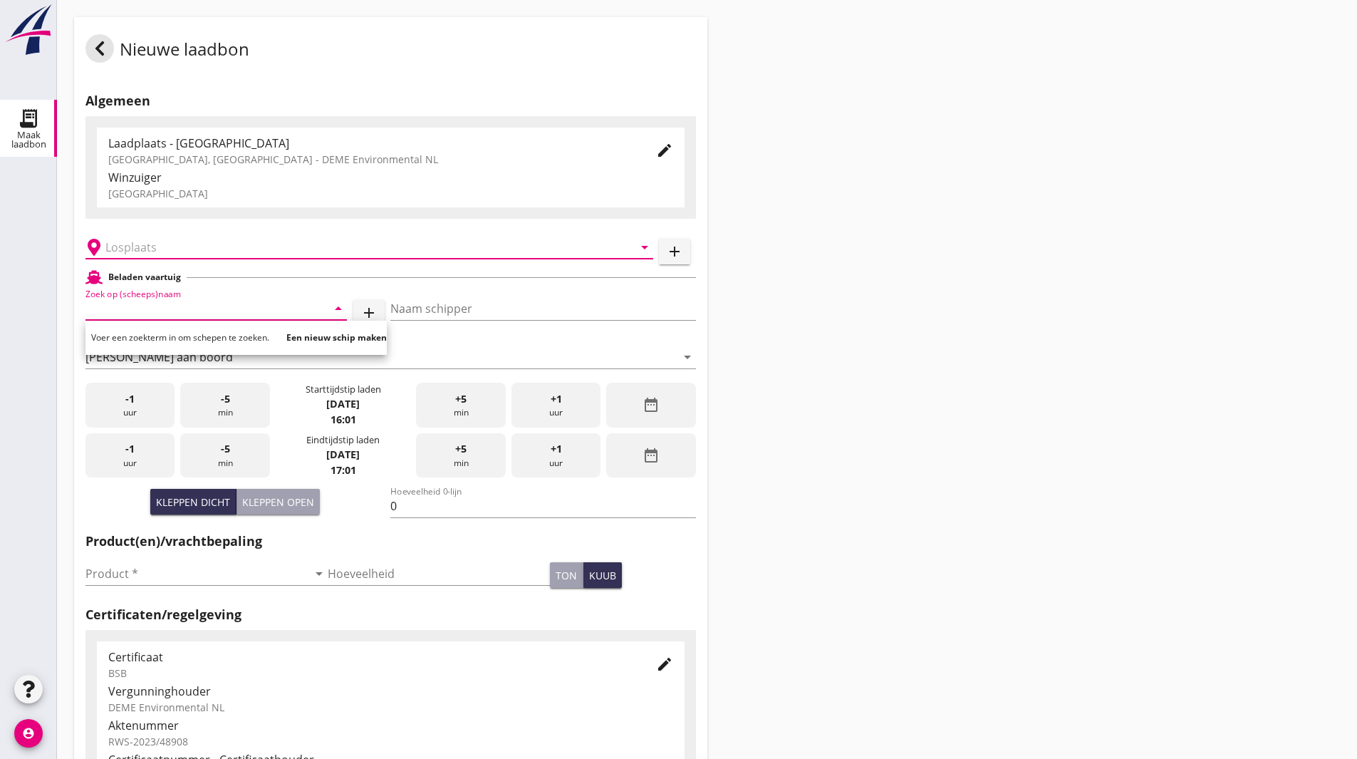
click at [202, 244] on input "text" at bounding box center [359, 247] width 508 height 23
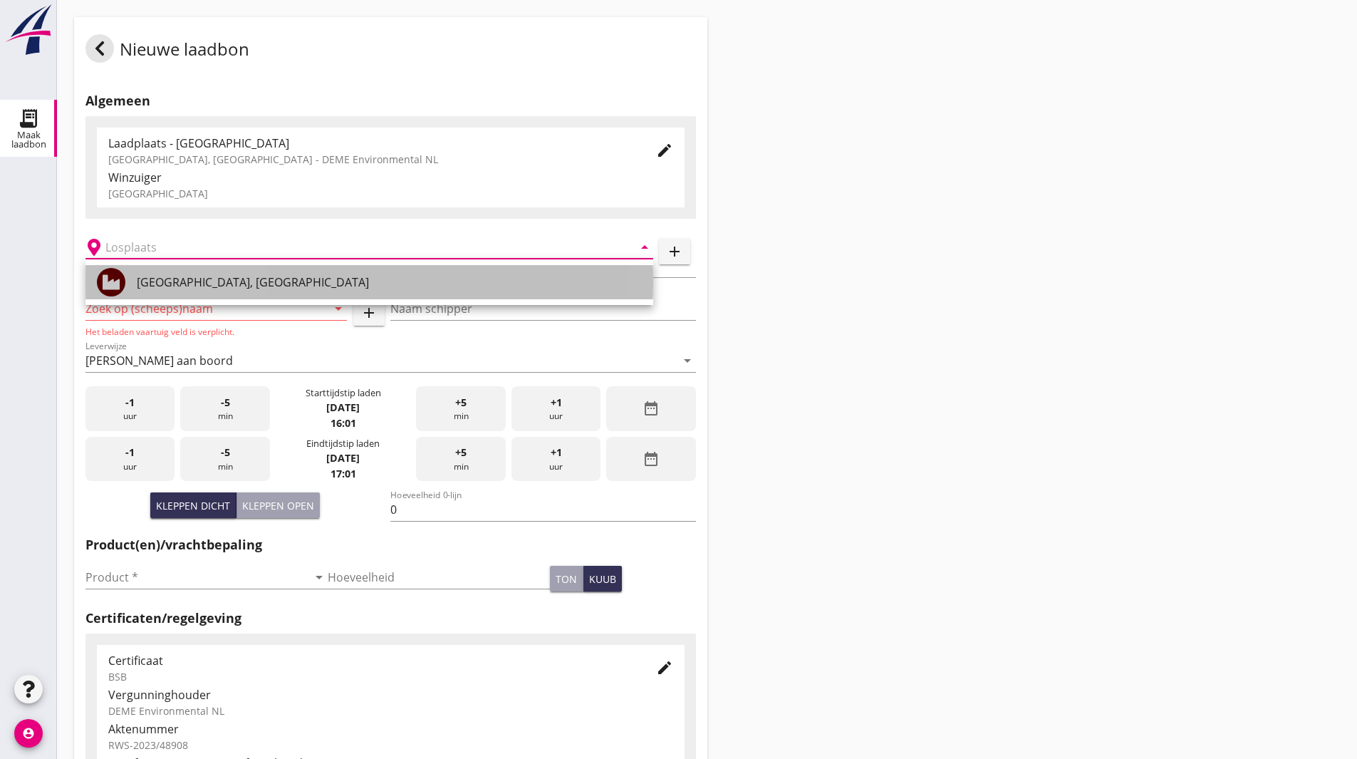
click at [182, 286] on div "[GEOGRAPHIC_DATA], [GEOGRAPHIC_DATA]" at bounding box center [389, 282] width 505 height 17
type input "[GEOGRAPHIC_DATA], [GEOGRAPHIC_DATA]"
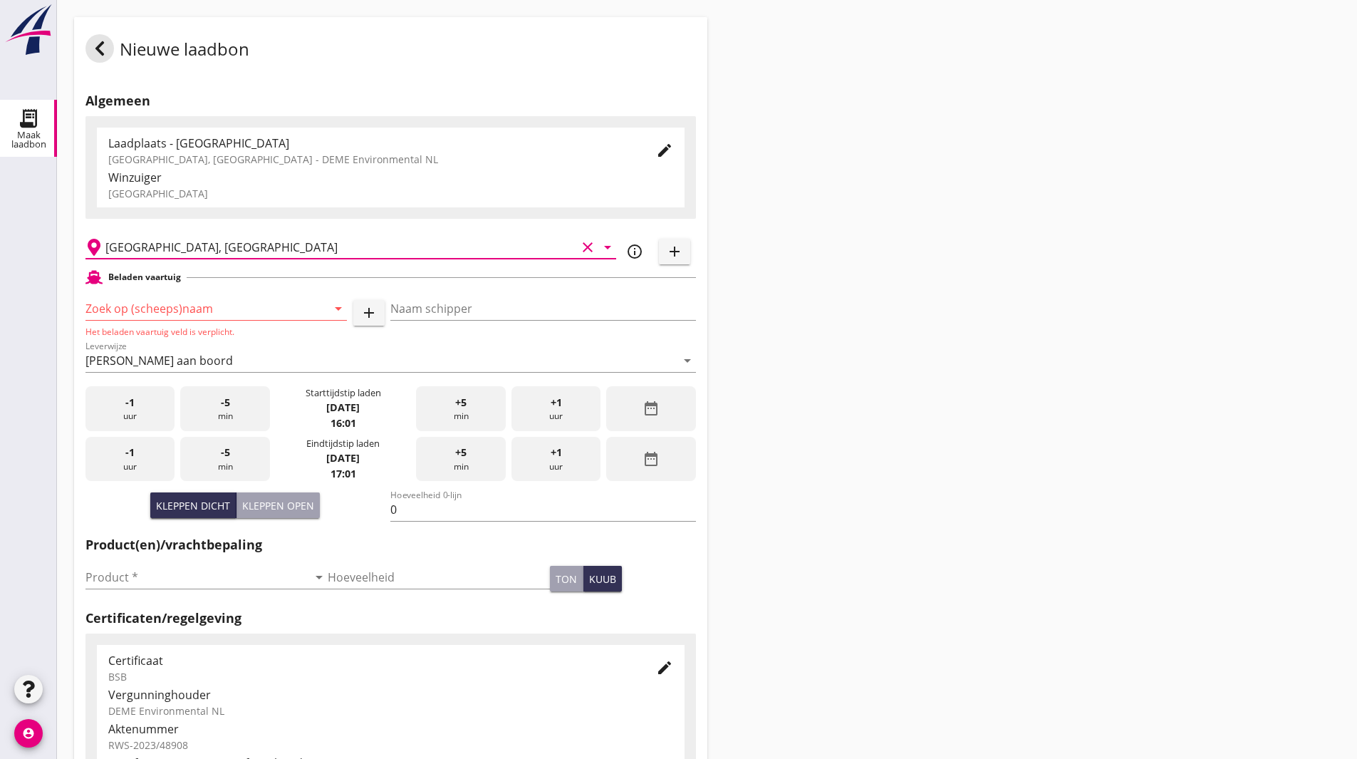
click at [182, 315] on input "Zoek op (scheeps)naam" at bounding box center [196, 308] width 222 height 23
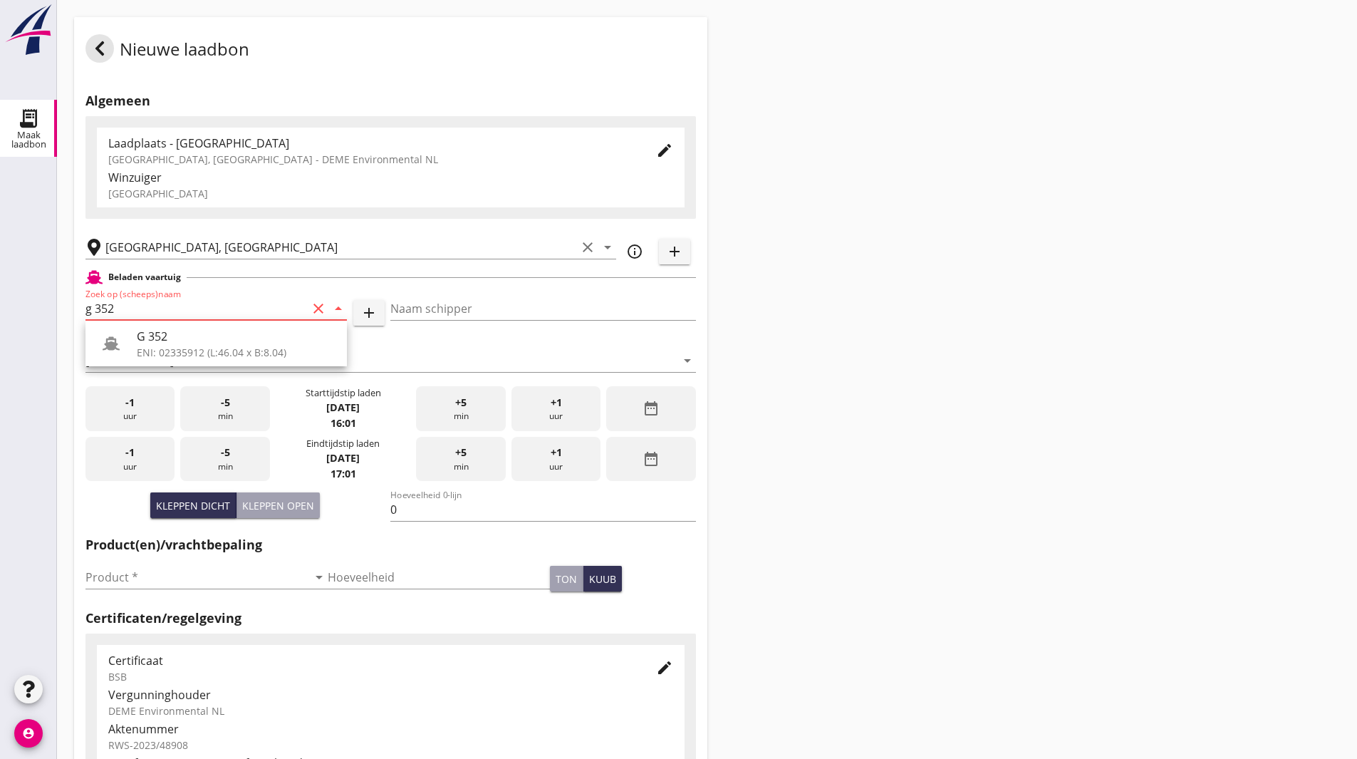
click at [191, 336] on div "G 352" at bounding box center [236, 336] width 199 height 17
type input "G 352"
type input "Ewald van loo"
type input "363"
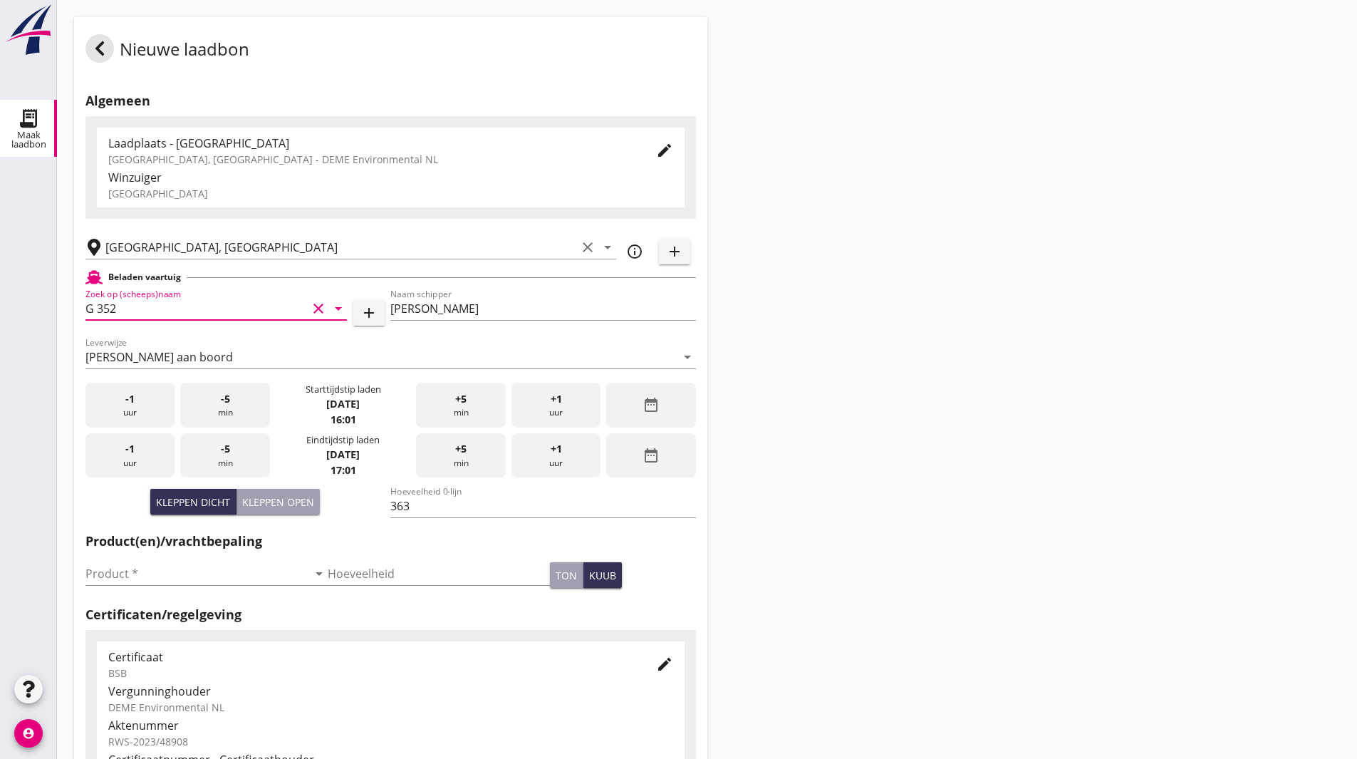
type input "G 352"
click at [648, 414] on div "date_range" at bounding box center [650, 405] width 89 height 45
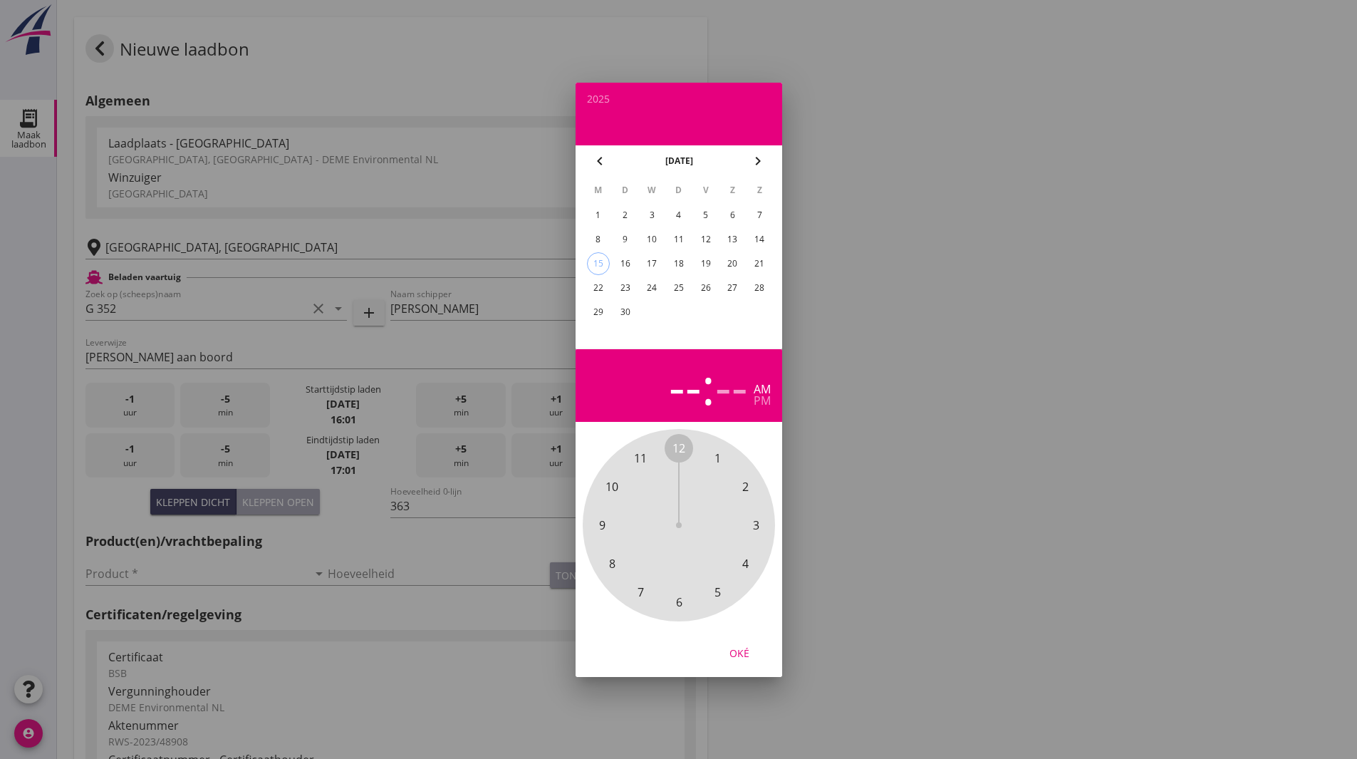
click at [676, 450] on span "12" at bounding box center [678, 447] width 13 height 17
click at [676, 452] on span "00" at bounding box center [678, 447] width 13 height 17
click at [754, 653] on div "Oké" at bounding box center [739, 652] width 40 height 15
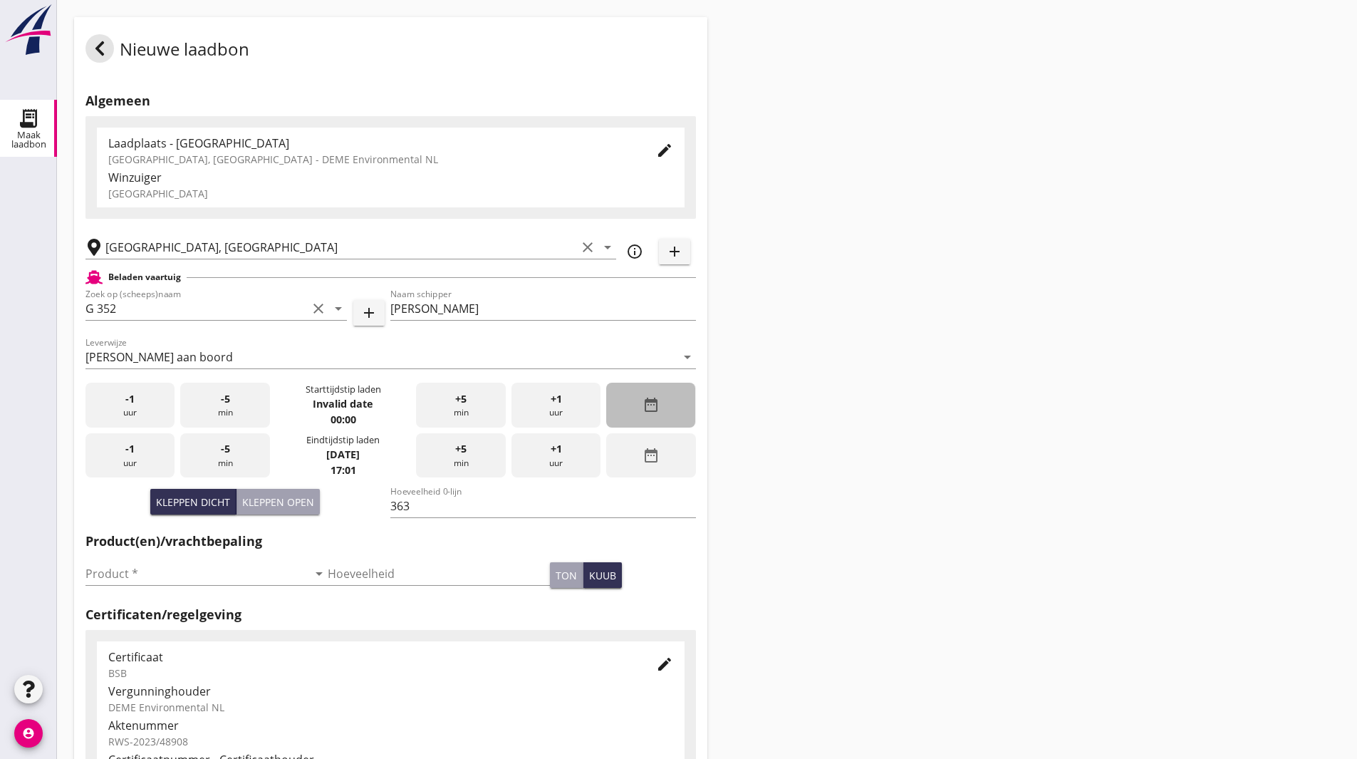
click at [645, 401] on icon "date_range" at bounding box center [651, 404] width 17 height 17
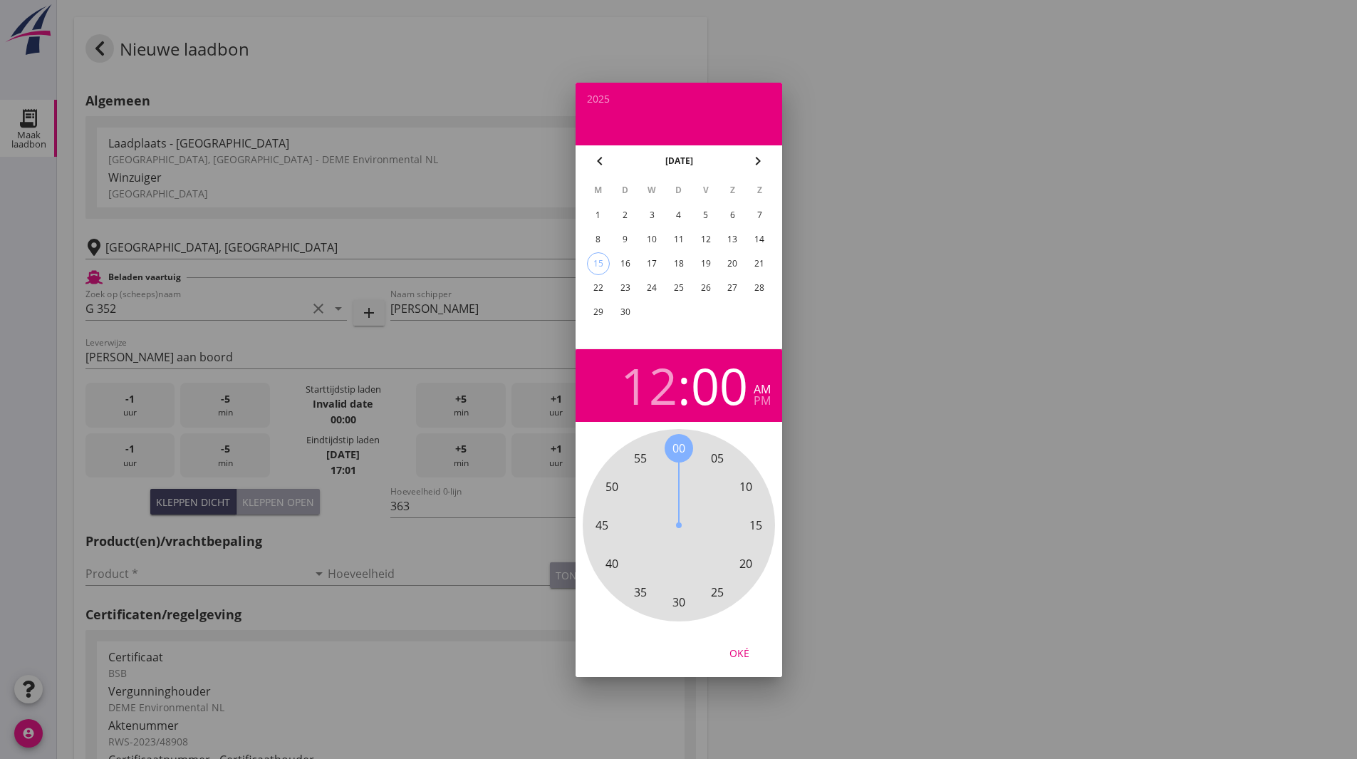
click at [679, 210] on div "4" at bounding box center [678, 215] width 23 height 23
click at [748, 655] on div "Oké" at bounding box center [739, 652] width 40 height 15
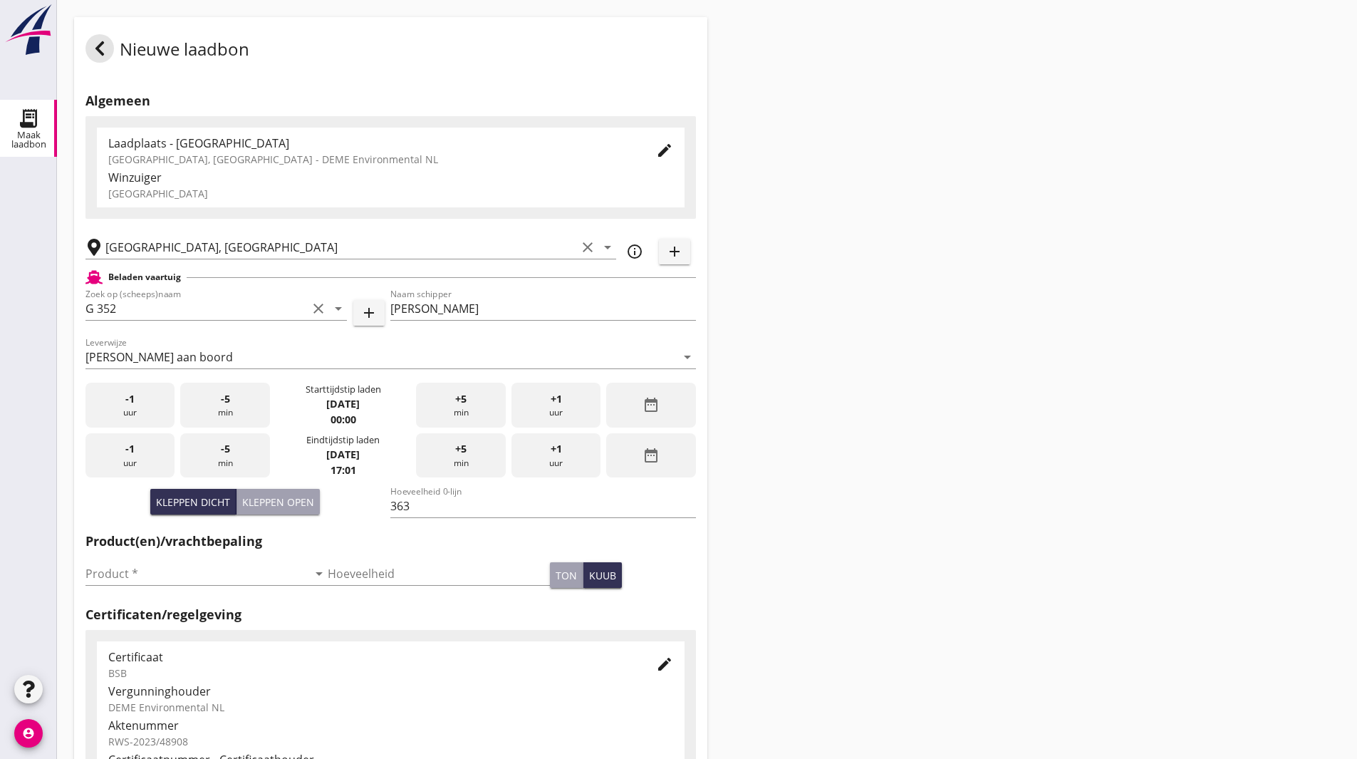
click at [648, 412] on icon "date_range" at bounding box center [651, 404] width 17 height 17
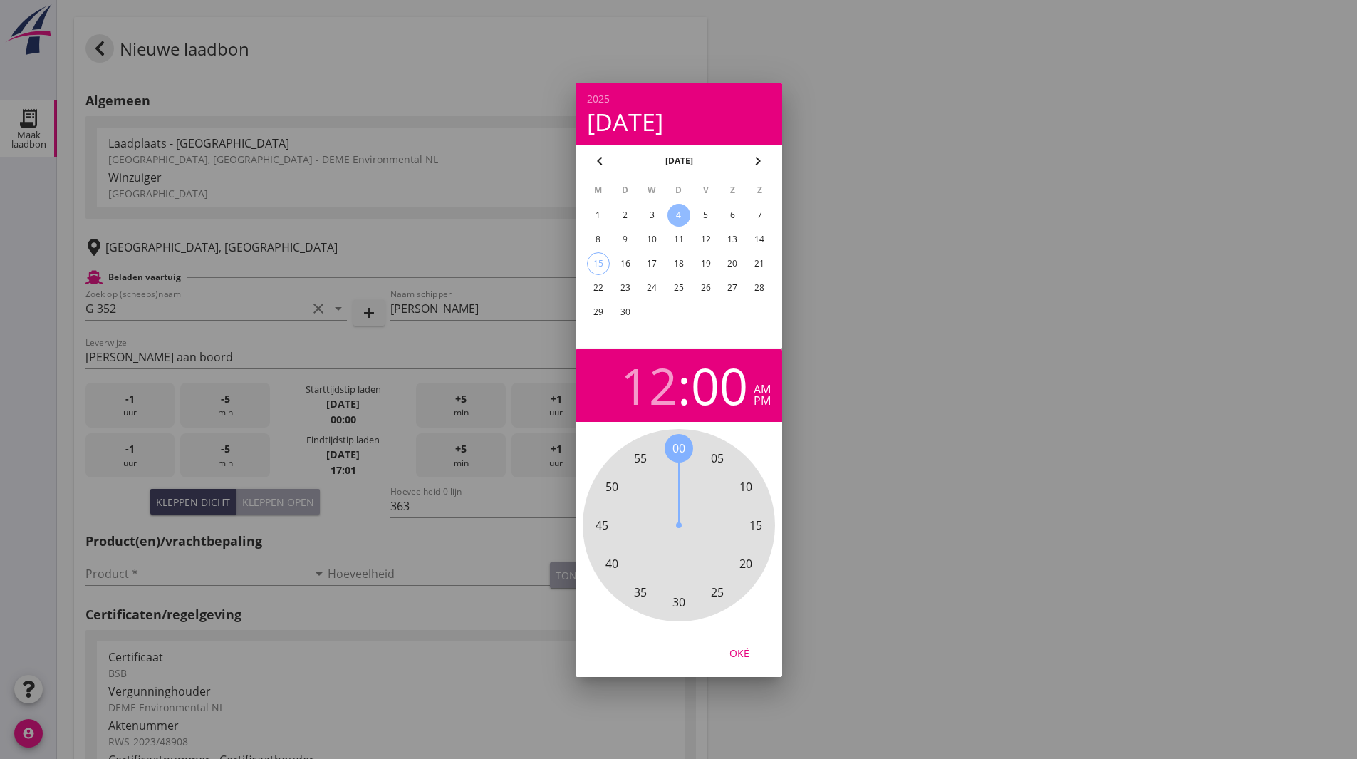
click at [763, 405] on div "pm" at bounding box center [762, 400] width 17 height 11
click at [742, 648] on div "Oké" at bounding box center [739, 652] width 40 height 15
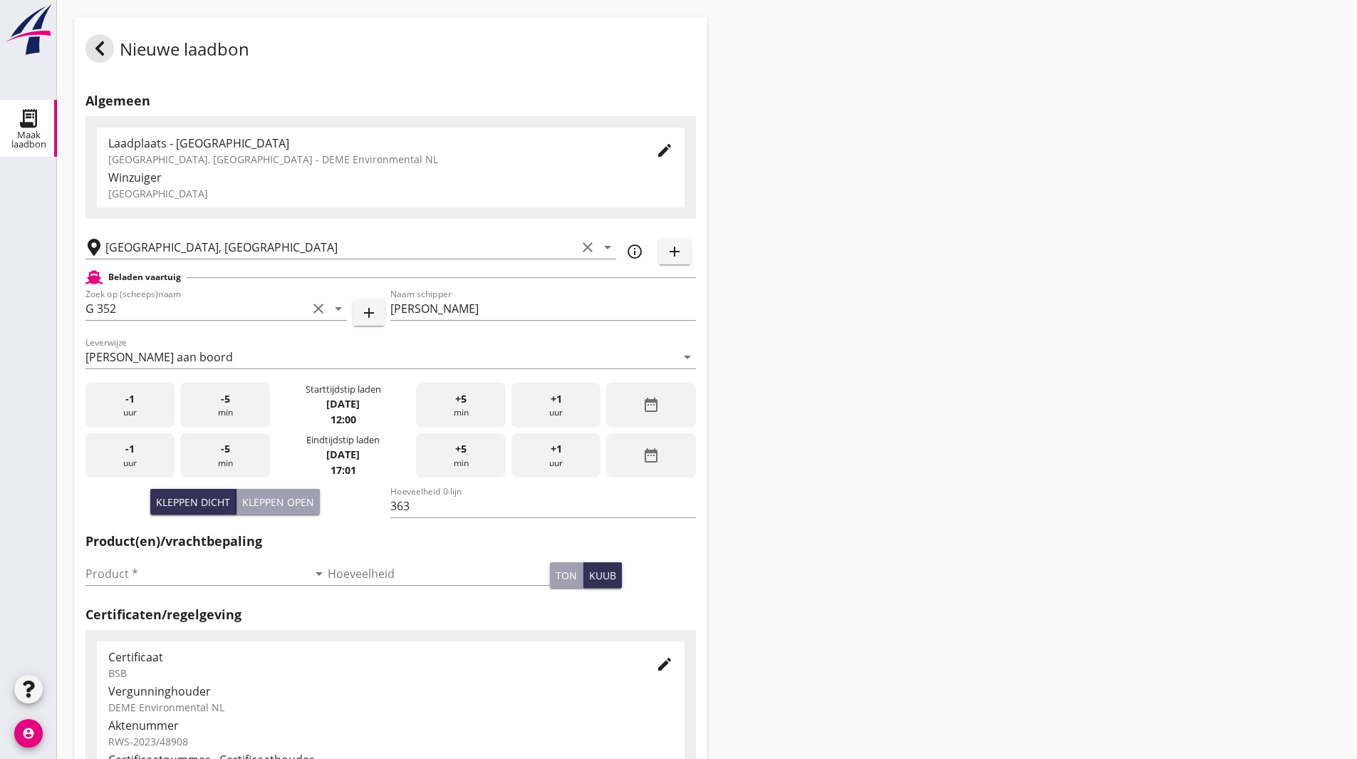
click at [892, 322] on div "Nieuwe laadbon Algemeen Laadplaats - Wingebied Veerse Meer, Zeeland - DEME Envi…" at bounding box center [707, 509] width 1300 height 1018
click at [650, 460] on icon "date_range" at bounding box center [651, 455] width 17 height 17
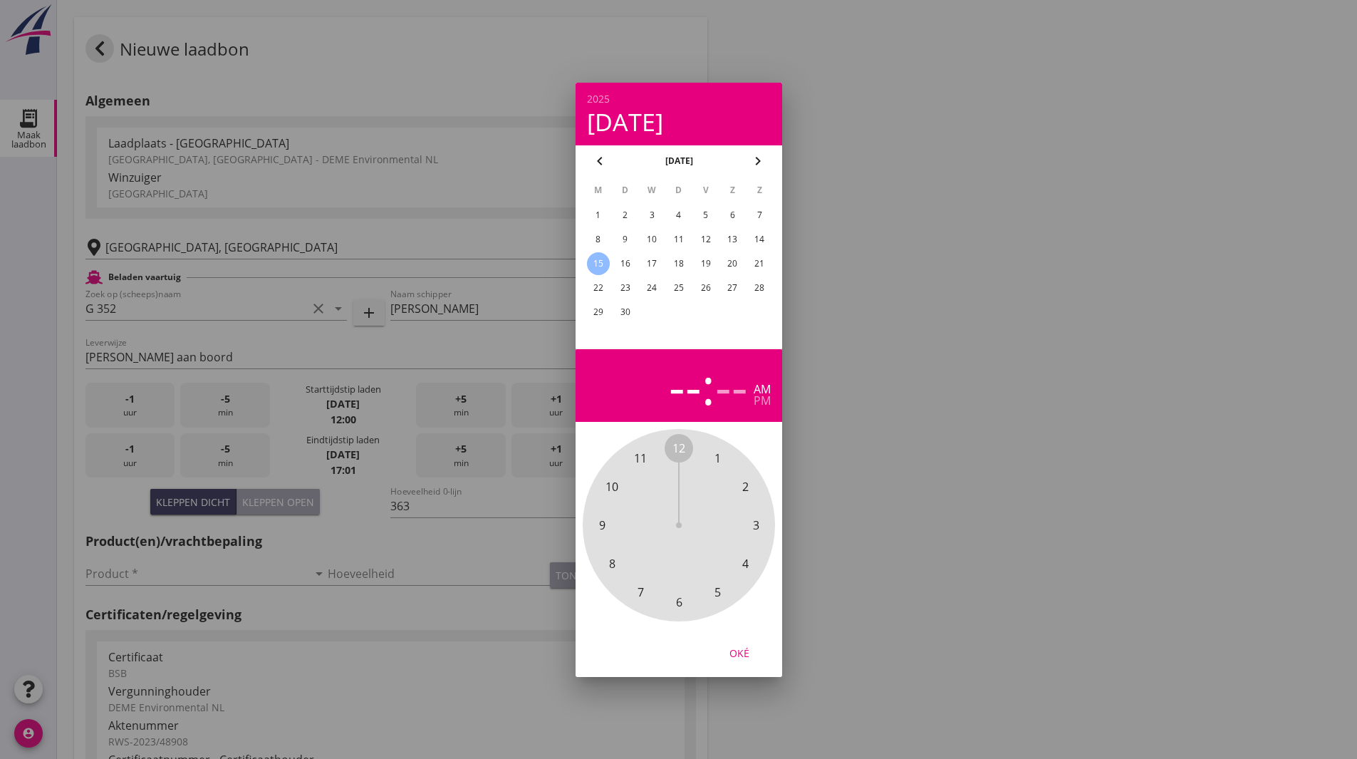
click at [678, 212] on div "4" at bounding box center [678, 215] width 23 height 23
click at [761, 529] on span "3" at bounding box center [756, 525] width 28 height 28
click at [677, 447] on span "00" at bounding box center [678, 447] width 13 height 17
drag, startPoint x: 756, startPoint y: 409, endPoint x: 760, endPoint y: 401, distance: 8.6
click at [757, 407] on div "3 : 00 am pm" at bounding box center [679, 385] width 184 height 50
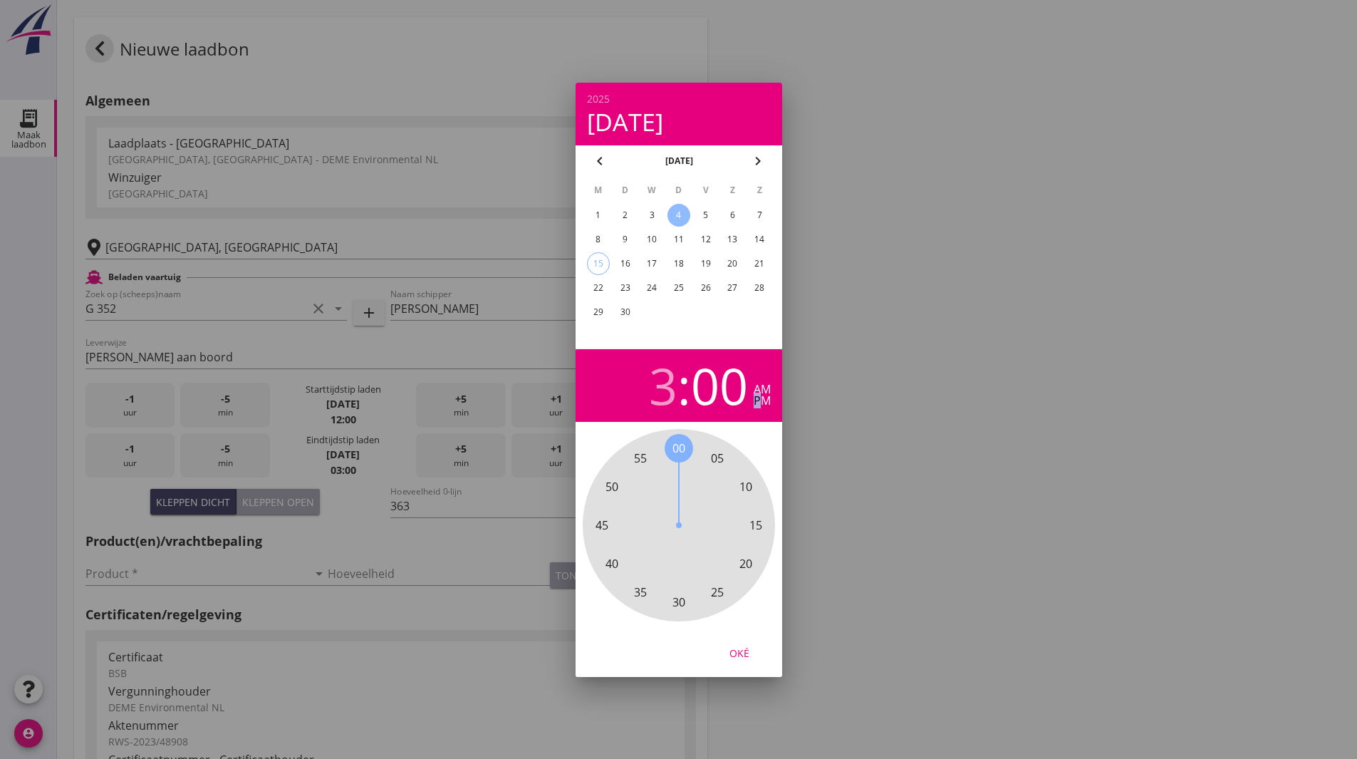
click at [760, 400] on div "pm" at bounding box center [762, 400] width 17 height 11
click at [763, 406] on div "pm" at bounding box center [762, 400] width 17 height 11
click at [754, 642] on button "Oké" at bounding box center [739, 653] width 63 height 26
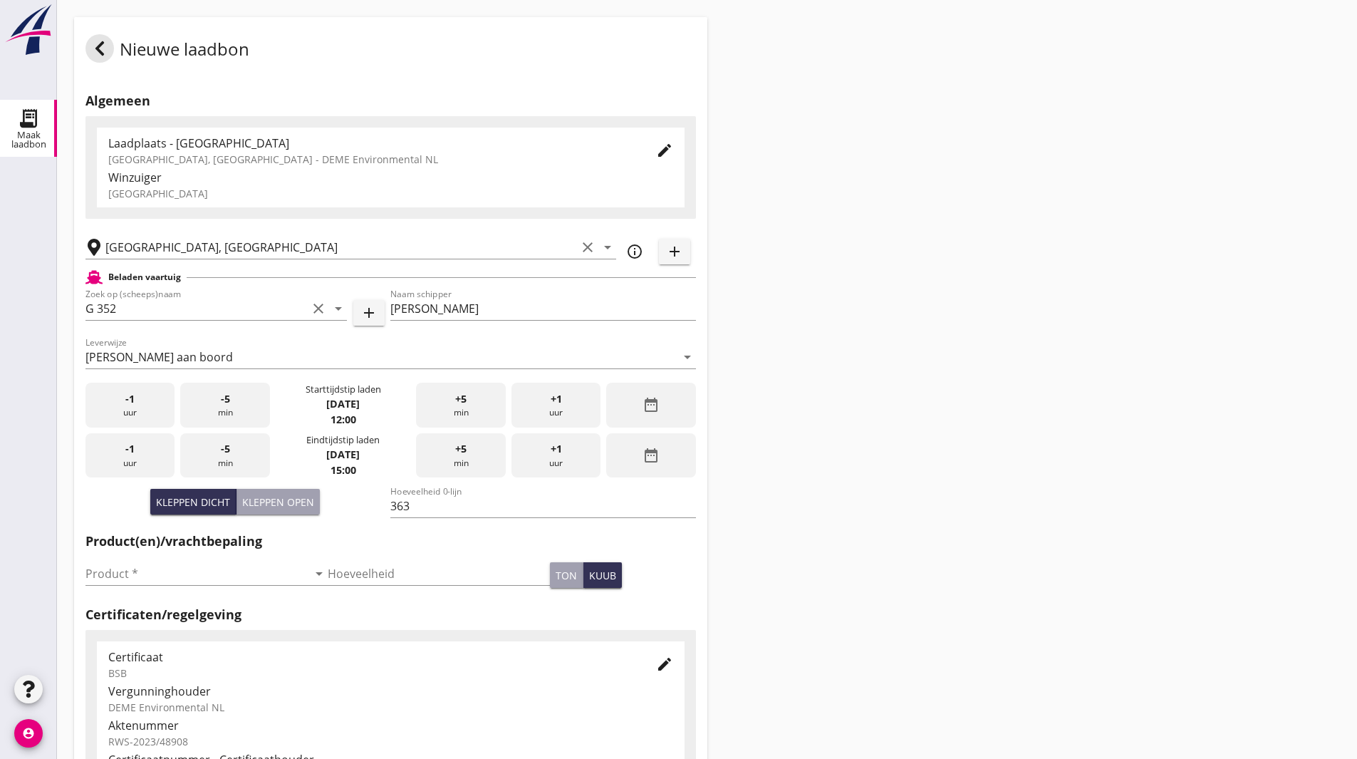
click at [870, 303] on div "Nieuwe laadbon Algemeen Laadplaats - Wingebied Veerse Meer, Zeeland - DEME Envi…" at bounding box center [707, 509] width 1300 height 1018
click at [235, 571] on input "Product *" at bounding box center [196, 573] width 222 height 23
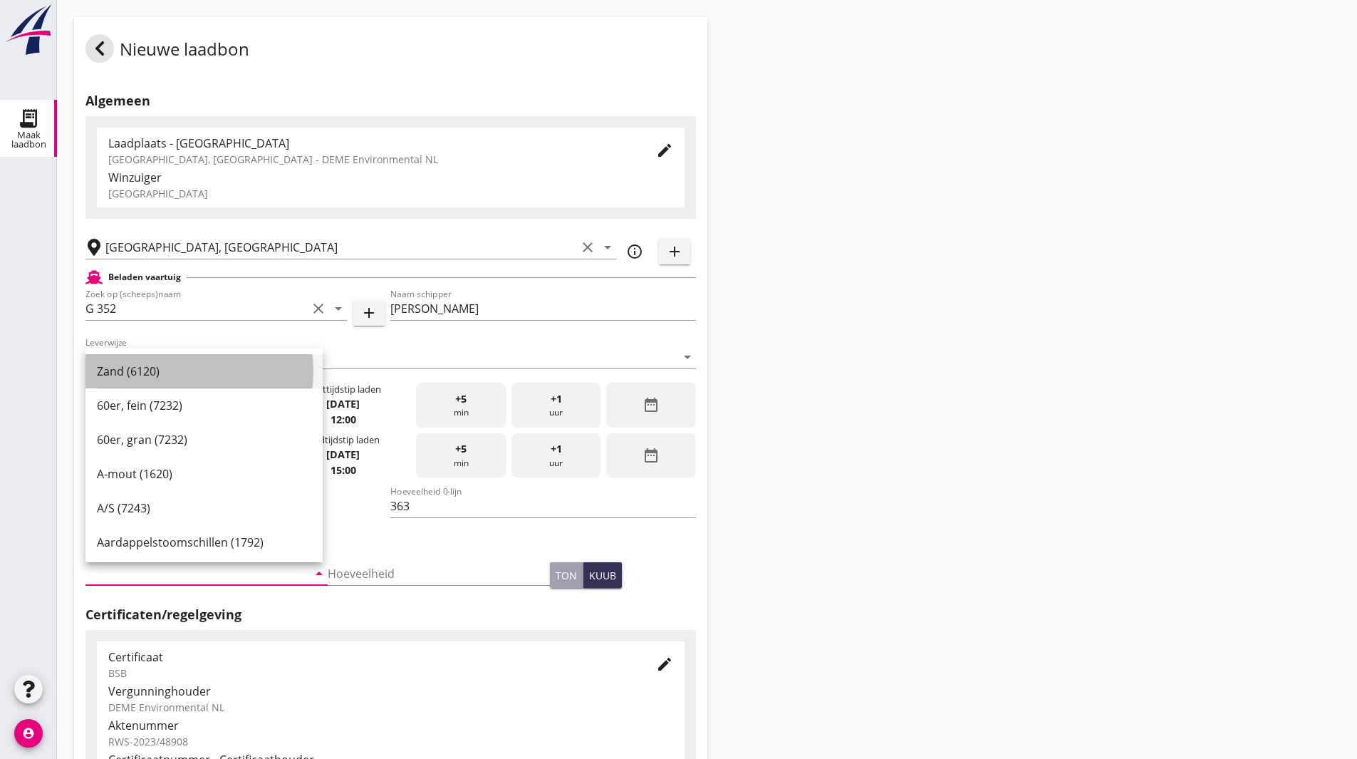
click at [191, 374] on div "Zand (6120)" at bounding box center [204, 371] width 214 height 17
type input "Zand (6120)"
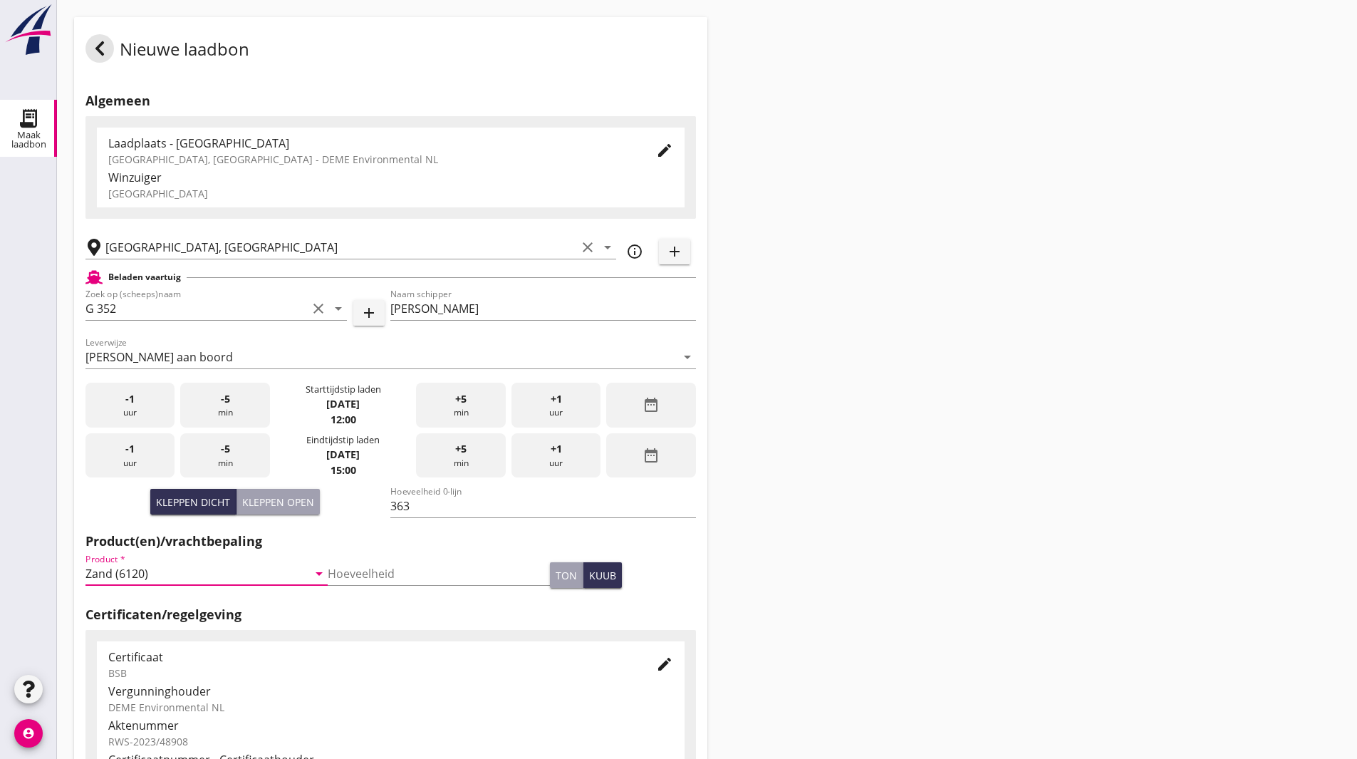
click at [1002, 366] on div "Nieuwe laadbon Algemeen Laadplaats - Wingebied Veerse Meer, Zeeland - DEME Envi…" at bounding box center [707, 509] width 1300 height 1018
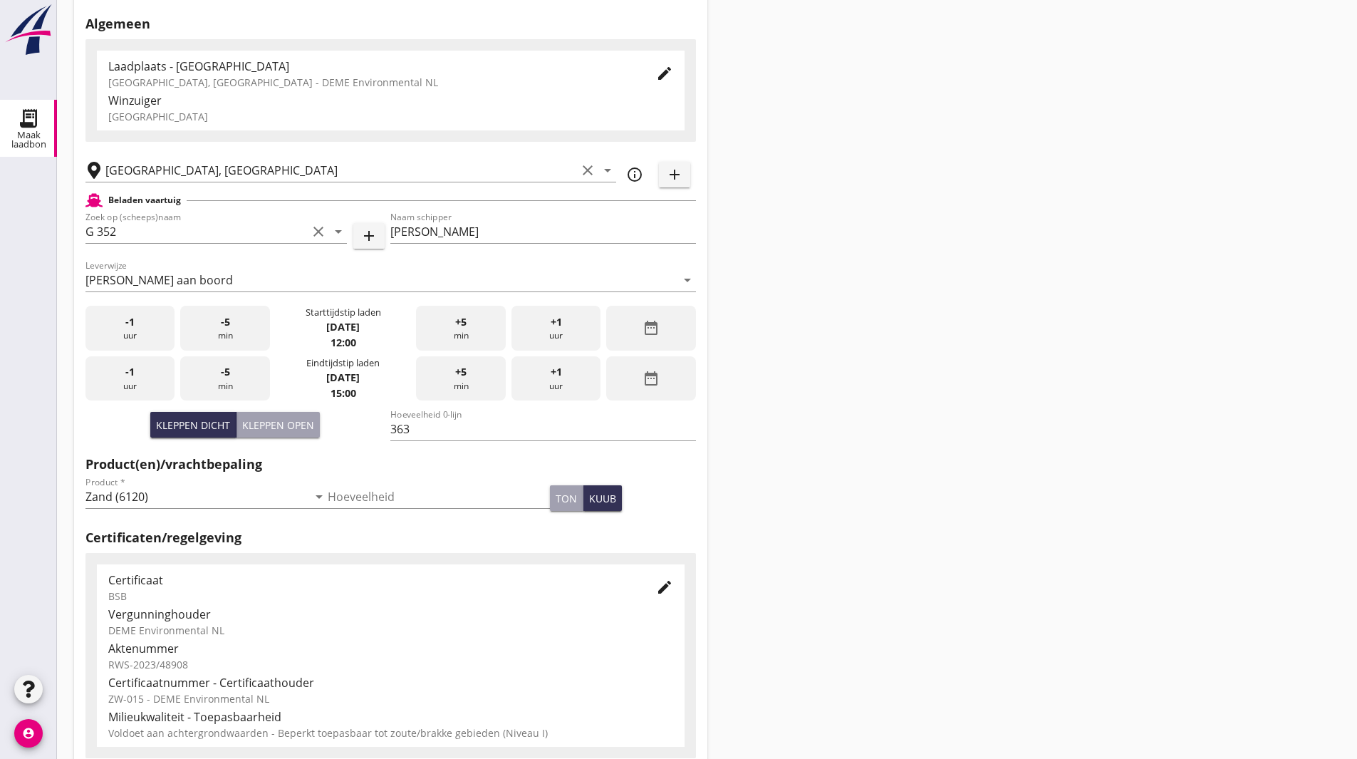
scroll to position [259, 0]
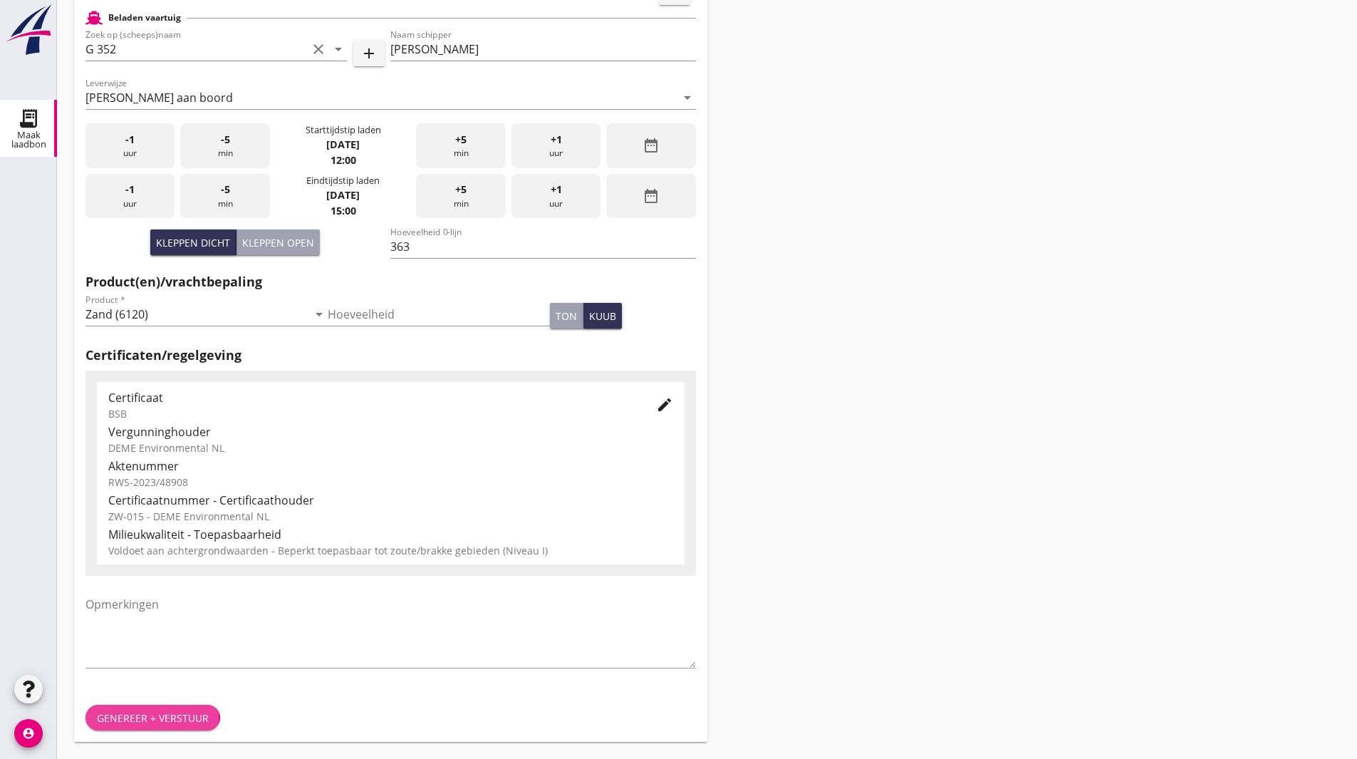
click at [168, 712] on div "Genereer + verstuur" at bounding box center [153, 717] width 112 height 15
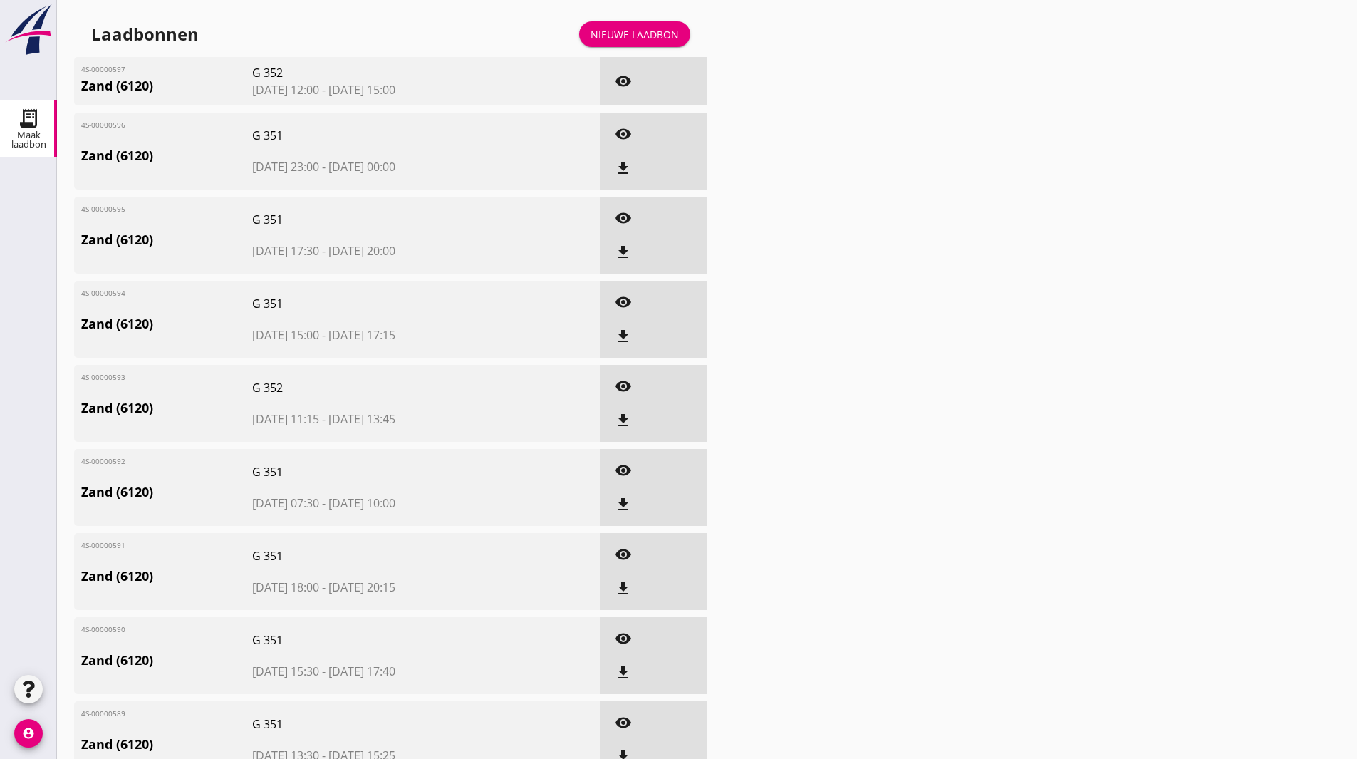
click at [642, 40] on div "Nieuwe laadbon" at bounding box center [635, 34] width 88 height 15
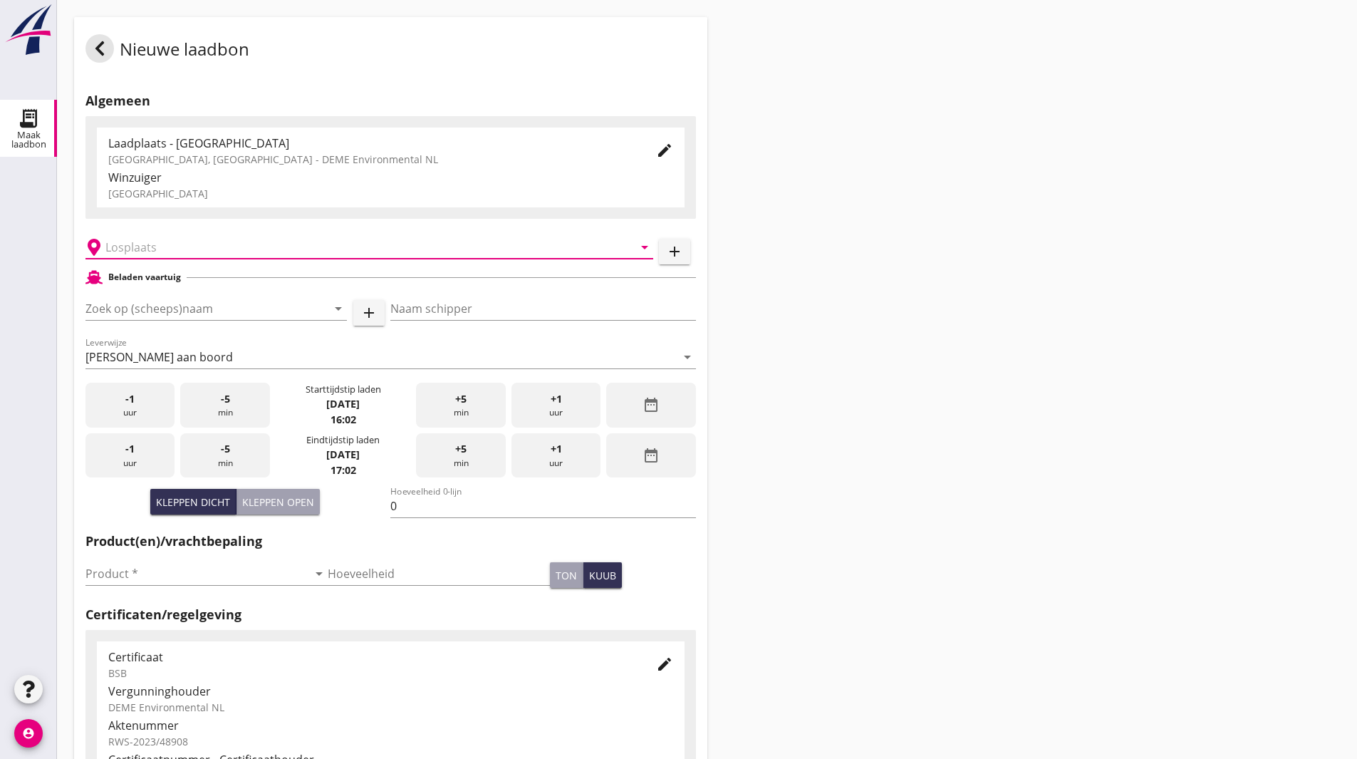
click at [152, 247] on input "text" at bounding box center [359, 247] width 508 height 23
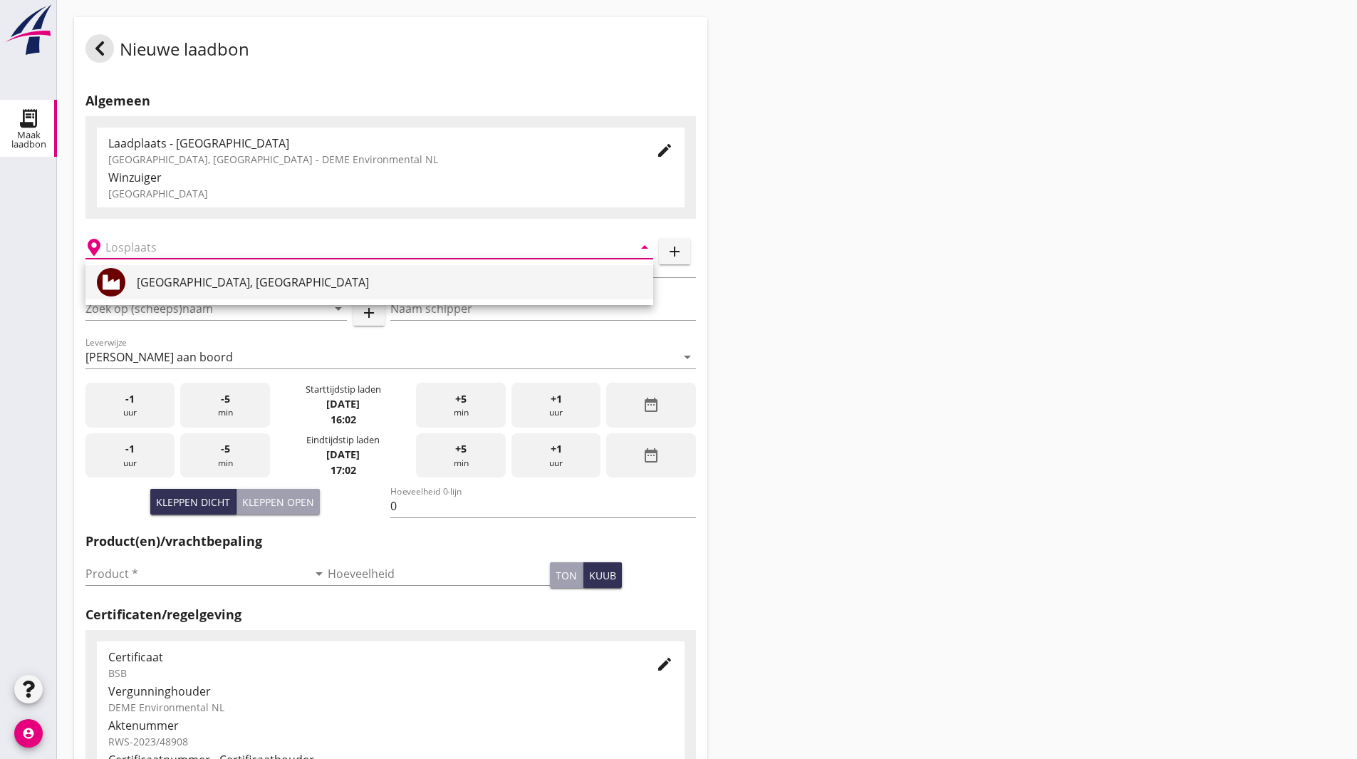
click at [160, 276] on div "[GEOGRAPHIC_DATA], [GEOGRAPHIC_DATA]" at bounding box center [389, 282] width 505 height 17
type input "[GEOGRAPHIC_DATA], [GEOGRAPHIC_DATA]"
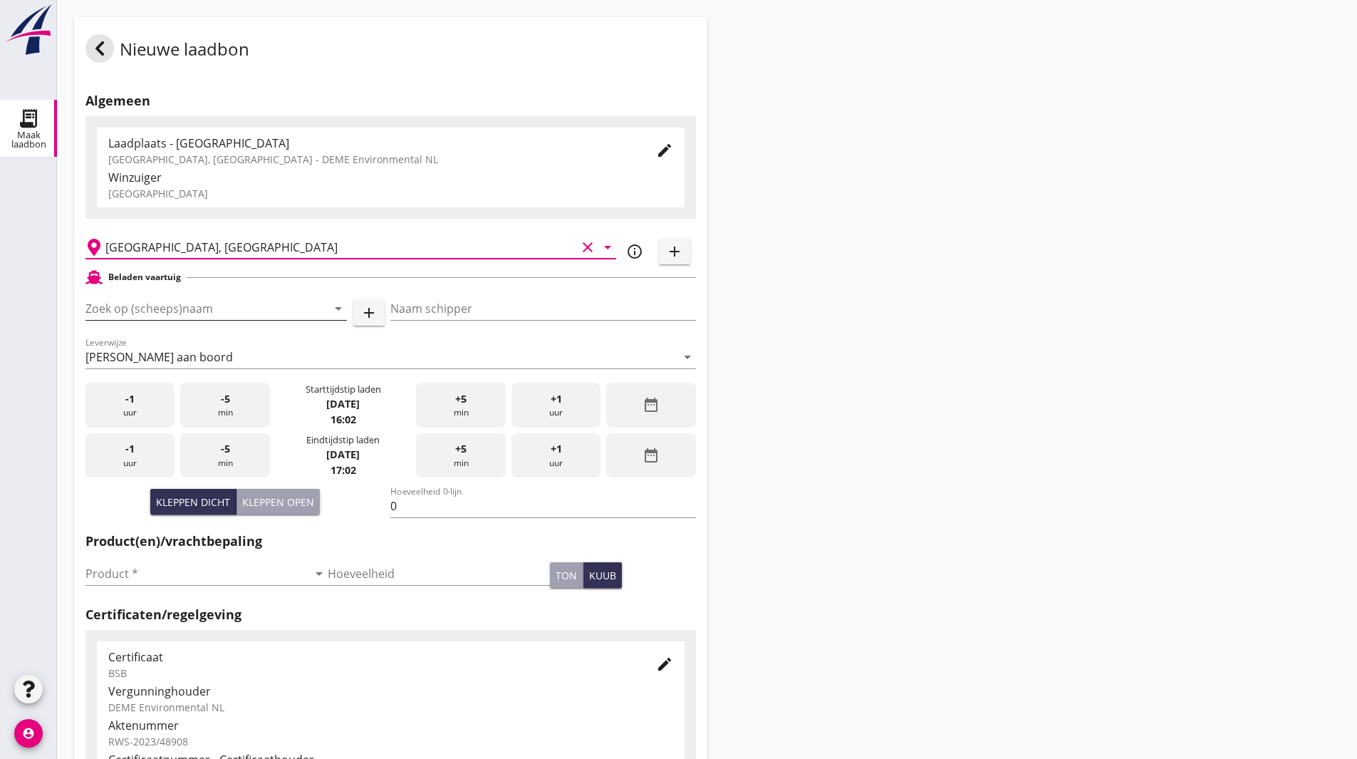
click at [145, 301] on input "Zoek op (scheeps)naam" at bounding box center [196, 308] width 222 height 23
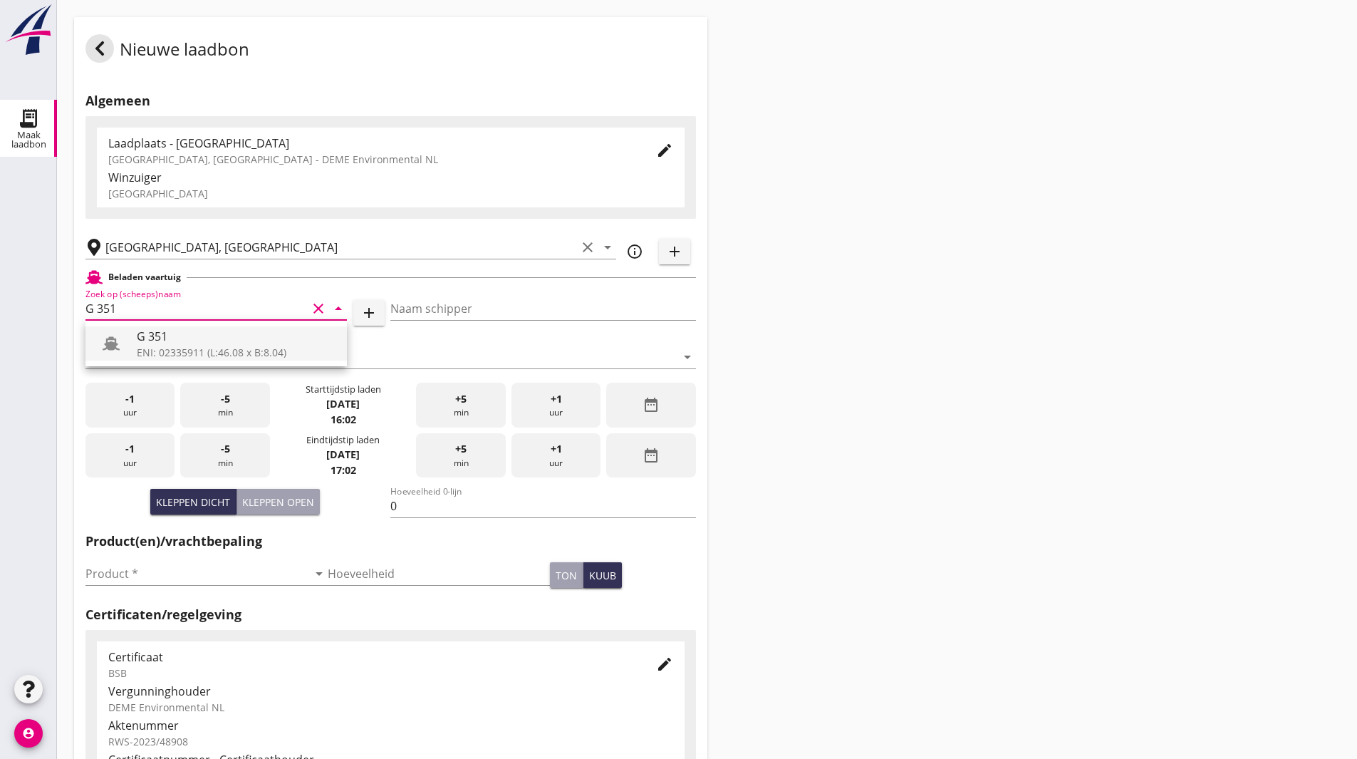
click at [176, 332] on div "G 351" at bounding box center [236, 336] width 199 height 17
type input "G 351"
type input "[PERSON_NAME]"
type input "363"
type input "G 351"
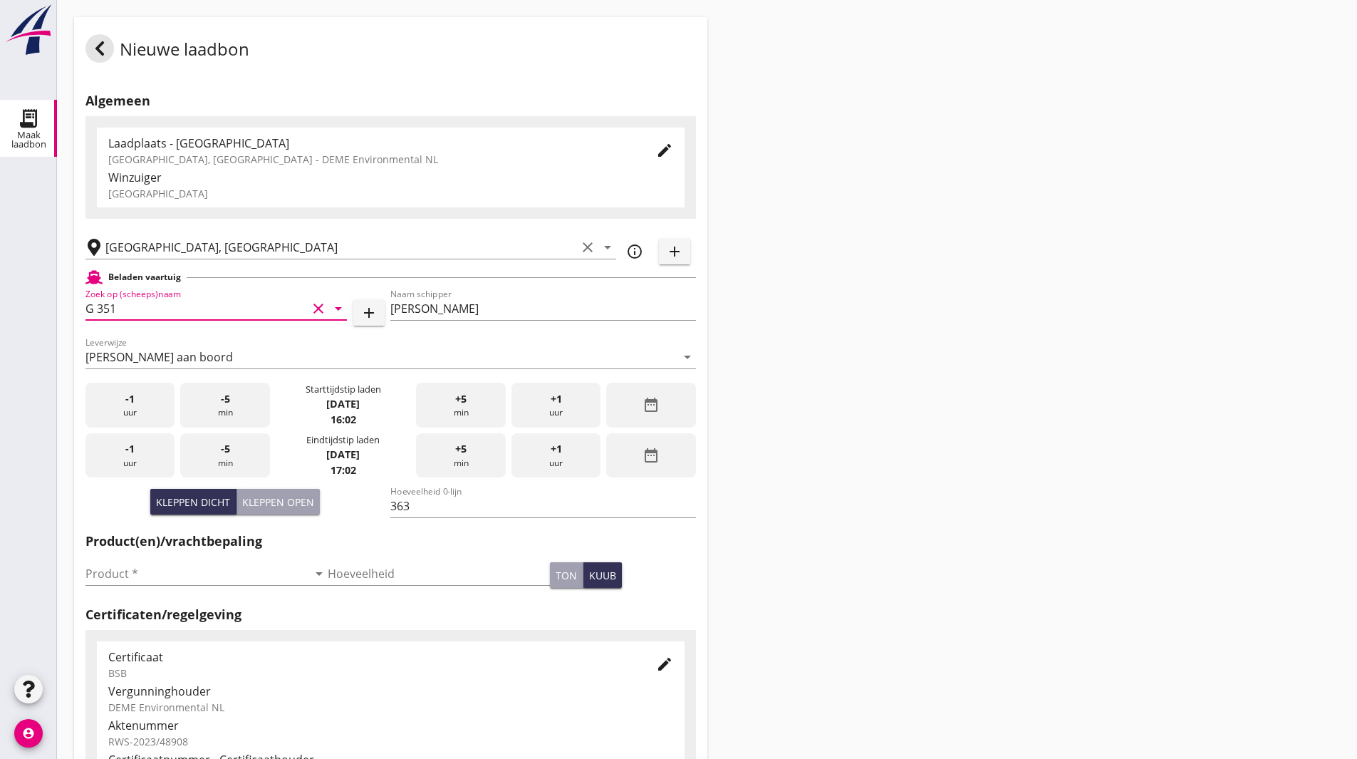
click at [632, 399] on div "date_range" at bounding box center [650, 405] width 89 height 45
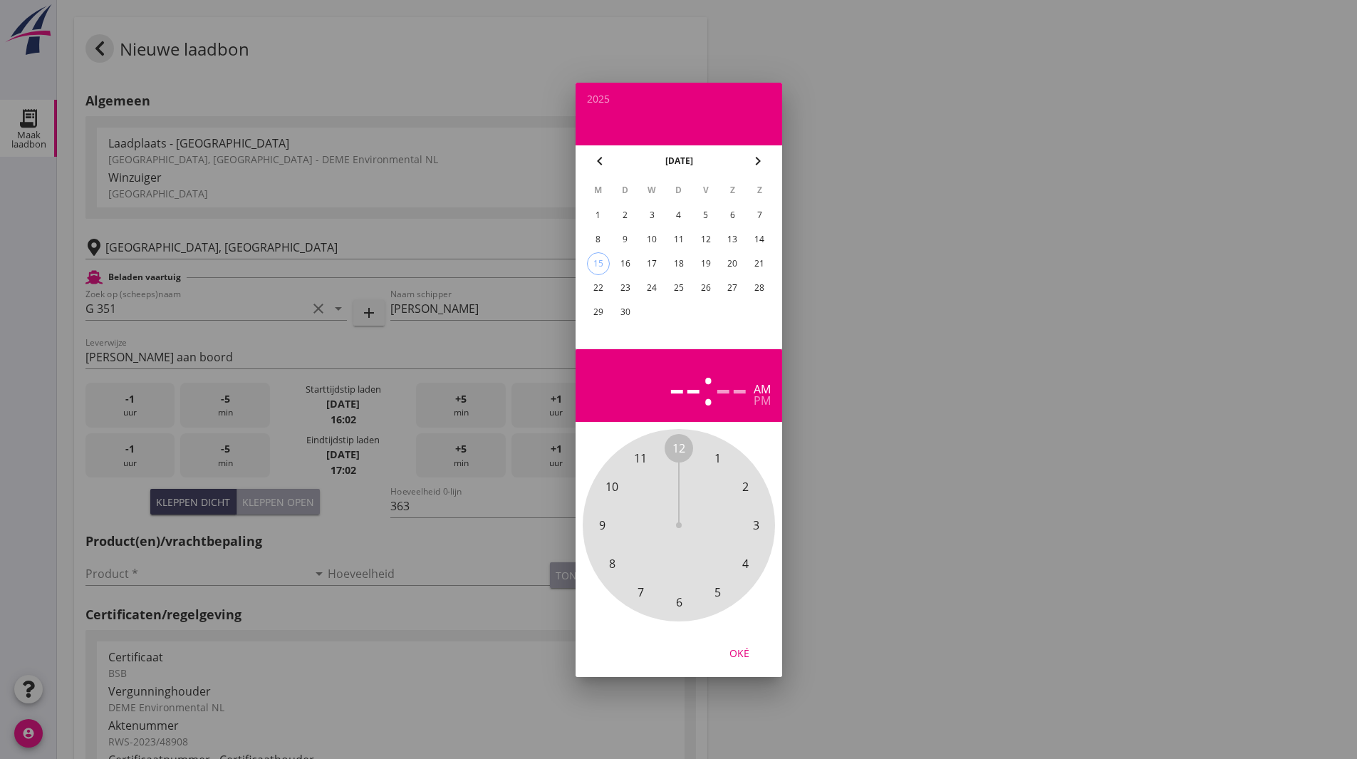
click at [758, 524] on span "3" at bounding box center [755, 524] width 6 height 17
click at [602, 526] on span "45" at bounding box center [601, 524] width 13 height 17
click at [761, 396] on div "pm" at bounding box center [762, 400] width 17 height 11
click at [744, 649] on div "Oké" at bounding box center [739, 652] width 40 height 15
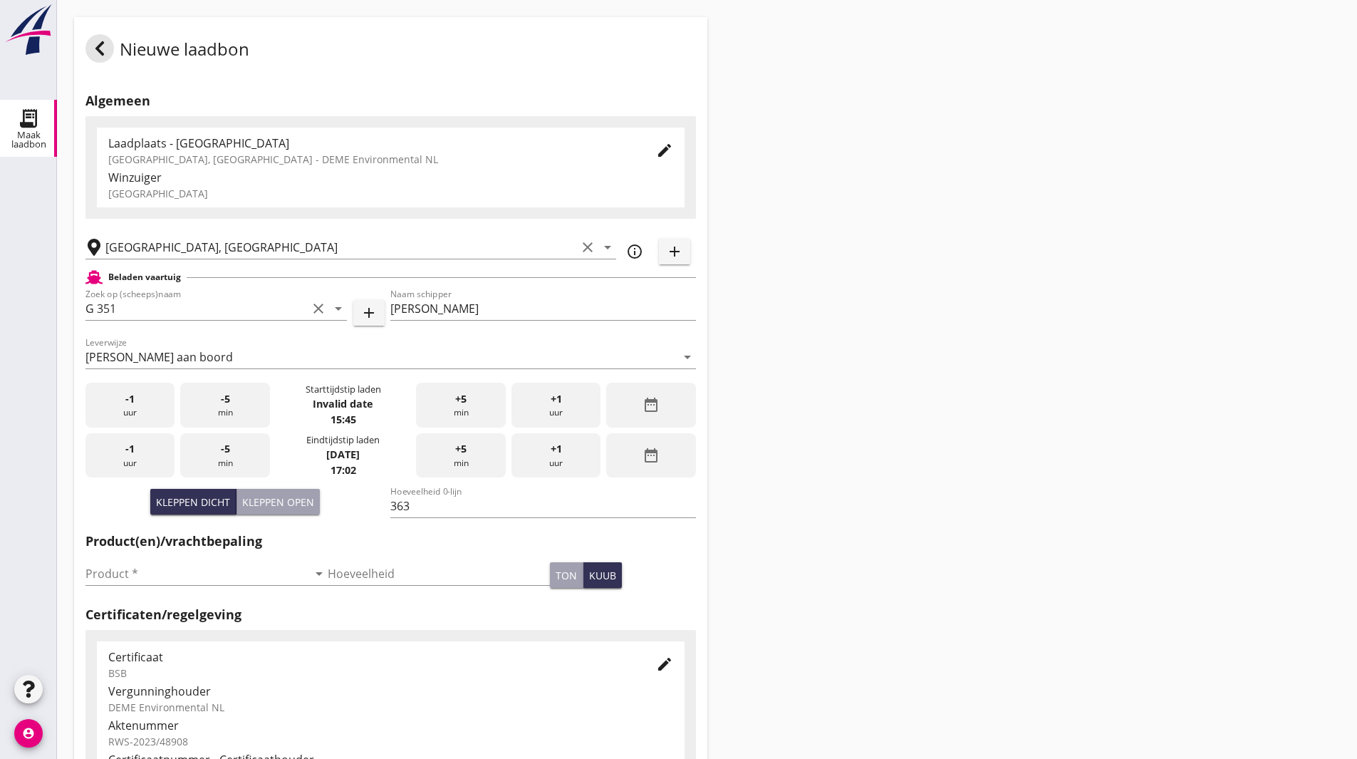
click at [638, 404] on div "date_range" at bounding box center [650, 405] width 89 height 45
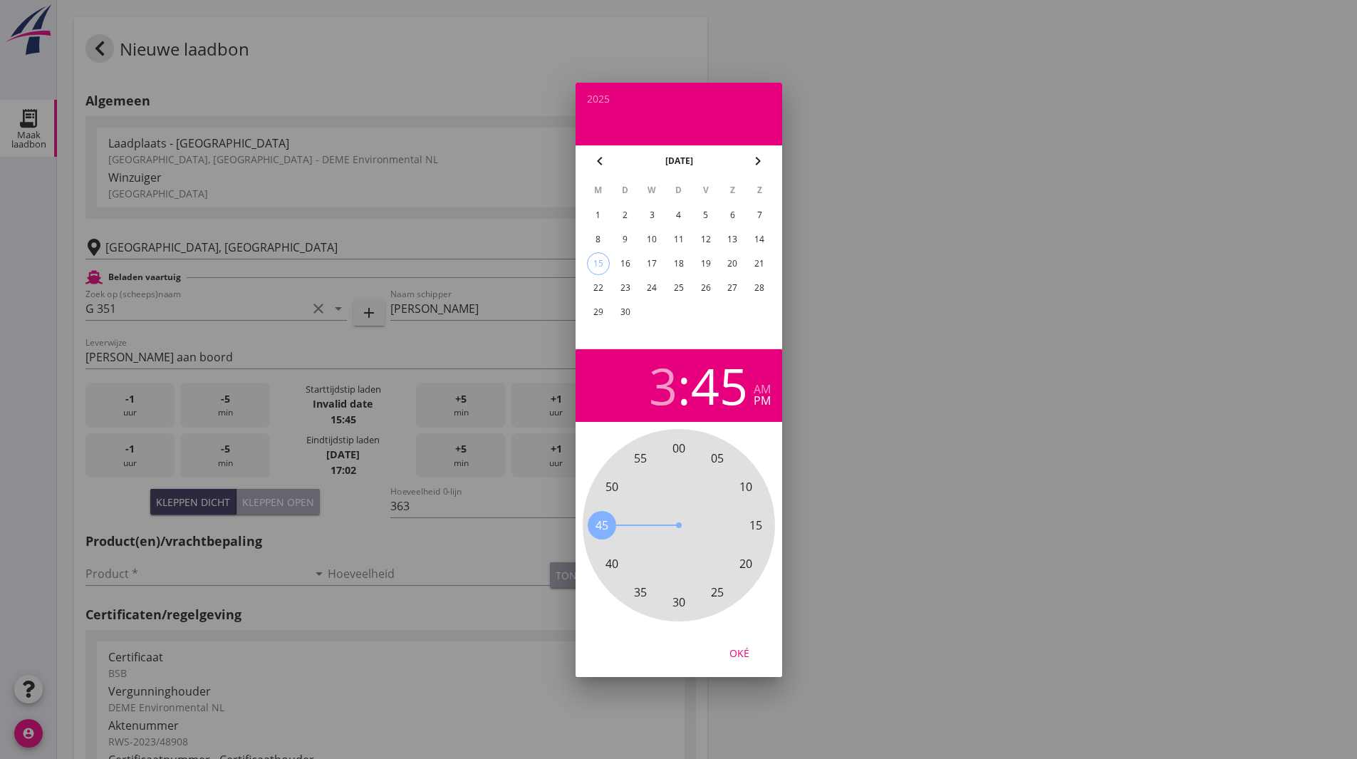
click at [677, 215] on div "4" at bounding box center [678, 215] width 23 height 23
drag, startPoint x: 745, startPoint y: 649, endPoint x: 829, endPoint y: 479, distance: 189.2
click at [745, 650] on div "Oké" at bounding box center [739, 652] width 40 height 15
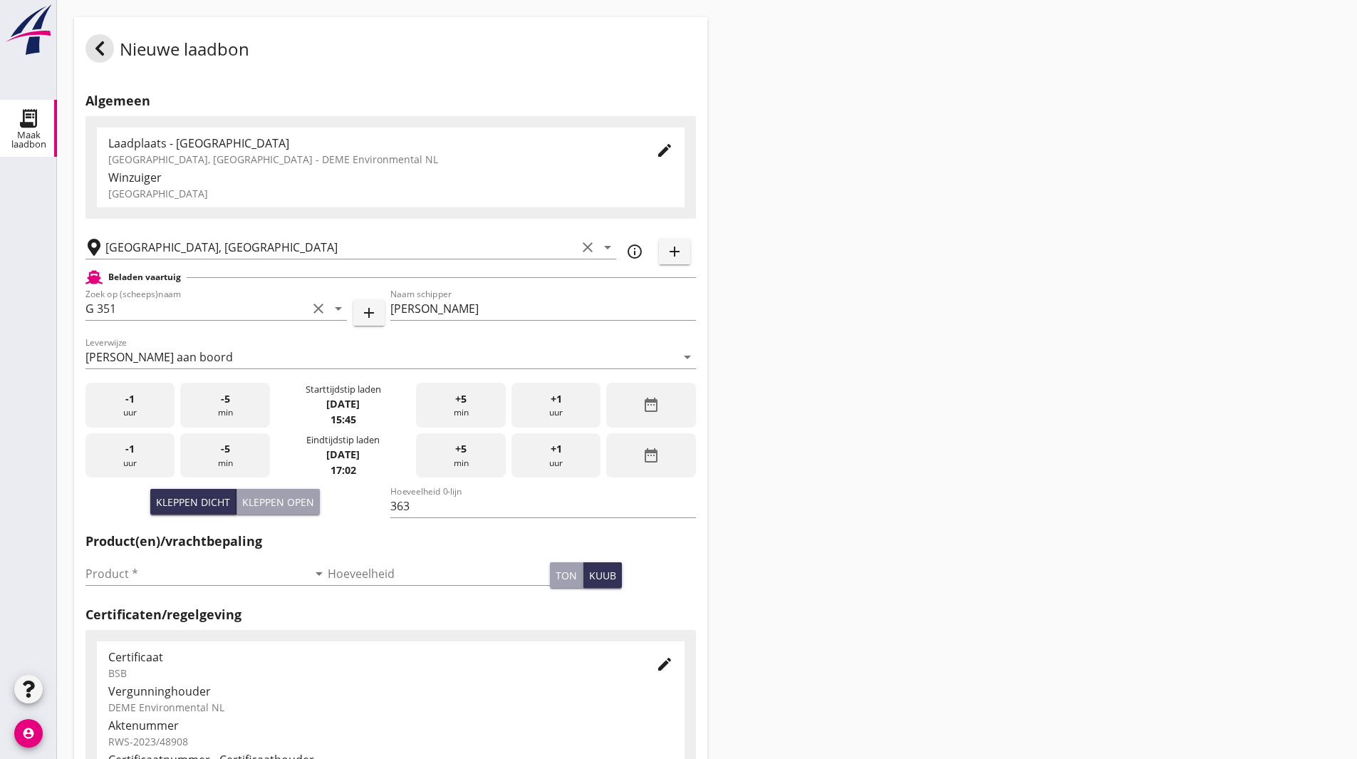
click at [863, 395] on div "Nieuwe laadbon Algemeen Laadplaats - Wingebied Veerse Meer, Zeeland - DEME Envi…" at bounding box center [707, 509] width 1300 height 1018
click at [680, 462] on div "date_range" at bounding box center [650, 455] width 89 height 45
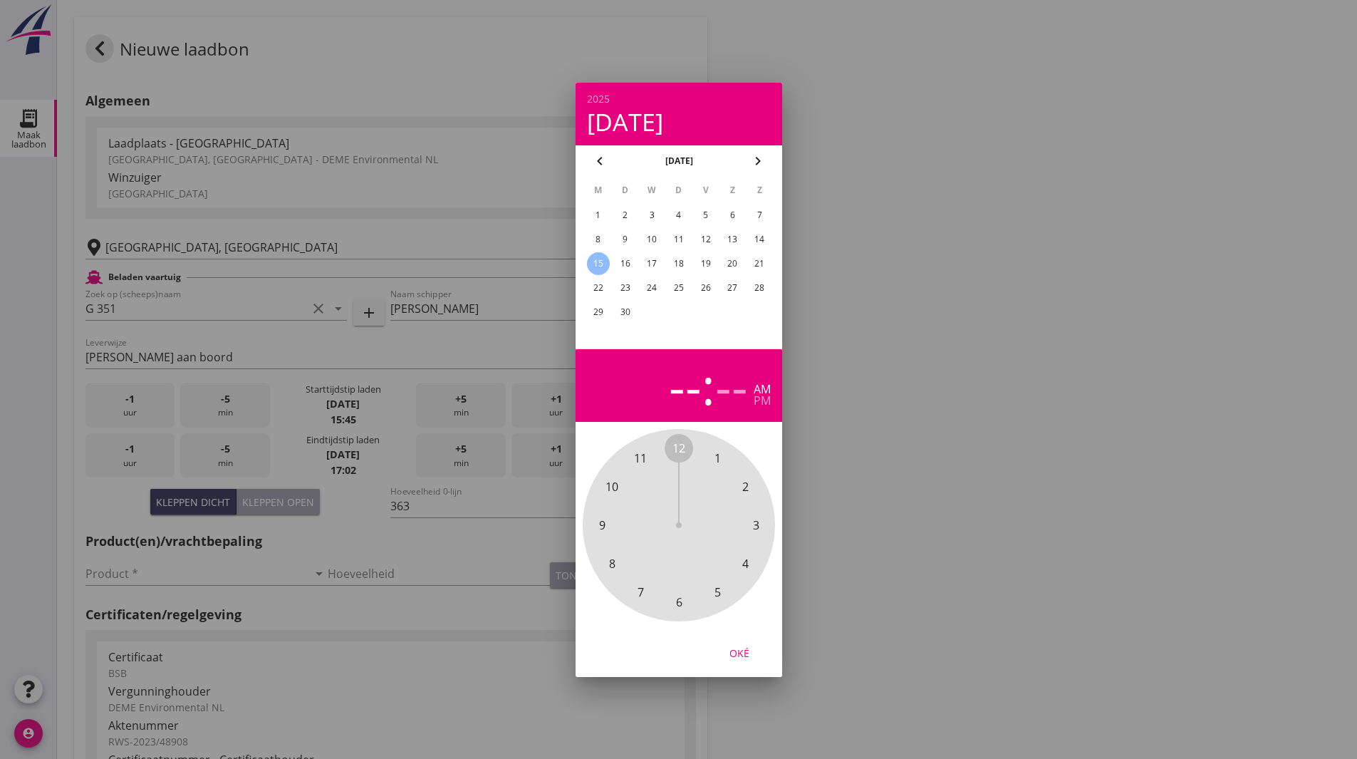
click at [676, 212] on div "4" at bounding box center [678, 215] width 23 height 23
click at [719, 593] on span "5" at bounding box center [717, 591] width 6 height 17
click at [604, 526] on span "45" at bounding box center [601, 524] width 13 height 17
click at [760, 406] on div "pm" at bounding box center [762, 400] width 17 height 11
click at [735, 649] on div "Oké" at bounding box center [739, 652] width 40 height 15
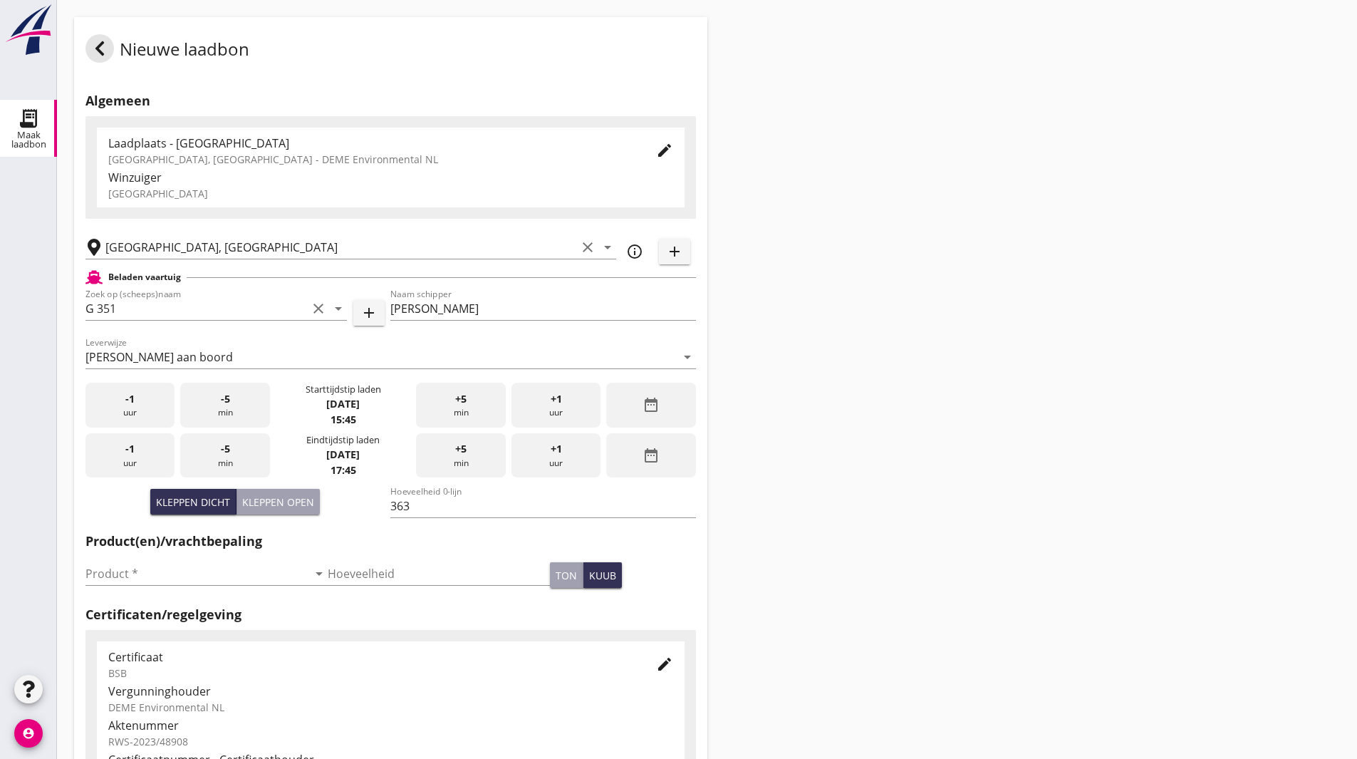
click at [771, 415] on div "Nieuwe laadbon Algemeen Laadplaats - Wingebied Veerse Meer, Zeeland - DEME Envi…" at bounding box center [707, 509] width 1300 height 1018
click at [150, 582] on input "Product *" at bounding box center [196, 573] width 222 height 23
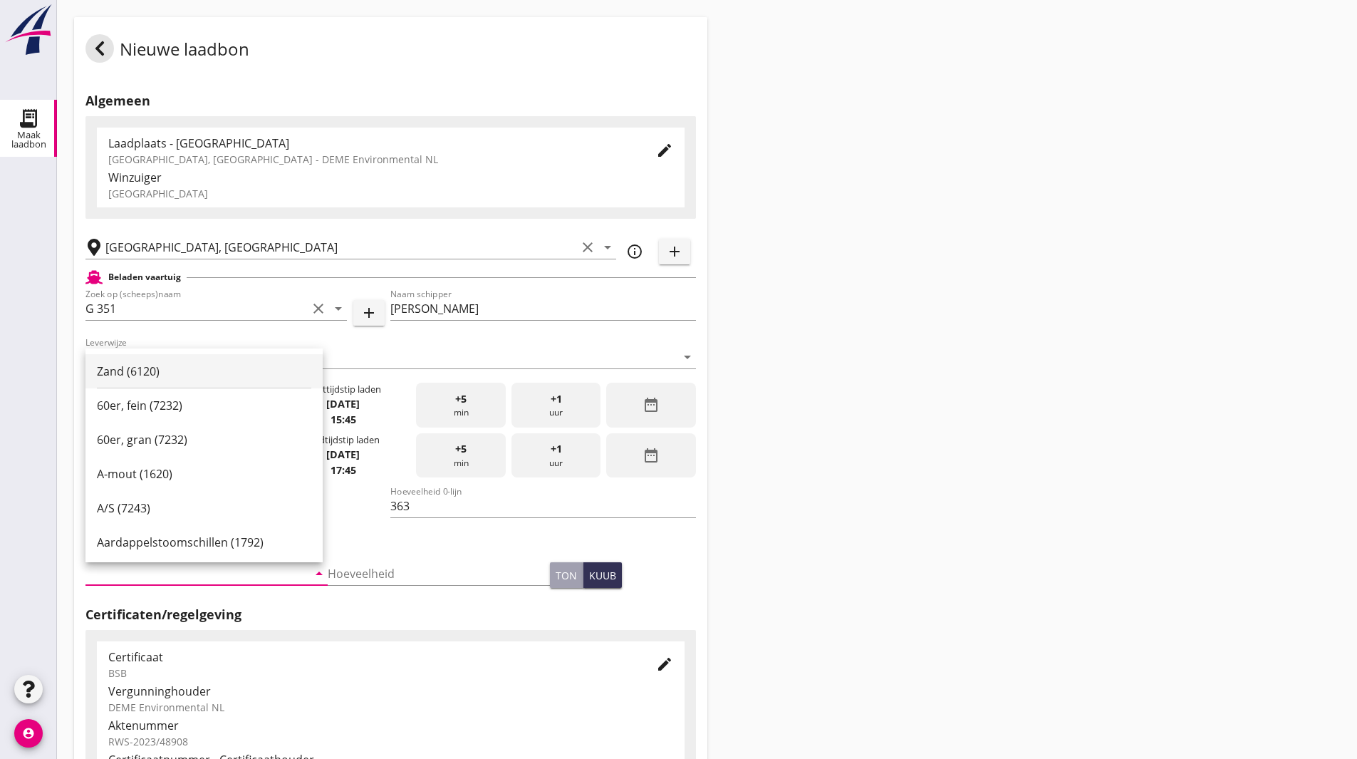
click at [177, 370] on div "Zand (6120)" at bounding box center [204, 371] width 214 height 17
type input "Zand (6120)"
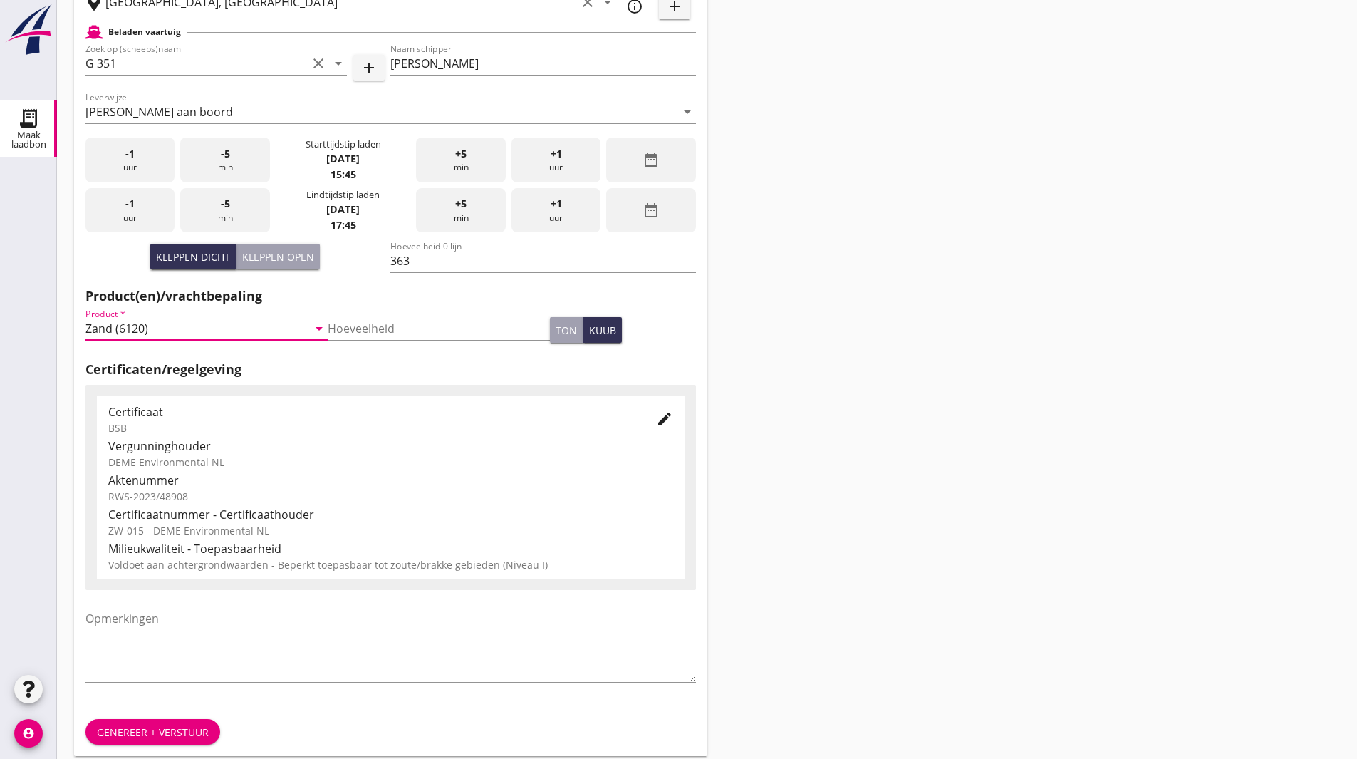
scroll to position [259, 0]
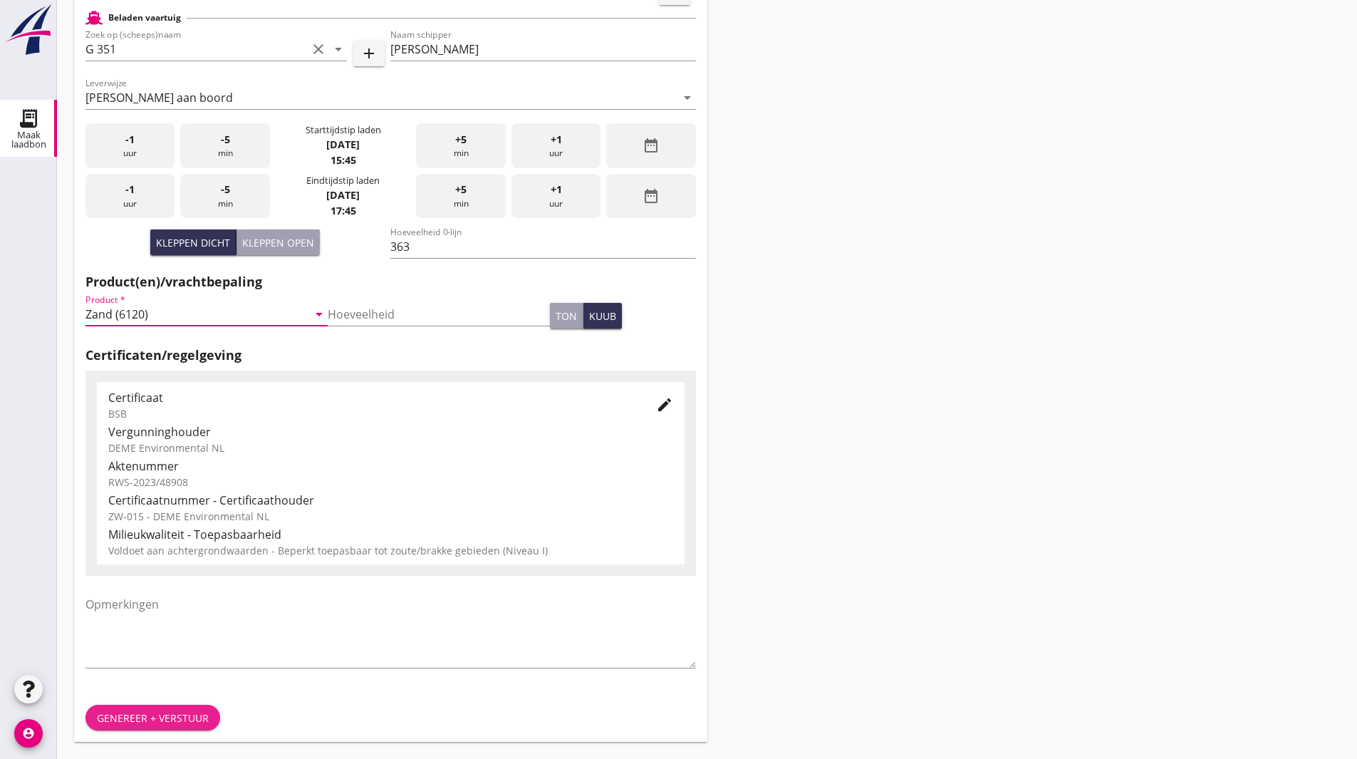
click at [160, 712] on div "Genereer + verstuur" at bounding box center [153, 717] width 112 height 15
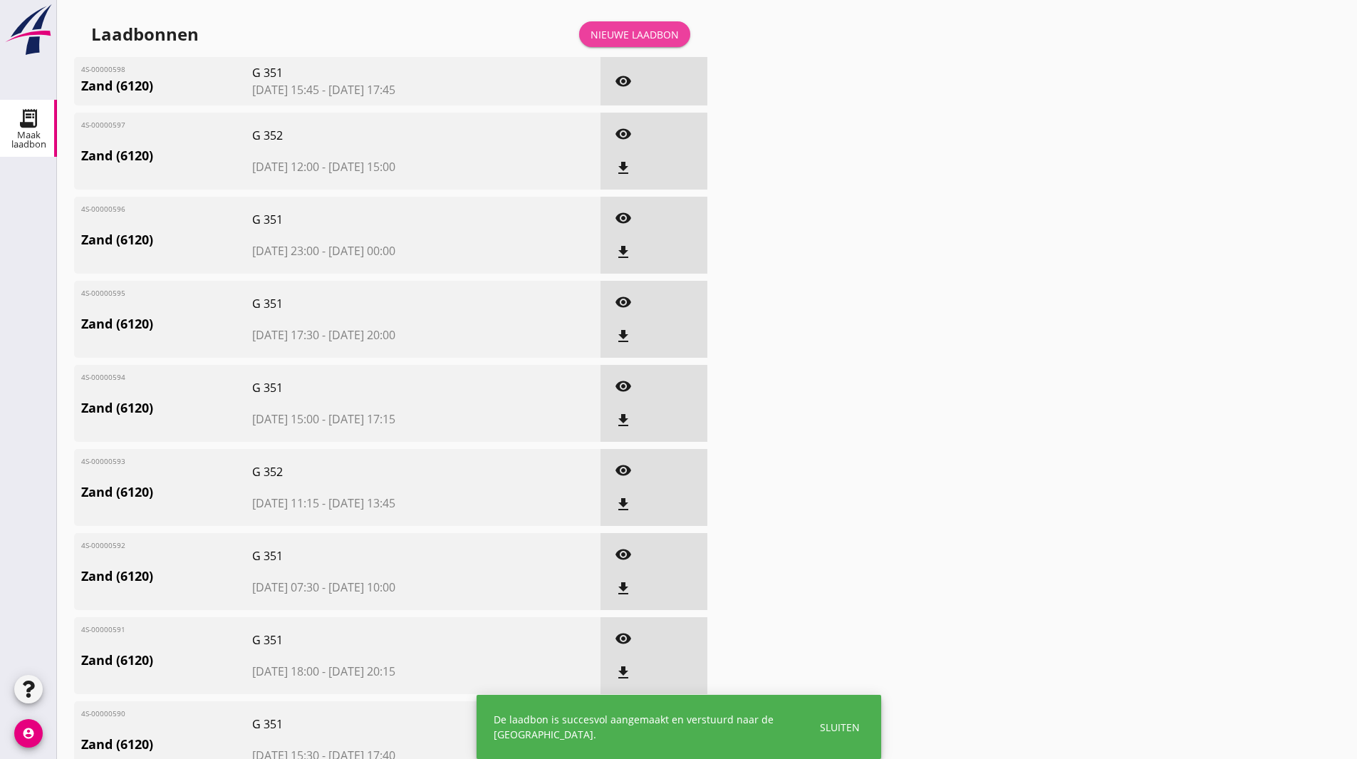
click at [625, 21] on link "Nieuwe laadbon" at bounding box center [634, 34] width 111 height 26
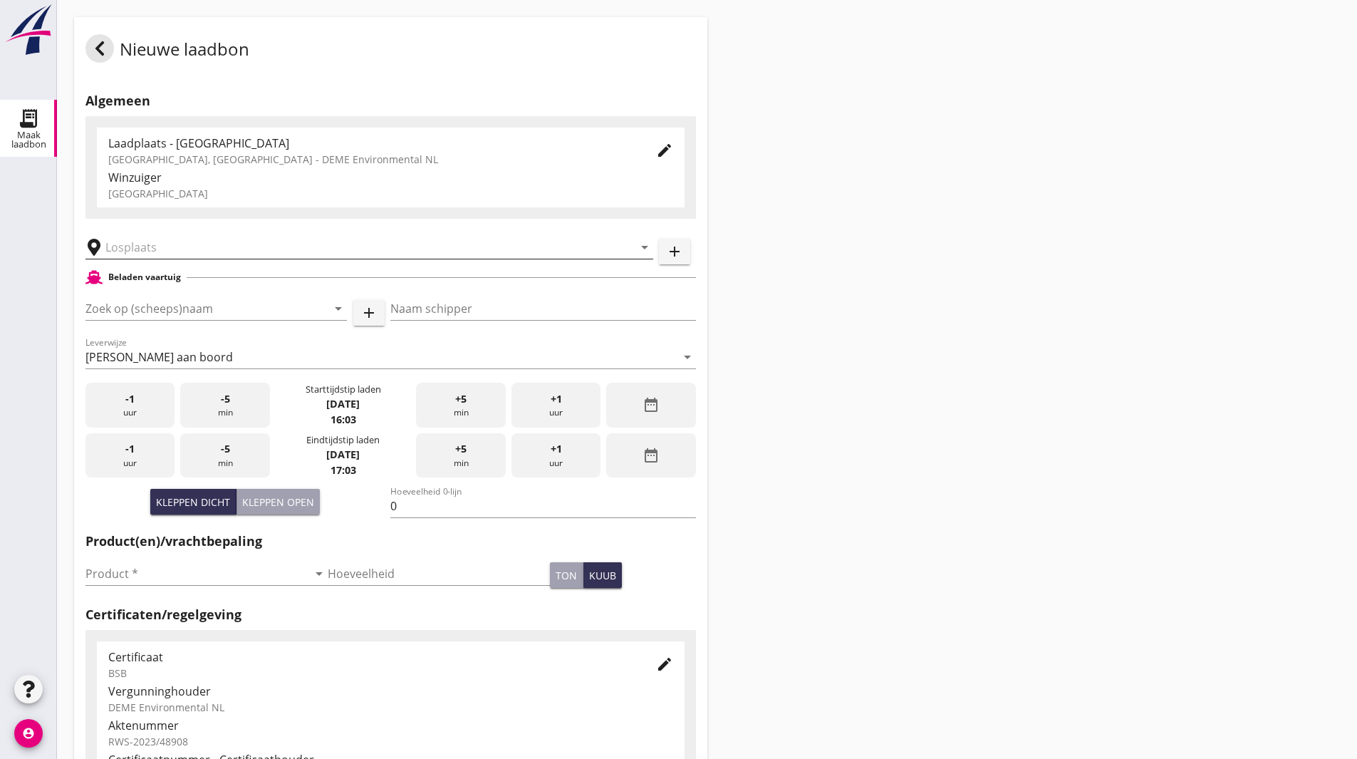
drag, startPoint x: 130, startPoint y: 253, endPoint x: 132, endPoint y: 243, distance: 10.4
click at [130, 252] on input "text" at bounding box center [359, 247] width 508 height 23
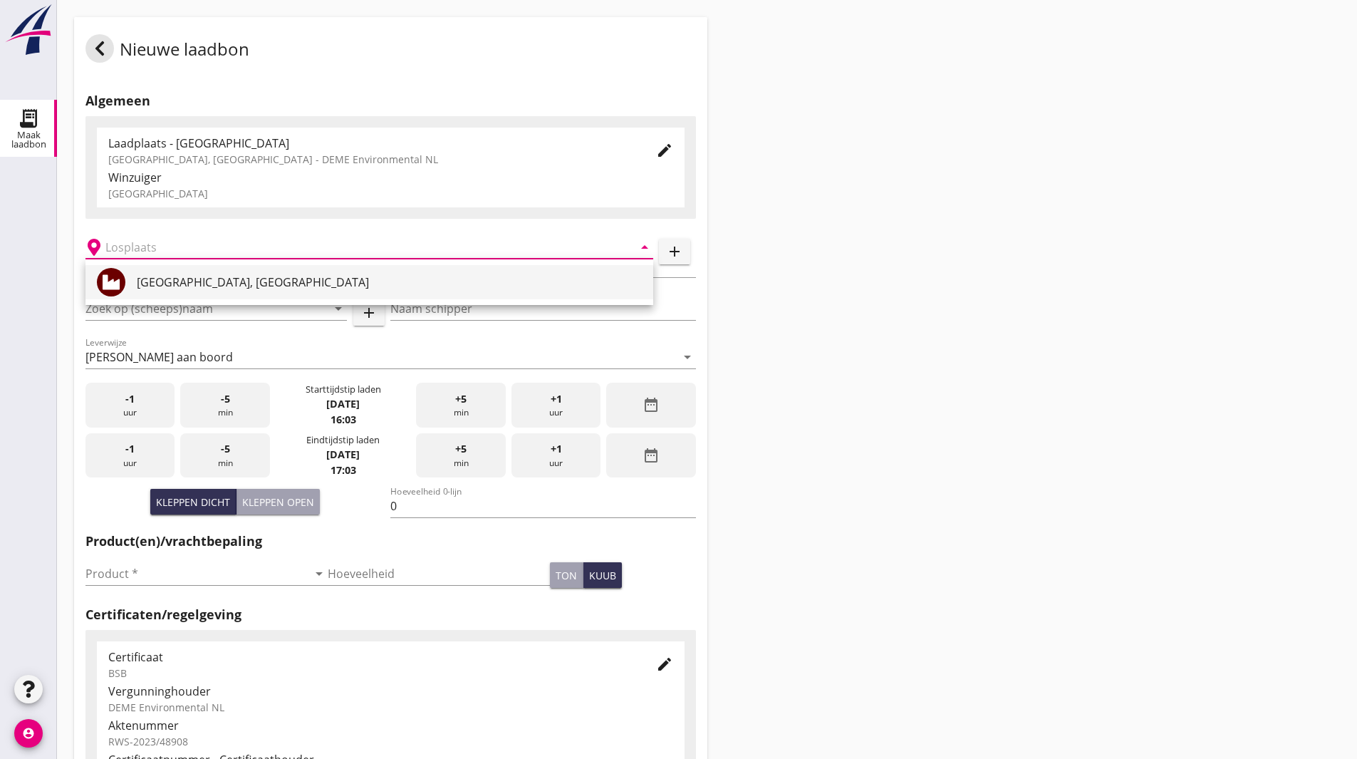
click at [153, 285] on div "[GEOGRAPHIC_DATA], [GEOGRAPHIC_DATA]" at bounding box center [389, 282] width 505 height 17
type input "[GEOGRAPHIC_DATA], [GEOGRAPHIC_DATA]"
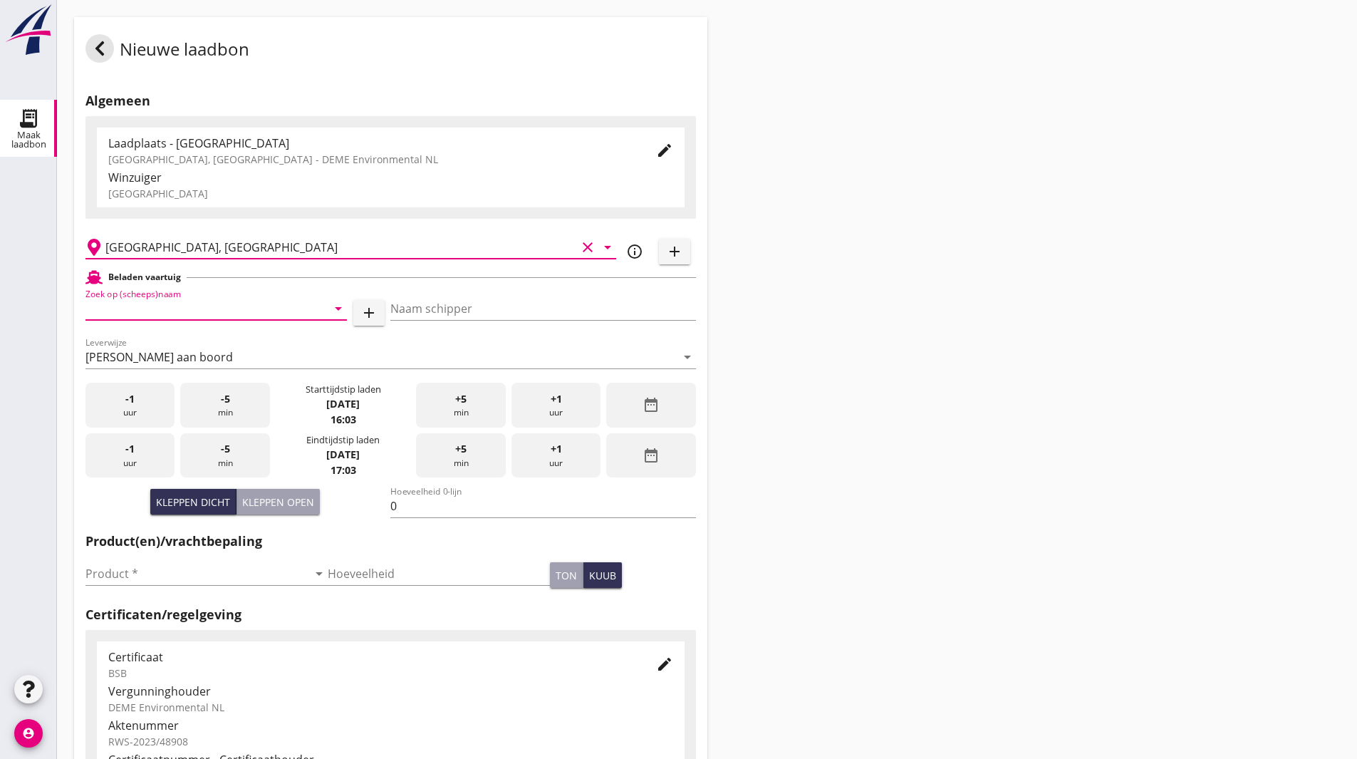
click at [170, 298] on input "Zoek op (scheeps)naam" at bounding box center [196, 308] width 222 height 23
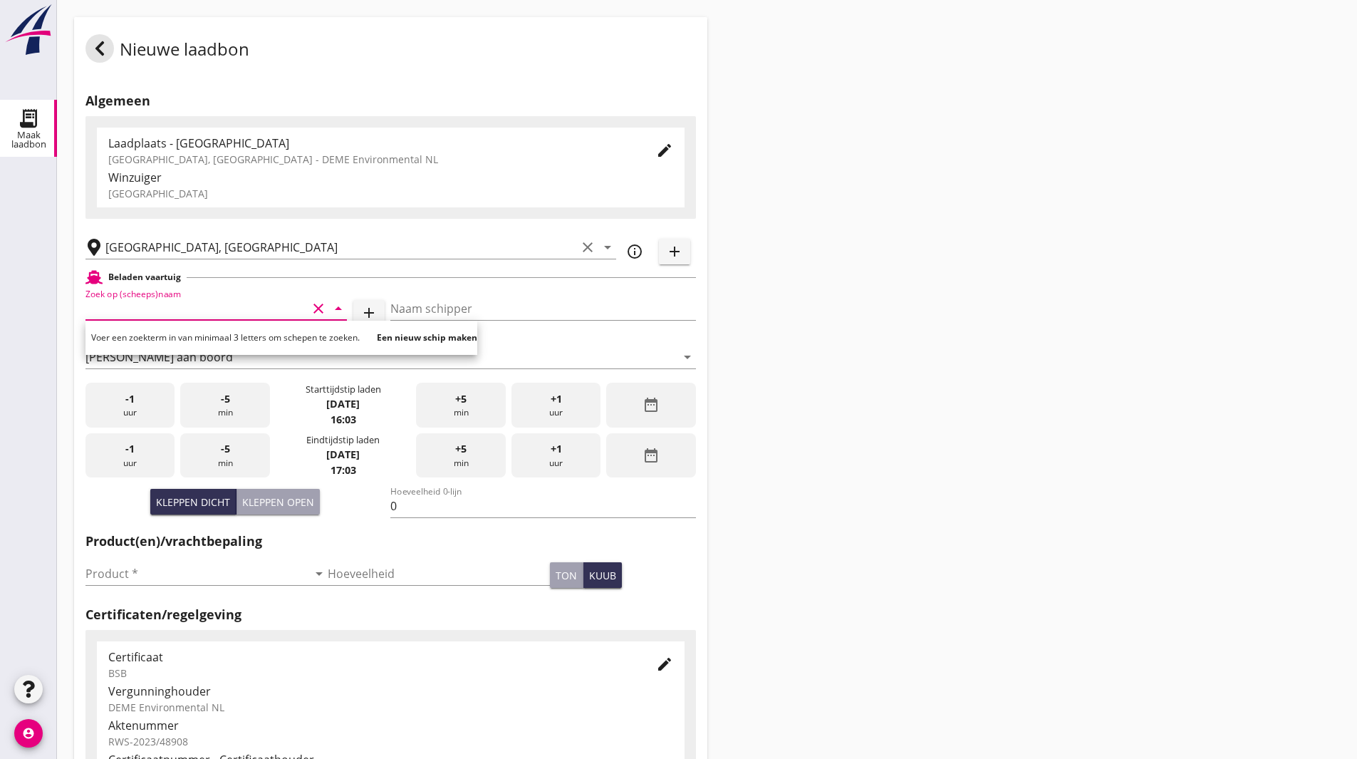
type input "g"
click at [161, 337] on div "G 351" at bounding box center [236, 336] width 199 height 17
type input "G 351"
type input "[PERSON_NAME]"
type input "363"
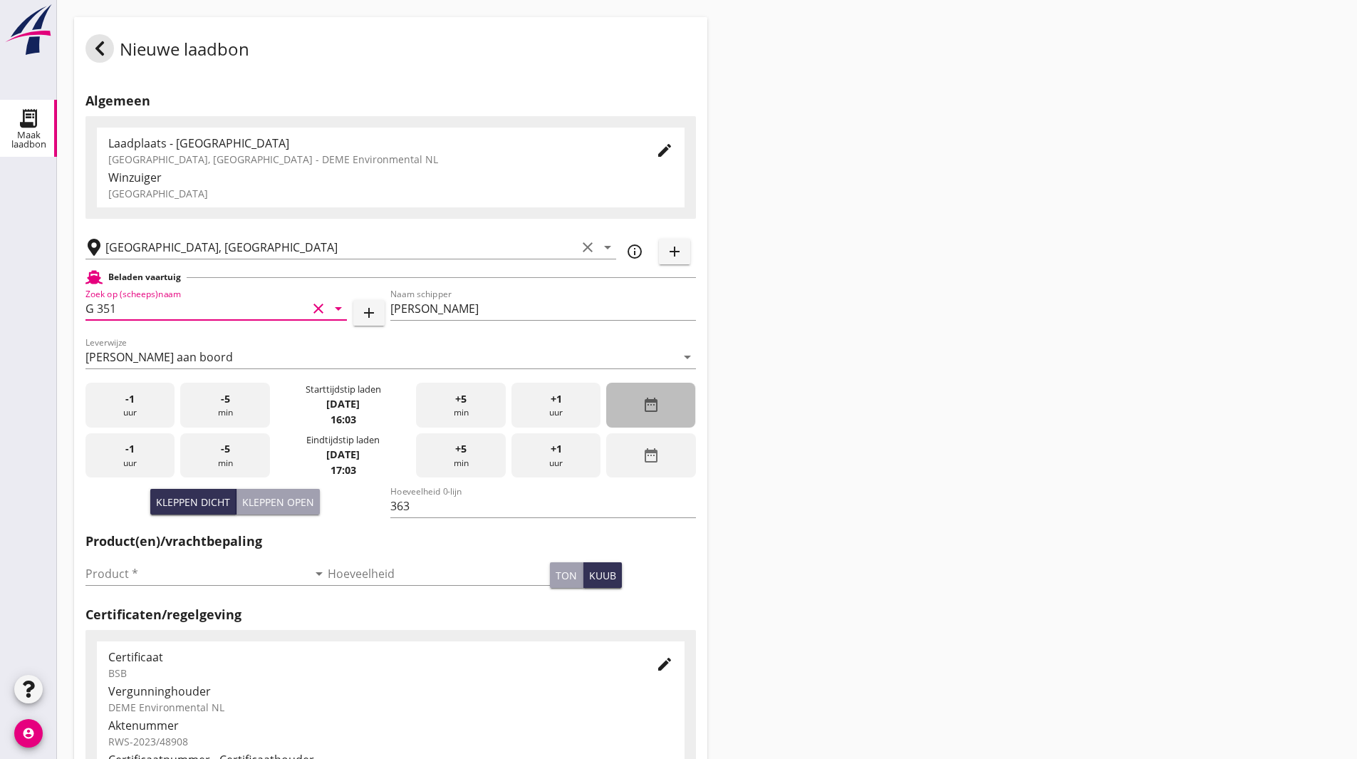
click at [669, 408] on div "date_range" at bounding box center [650, 405] width 89 height 45
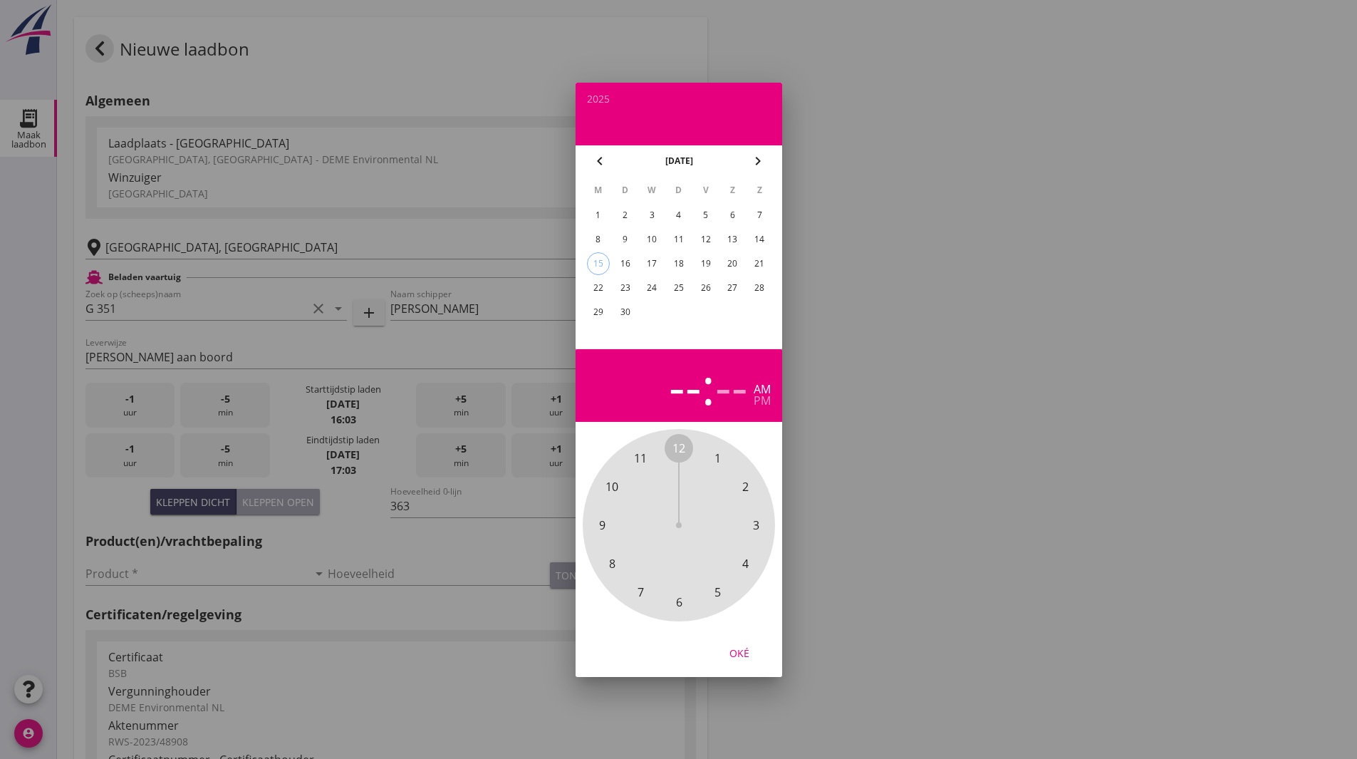
click at [673, 214] on div "4" at bounding box center [678, 215] width 23 height 23
click at [680, 600] on span "6" at bounding box center [678, 601] width 6 height 17
click at [679, 447] on span "00" at bounding box center [678, 447] width 13 height 17
click at [754, 403] on div "pm" at bounding box center [762, 400] width 17 height 11
click at [750, 658] on div "Oké" at bounding box center [739, 652] width 40 height 15
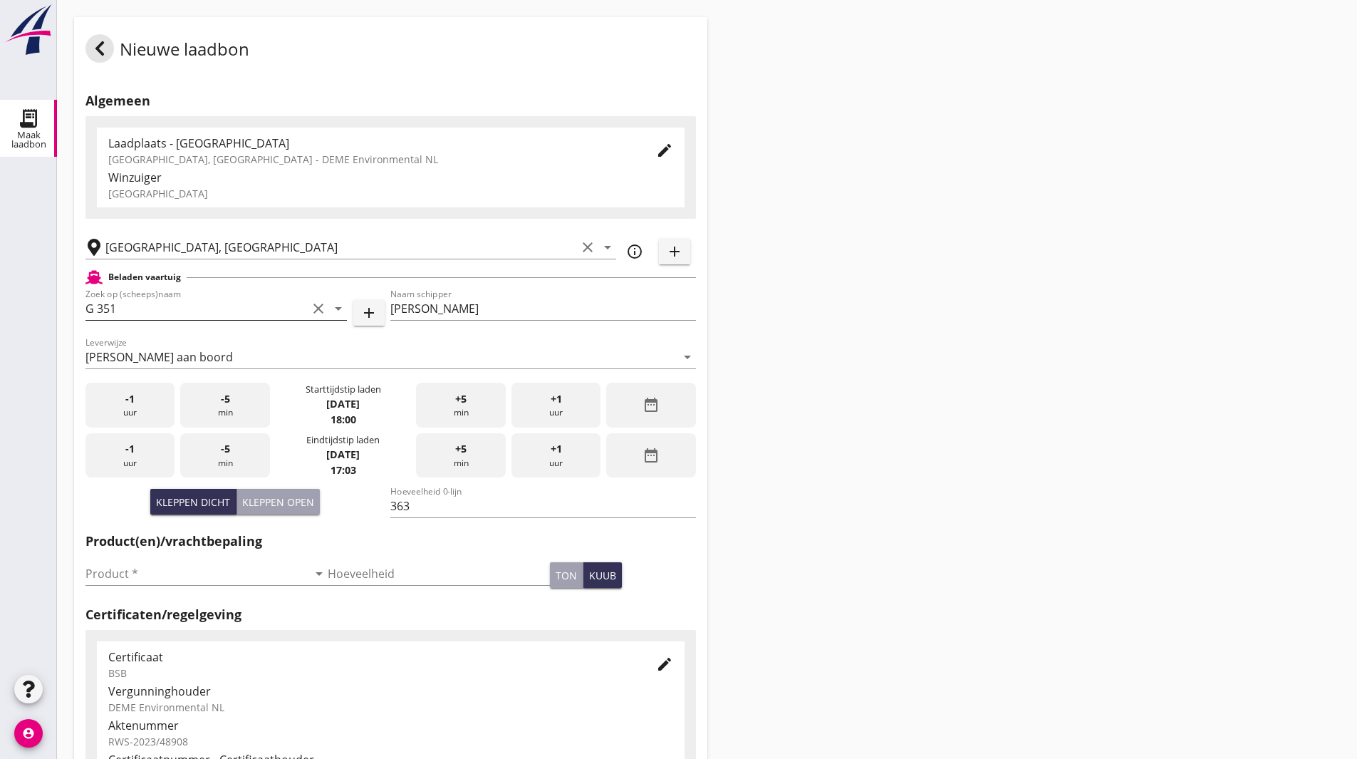
click at [171, 313] on input "G 351" at bounding box center [196, 308] width 222 height 23
click at [177, 308] on input "G 351" at bounding box center [196, 308] width 222 height 23
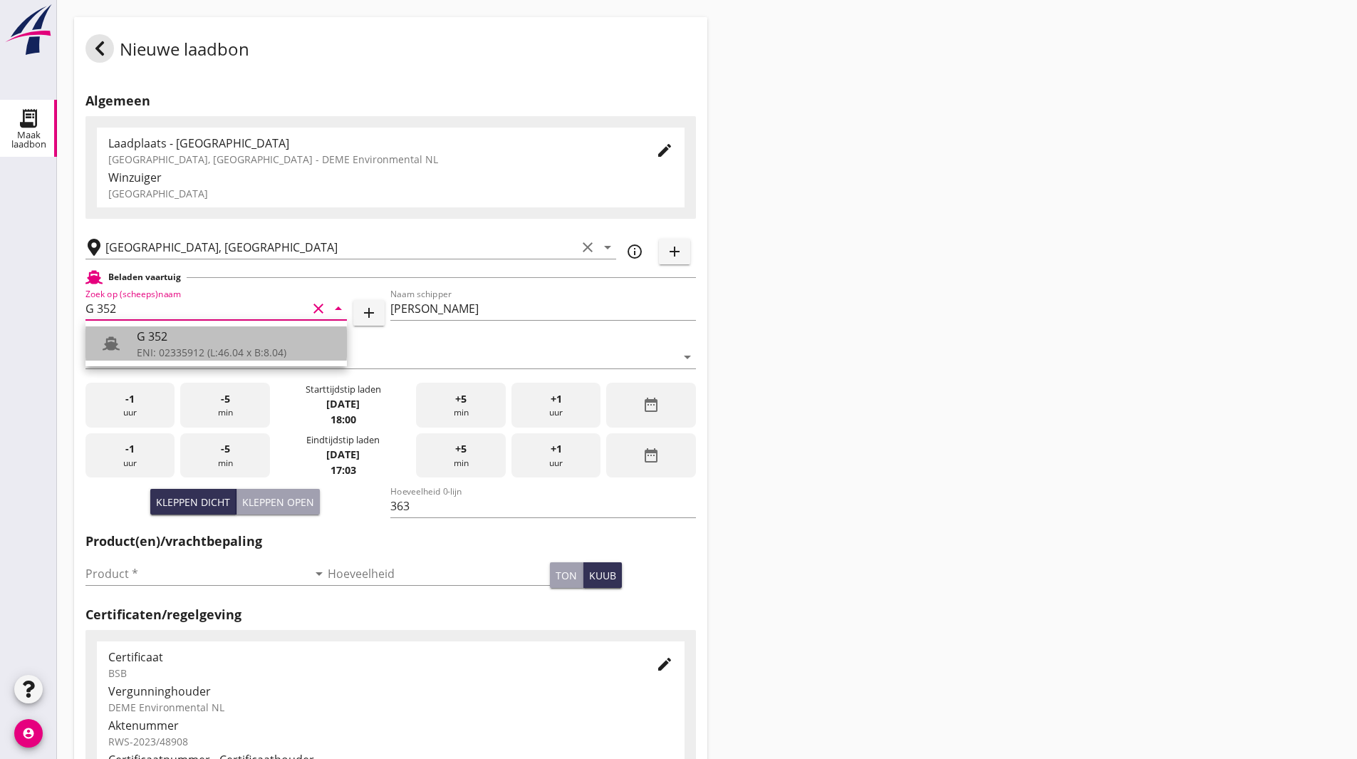
click at [185, 338] on div "G 352" at bounding box center [236, 336] width 199 height 17
type input "G 352"
type input "Ewald van loo"
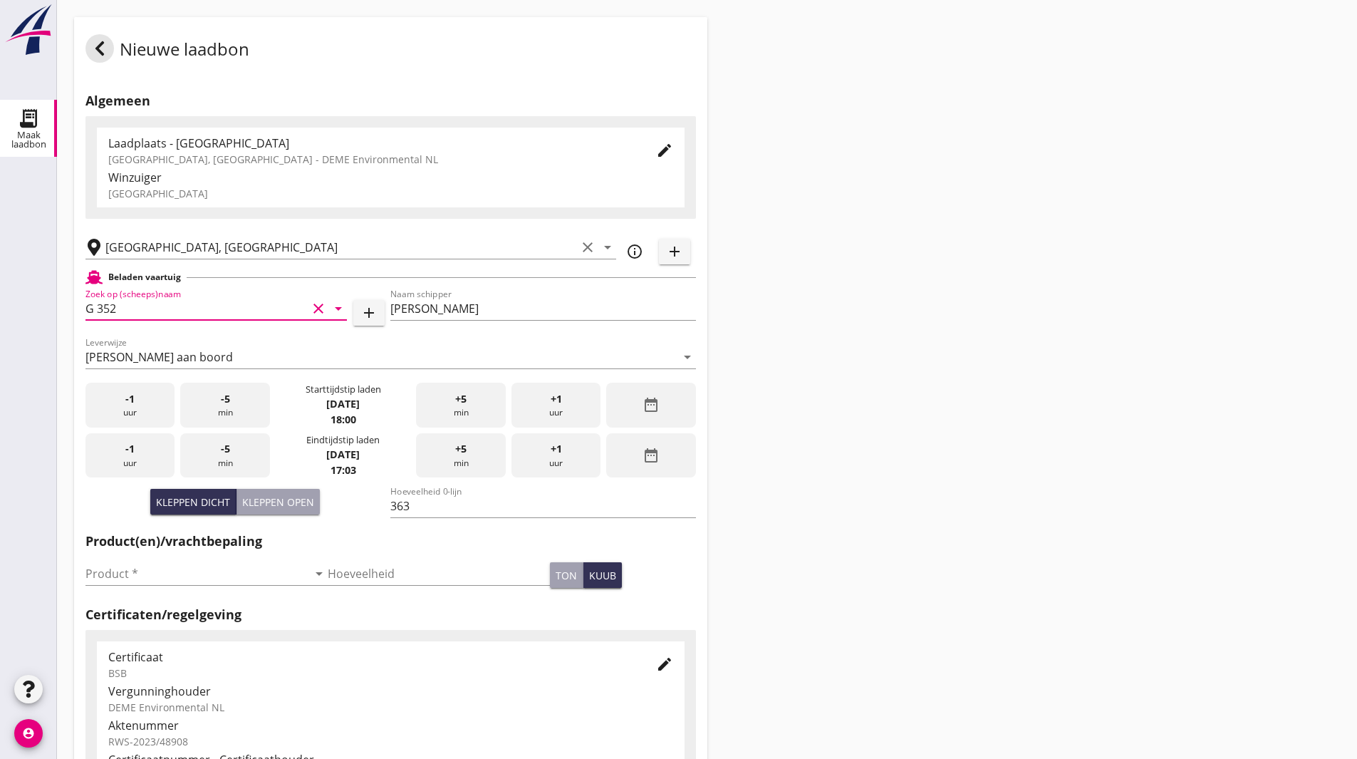
type input "G 352"
click at [672, 467] on div "date_range" at bounding box center [650, 455] width 89 height 45
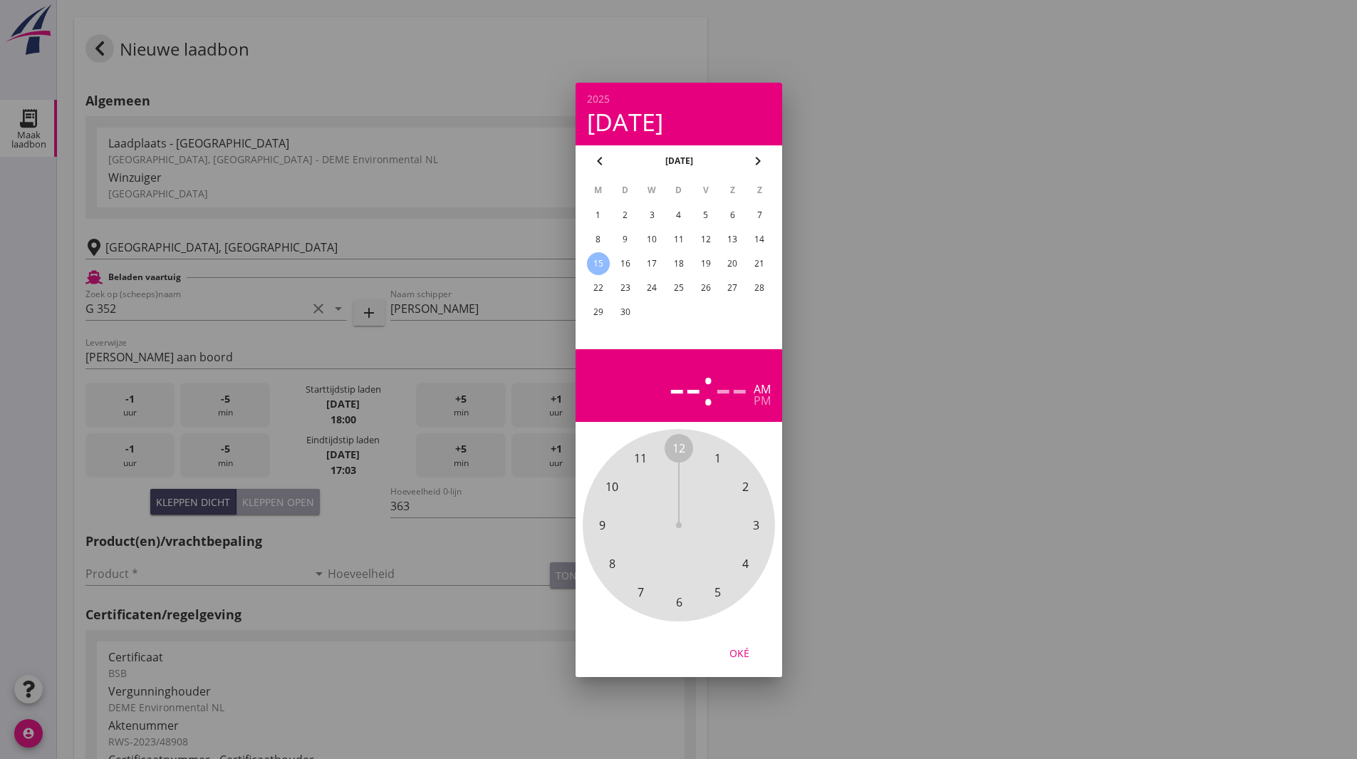
click at [661, 212] on div "3" at bounding box center [651, 215] width 23 height 23
click at [682, 214] on div "4" at bounding box center [678, 215] width 23 height 23
click at [614, 562] on span "8" at bounding box center [611, 563] width 6 height 17
click at [687, 448] on div "00 05 10 15 20 25 30 35 40 45 50 55" at bounding box center [679, 525] width 154 height 154
click at [676, 449] on span "00" at bounding box center [678, 447] width 13 height 17
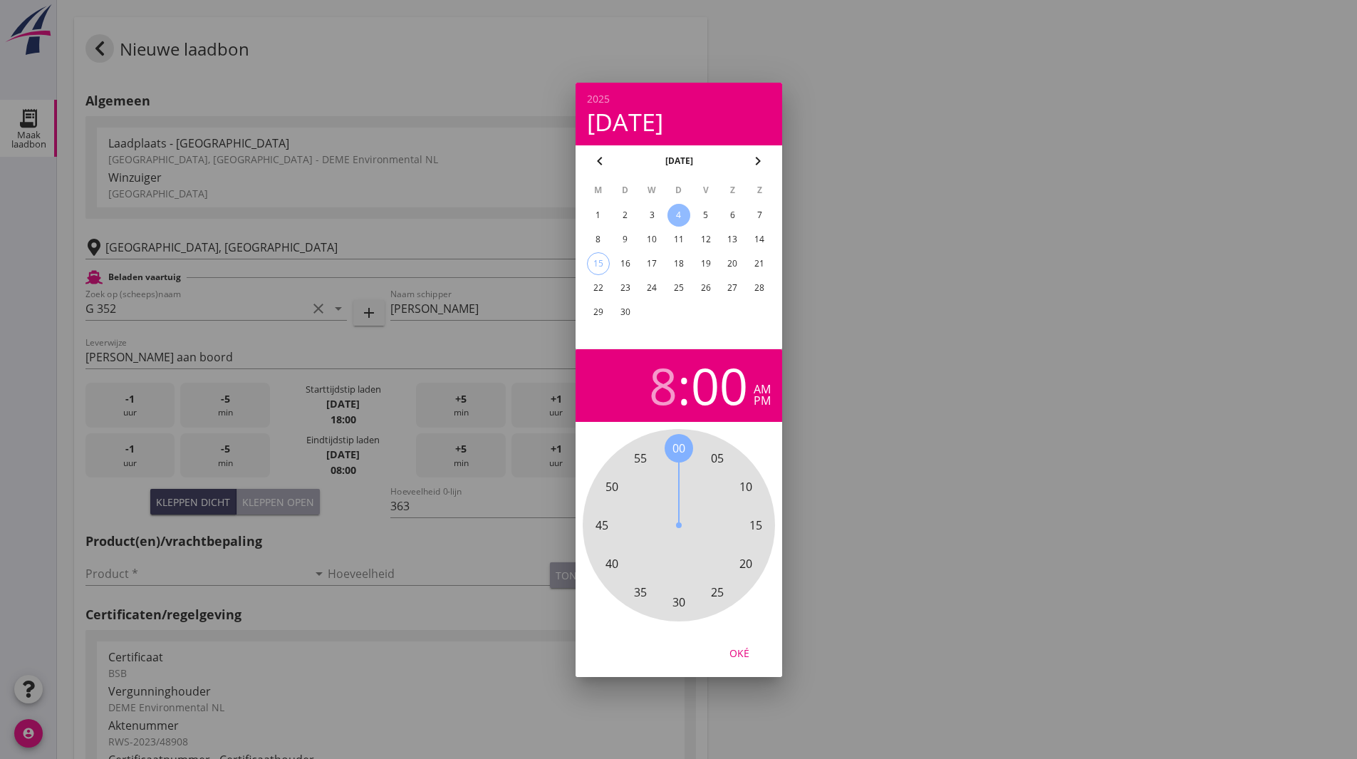
click at [759, 400] on div "pm" at bounding box center [762, 400] width 17 height 11
click at [744, 651] on div "Oké" at bounding box center [739, 652] width 40 height 15
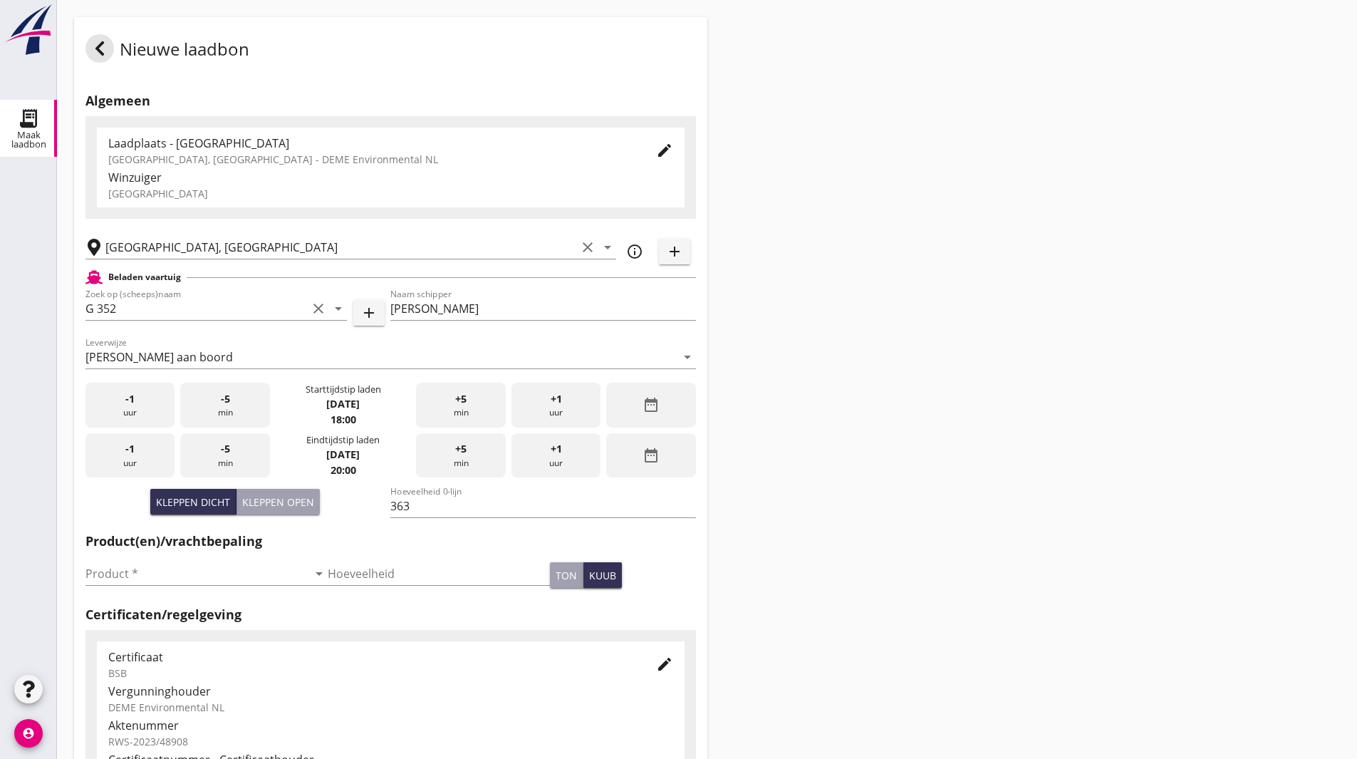
click at [890, 437] on div "Nieuwe laadbon Algemeen Laadplaats - Wingebied Veerse Meer, Zeeland - DEME Envi…" at bounding box center [707, 509] width 1300 height 1018
click at [182, 578] on input "Product *" at bounding box center [196, 573] width 222 height 23
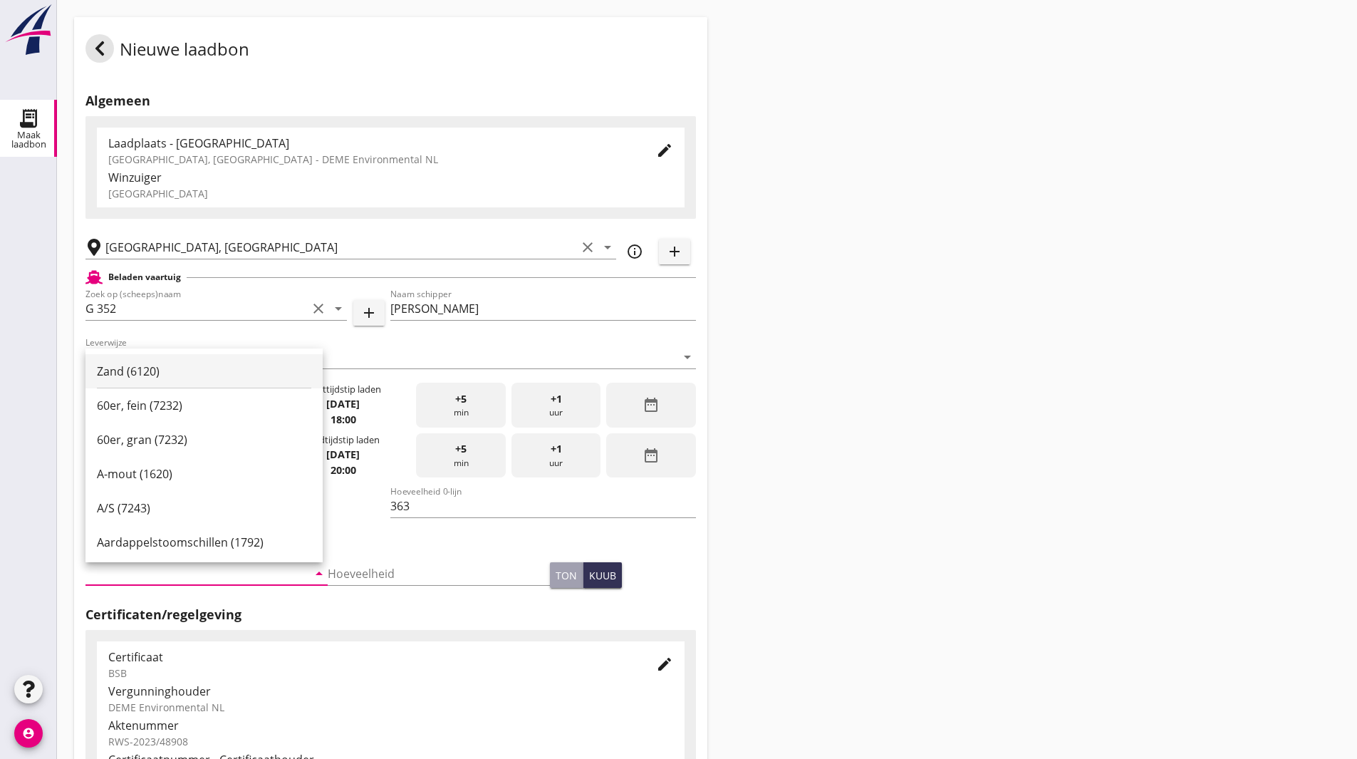
click at [156, 363] on div "Zand (6120)" at bounding box center [204, 371] width 214 height 17
type input "Zand (6120)"
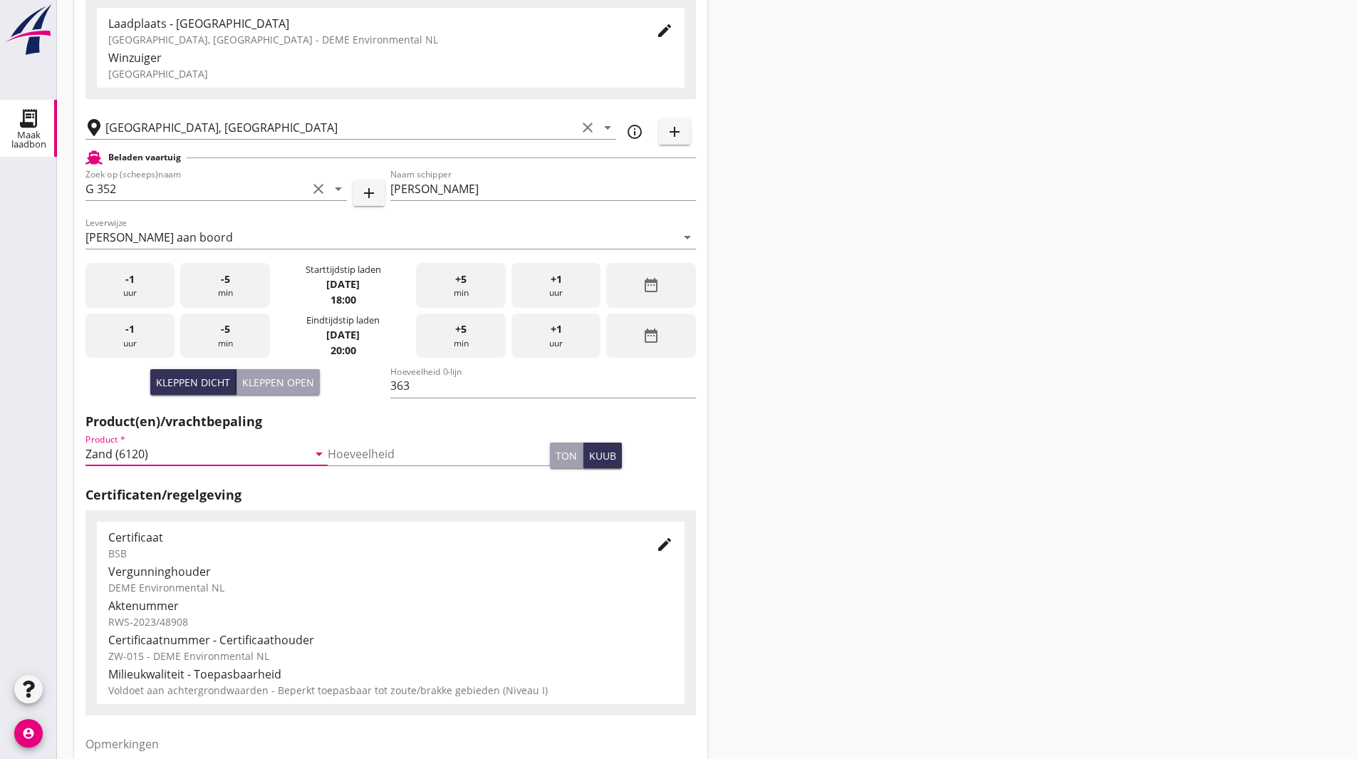
scroll to position [259, 0]
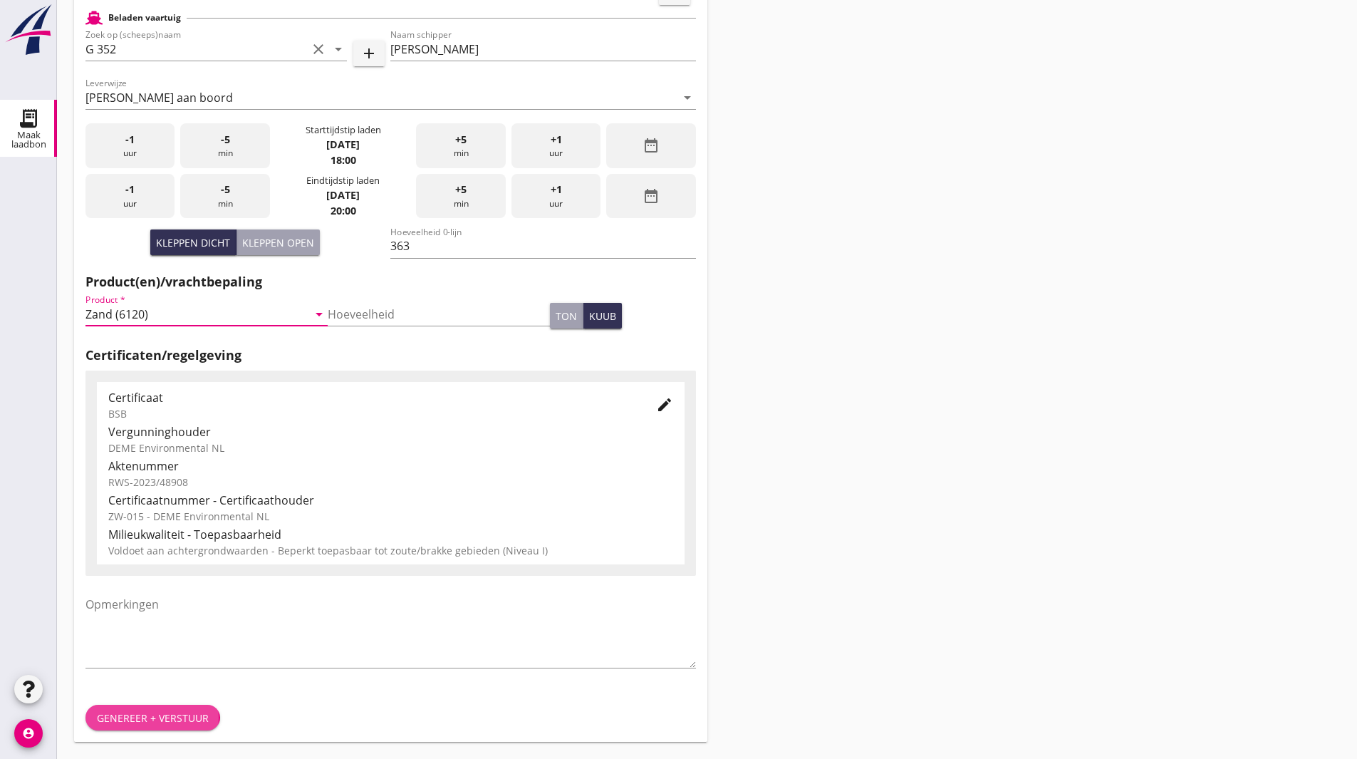
click at [156, 718] on div "Genereer + verstuur" at bounding box center [153, 717] width 112 height 15
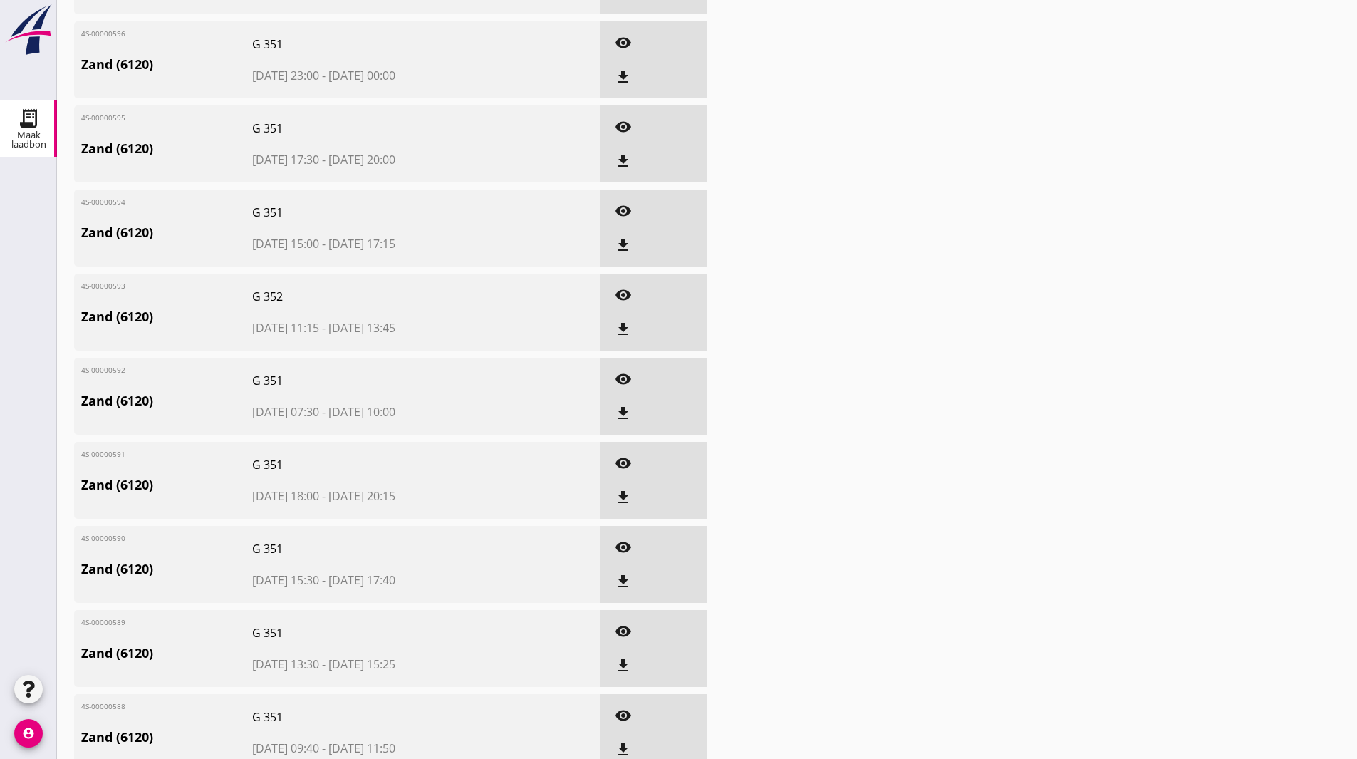
click at [977, 154] on div "Laadbonnen Nieuwe laadbon 4S-00000599 Zand (6120) G 352 2025-09-04 18:00 - 2025…" at bounding box center [707, 352] width 1300 height 1222
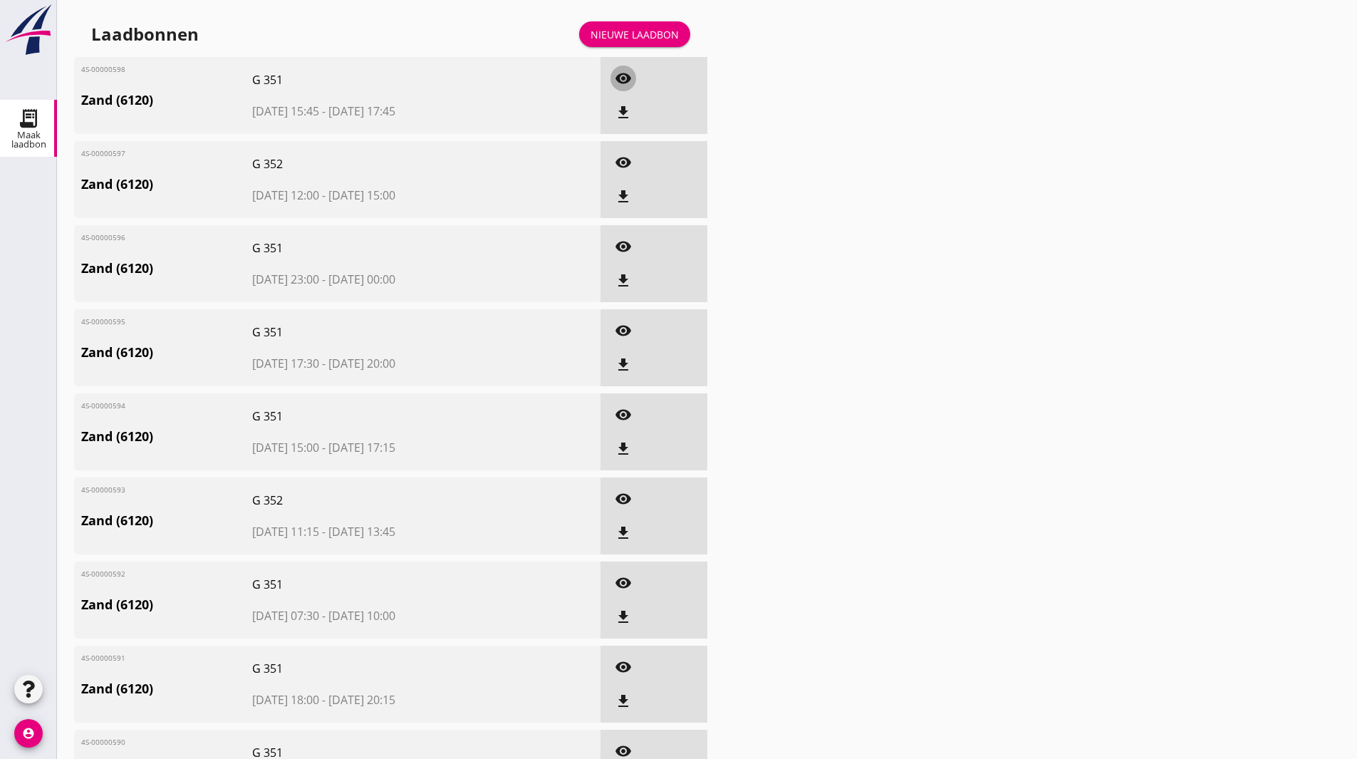
click at [616, 85] on icon "visibility" at bounding box center [623, 78] width 17 height 17
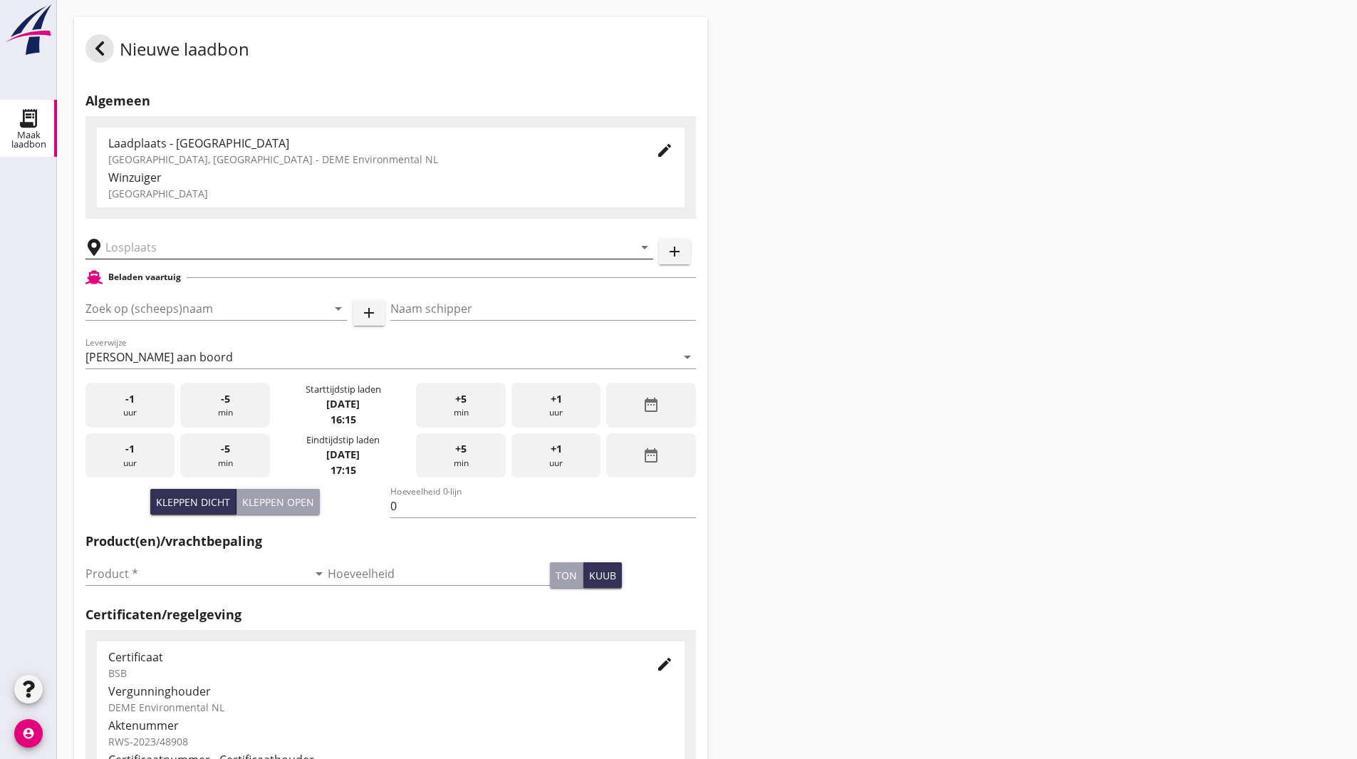
click at [147, 250] on input "text" at bounding box center [359, 247] width 508 height 23
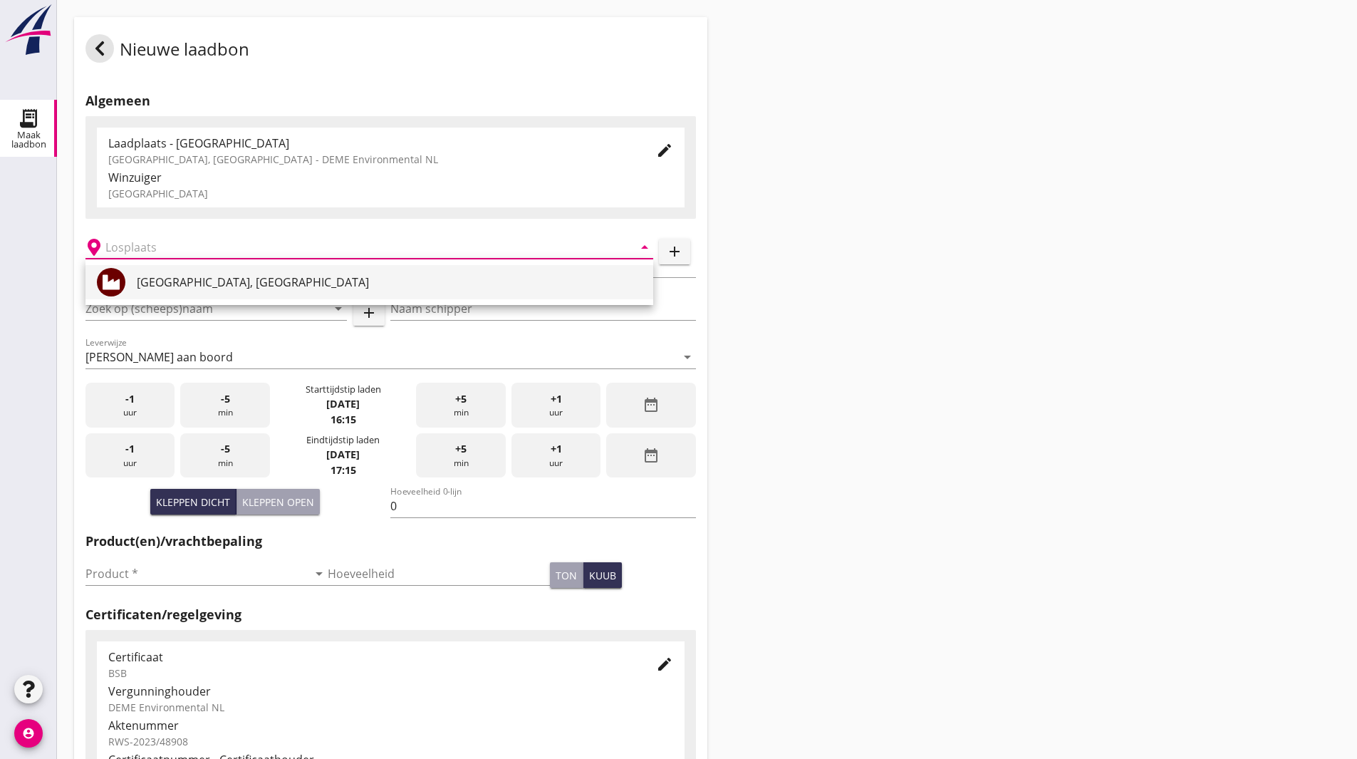
click at [159, 276] on div "[GEOGRAPHIC_DATA], [GEOGRAPHIC_DATA]" at bounding box center [389, 282] width 505 height 17
type input "[GEOGRAPHIC_DATA], [GEOGRAPHIC_DATA]"
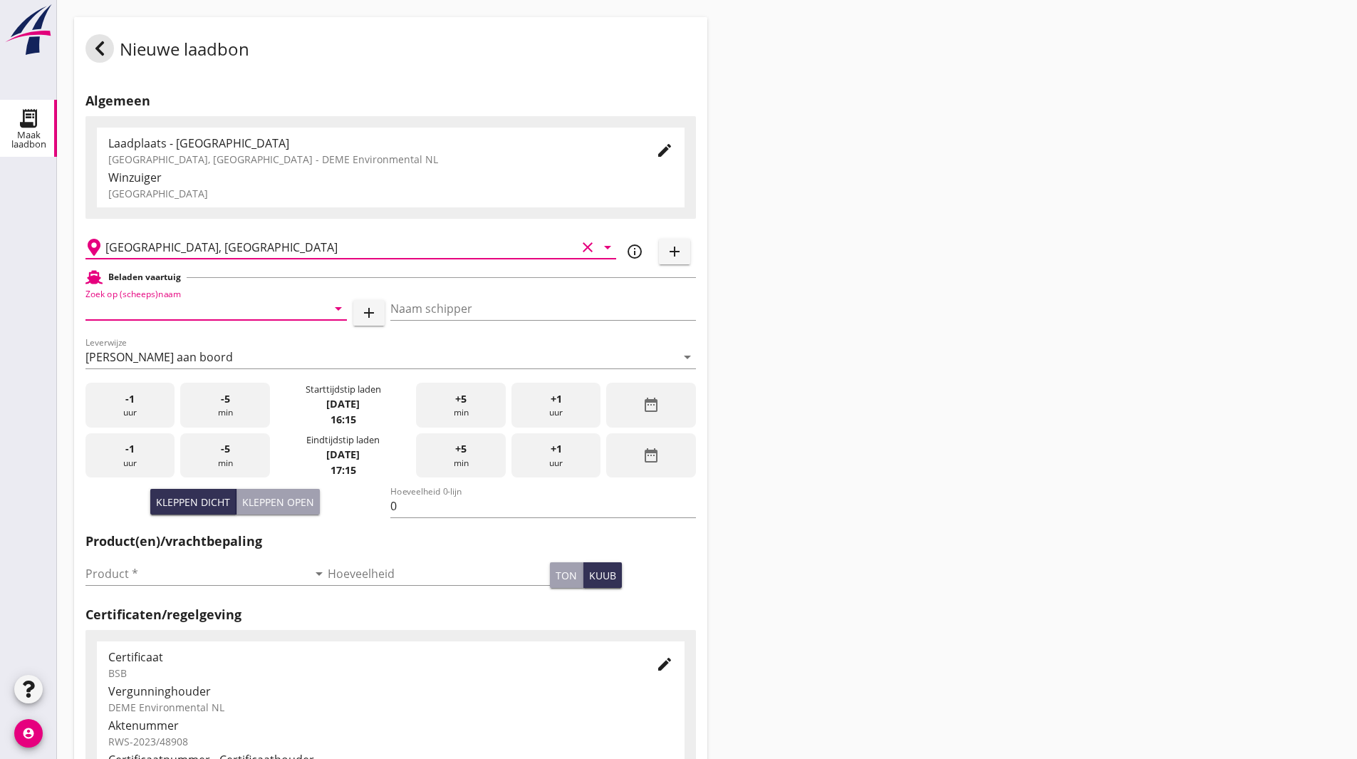
click at [180, 306] on input "Zoek op (scheeps)naam" at bounding box center [196, 308] width 222 height 23
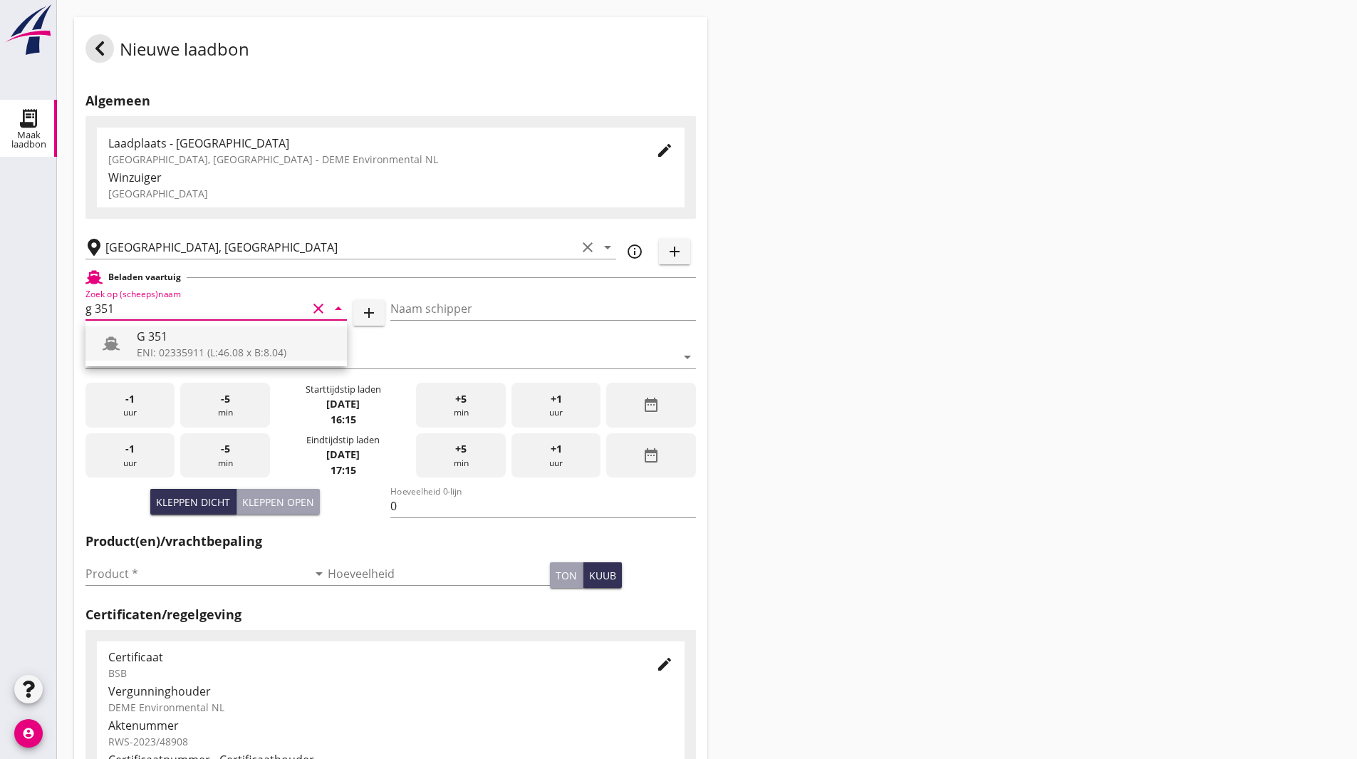
click at [172, 331] on div "G 351" at bounding box center [236, 336] width 199 height 17
type input "G 351"
type input "[PERSON_NAME]"
type input "363"
type input "G 351"
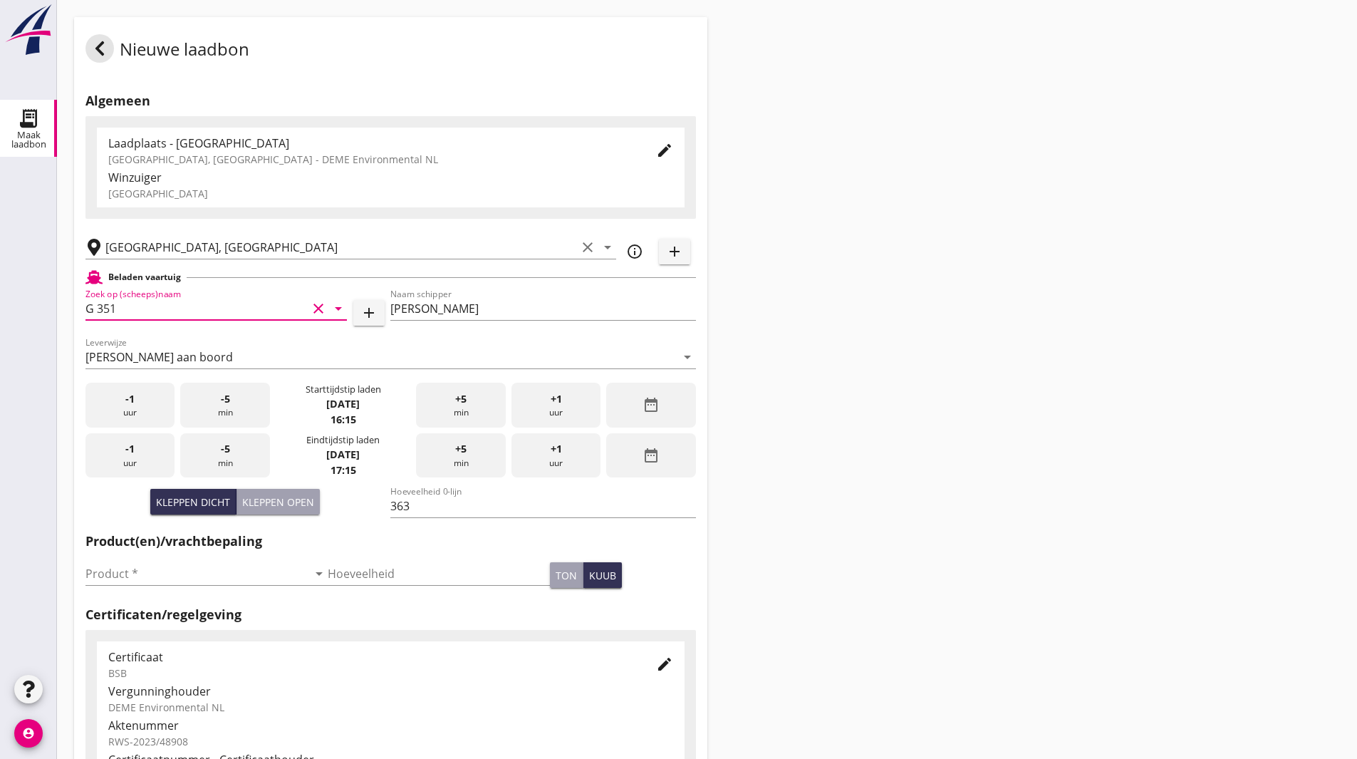
click at [633, 402] on div "date_range" at bounding box center [650, 405] width 89 height 45
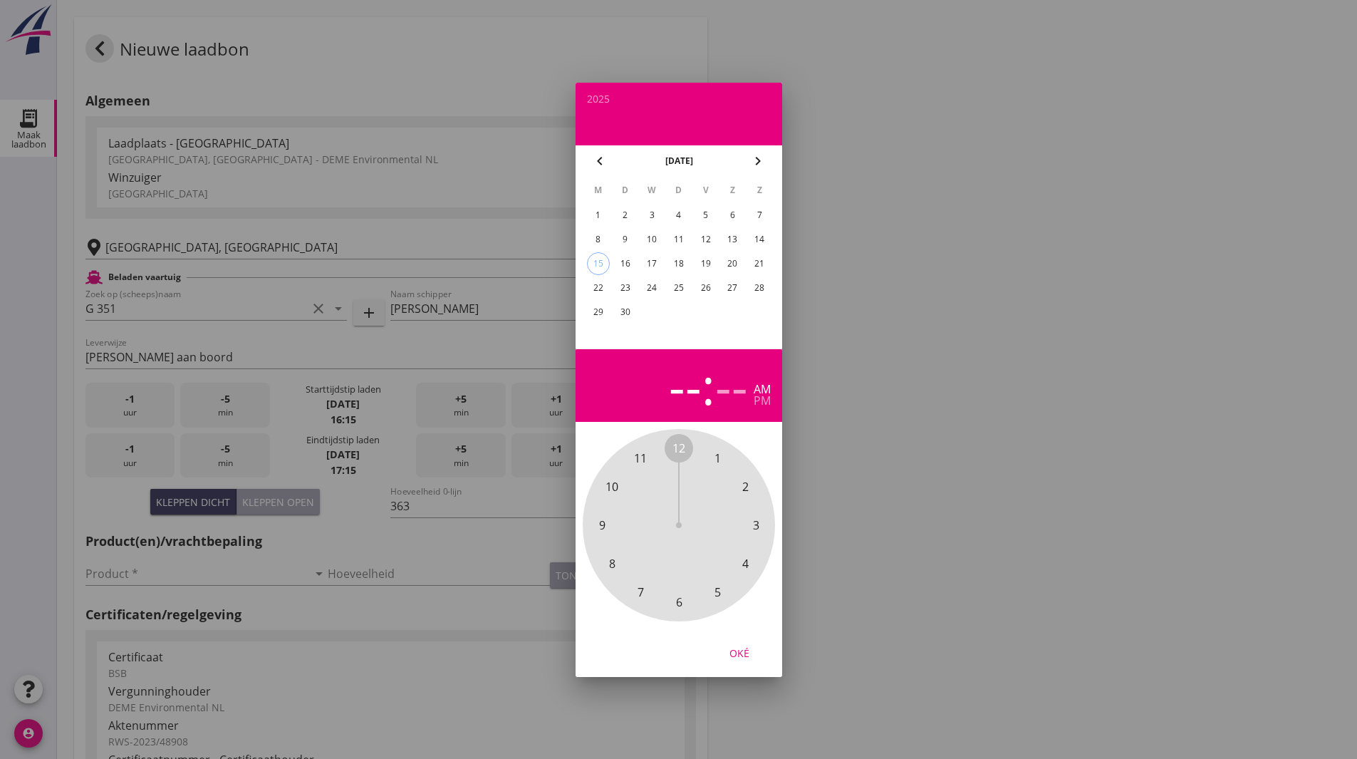
click at [598, 234] on div "8" at bounding box center [597, 239] width 23 height 23
click at [608, 567] on span "8" at bounding box center [611, 563] width 6 height 17
click at [677, 439] on span "00" at bounding box center [678, 447] width 13 height 17
click at [744, 647] on div "Oké" at bounding box center [739, 652] width 40 height 15
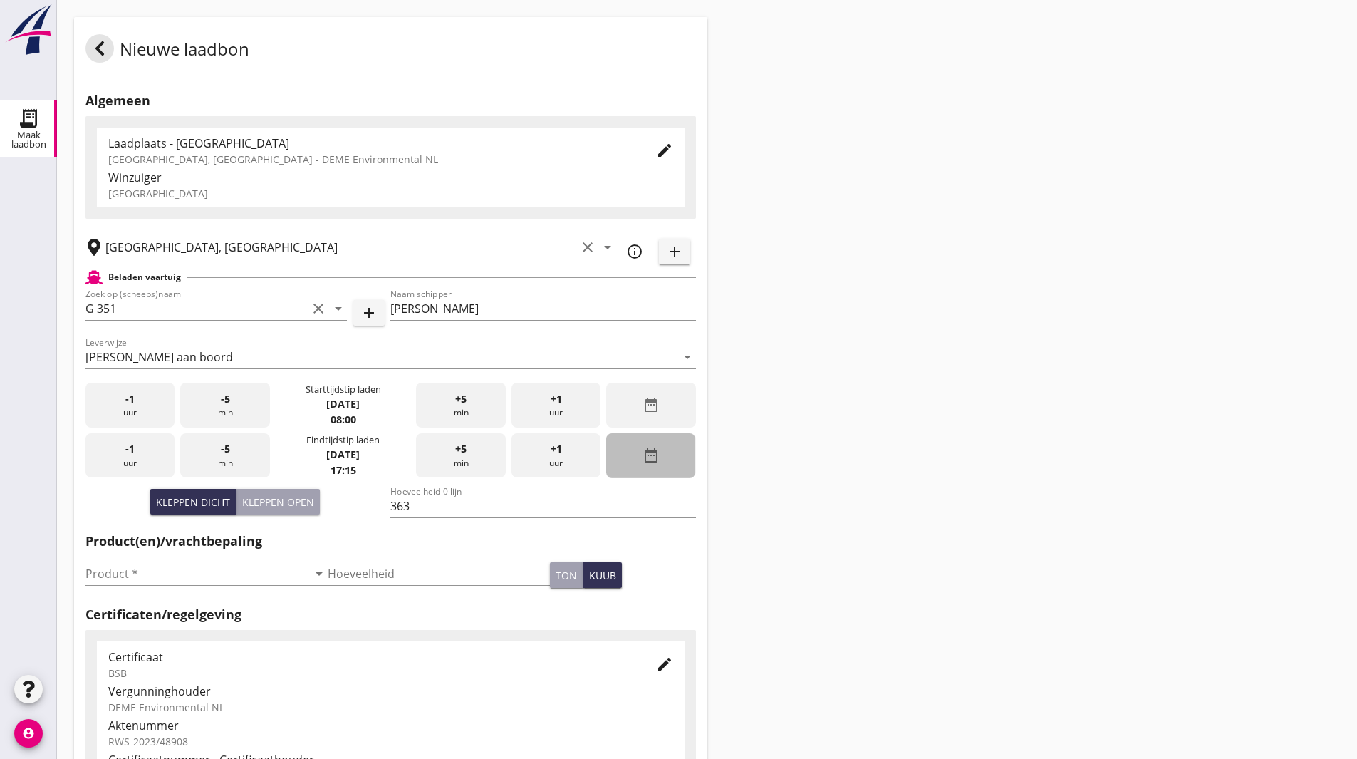
click at [643, 452] on icon "date_range" at bounding box center [651, 455] width 17 height 17
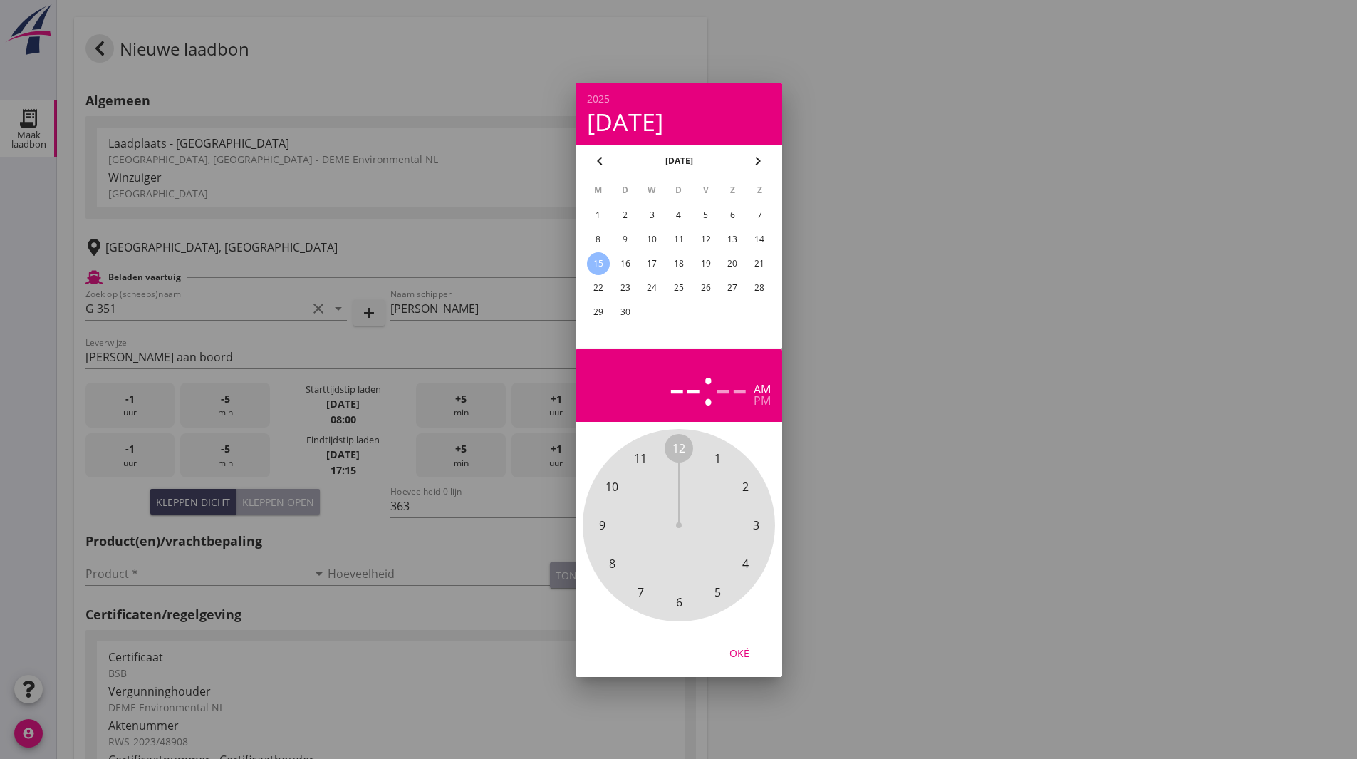
click at [594, 241] on div "8" at bounding box center [597, 239] width 23 height 23
click at [641, 459] on span "11" at bounding box center [640, 457] width 13 height 17
click at [677, 605] on span "30" at bounding box center [678, 601] width 13 height 17
click at [745, 651] on div "Oké" at bounding box center [739, 652] width 40 height 15
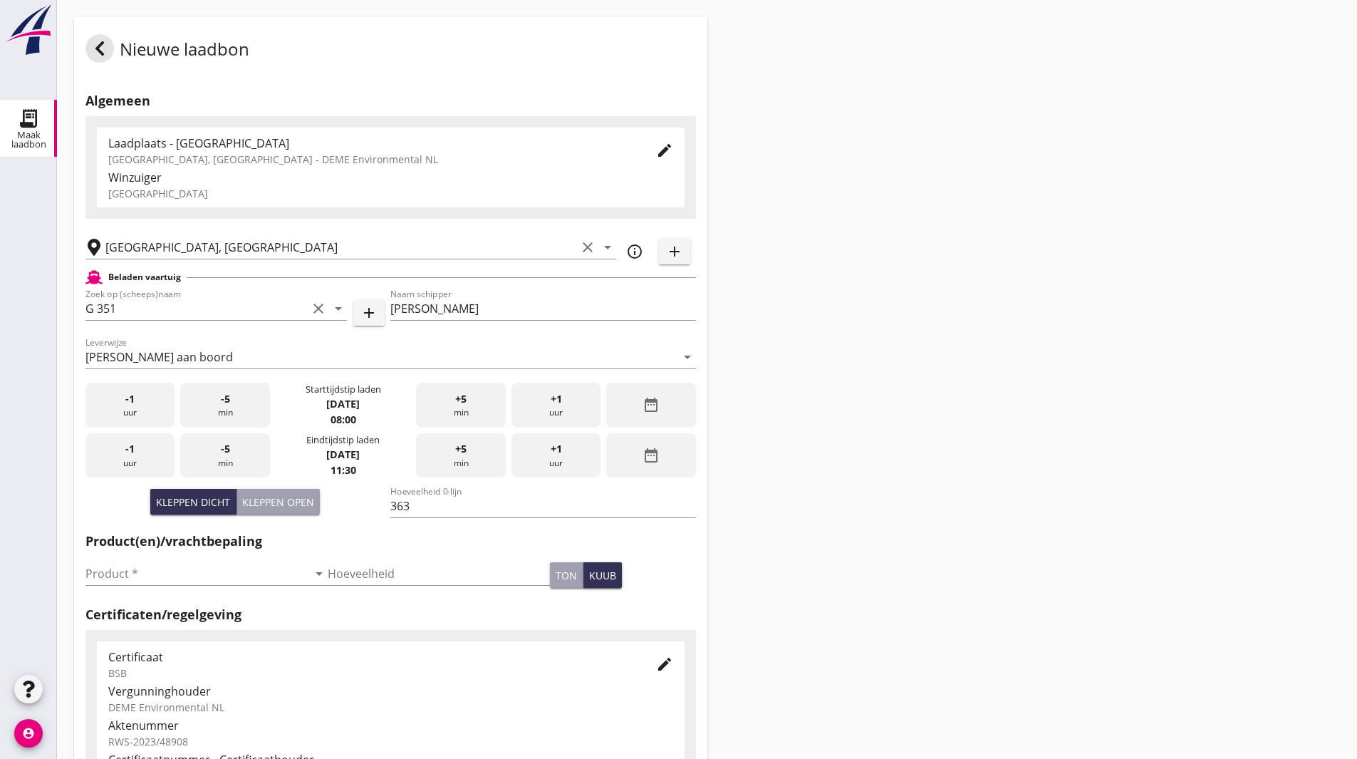
click at [760, 218] on div "Nieuwe laadbon Algemeen Laadplaats - Wingebied Veerse Meer, Zeeland - DEME Envi…" at bounding box center [707, 509] width 1300 height 1018
drag, startPoint x: 760, startPoint y: 218, endPoint x: 321, endPoint y: 417, distance: 481.7
click at [757, 208] on div "Nieuwe laadbon Algemeen Laadplaats - Wingebied Veerse Meer, Zeeland - DEME Envi…" at bounding box center [707, 509] width 1300 height 1018
click at [192, 566] on input "Product *" at bounding box center [196, 573] width 222 height 23
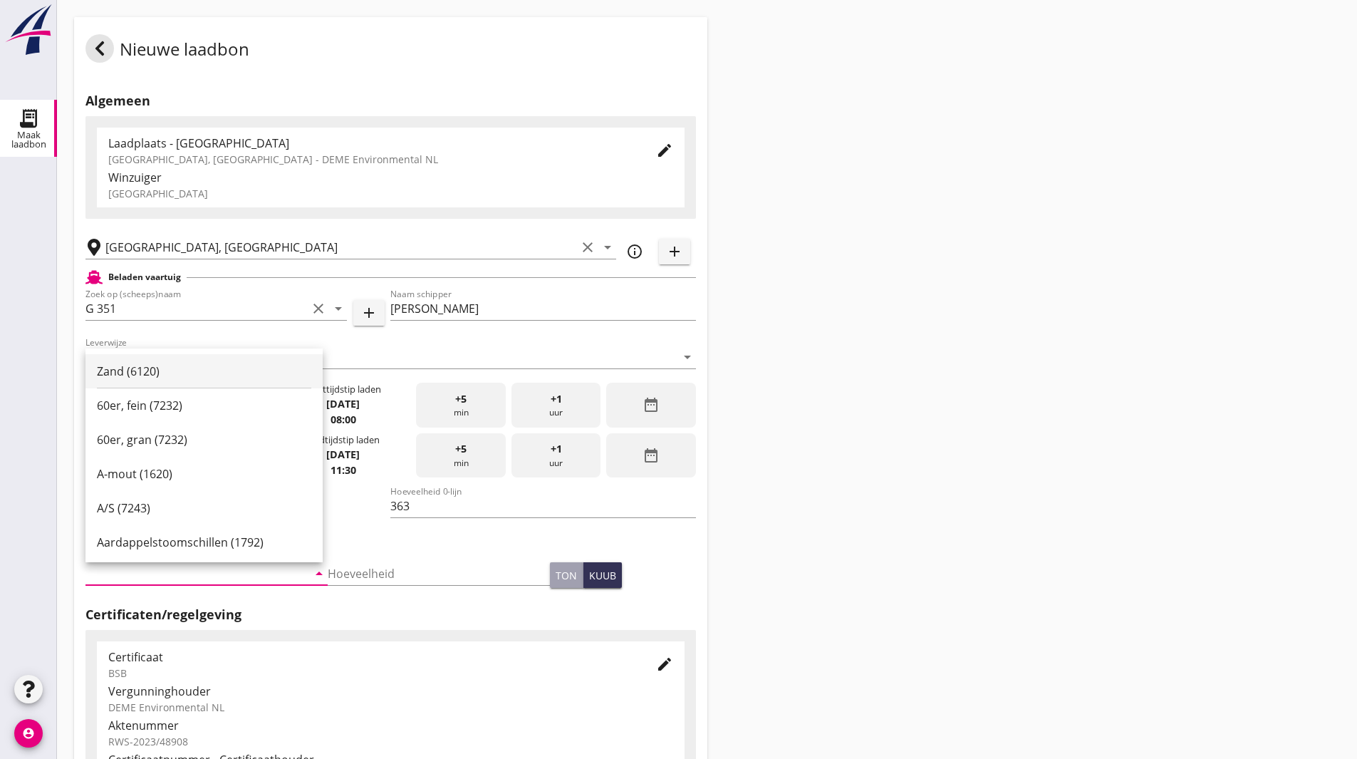
click at [140, 368] on div "Zand (6120)" at bounding box center [204, 371] width 214 height 17
type input "Zand (6120)"
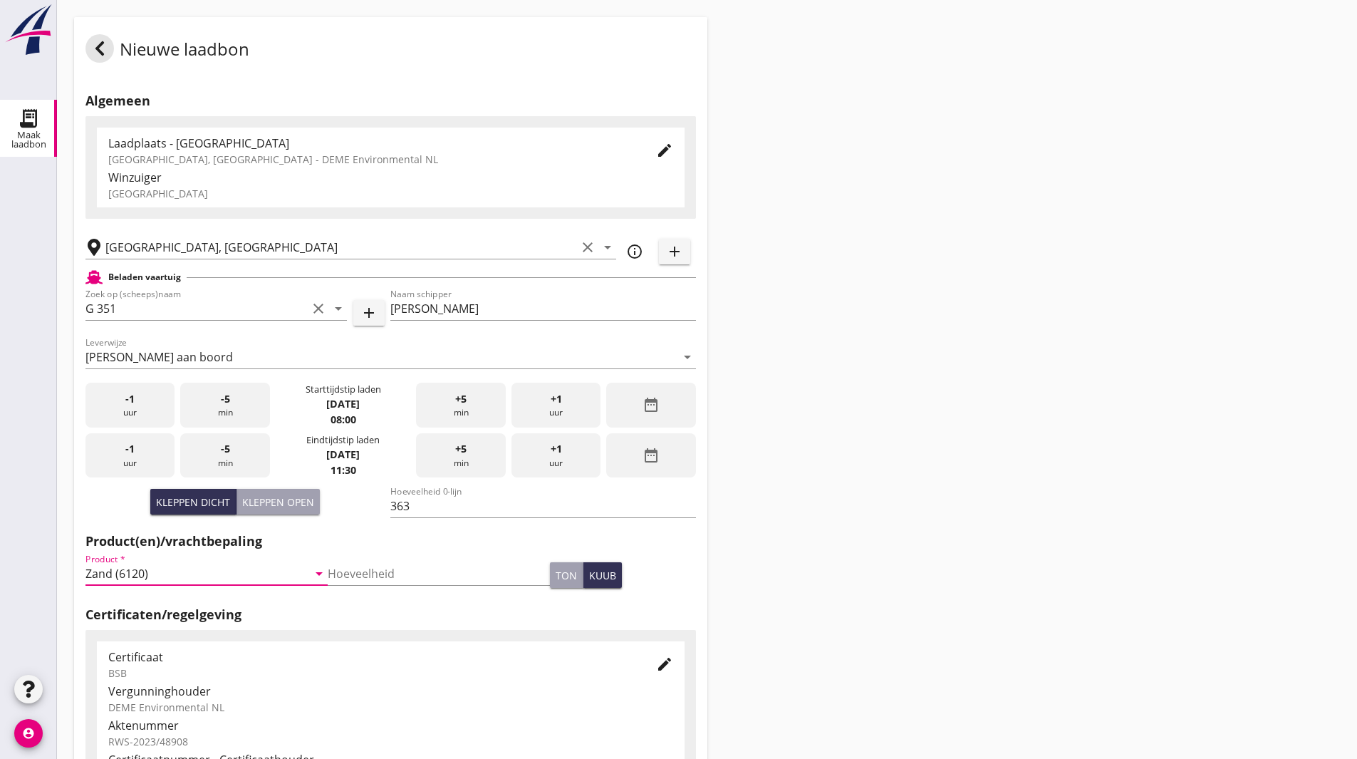
click at [880, 374] on div "Nieuwe laadbon Algemeen Laadplaats - Wingebied Veerse Meer, Zeeland - DEME Envi…" at bounding box center [707, 509] width 1300 height 1018
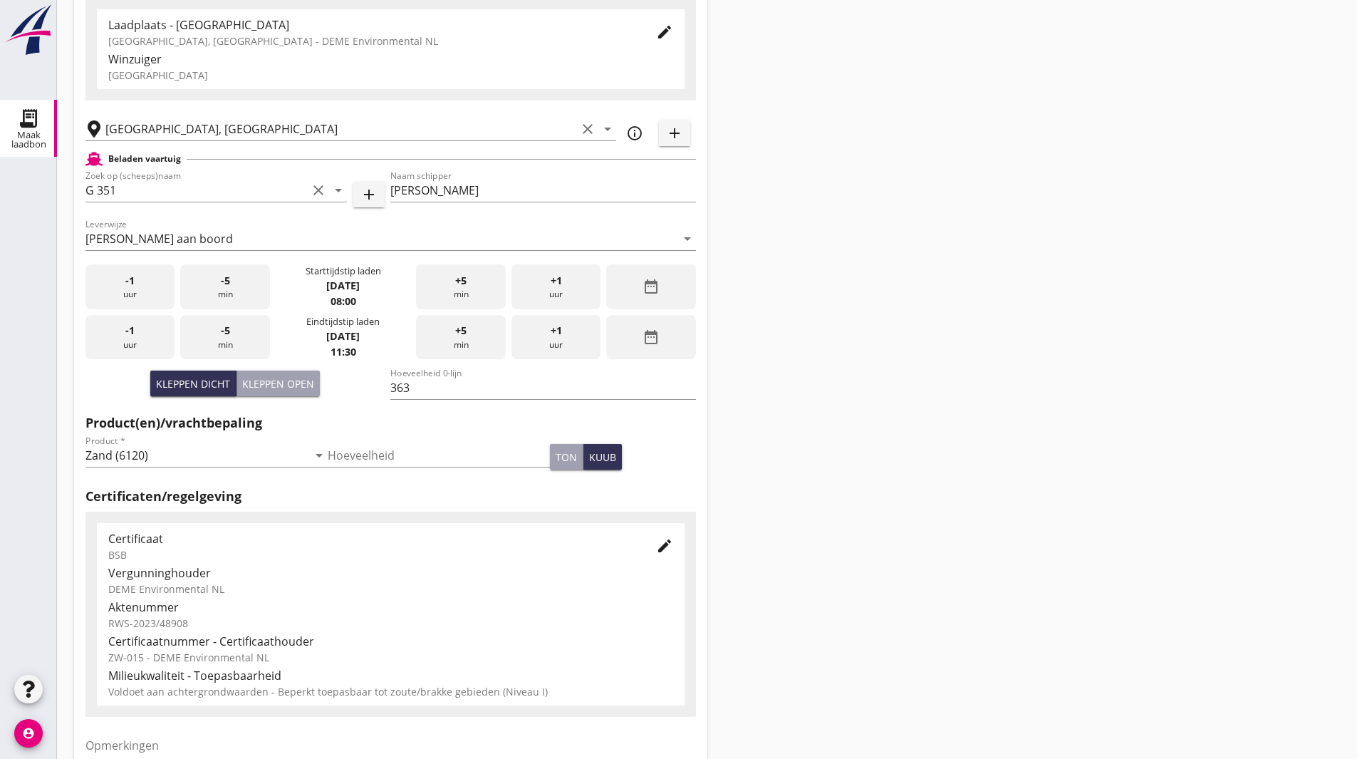
scroll to position [259, 0]
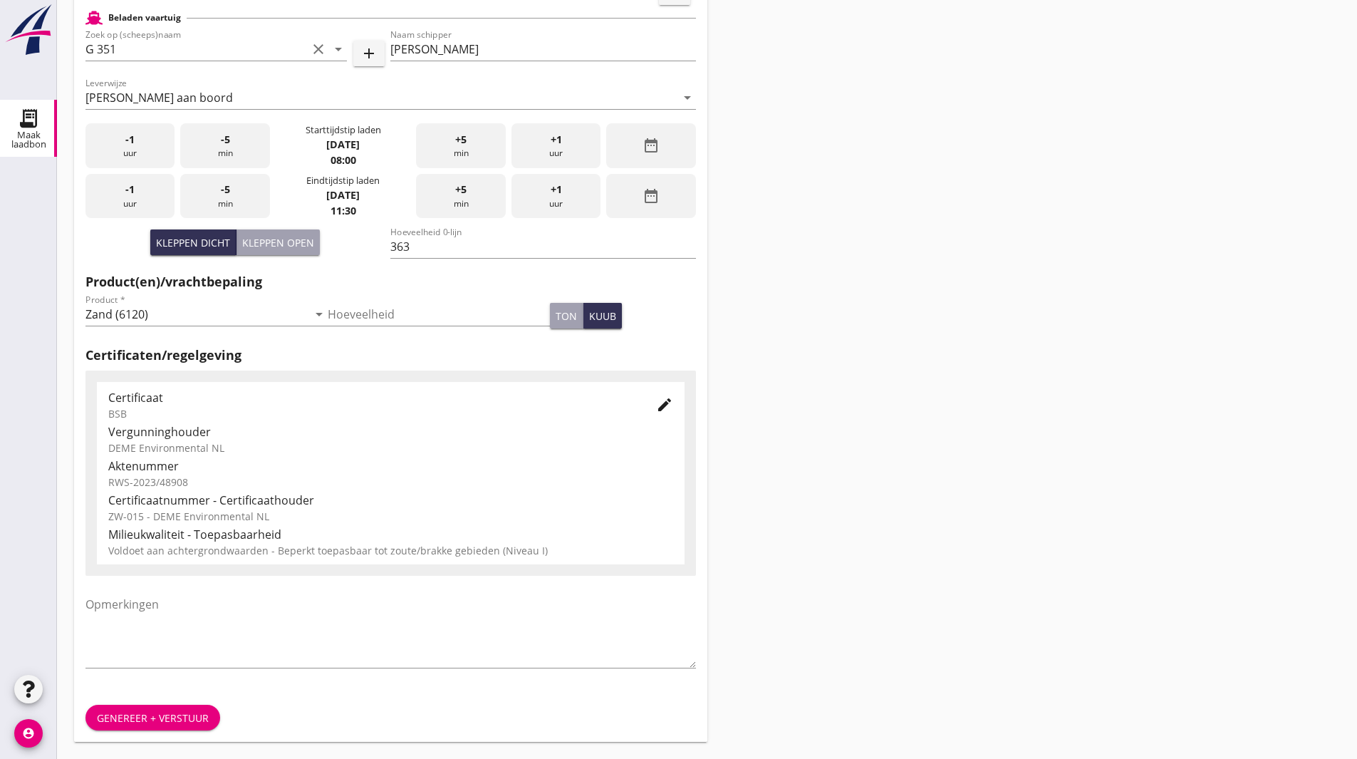
click at [136, 720] on div "Genereer + verstuur" at bounding box center [153, 717] width 112 height 15
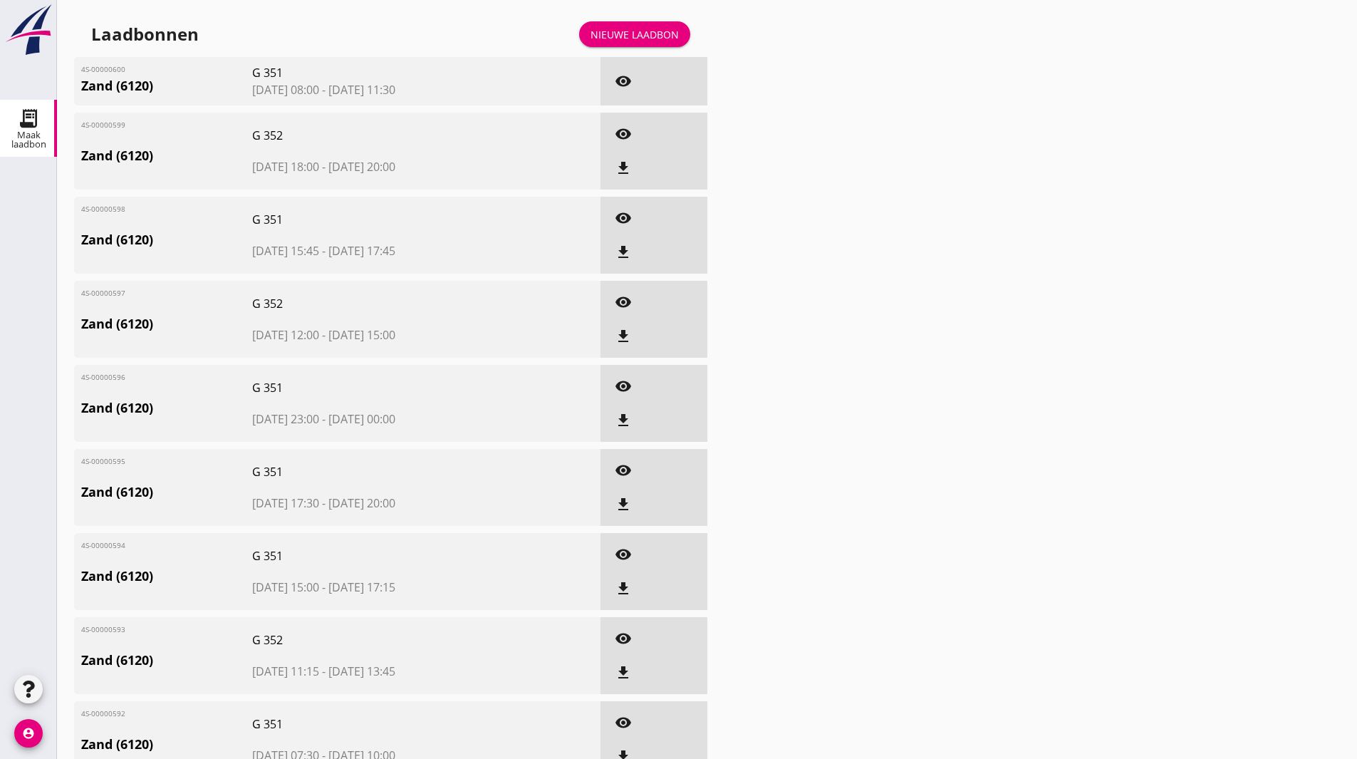
click at [623, 35] on div "Nieuwe laadbon" at bounding box center [635, 34] width 88 height 15
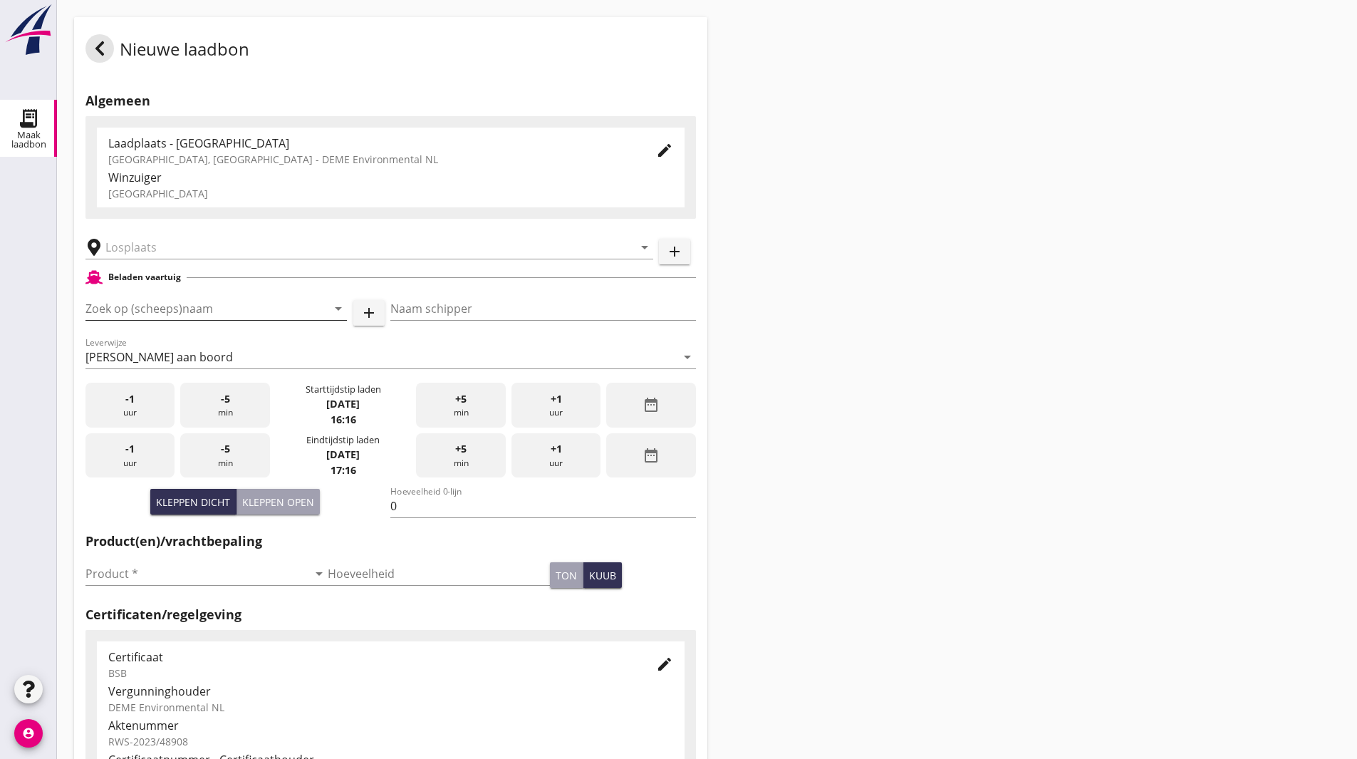
click at [121, 298] on input "Zoek op (scheeps)naam" at bounding box center [196, 308] width 222 height 23
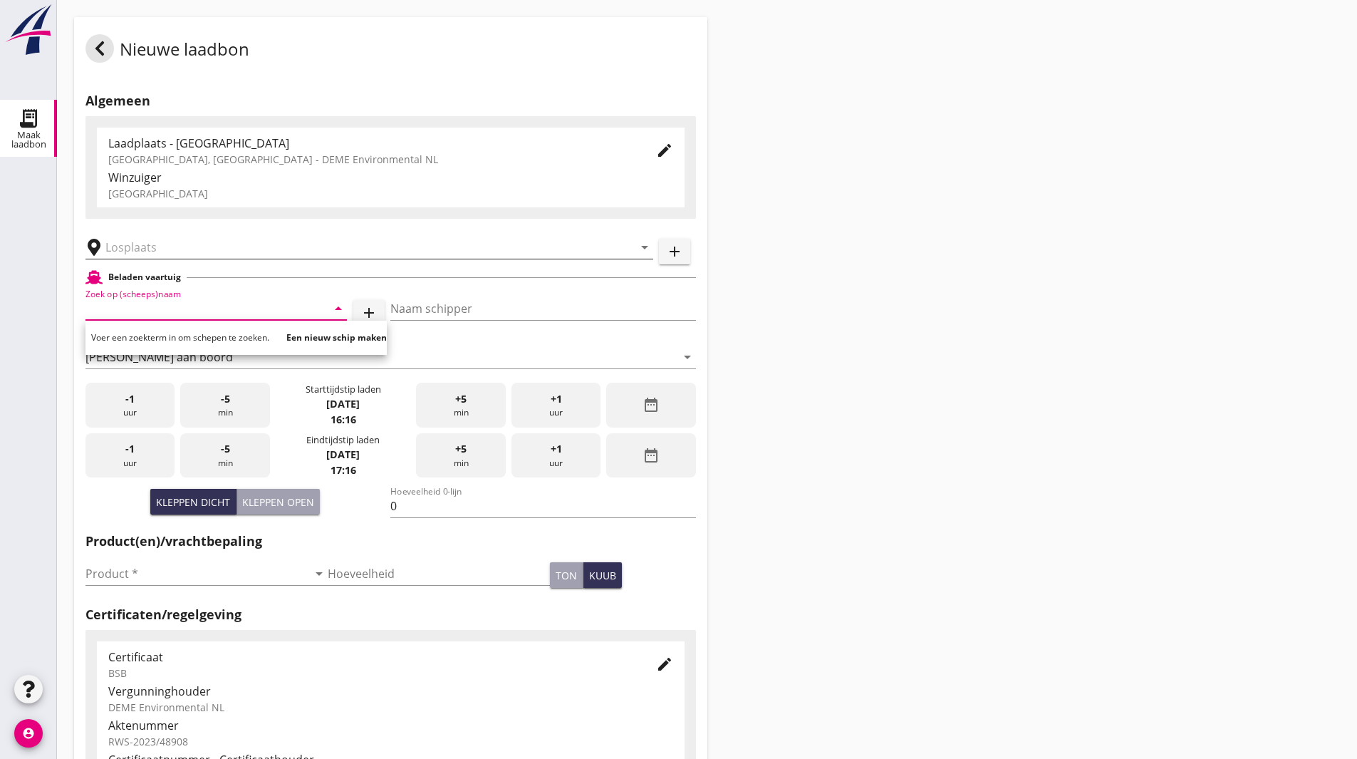
click at [176, 249] on input "text" at bounding box center [359, 247] width 508 height 23
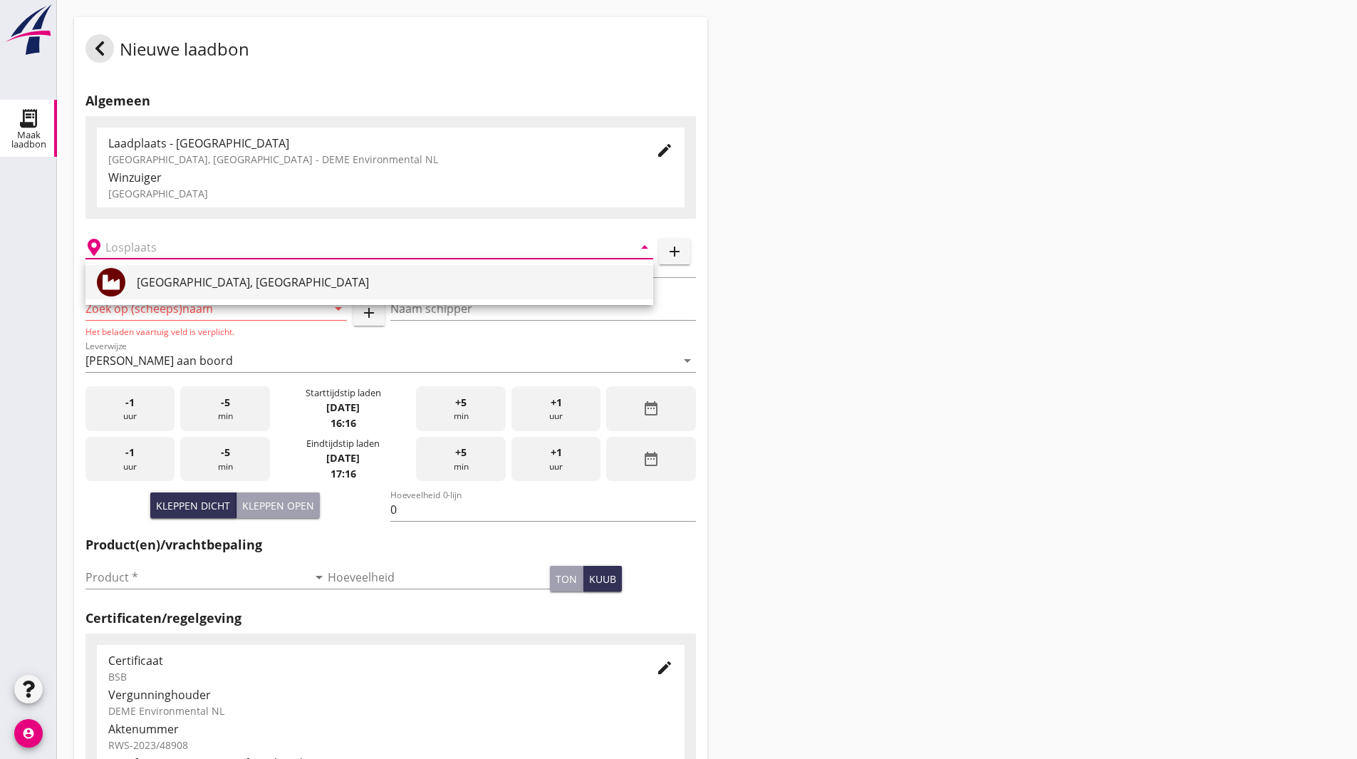
click at [147, 290] on div "[GEOGRAPHIC_DATA], [GEOGRAPHIC_DATA]" at bounding box center [389, 282] width 505 height 17
type input "[GEOGRAPHIC_DATA], [GEOGRAPHIC_DATA]"
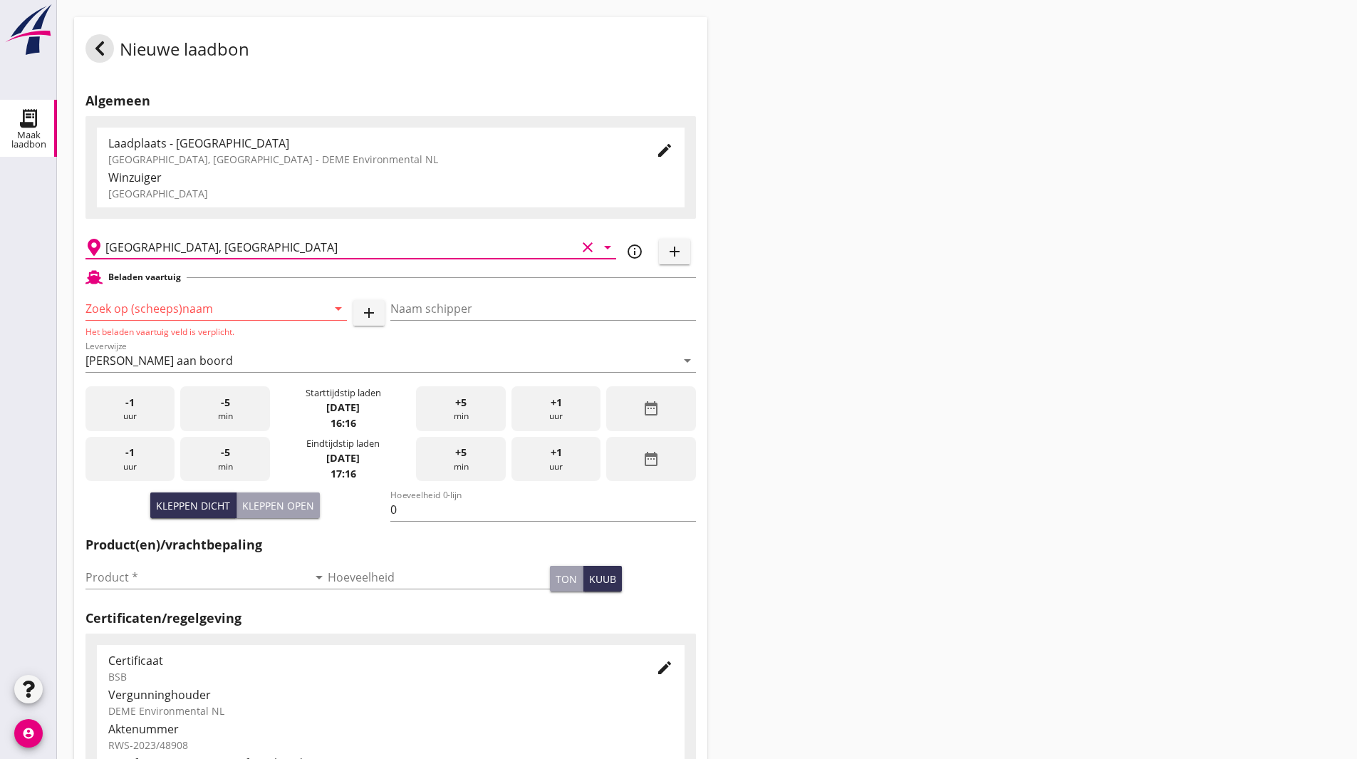
click at [164, 309] on input "Zoek op (scheeps)naam" at bounding box center [196, 308] width 222 height 23
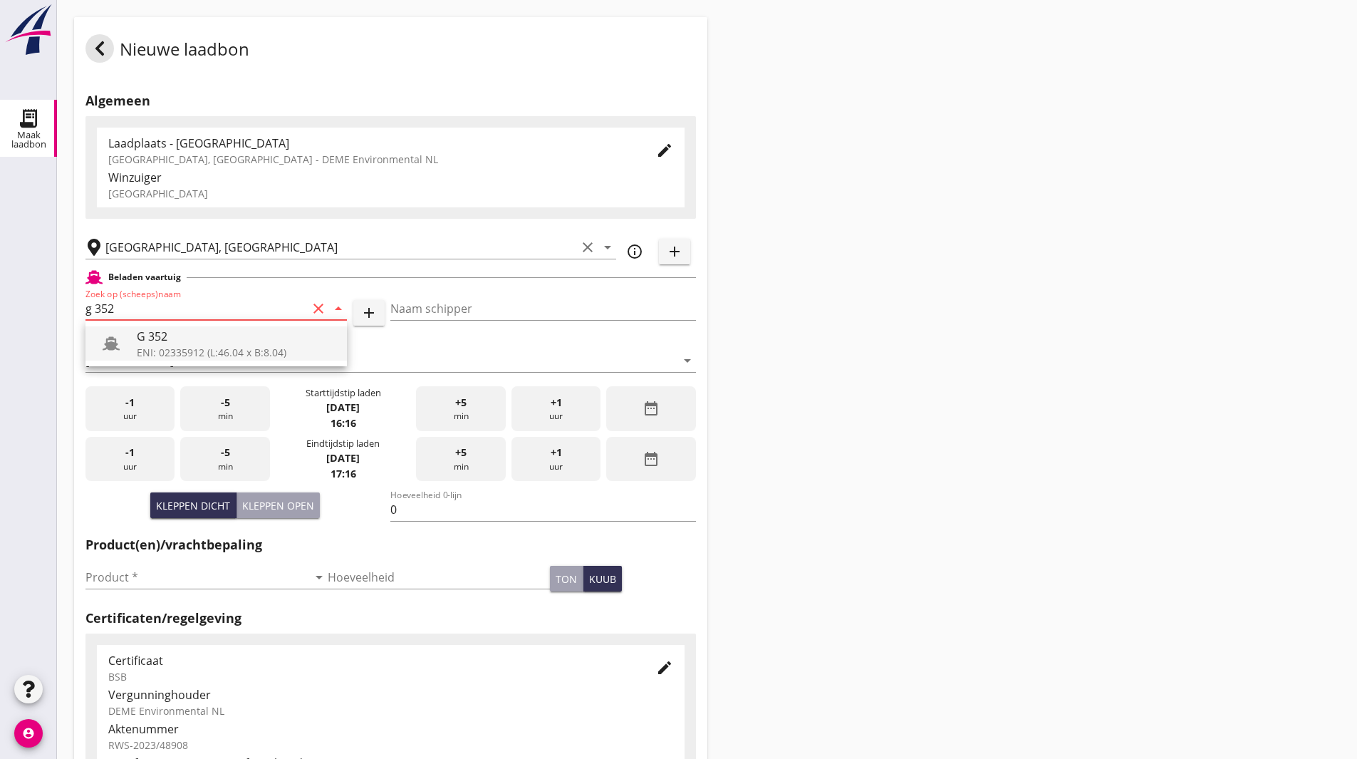
click at [165, 330] on div "G 352" at bounding box center [236, 336] width 199 height 17
type input "G 352"
type input "Ewald van loo"
type input "363"
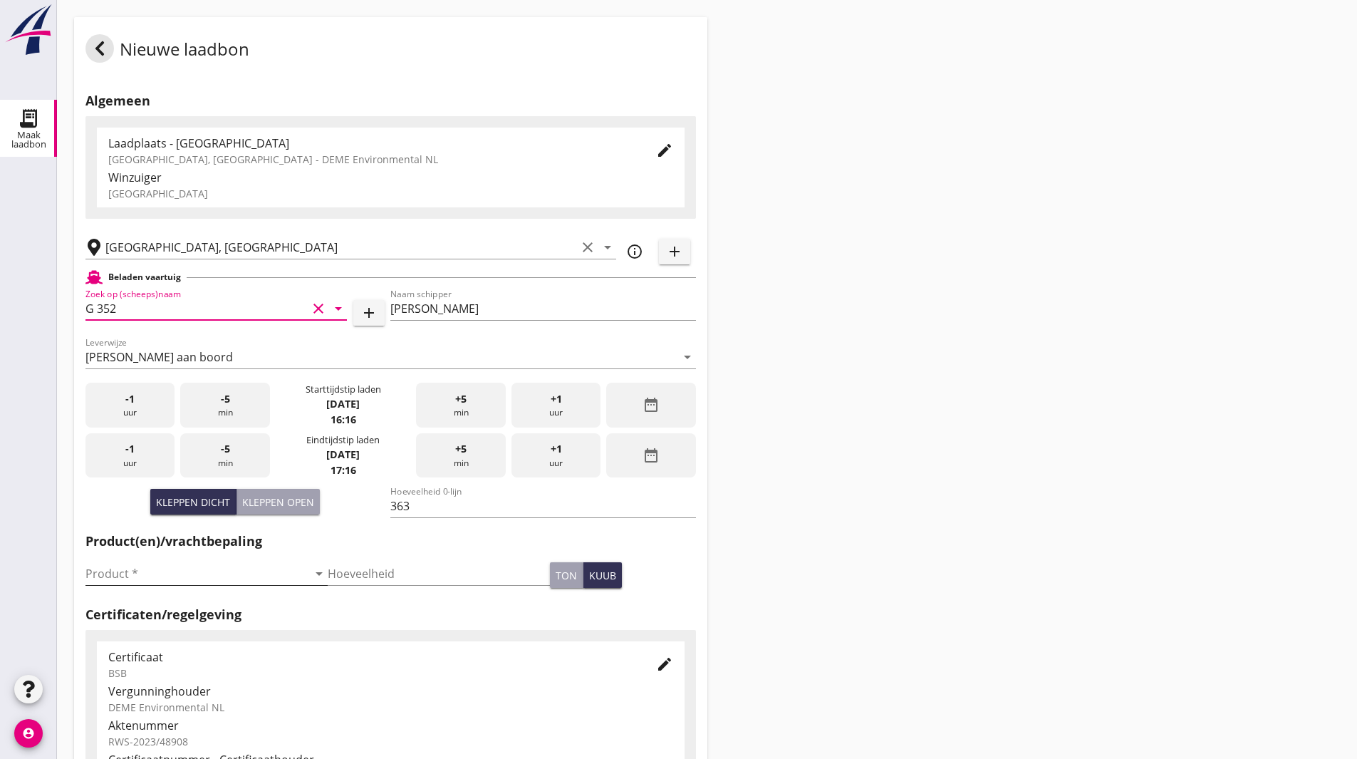
type input "G 352"
click at [242, 574] on input "Product *" at bounding box center [196, 573] width 222 height 23
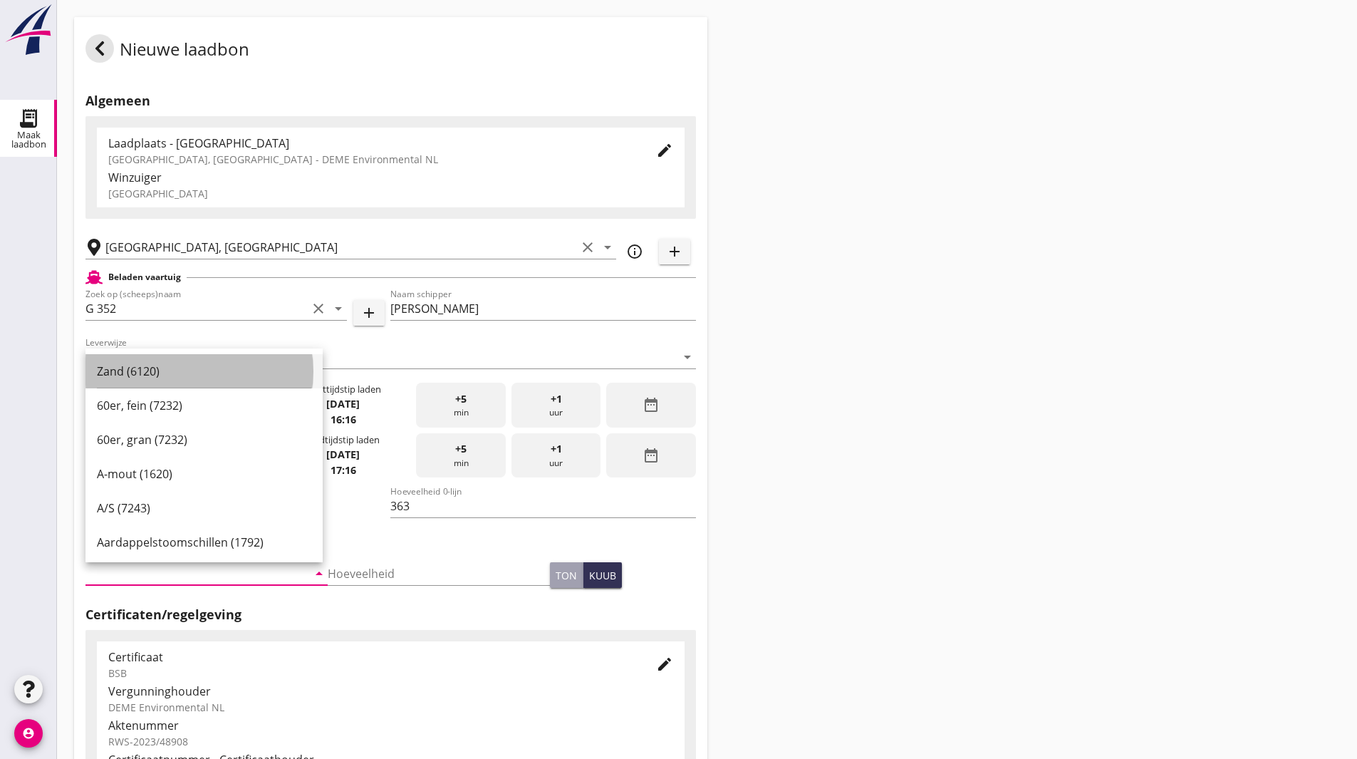
click at [177, 377] on div "Zand (6120)" at bounding box center [204, 371] width 214 height 17
type input "Zand (6120)"
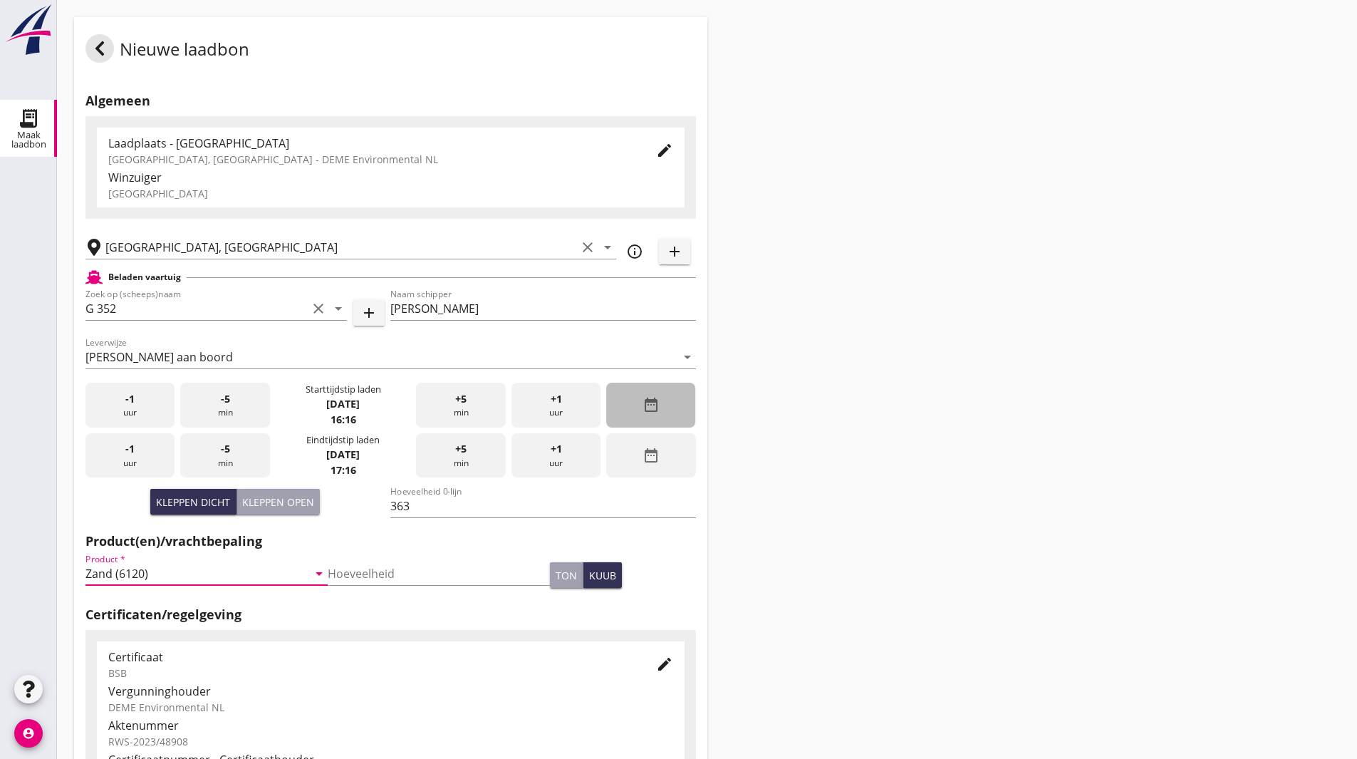
click at [651, 399] on icon "date_range" at bounding box center [651, 404] width 17 height 17
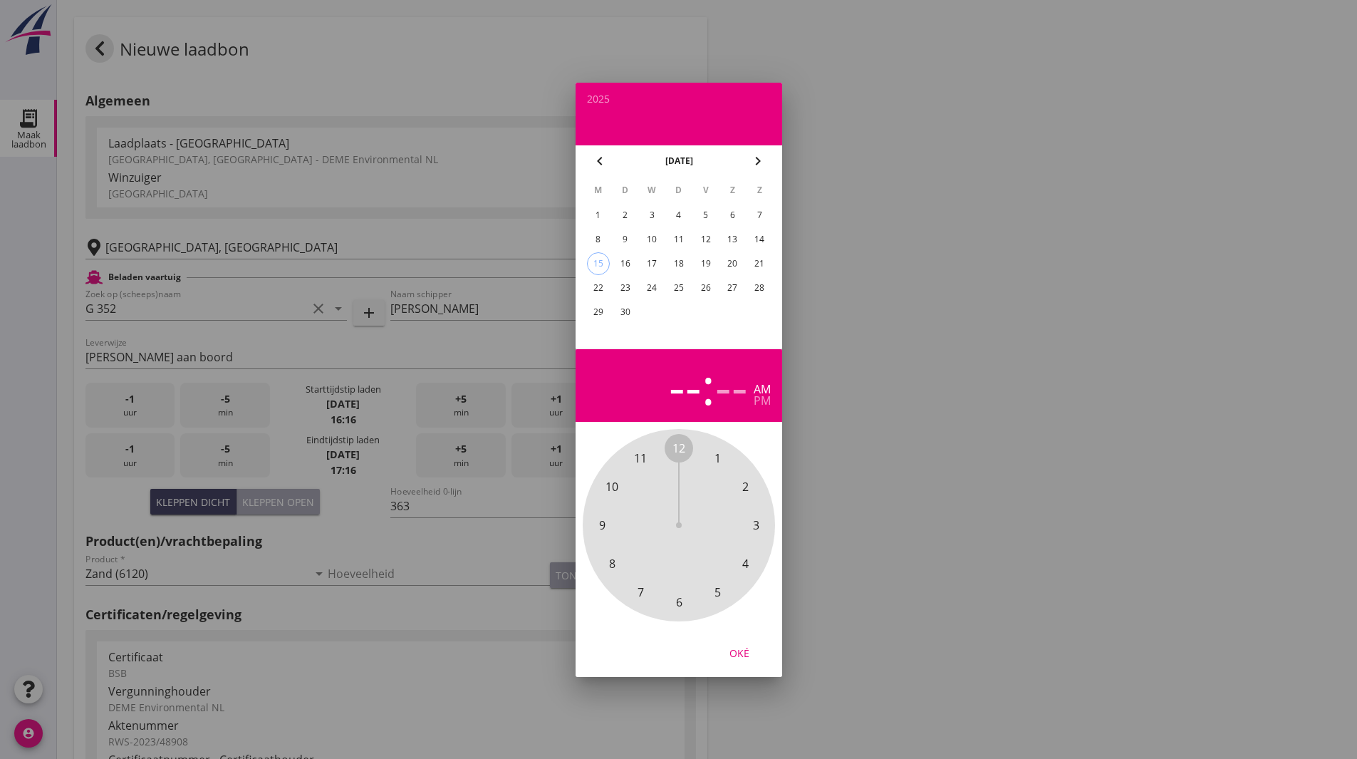
click at [680, 452] on span "12" at bounding box center [678, 447] width 13 height 17
click at [681, 445] on span "00" at bounding box center [678, 447] width 13 height 17
click at [769, 405] on div "pm" at bounding box center [762, 400] width 17 height 11
click at [740, 640] on button "Oké" at bounding box center [739, 653] width 63 height 26
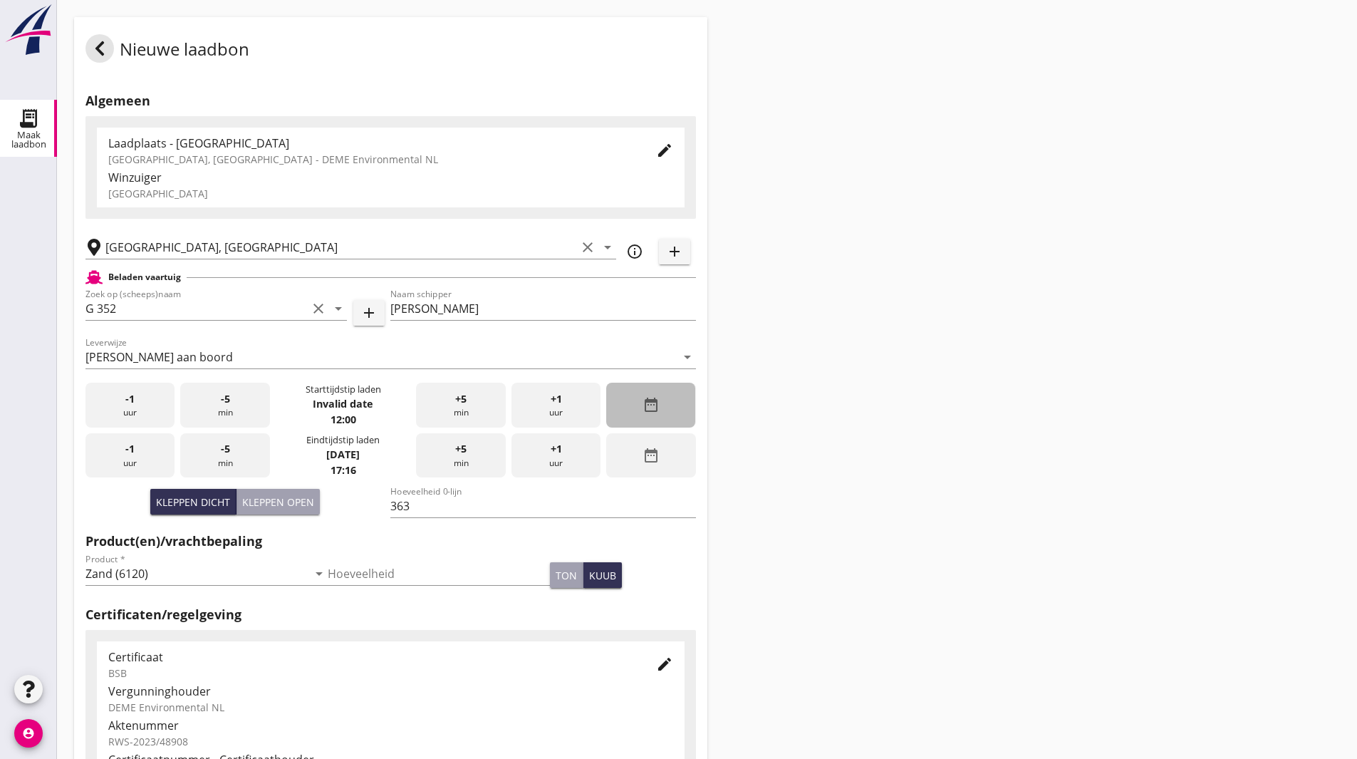
click at [660, 412] on div "date_range" at bounding box center [650, 405] width 89 height 45
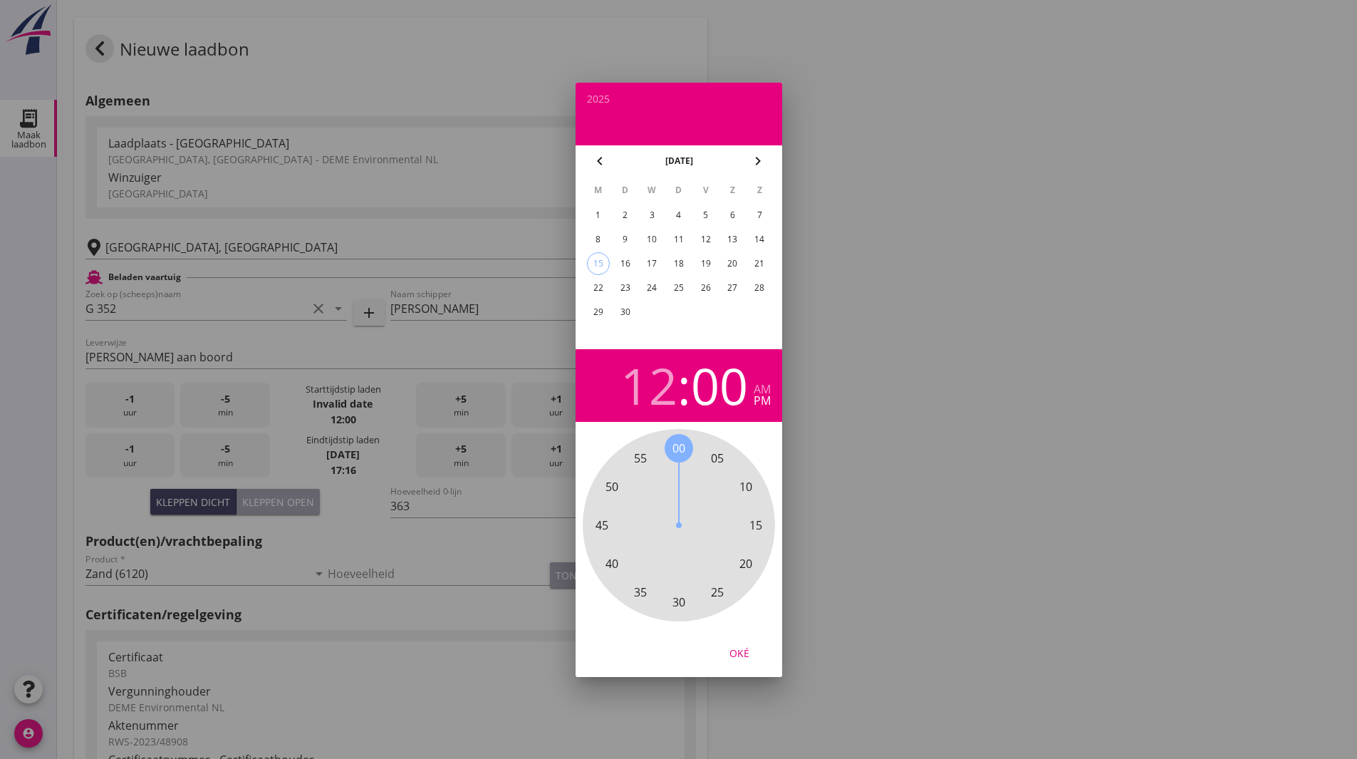
click at [606, 241] on div "8" at bounding box center [597, 239] width 23 height 23
click at [738, 648] on div "Oké" at bounding box center [739, 652] width 40 height 15
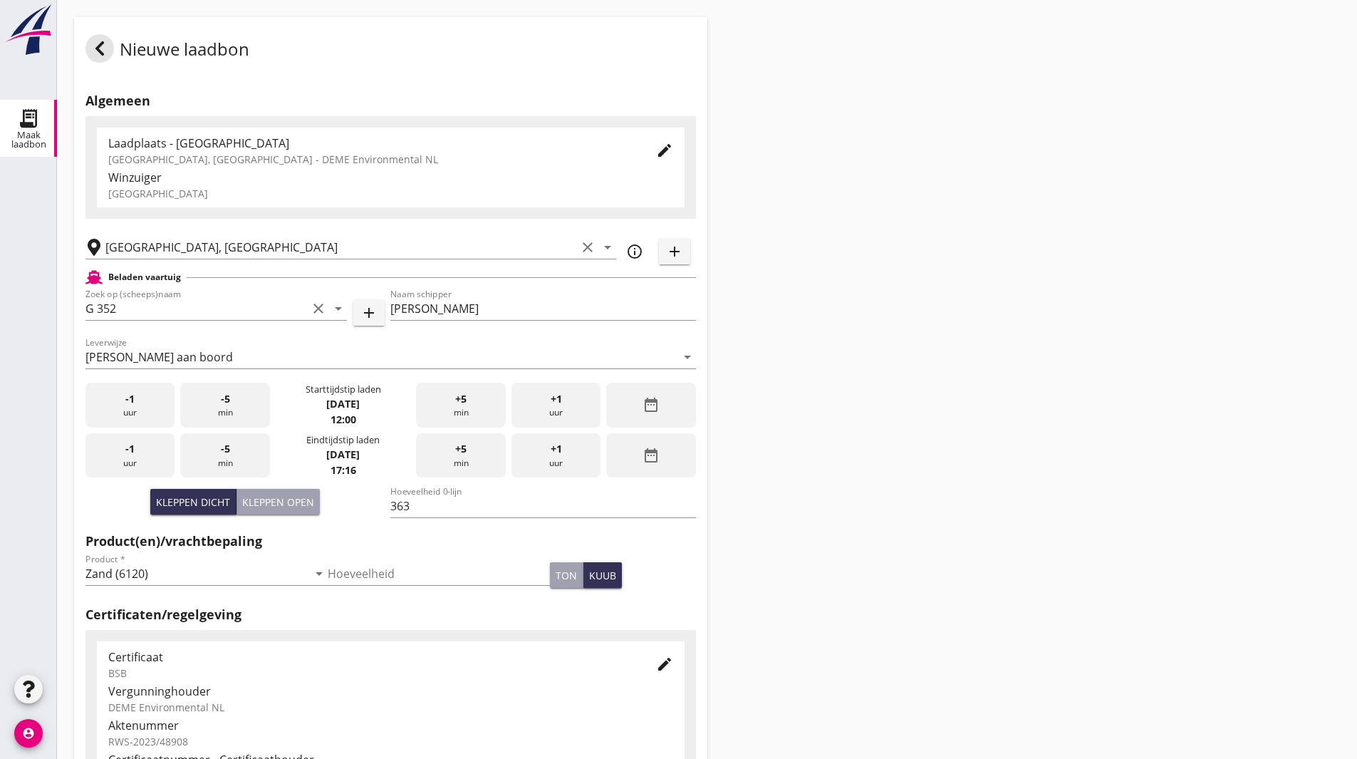
click at [833, 448] on div "Nieuwe laadbon Algemeen Laadplaats - Wingebied Veerse Meer, Zeeland - DEME Envi…" at bounding box center [707, 509] width 1300 height 1018
click at [655, 444] on div "date_range" at bounding box center [650, 455] width 89 height 45
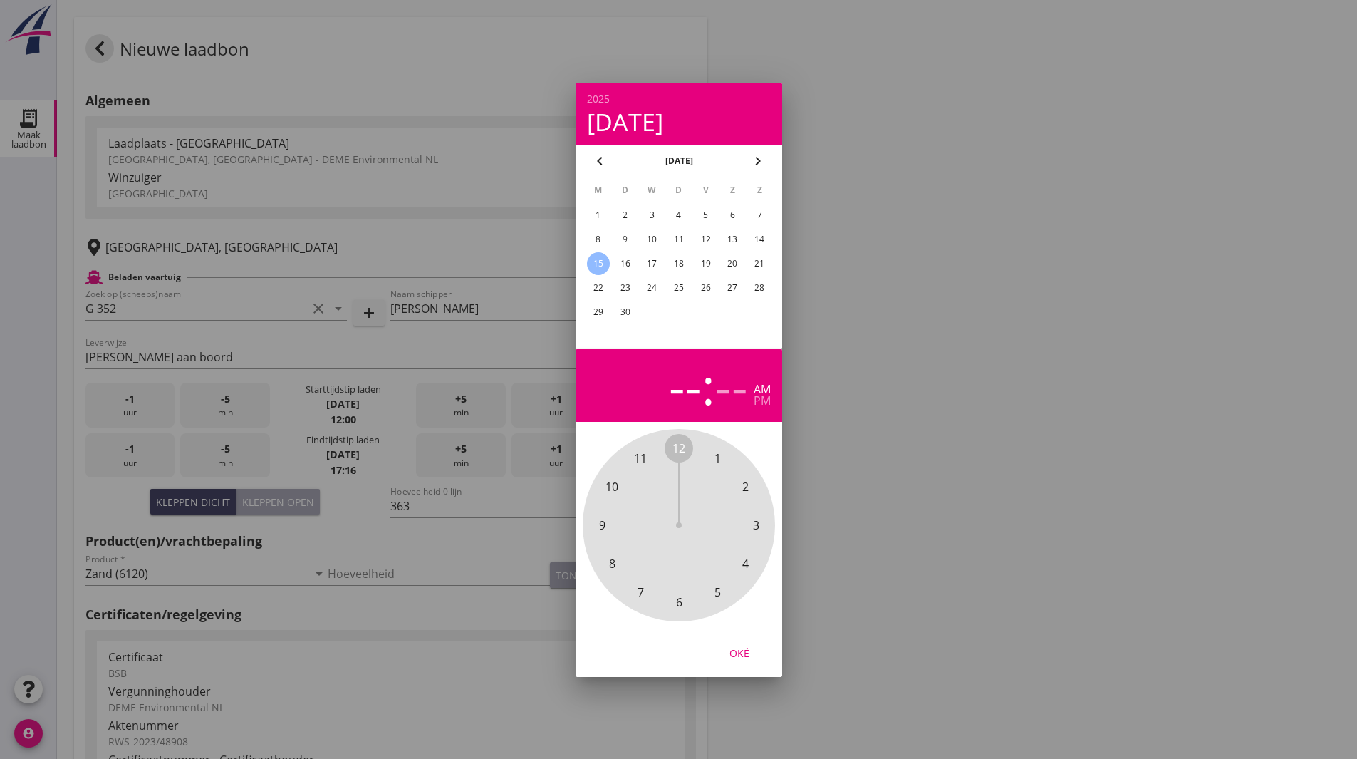
click at [750, 489] on span "2" at bounding box center [745, 486] width 28 height 28
click at [598, 519] on span "45" at bounding box center [601, 524] width 13 height 17
click at [600, 524] on span "45" at bounding box center [601, 524] width 13 height 17
click at [768, 405] on div "pm" at bounding box center [762, 400] width 17 height 11
click at [744, 646] on div "Oké" at bounding box center [739, 652] width 40 height 15
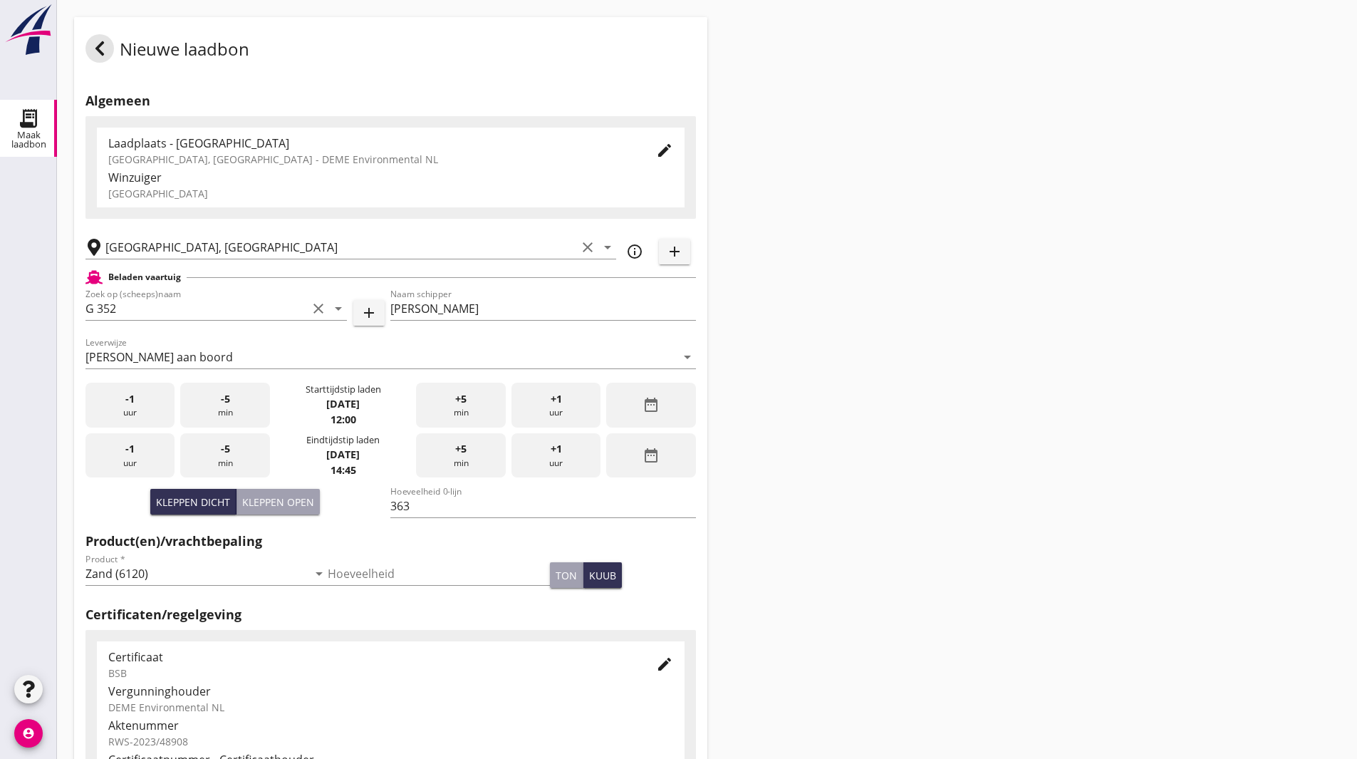
click at [840, 494] on div "Nieuwe laadbon Algemeen Laadplaats - Wingebied Veerse Meer, Zeeland - DEME Envi…" at bounding box center [707, 509] width 1300 height 1018
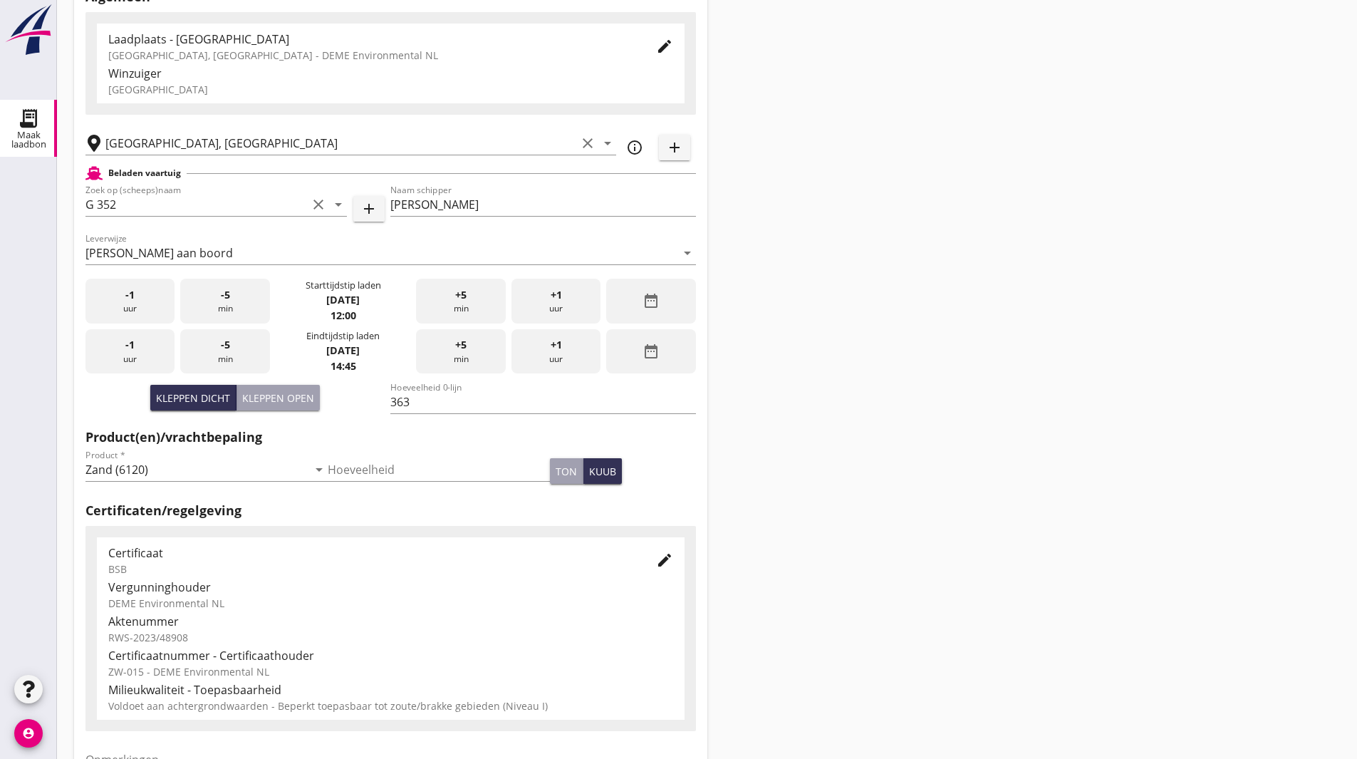
scroll to position [259, 0]
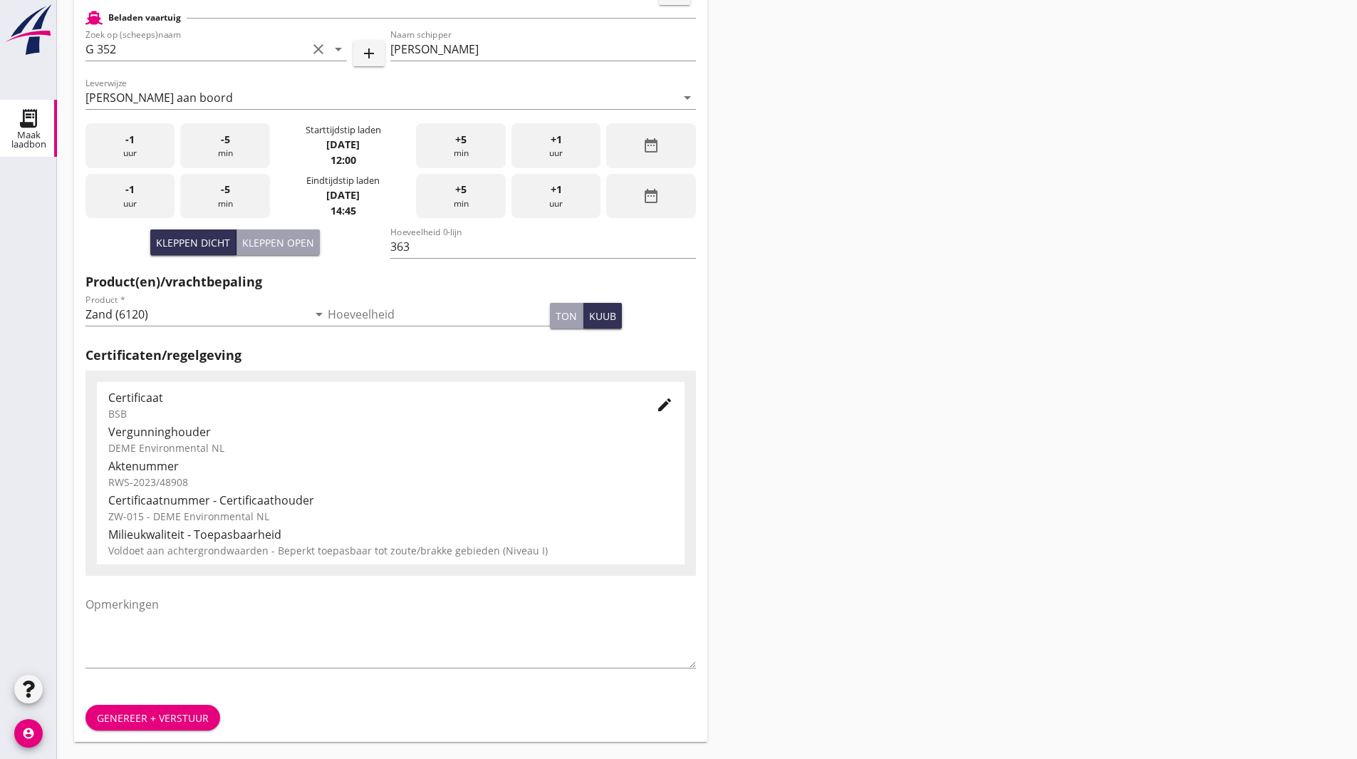
click at [159, 714] on div "Genereer + verstuur" at bounding box center [153, 717] width 112 height 15
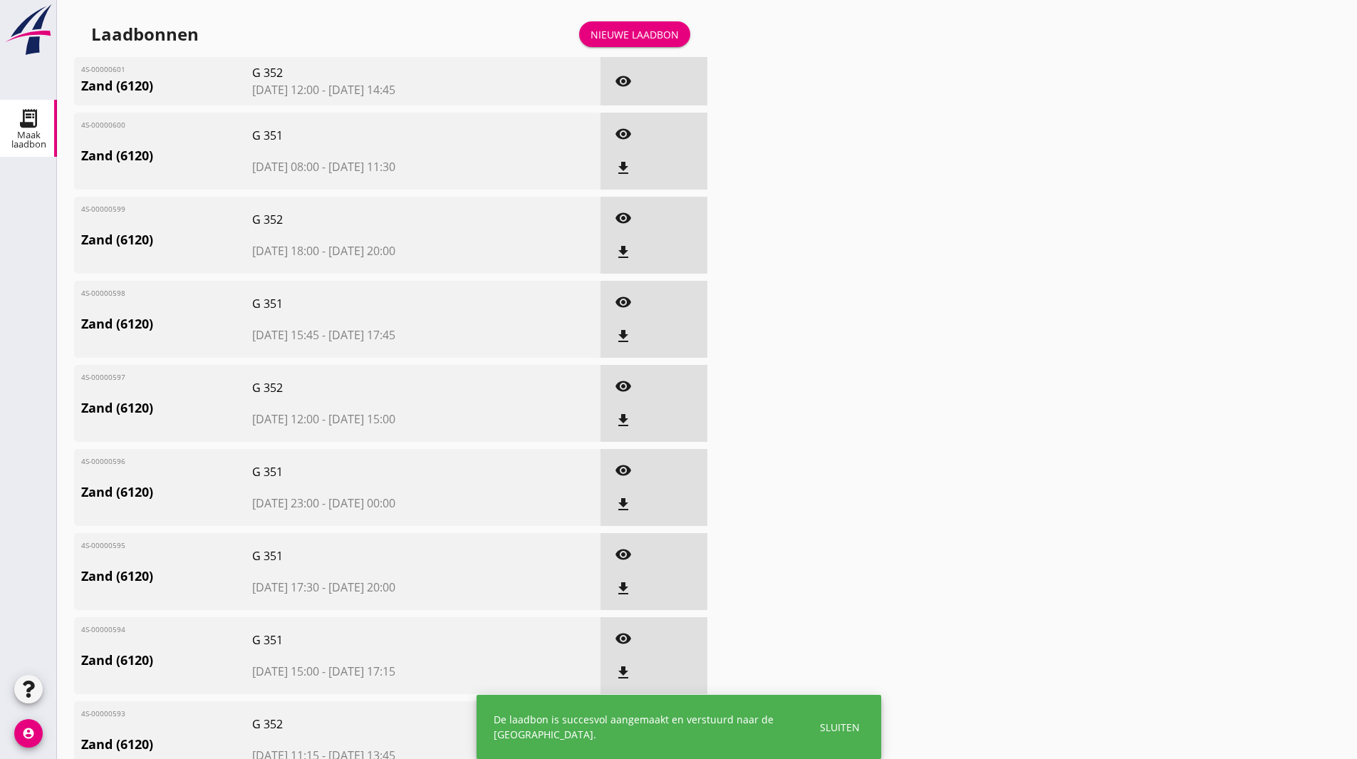
click at [662, 36] on div "Nieuwe laadbon" at bounding box center [635, 34] width 88 height 15
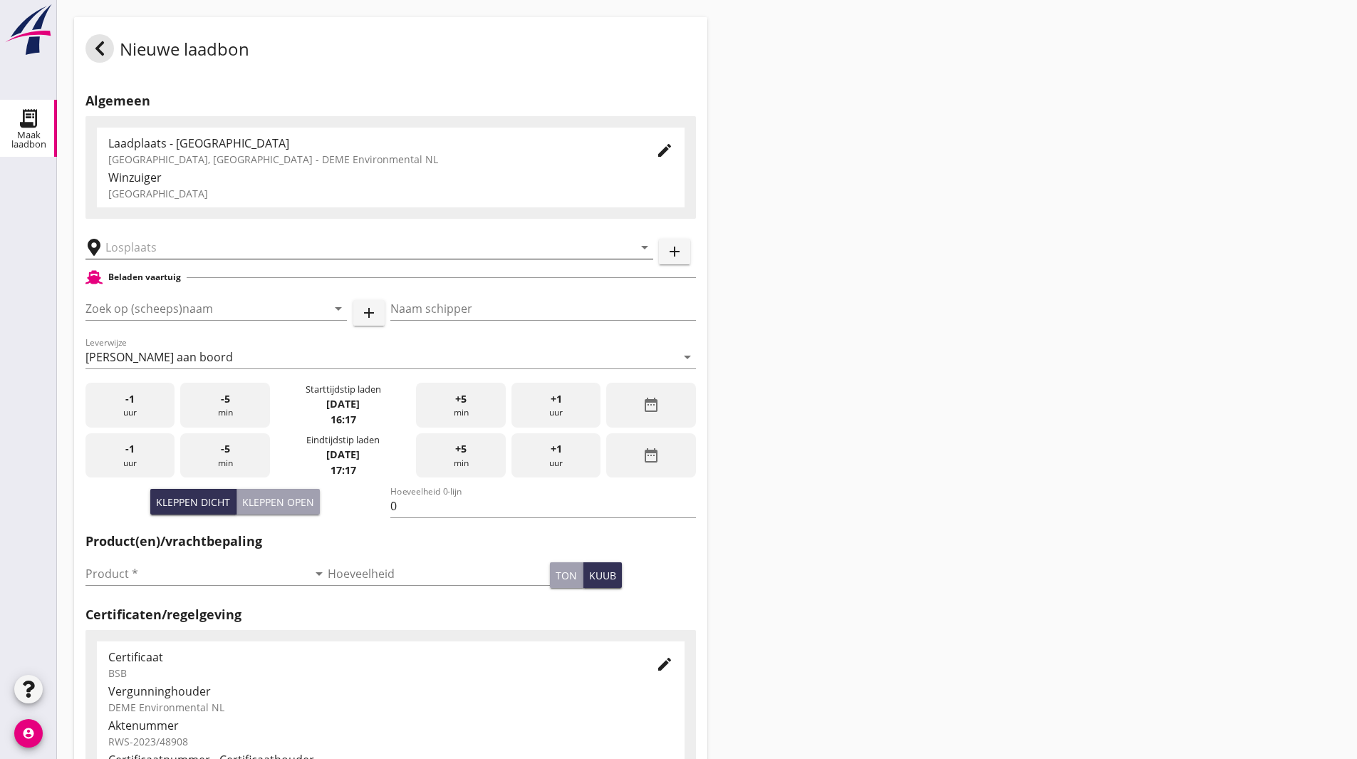
click at [164, 248] on input "text" at bounding box center [359, 247] width 508 height 23
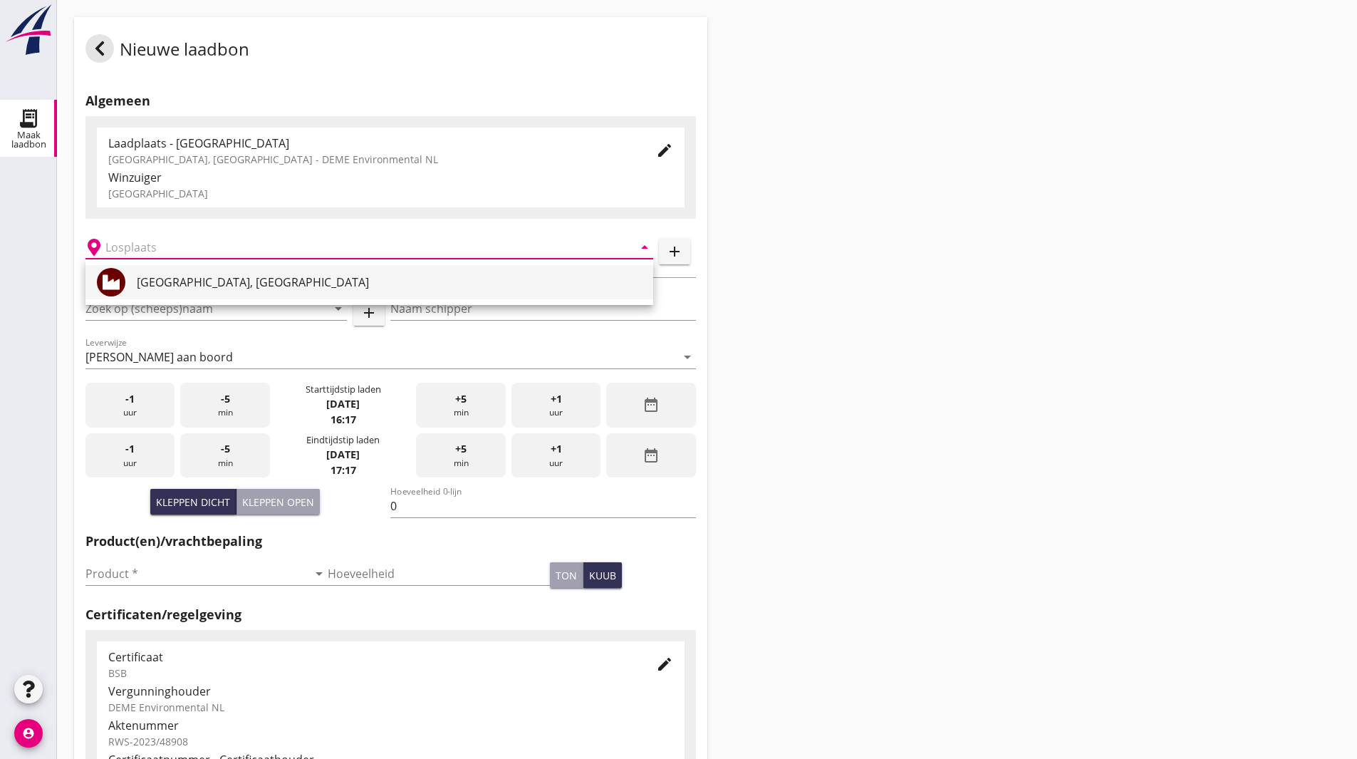
click at [182, 282] on div "[GEOGRAPHIC_DATA], [GEOGRAPHIC_DATA]" at bounding box center [389, 282] width 505 height 17
type input "[GEOGRAPHIC_DATA], [GEOGRAPHIC_DATA]"
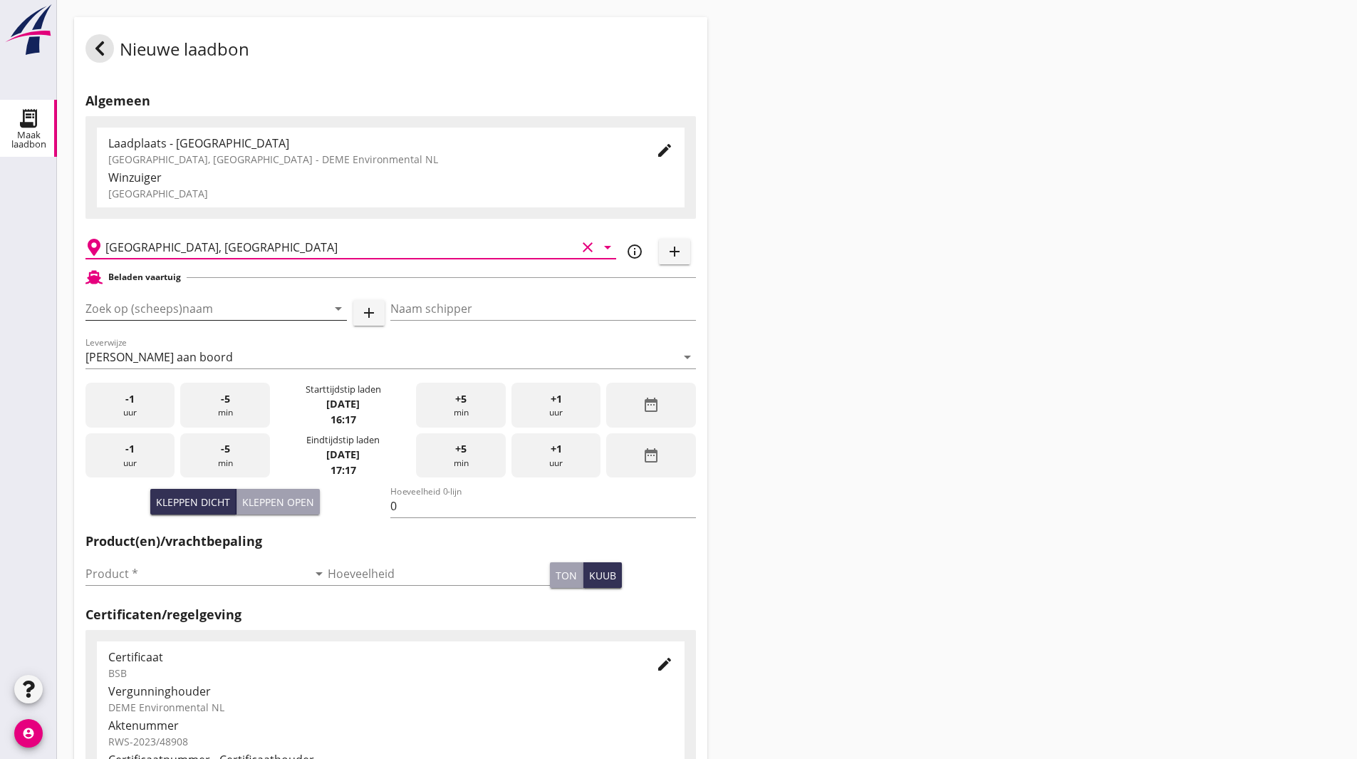
click at [182, 307] on input "Zoek op (scheeps)naam" at bounding box center [196, 308] width 222 height 23
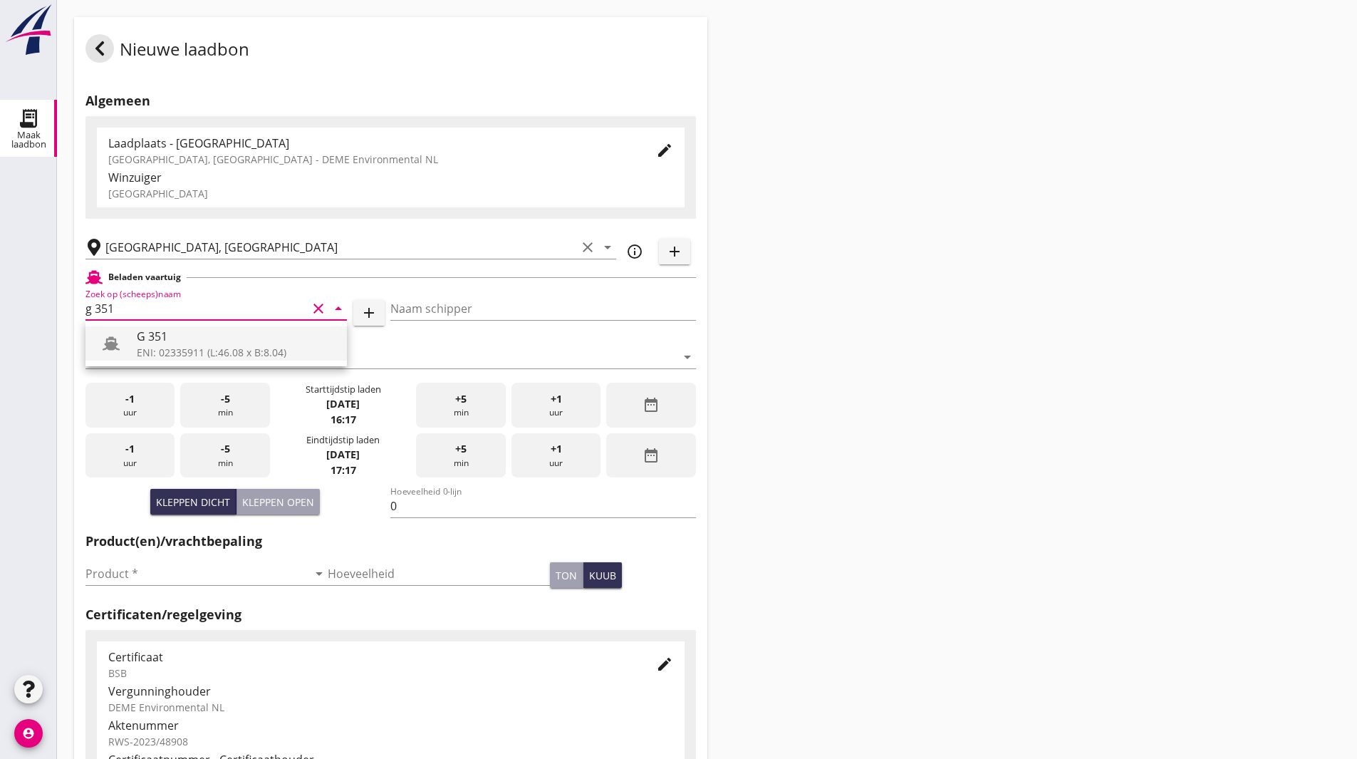
click at [168, 328] on div "G 351" at bounding box center [236, 336] width 199 height 17
type input "G 351"
type input "[PERSON_NAME]"
type input "363"
type input "G 351"
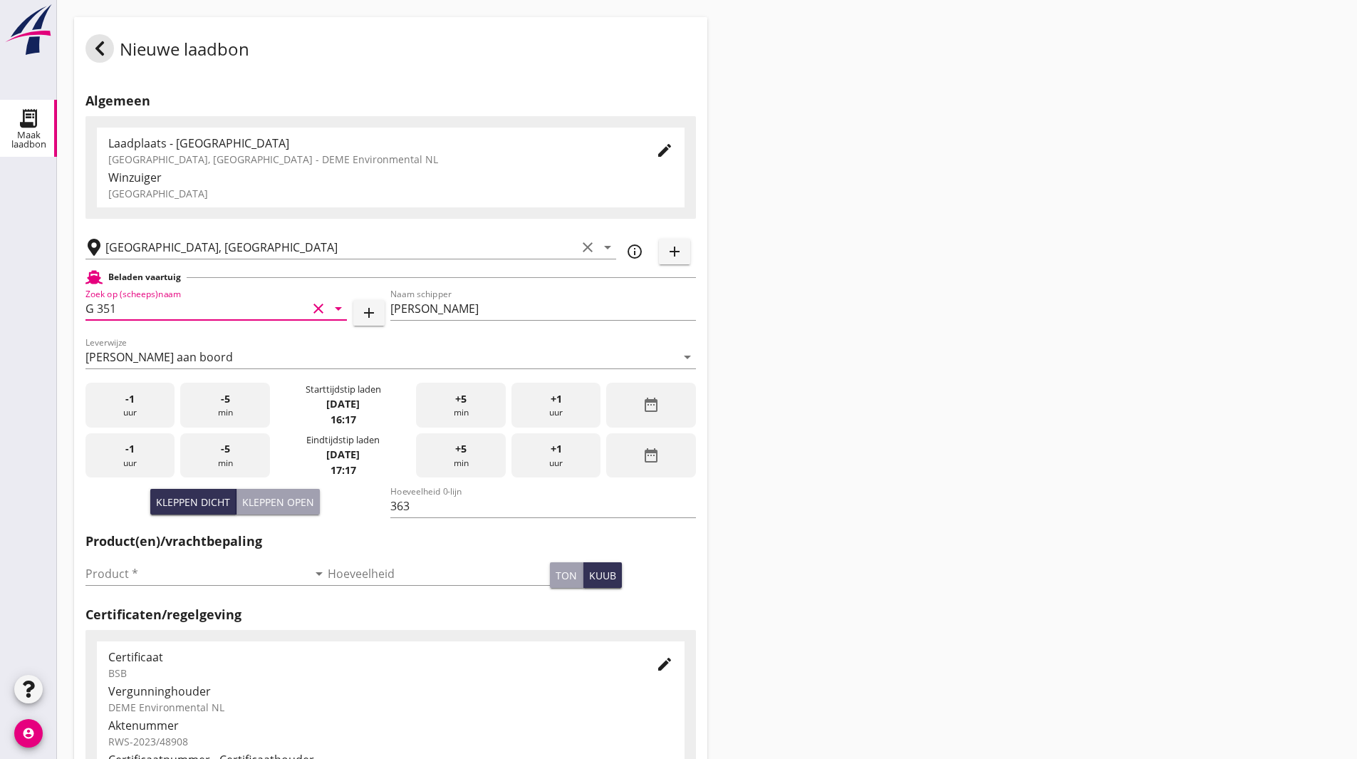
click at [636, 404] on div "date_range" at bounding box center [650, 405] width 89 height 45
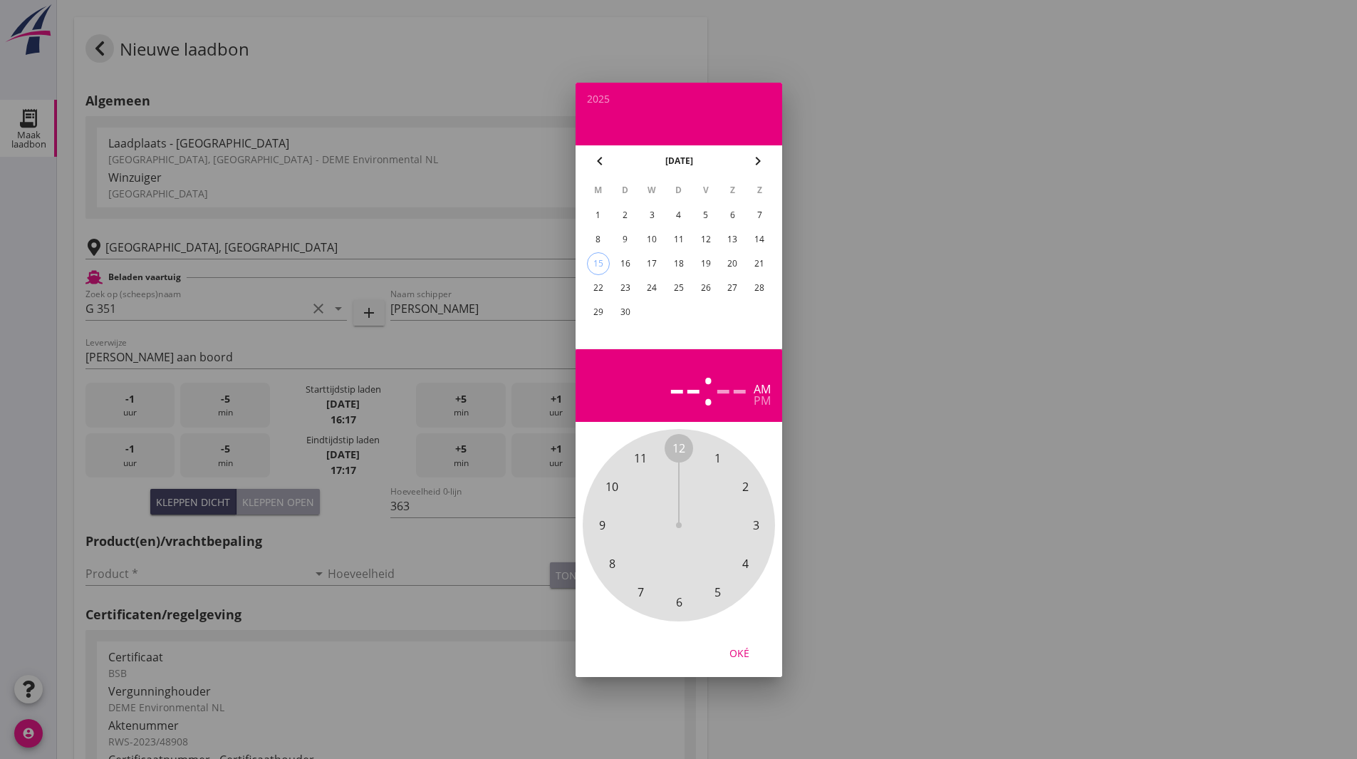
click at [756, 528] on span "3" at bounding box center [755, 524] width 6 height 17
click at [677, 608] on span "30" at bounding box center [678, 601] width 13 height 17
click at [759, 402] on div "pm" at bounding box center [762, 400] width 17 height 11
click at [591, 238] on div "8" at bounding box center [597, 239] width 23 height 23
click at [744, 656] on div "Oké" at bounding box center [739, 652] width 40 height 15
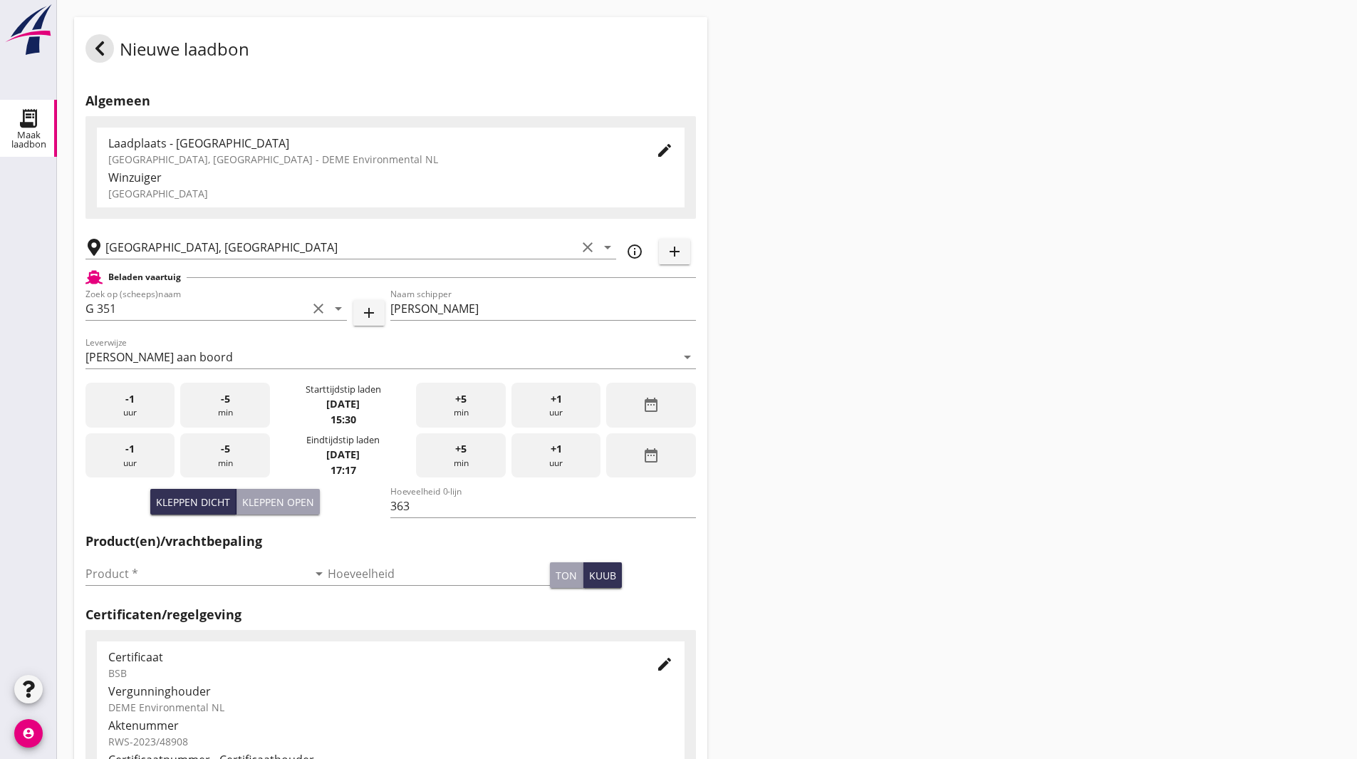
click at [617, 456] on div "date_range" at bounding box center [650, 455] width 89 height 45
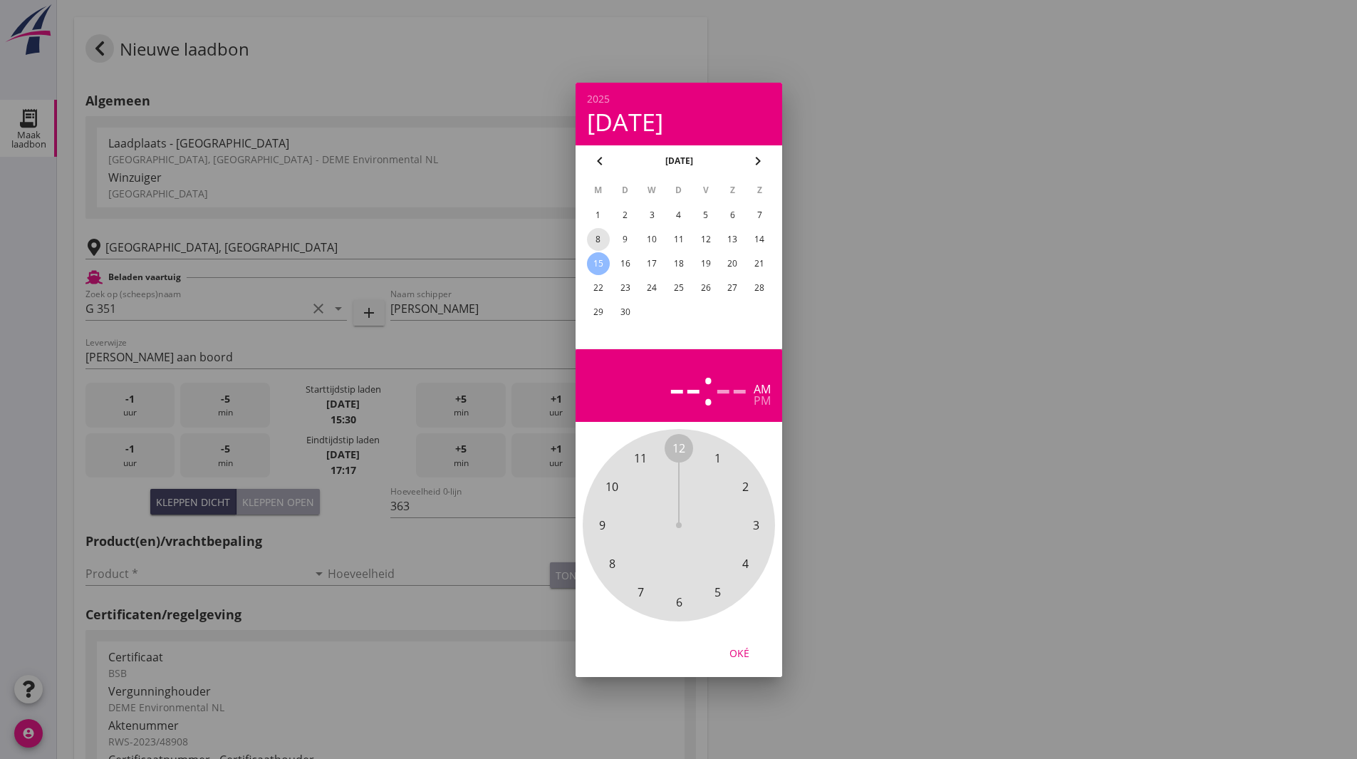
drag, startPoint x: 591, startPoint y: 244, endPoint x: 617, endPoint y: 294, distance: 57.0
click at [591, 242] on div "8" at bounding box center [597, 239] width 23 height 23
click at [682, 603] on span "6" at bounding box center [678, 601] width 6 height 17
click at [681, 446] on span "00" at bounding box center [678, 447] width 13 height 17
click at [751, 399] on div "6 : 00 am pm" at bounding box center [679, 385] width 184 height 50
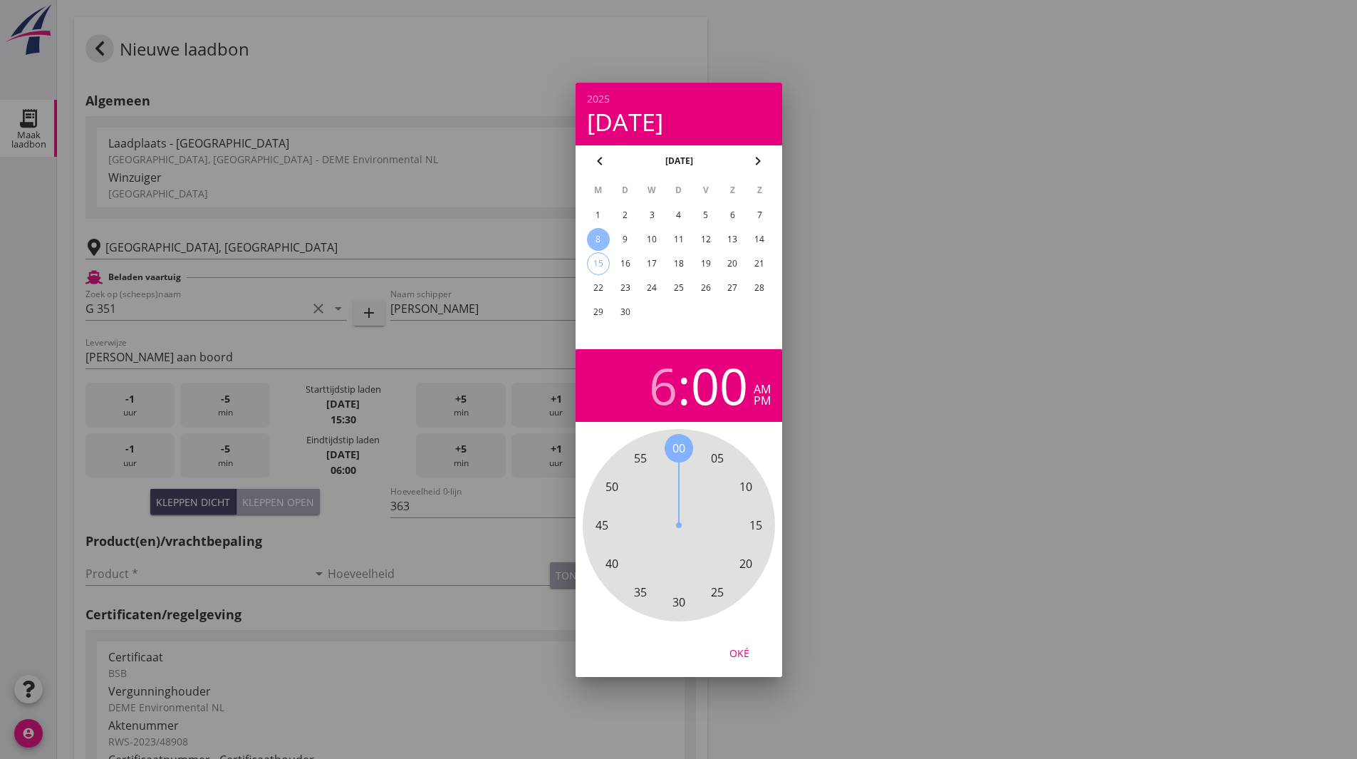
click at [761, 399] on div "pm" at bounding box center [762, 400] width 17 height 11
click at [730, 656] on div "Oké" at bounding box center [739, 652] width 40 height 15
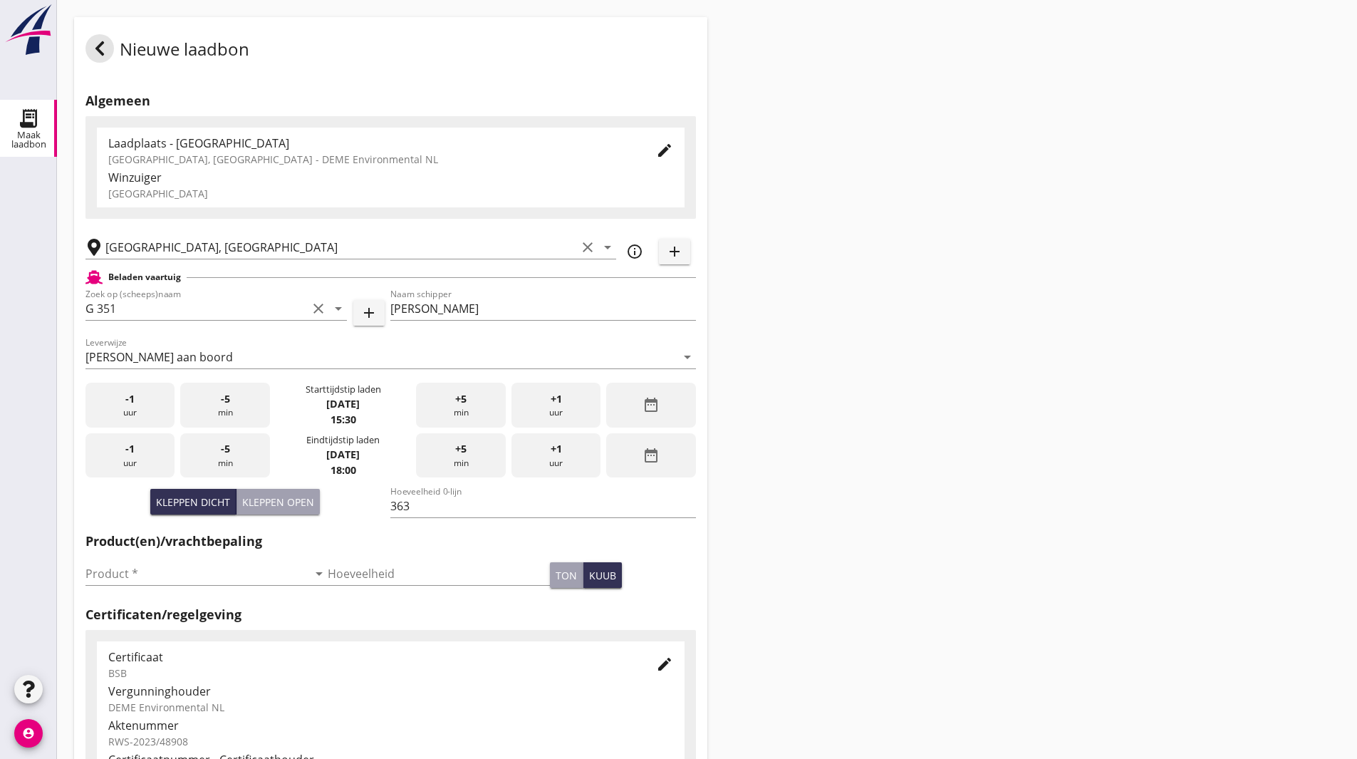
drag, startPoint x: 847, startPoint y: 266, endPoint x: 846, endPoint y: 255, distance: 11.4
click at [846, 255] on div "Nieuwe laadbon Algemeen Laadplaats - Wingebied Veerse Meer, Zeeland - DEME Envi…" at bounding box center [707, 509] width 1300 height 1018
click at [101, 568] on input "Product *" at bounding box center [196, 573] width 222 height 23
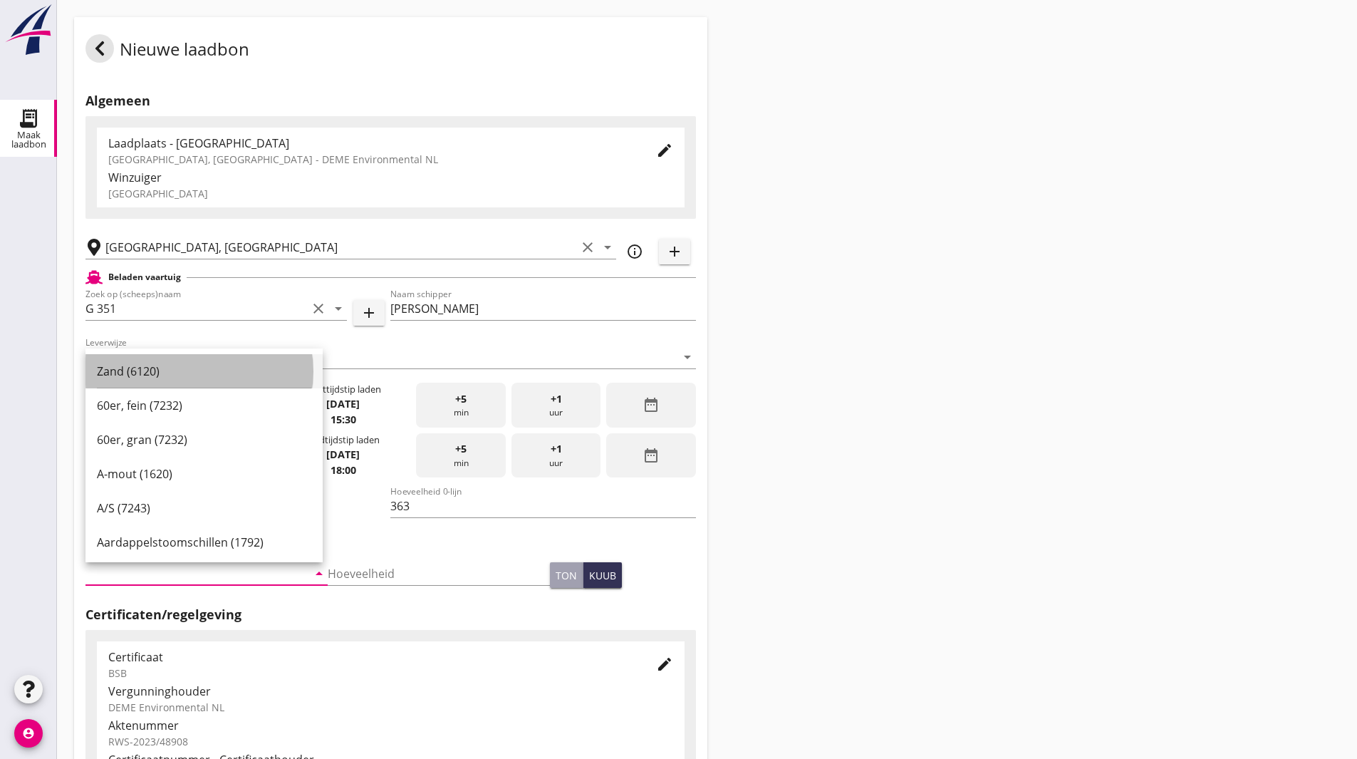
click at [145, 366] on div "Zand (6120)" at bounding box center [204, 371] width 214 height 17
type input "Zand (6120)"
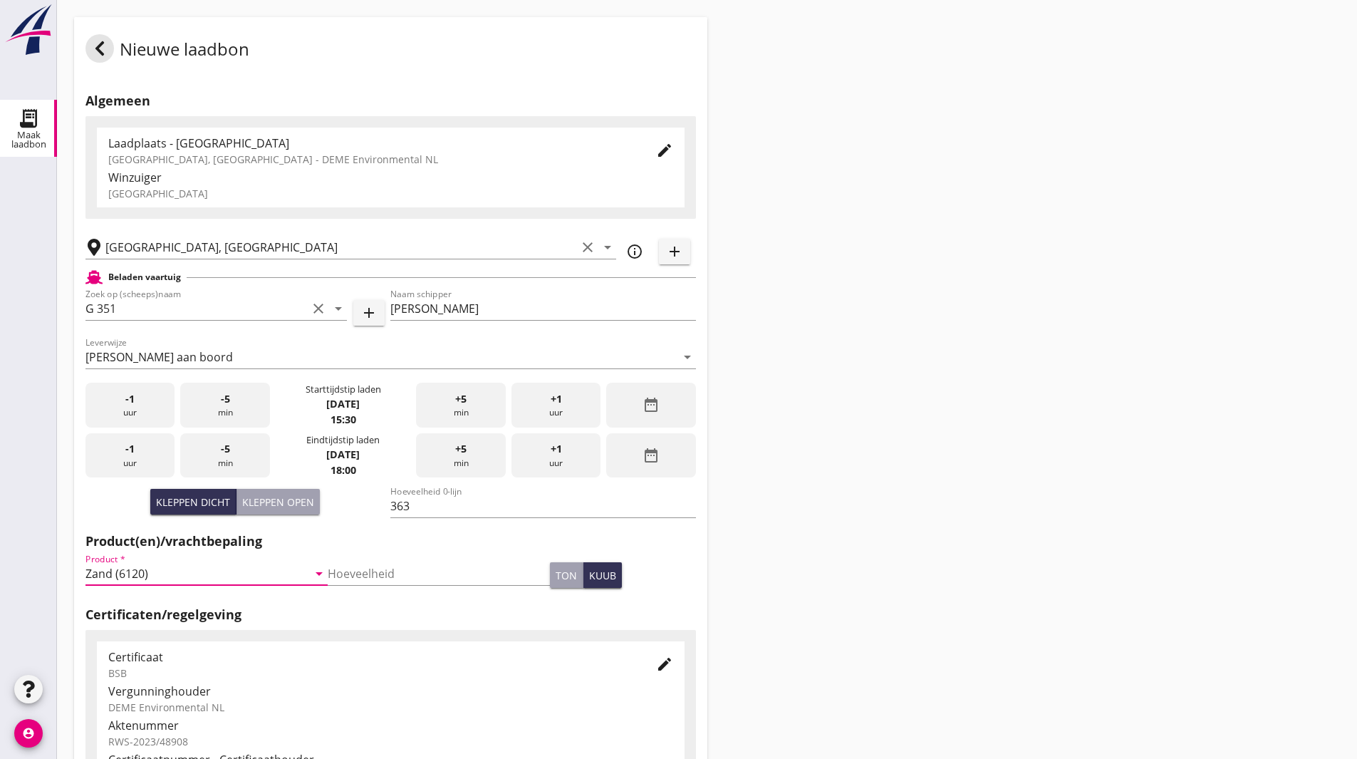
drag, startPoint x: 967, startPoint y: 368, endPoint x: 917, endPoint y: 375, distance: 50.4
click at [964, 365] on div "Nieuwe laadbon Algemeen Laadplaats - Wingebied Veerse Meer, Zeeland - DEME Envi…" at bounding box center [707, 509] width 1300 height 1018
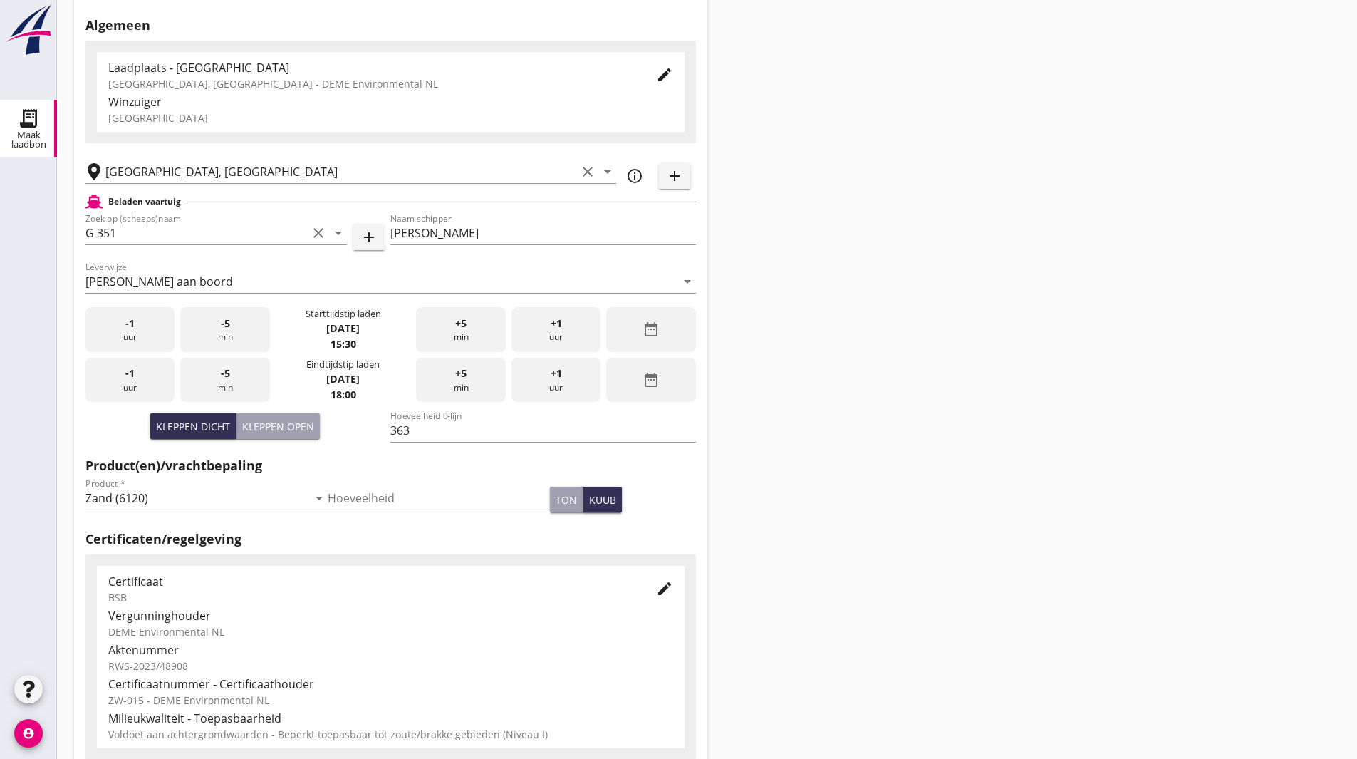
scroll to position [259, 0]
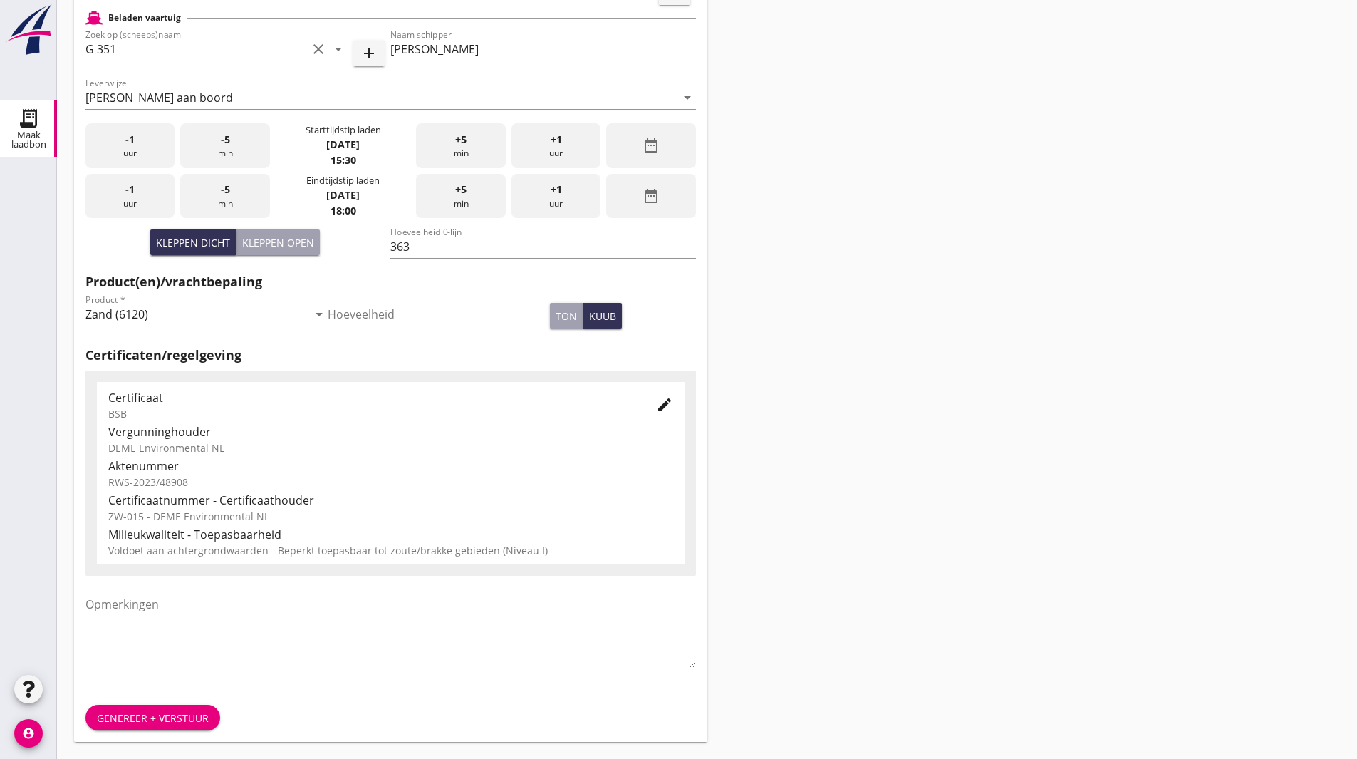
drag, startPoint x: 984, startPoint y: 363, endPoint x: 984, endPoint y: 355, distance: 7.9
click at [984, 355] on div "Nieuwe laadbon Algemeen Laadplaats - Wingebied Veerse Meer, Zeeland - DEME Envi…" at bounding box center [707, 250] width 1300 height 1018
click at [131, 714] on div "Genereer + verstuur" at bounding box center [153, 717] width 112 height 15
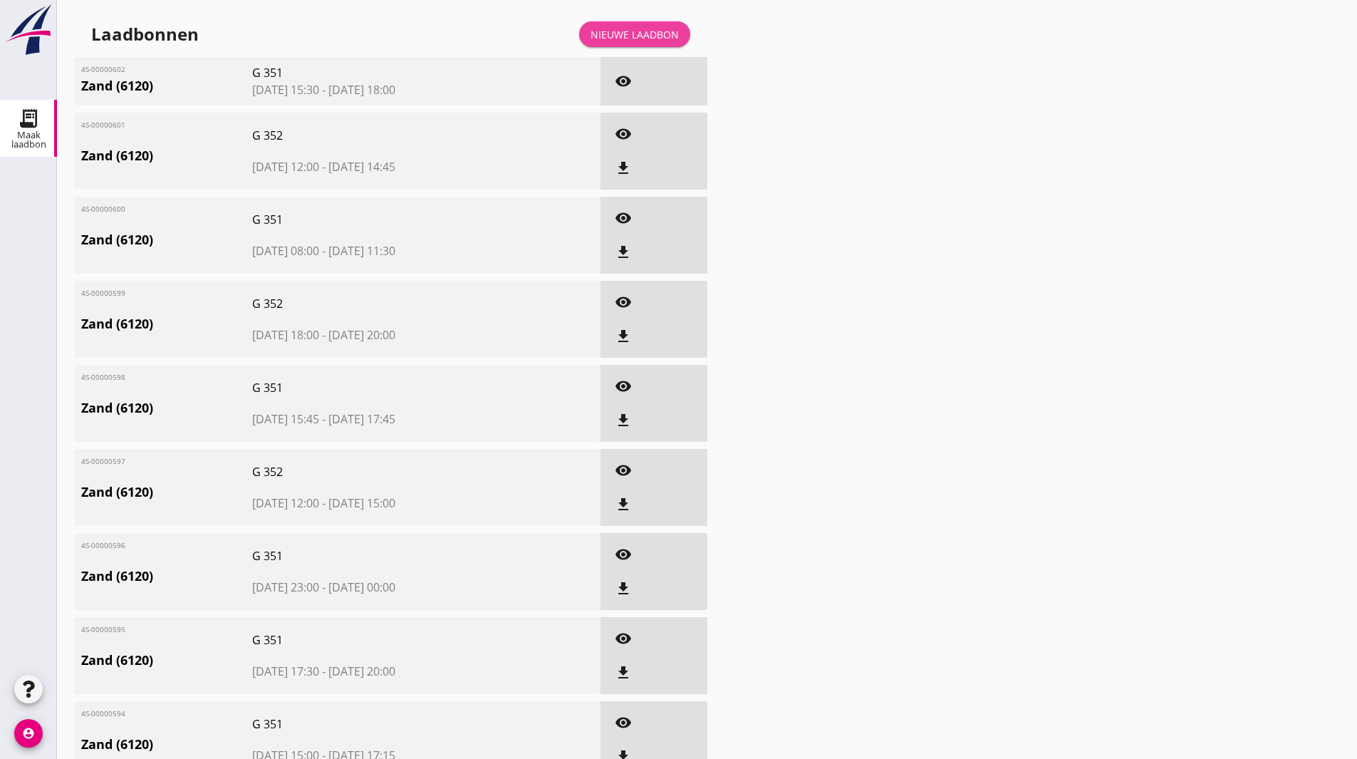
click at [654, 33] on div "Nieuwe laadbon" at bounding box center [635, 34] width 88 height 15
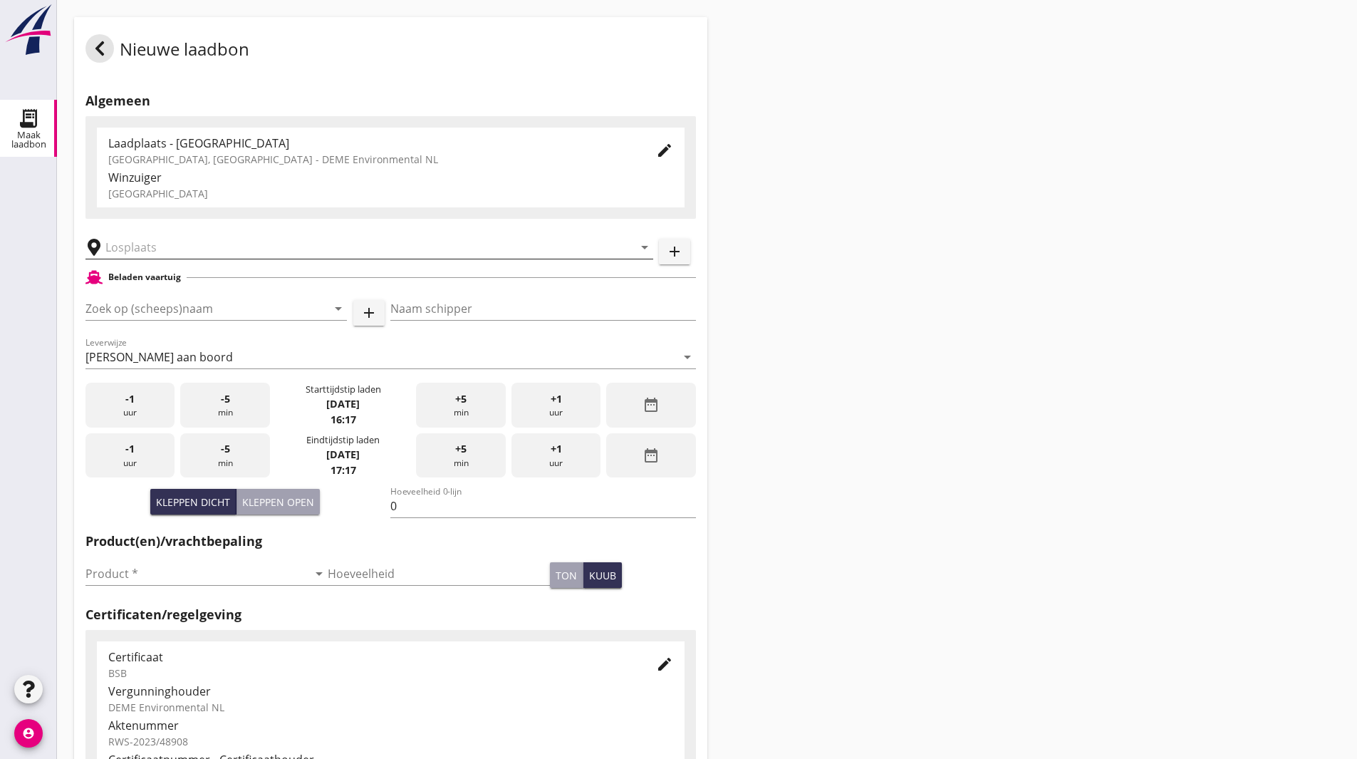
click at [180, 243] on input "text" at bounding box center [359, 247] width 508 height 23
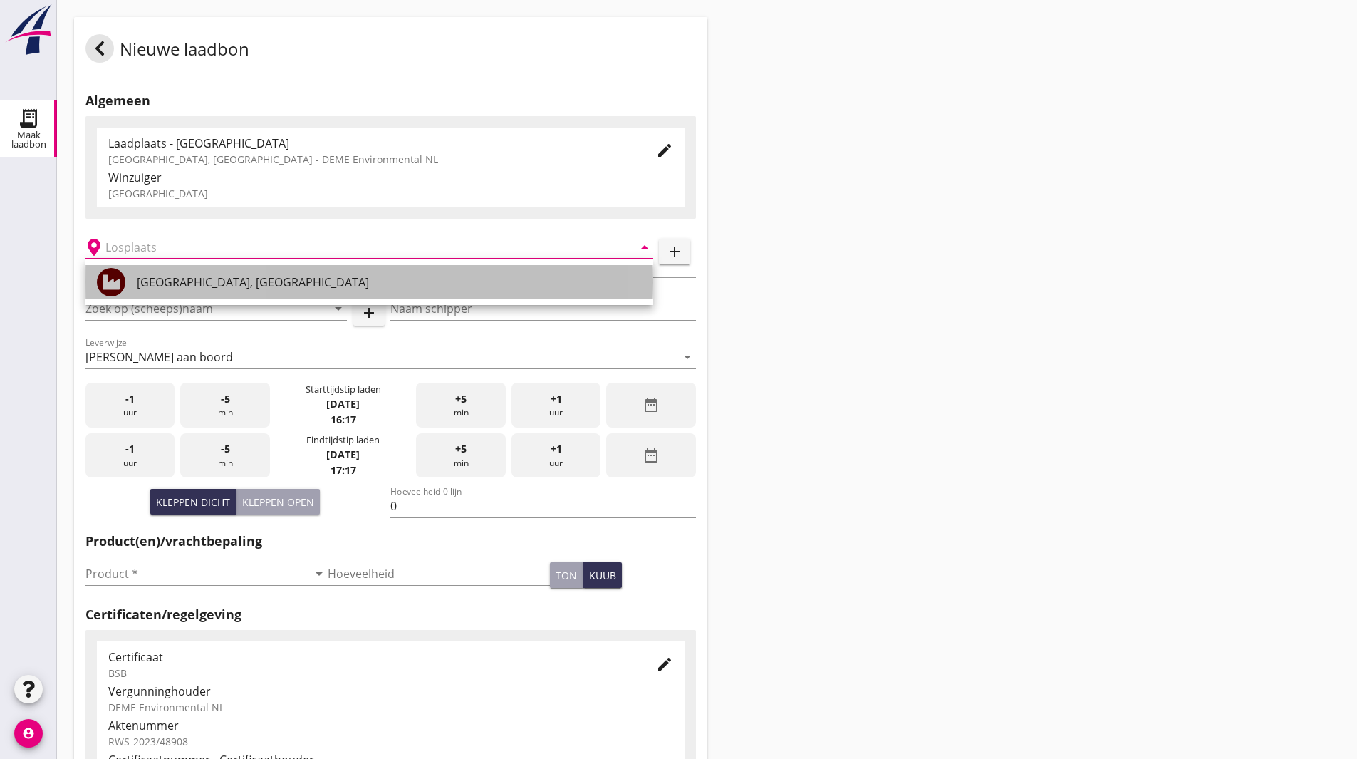
click at [189, 280] on div "[GEOGRAPHIC_DATA], [GEOGRAPHIC_DATA]" at bounding box center [389, 282] width 505 height 17
type input "[GEOGRAPHIC_DATA], [GEOGRAPHIC_DATA]"
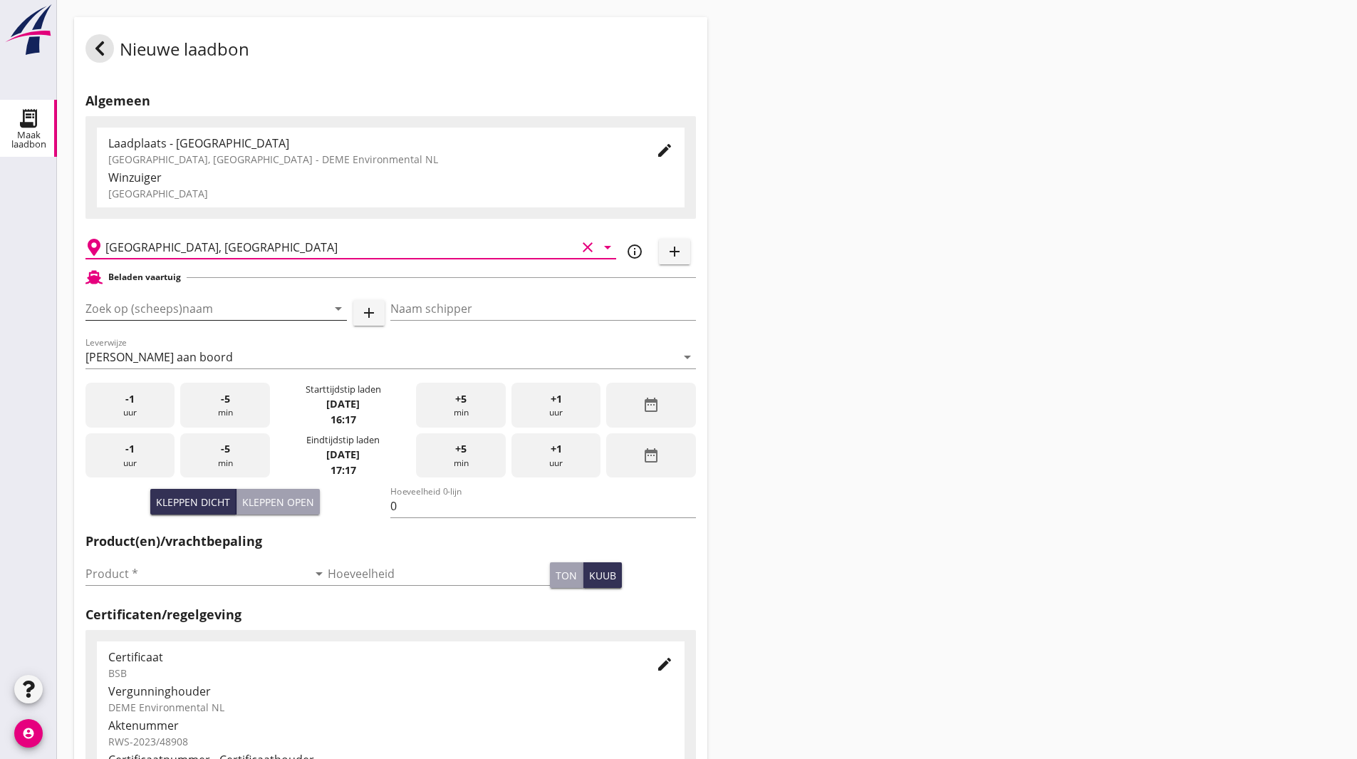
click at [181, 304] on input "Zoek op (scheeps)naam" at bounding box center [196, 308] width 222 height 23
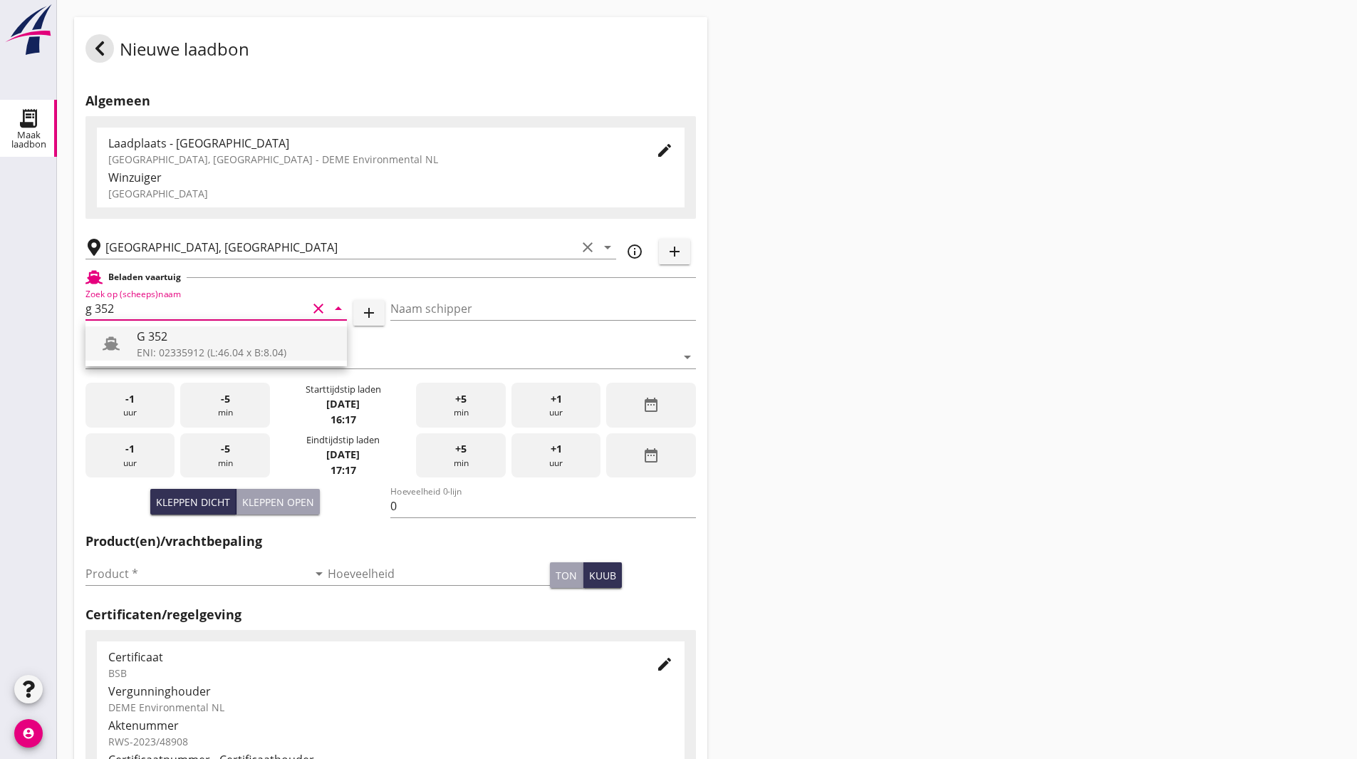
click at [187, 329] on div "G 352" at bounding box center [236, 336] width 199 height 17
type input "G 352"
type input "Ewald van loo"
type input "363"
type input "G 352"
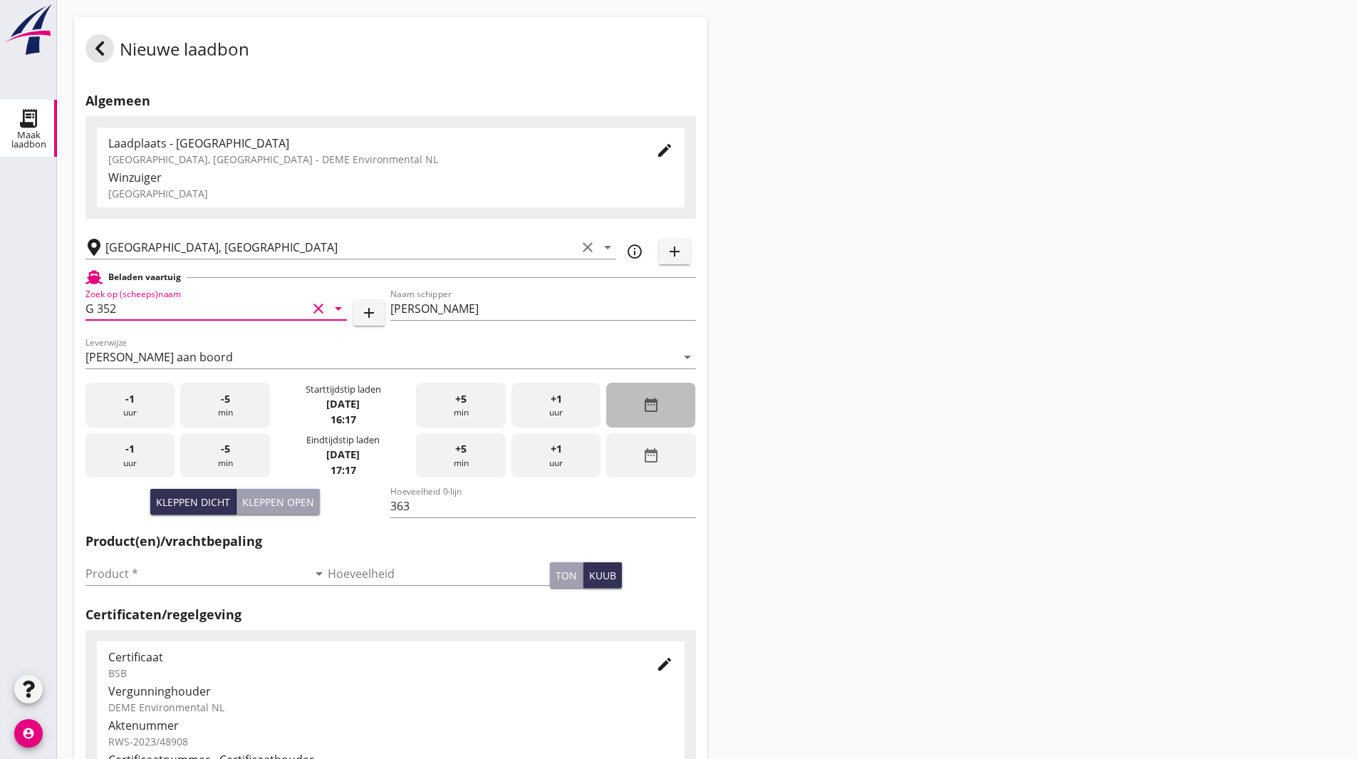
click at [680, 405] on div "date_range" at bounding box center [650, 405] width 89 height 45
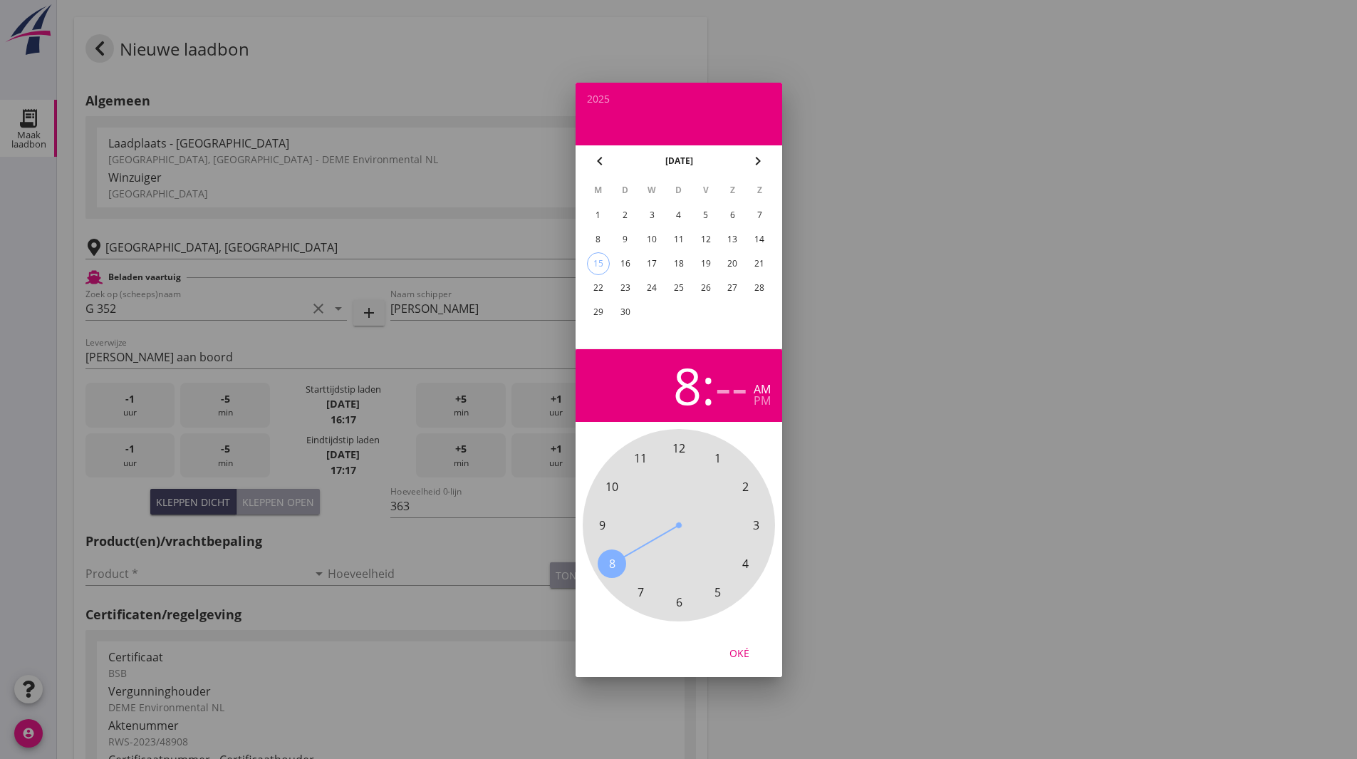
click at [613, 566] on span "8" at bounding box center [611, 563] width 6 height 17
click at [682, 445] on span "00" at bounding box center [678, 447] width 13 height 17
click at [756, 402] on div "pm" at bounding box center [762, 400] width 17 height 11
click at [595, 236] on div "8" at bounding box center [597, 239] width 23 height 23
click at [746, 669] on div "Oké" at bounding box center [679, 652] width 207 height 48
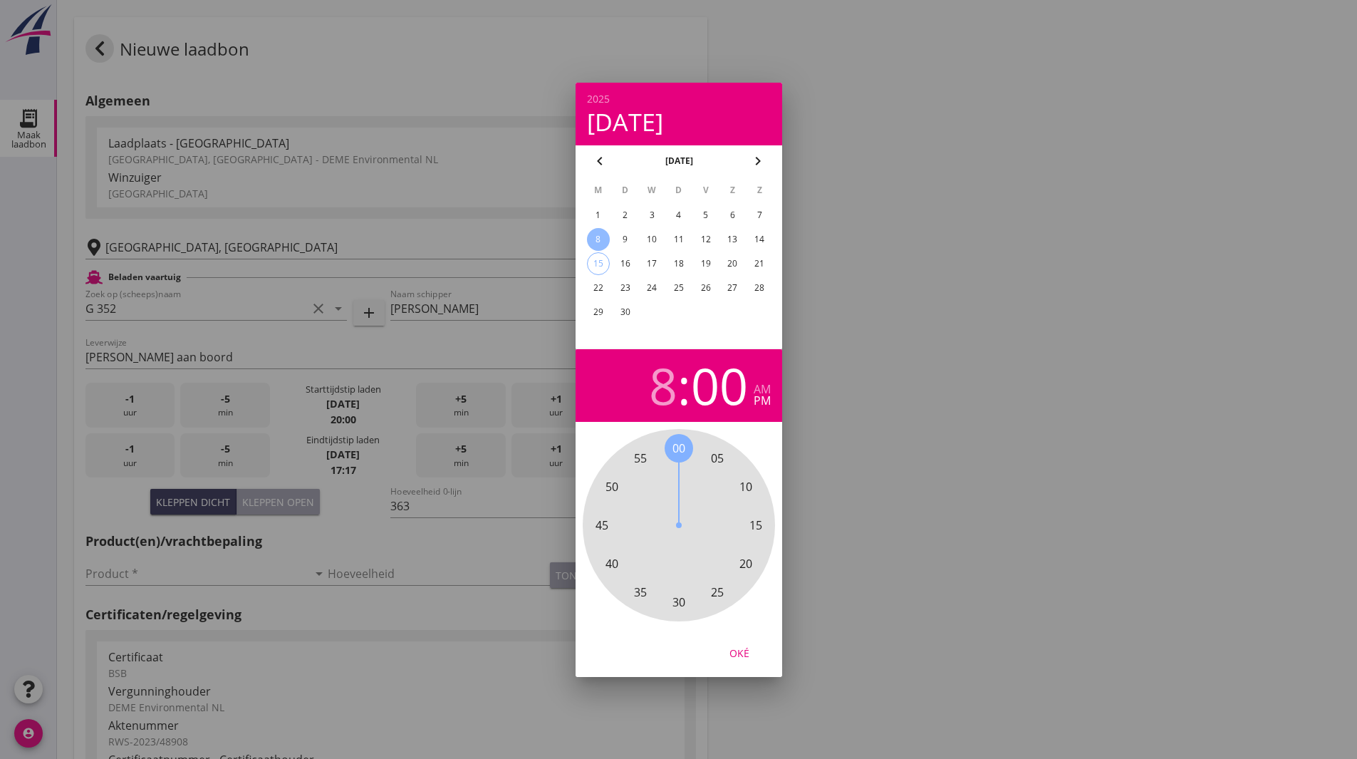
click at [746, 661] on button "Oké" at bounding box center [739, 653] width 63 height 26
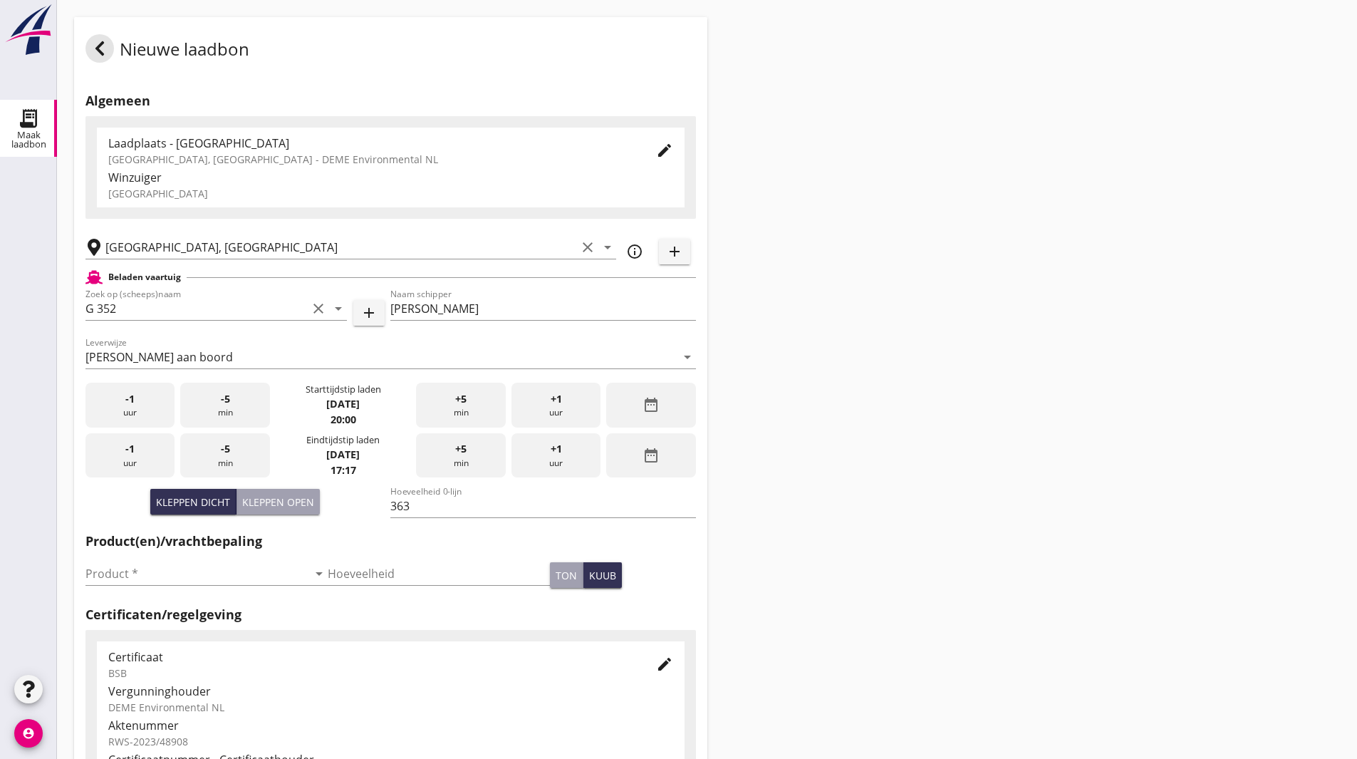
click at [687, 475] on div "date_range" at bounding box center [650, 455] width 89 height 45
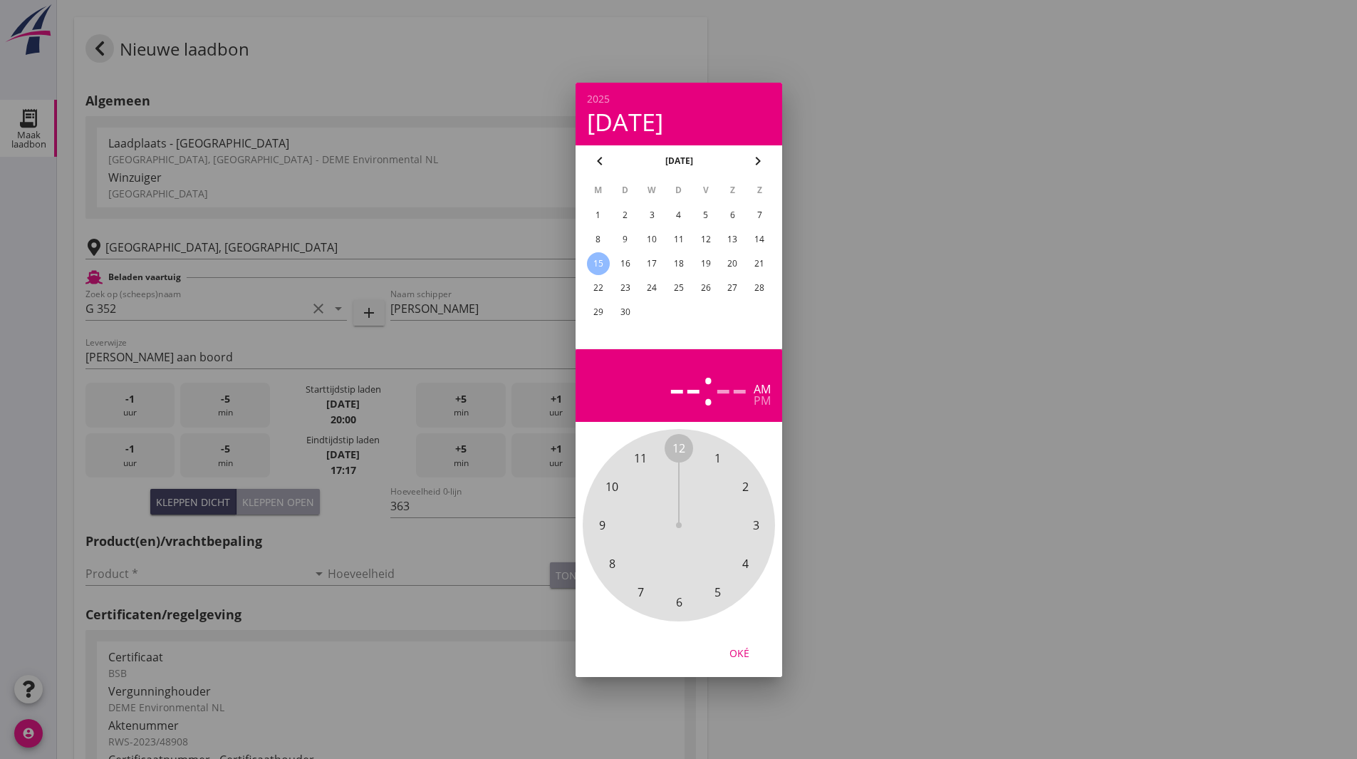
click at [624, 486] on span "10" at bounding box center [612, 486] width 28 height 28
click at [680, 452] on span "00" at bounding box center [678, 447] width 13 height 17
click at [761, 405] on div "pm" at bounding box center [762, 400] width 17 height 11
click at [602, 239] on div "8" at bounding box center [597, 239] width 23 height 23
click at [745, 645] on div "Oké" at bounding box center [739, 652] width 40 height 15
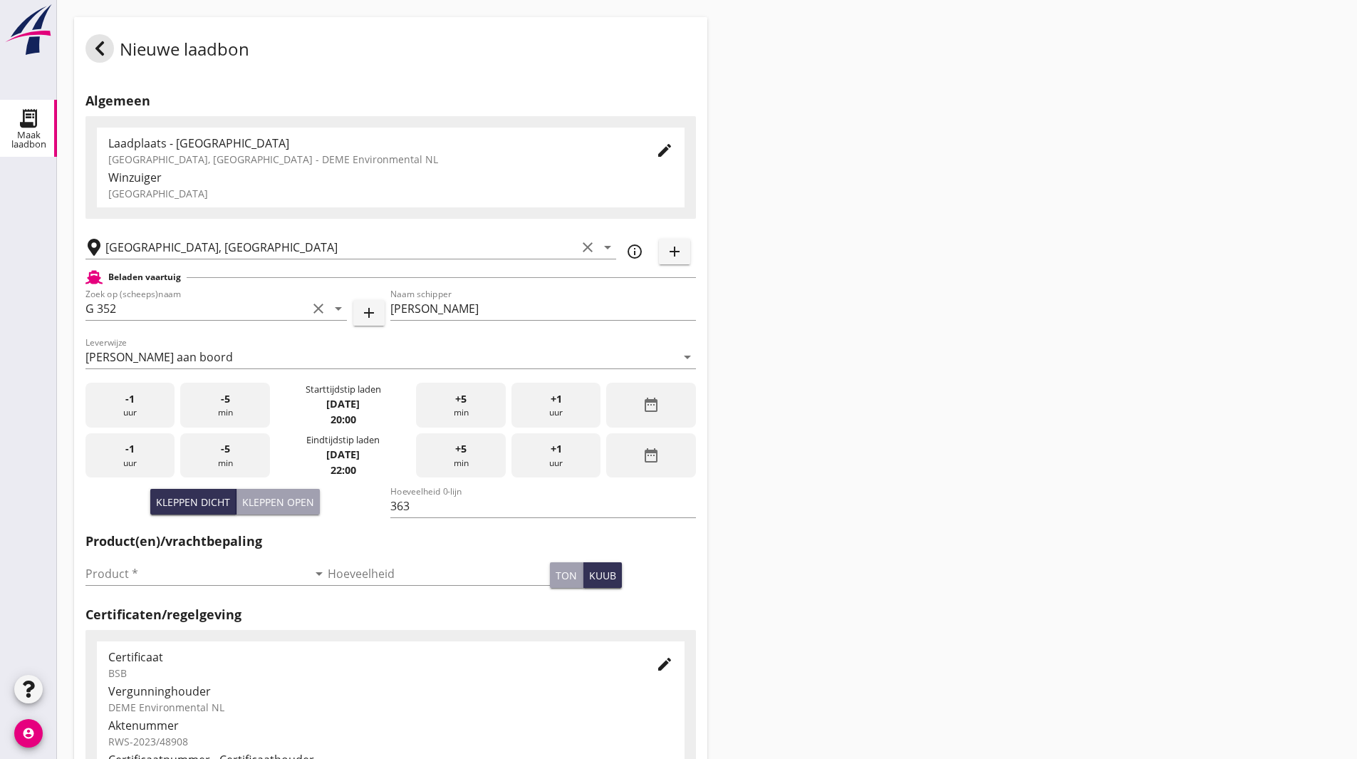
drag, startPoint x: 820, startPoint y: 534, endPoint x: 813, endPoint y: 558, distance: 25.2
click at [820, 530] on div "Nieuwe laadbon Algemeen Laadplaats - Wingebied Veerse Meer, Zeeland - DEME Envi…" at bounding box center [707, 509] width 1300 height 1018
click at [169, 566] on input "Product *" at bounding box center [196, 573] width 222 height 23
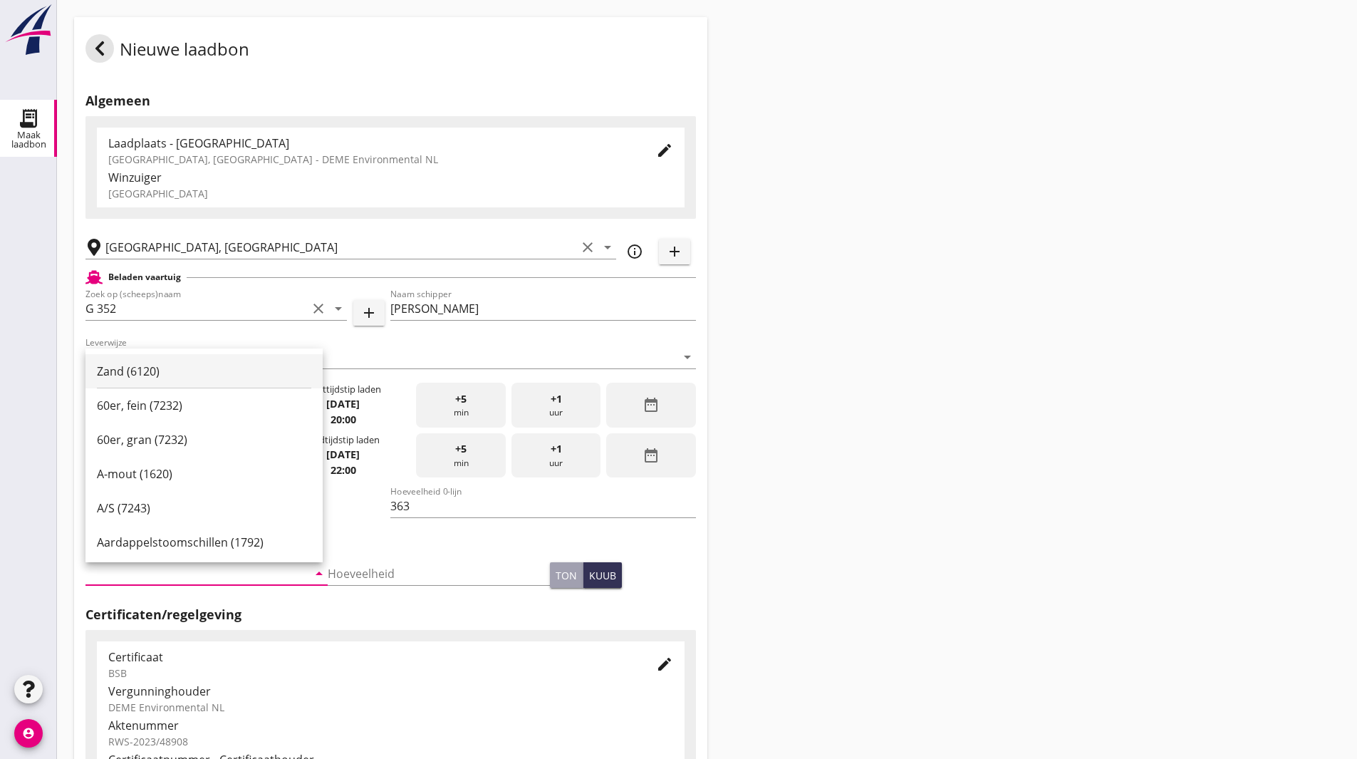
click at [151, 370] on div "Zand (6120)" at bounding box center [204, 371] width 214 height 17
type input "Zand (6120)"
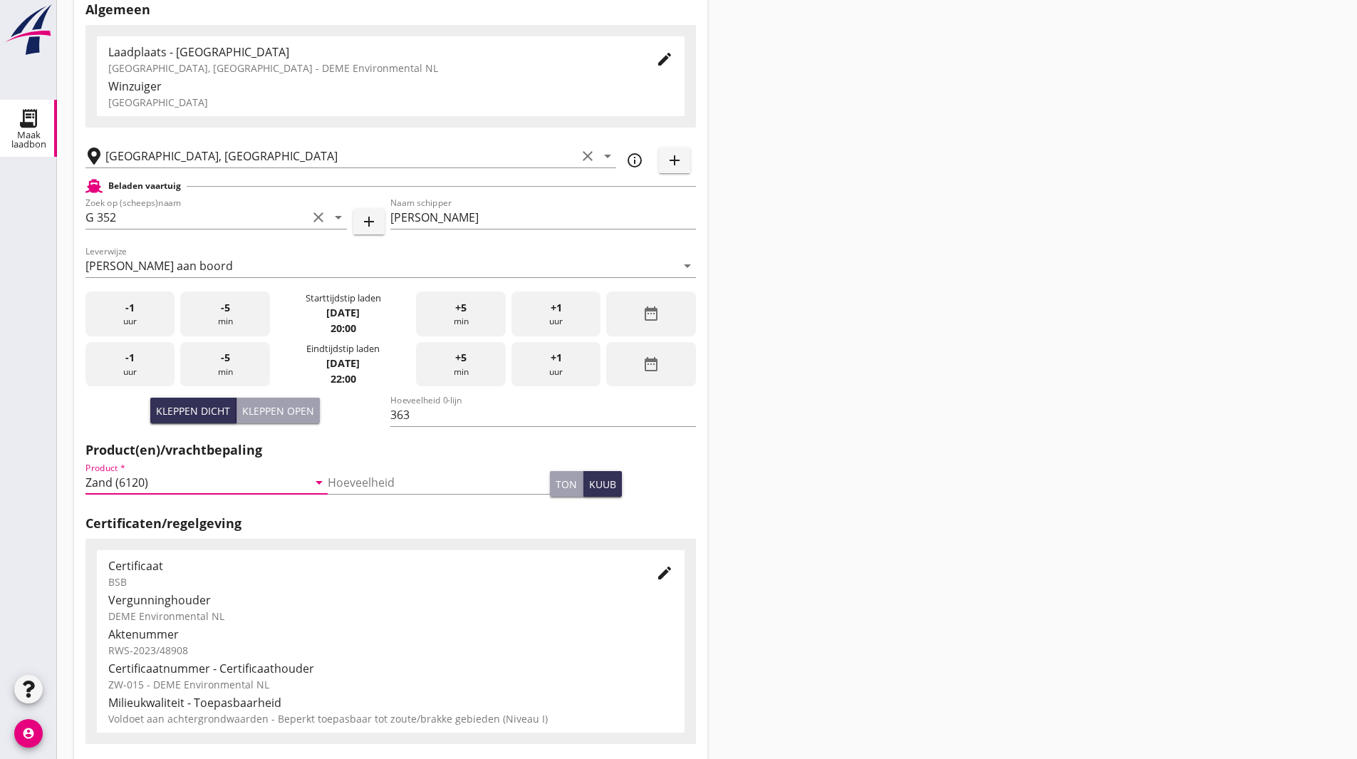
scroll to position [259, 0]
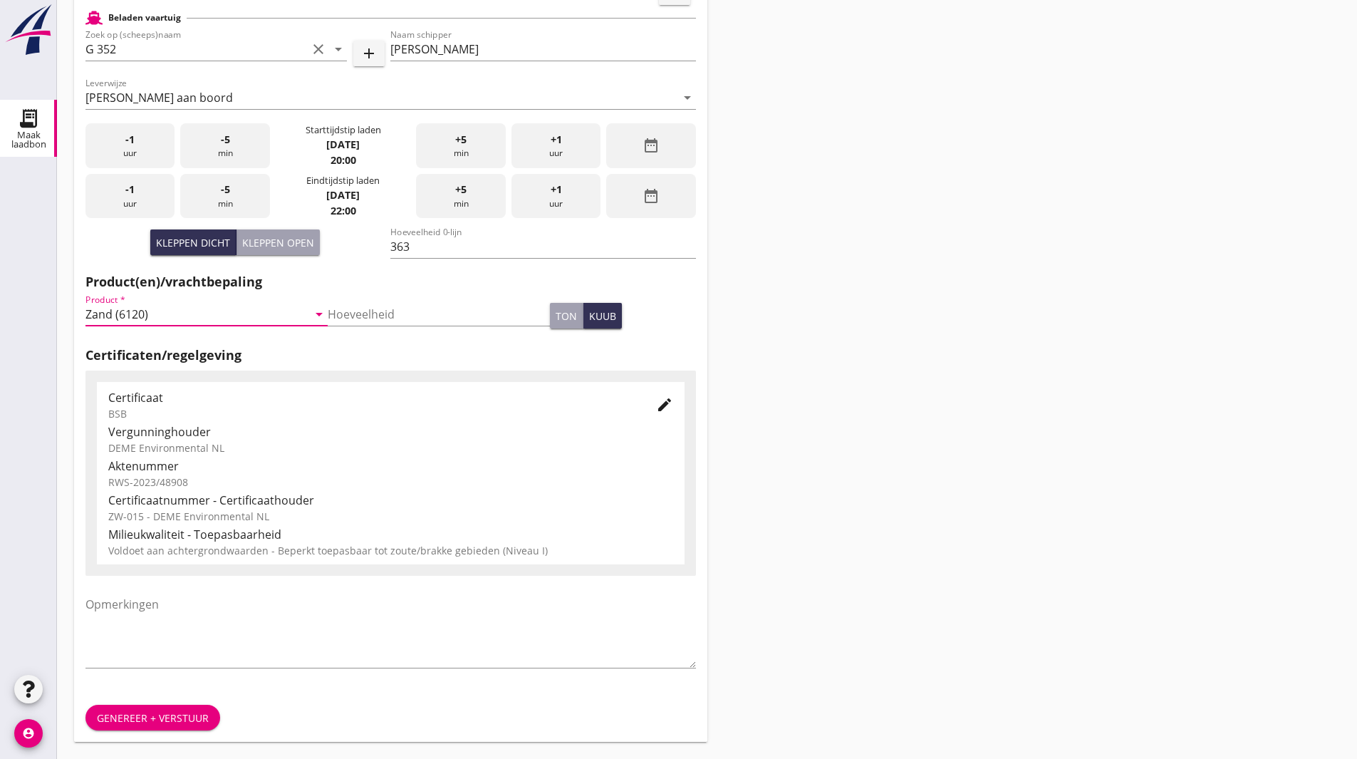
click at [128, 723] on div "Genereer + verstuur" at bounding box center [153, 717] width 112 height 15
